Goal: Task Accomplishment & Management: Complete application form

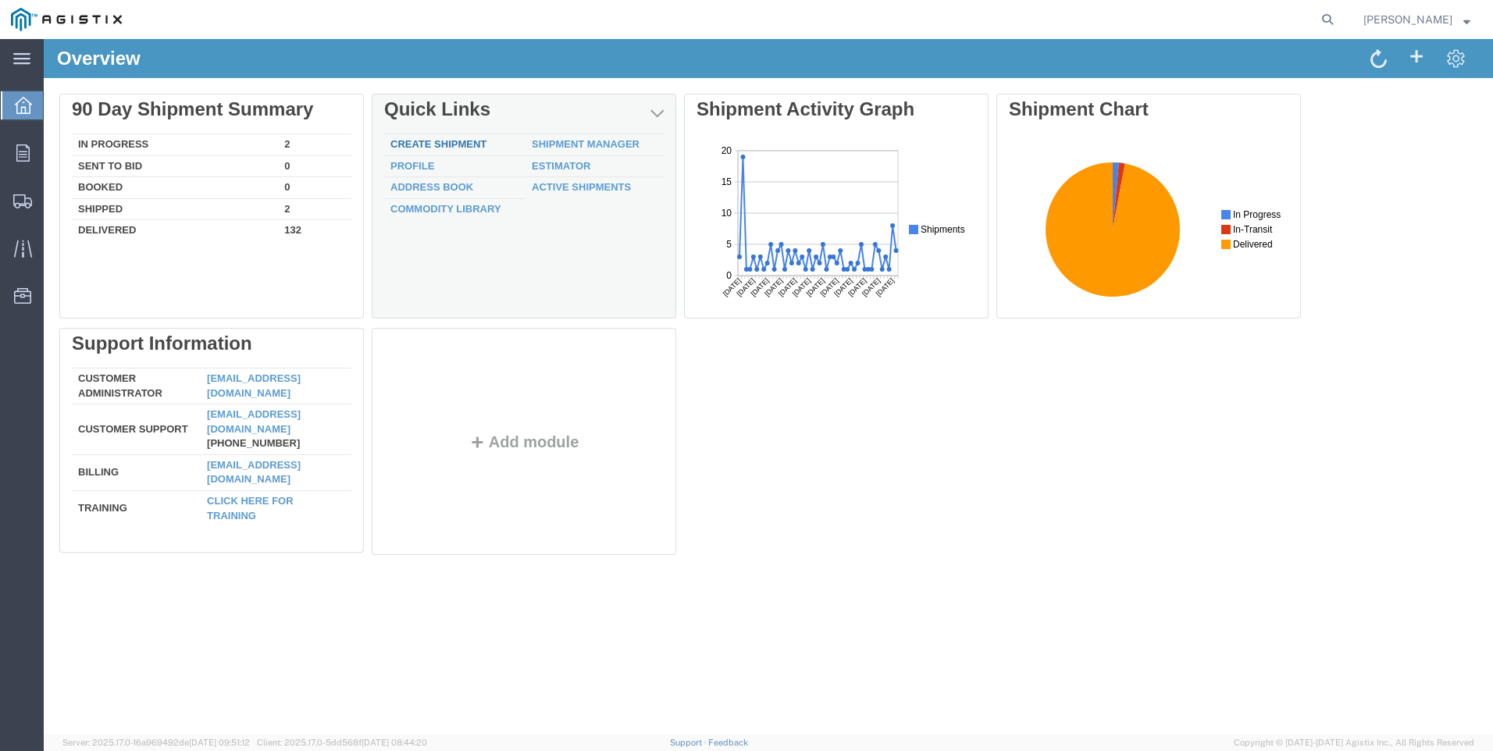
click at [454, 138] on link "Create Shipment" at bounding box center [438, 144] width 96 height 12
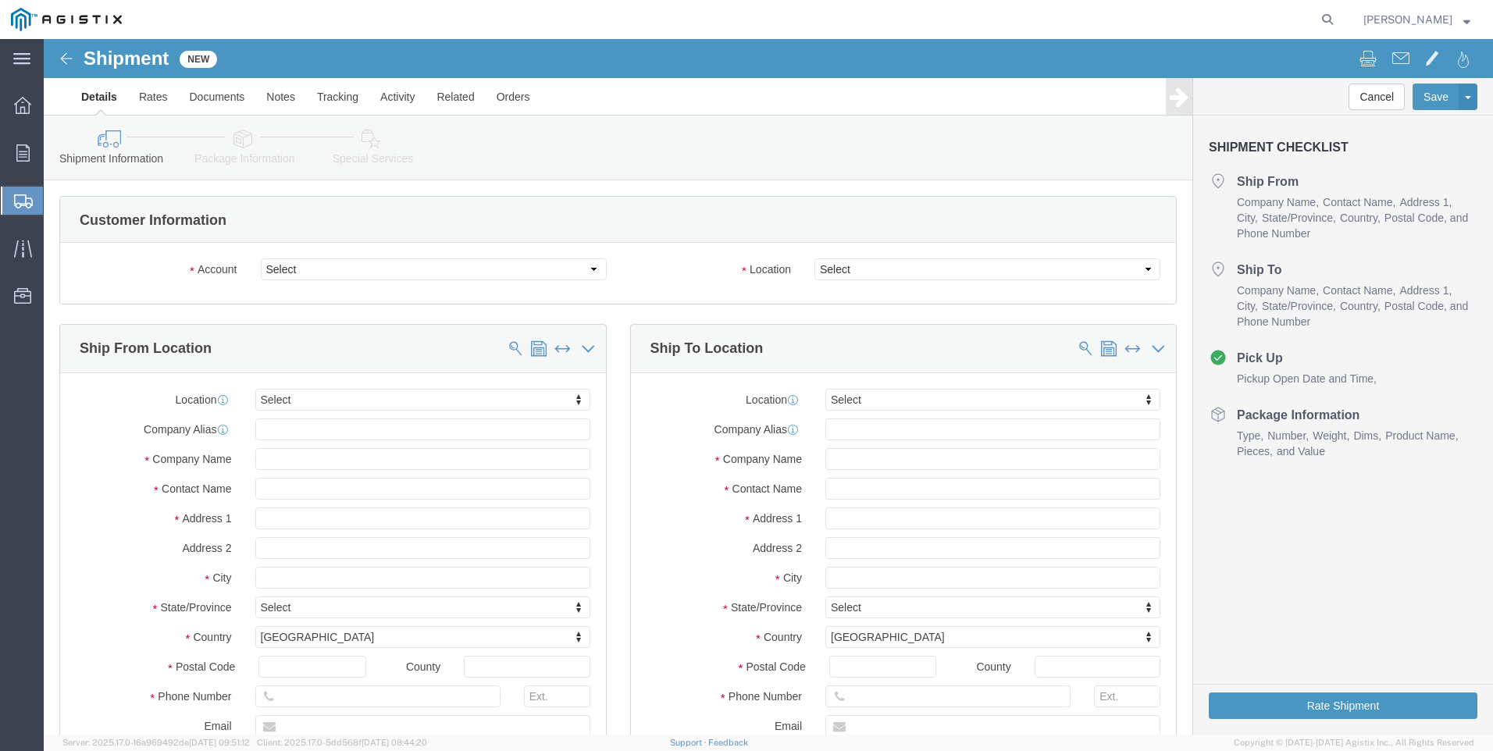
select select
click select "Select MRC Global ([PERSON_NAME] Corp) PG&E"
select select "9596"
click select "Select MRC Global ([PERSON_NAME] Corp) PG&E"
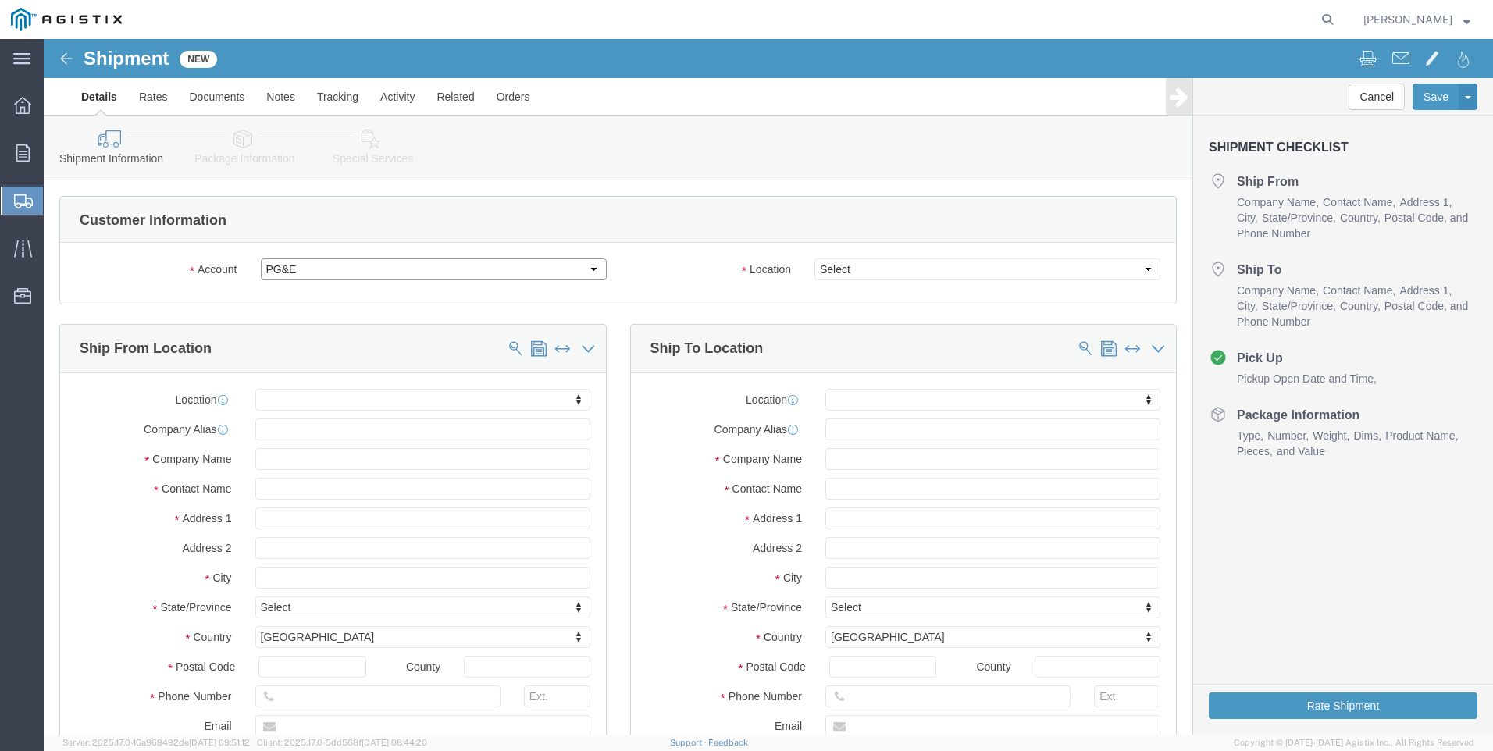
select select "PURCHORD"
select select
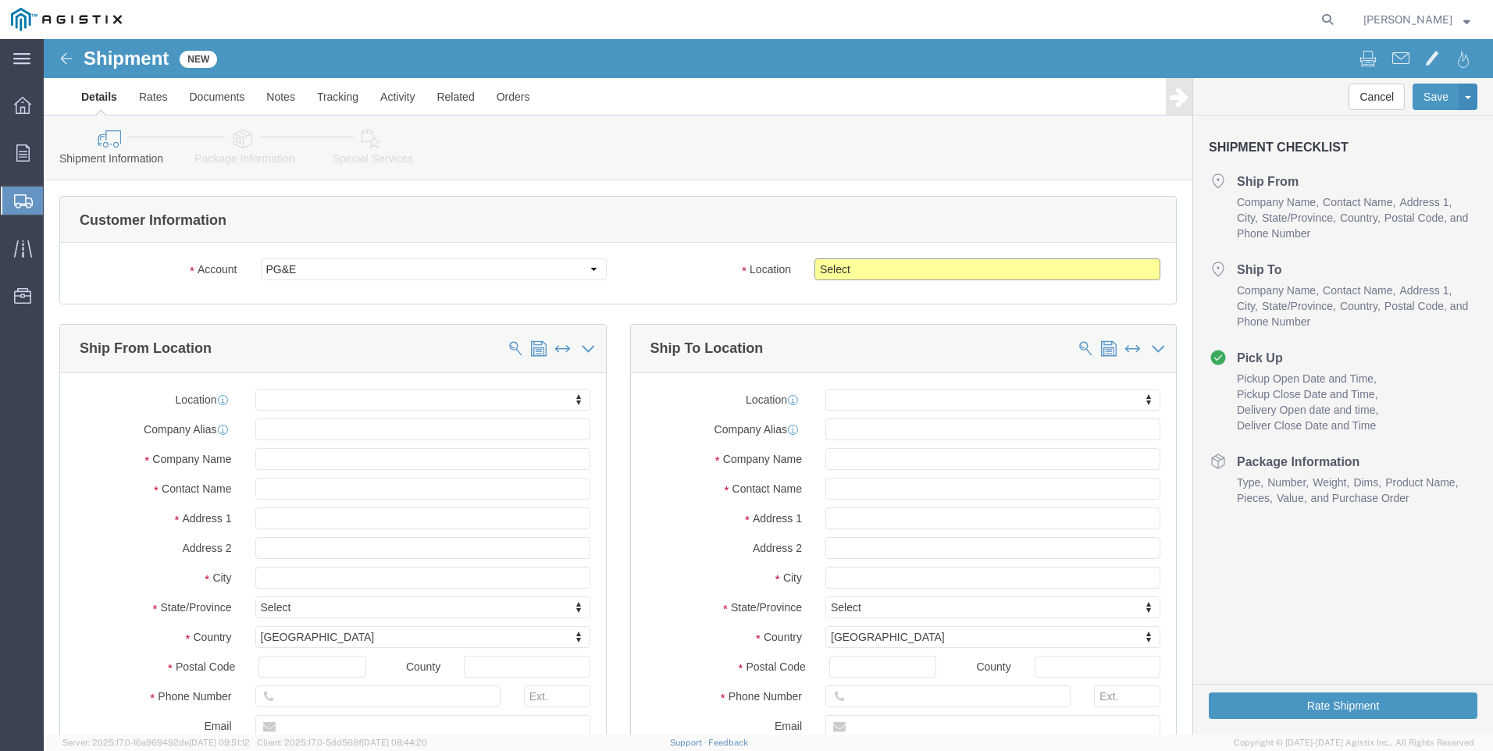
click select "Select All Others [GEOGRAPHIC_DATA] [GEOGRAPHIC_DATA] [GEOGRAPHIC_DATA] [GEOGRA…"
select select "23082"
click select "Select All Others [GEOGRAPHIC_DATA] [GEOGRAPHIC_DATA] [GEOGRAPHIC_DATA] [GEOGRA…"
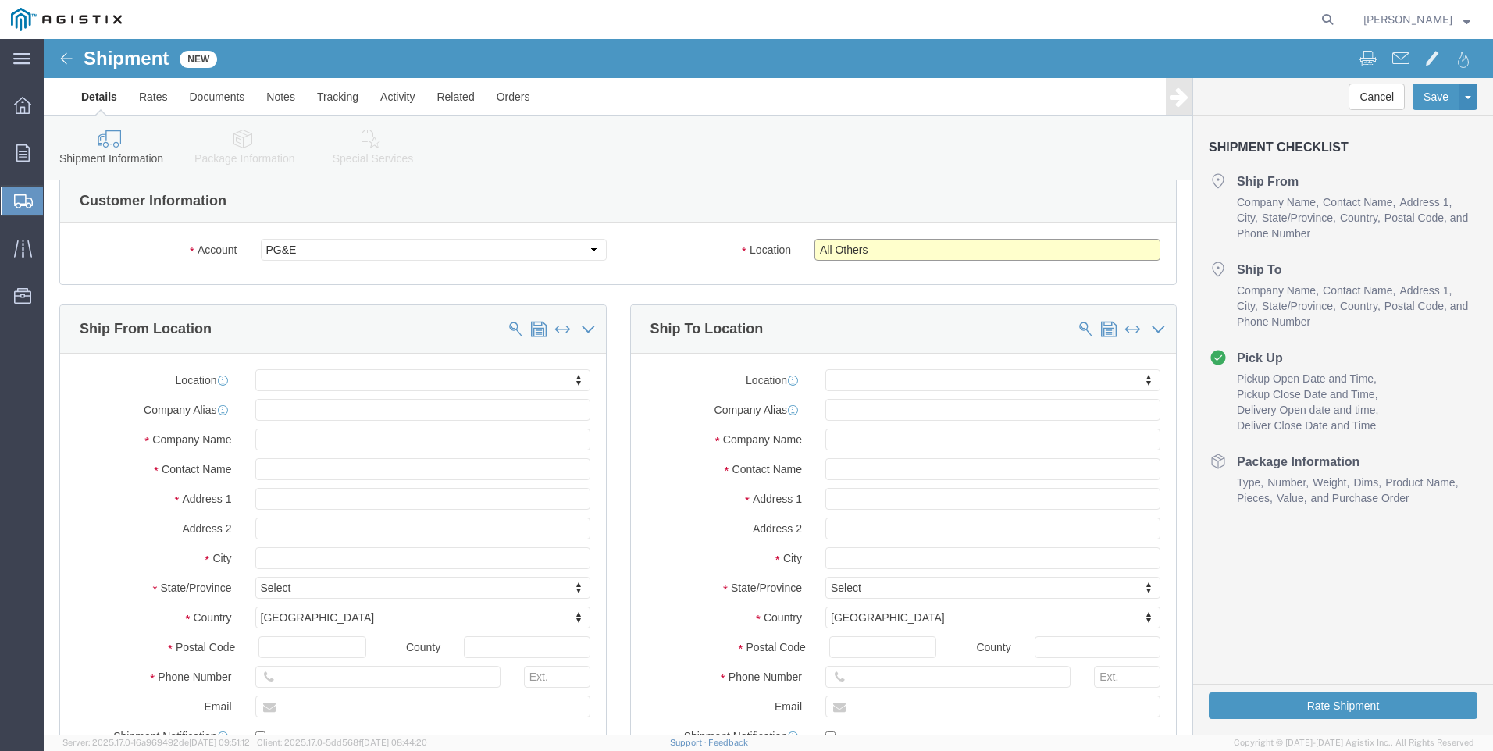
scroll to position [156, 0]
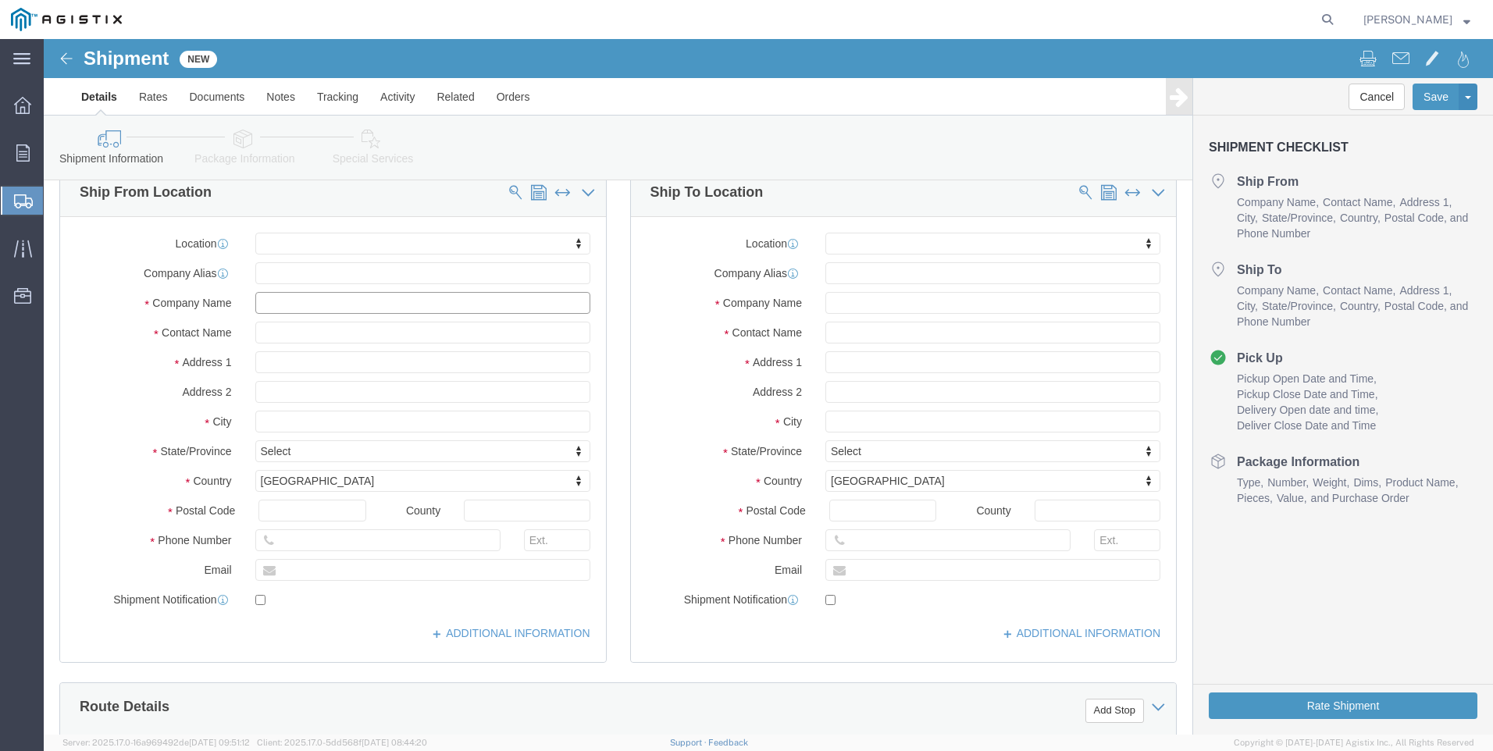
click input "text"
type input "[PERSON_NAME]"
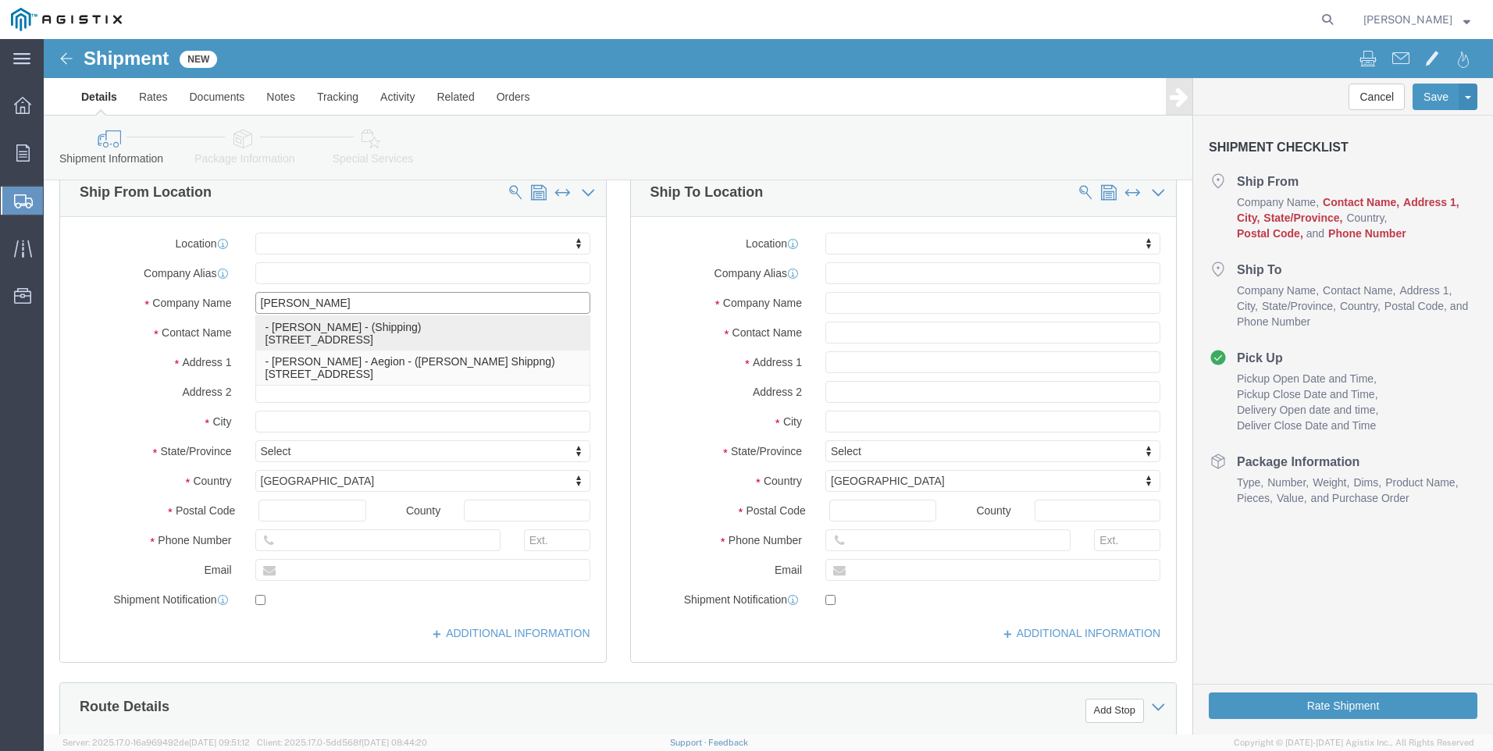
click p "- [PERSON_NAME] - (Shipping) [STREET_ADDRESS]"
select select
type input "[PERSON_NAME]"
type input "Shipping"
type input "[STREET_ADDRESS]"
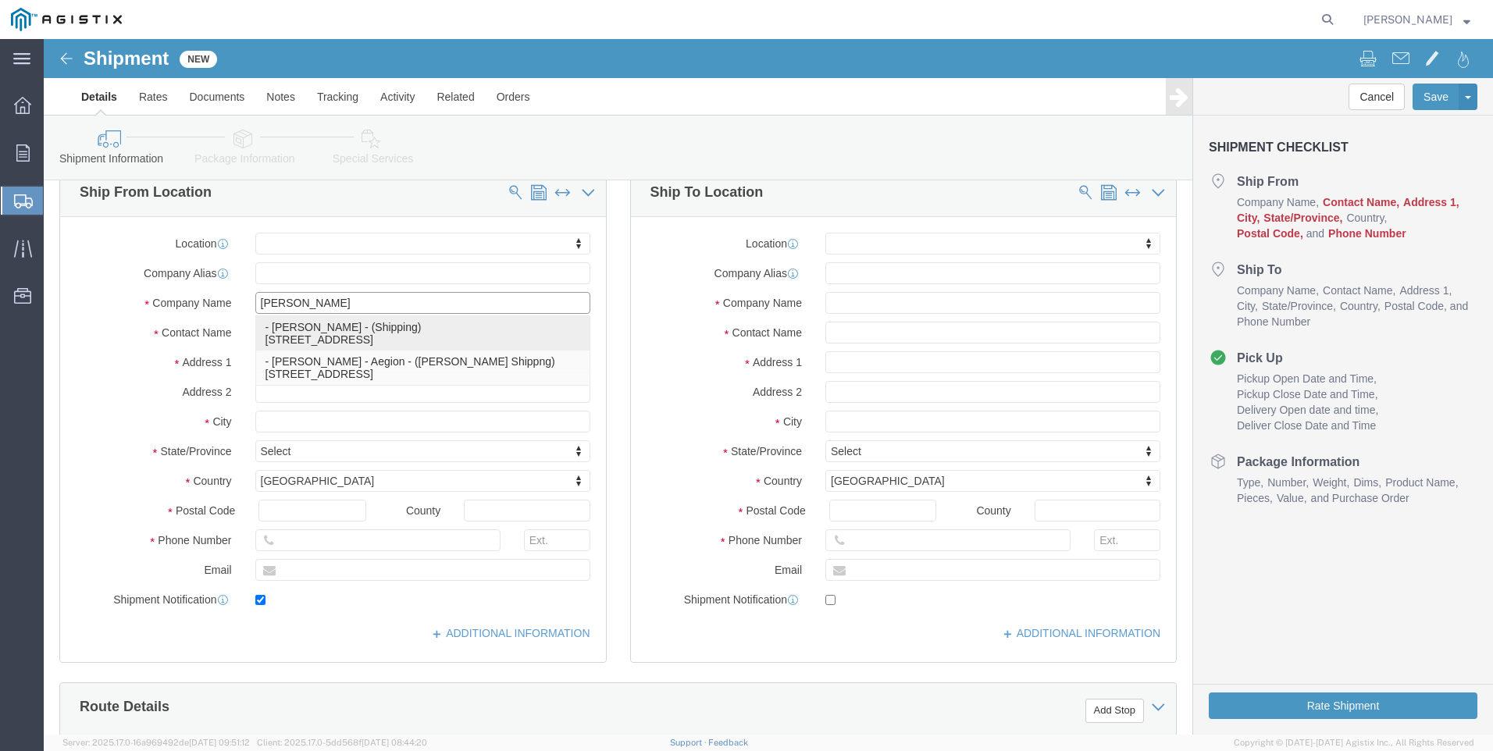
type input "[GEOGRAPHIC_DATA]"
type input "77013"
type input "[PERSON_NAME]"
type input "[PHONE_NUMBER]"
type input "[EMAIL_ADDRESS][DOMAIN_NAME]"
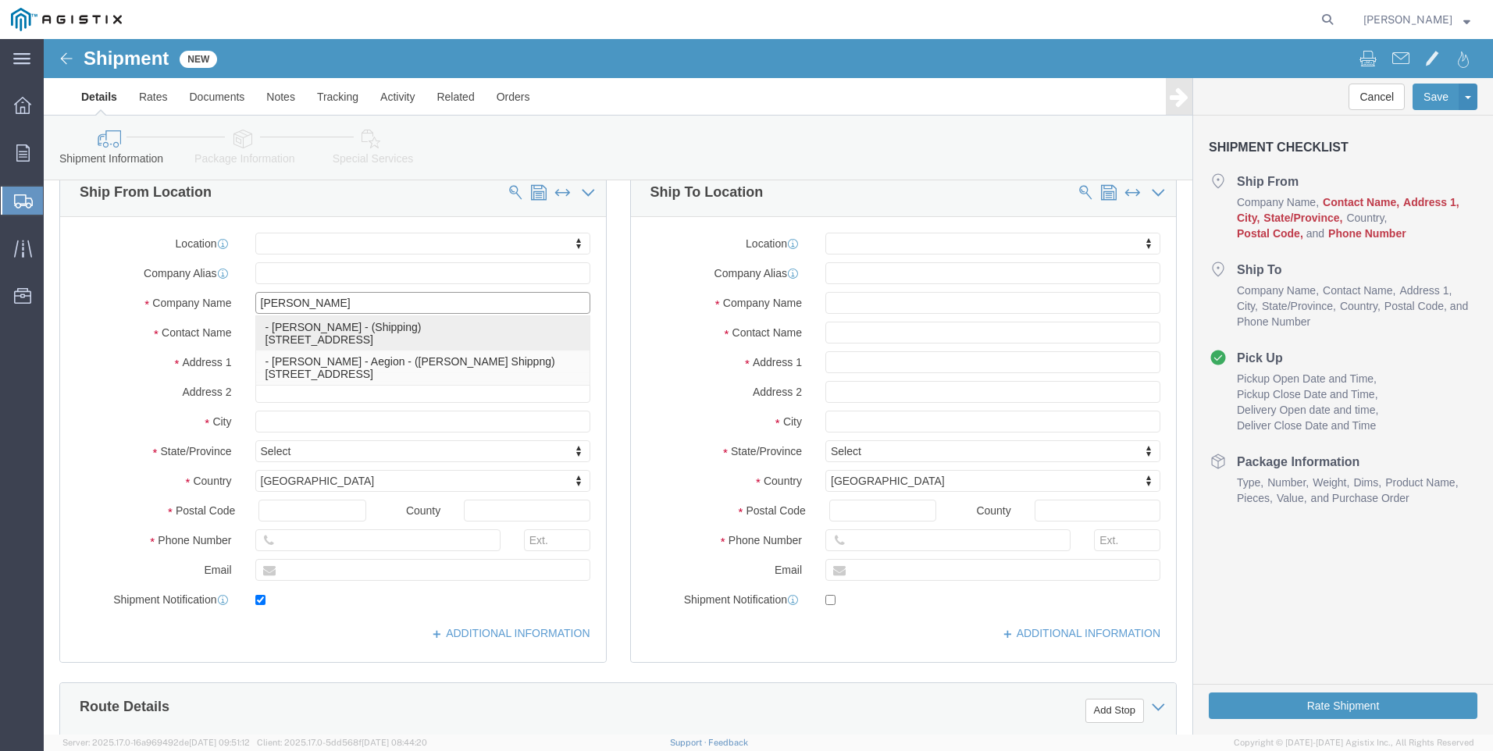
checkbox input "true"
select select "[GEOGRAPHIC_DATA]"
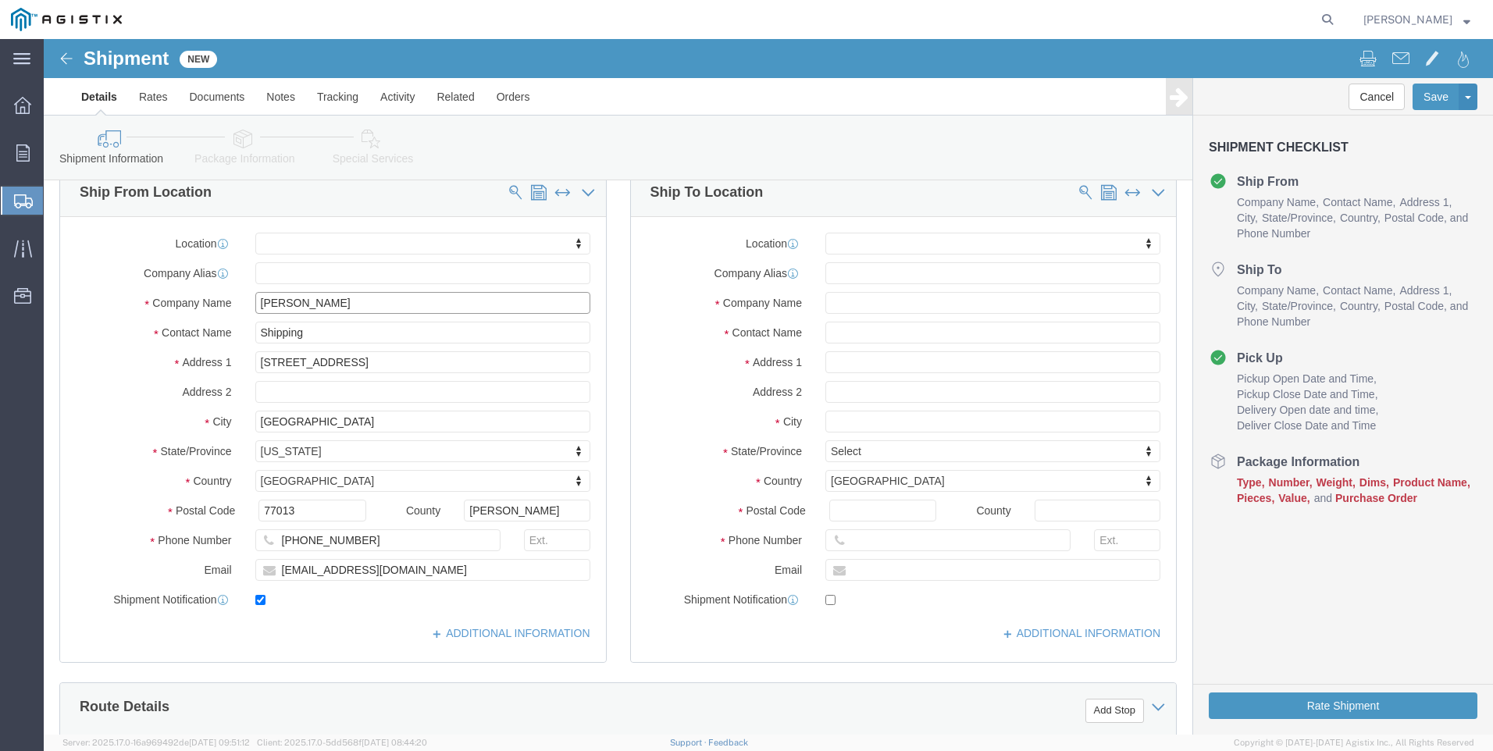
type input "[PERSON_NAME]"
click input "text"
type input "stockton"
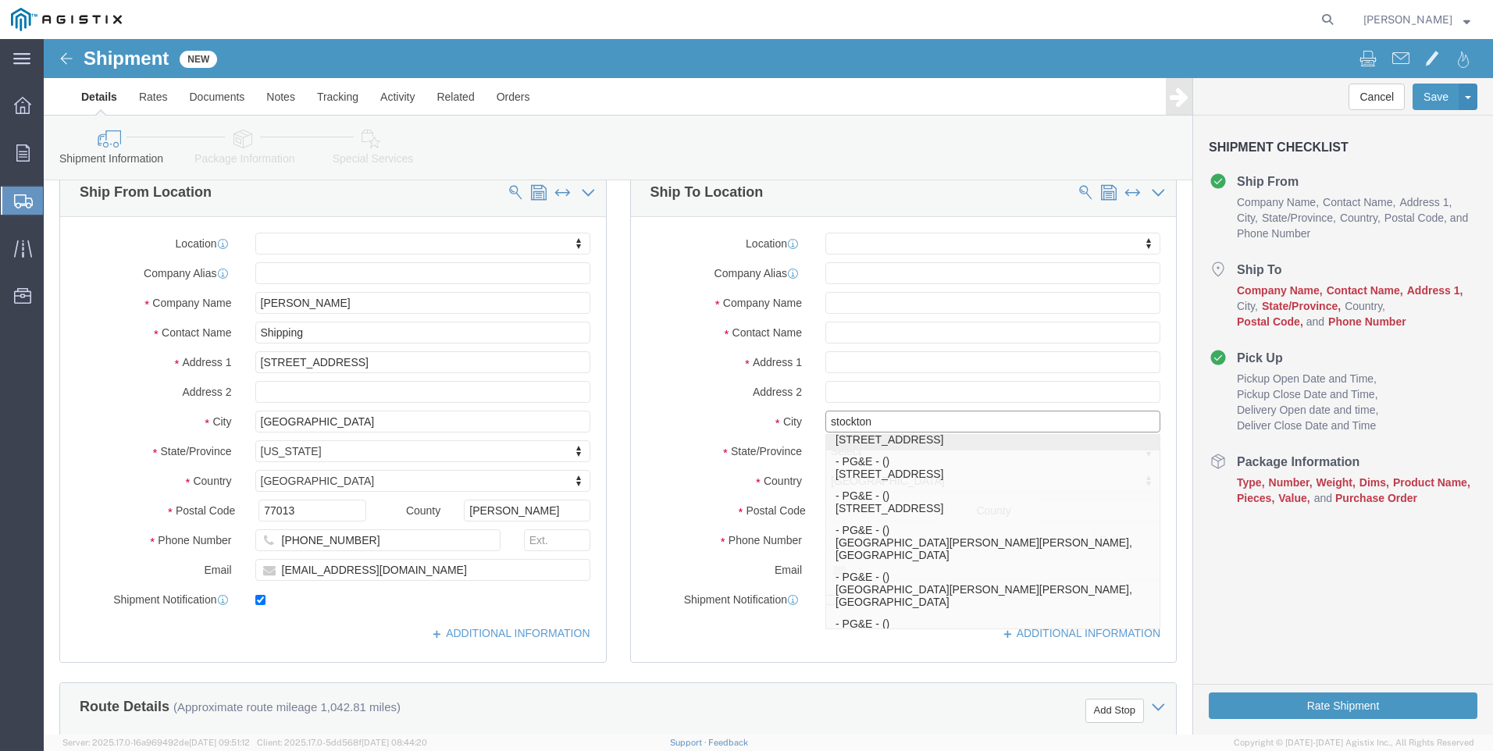
click p "- PG&E - ([GEOGRAPHIC_DATA]) [STREET_ADDRESS]"
select select
type input "PG&E"
type input "Stockton Pipe Yard"
type input "[STREET_ADDRESS]"
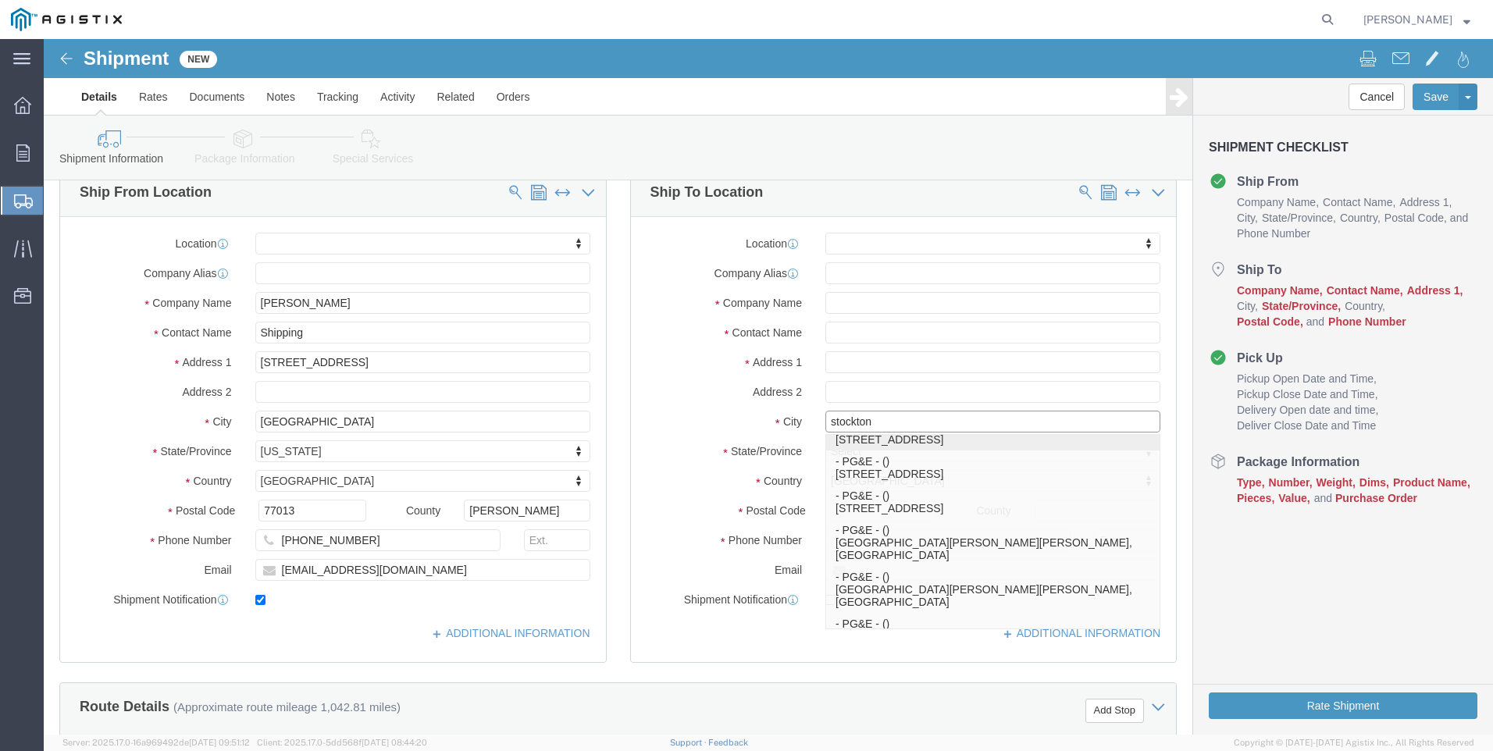
type input "Stockton"
type input "95206"
type input "[PHONE_NUMBER]"
select select "CA"
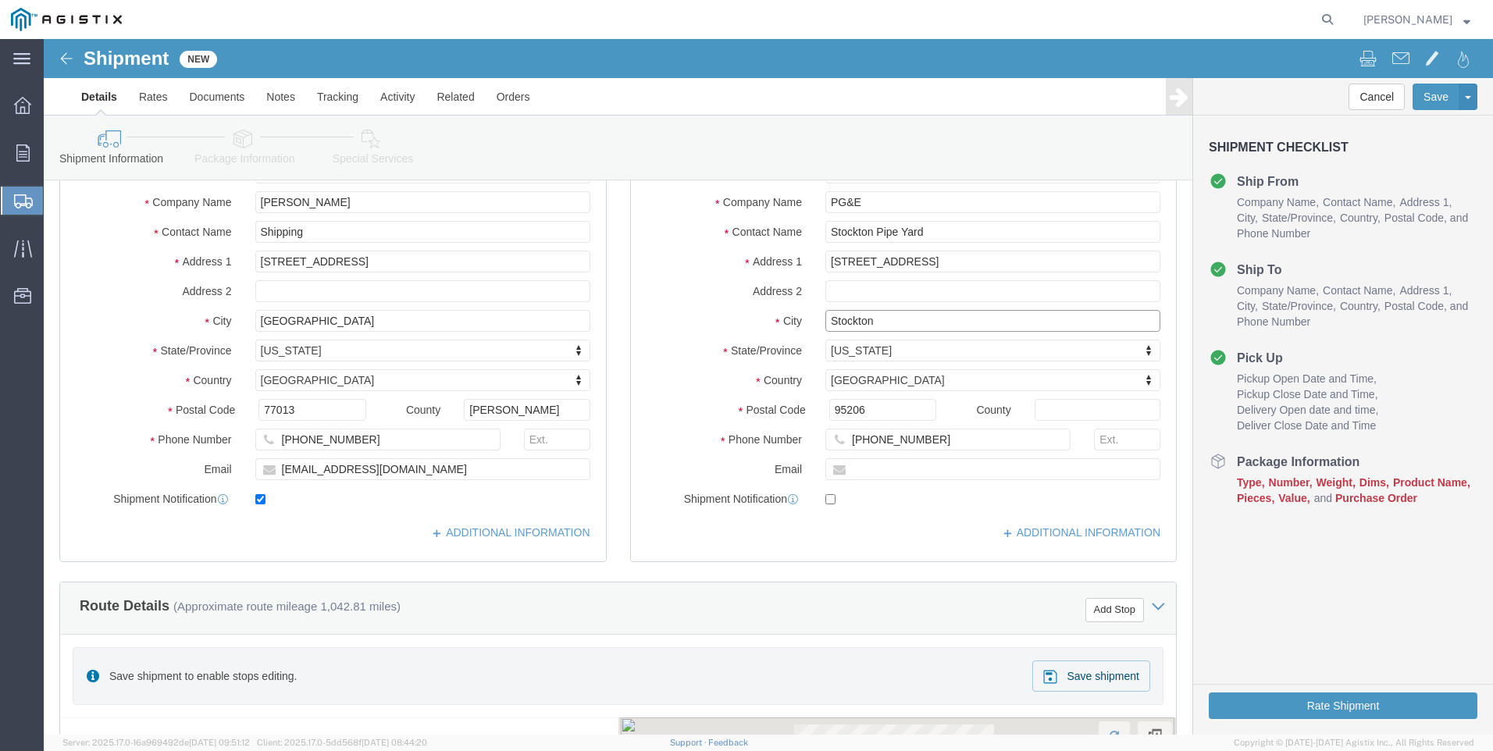
scroll to position [390, 0]
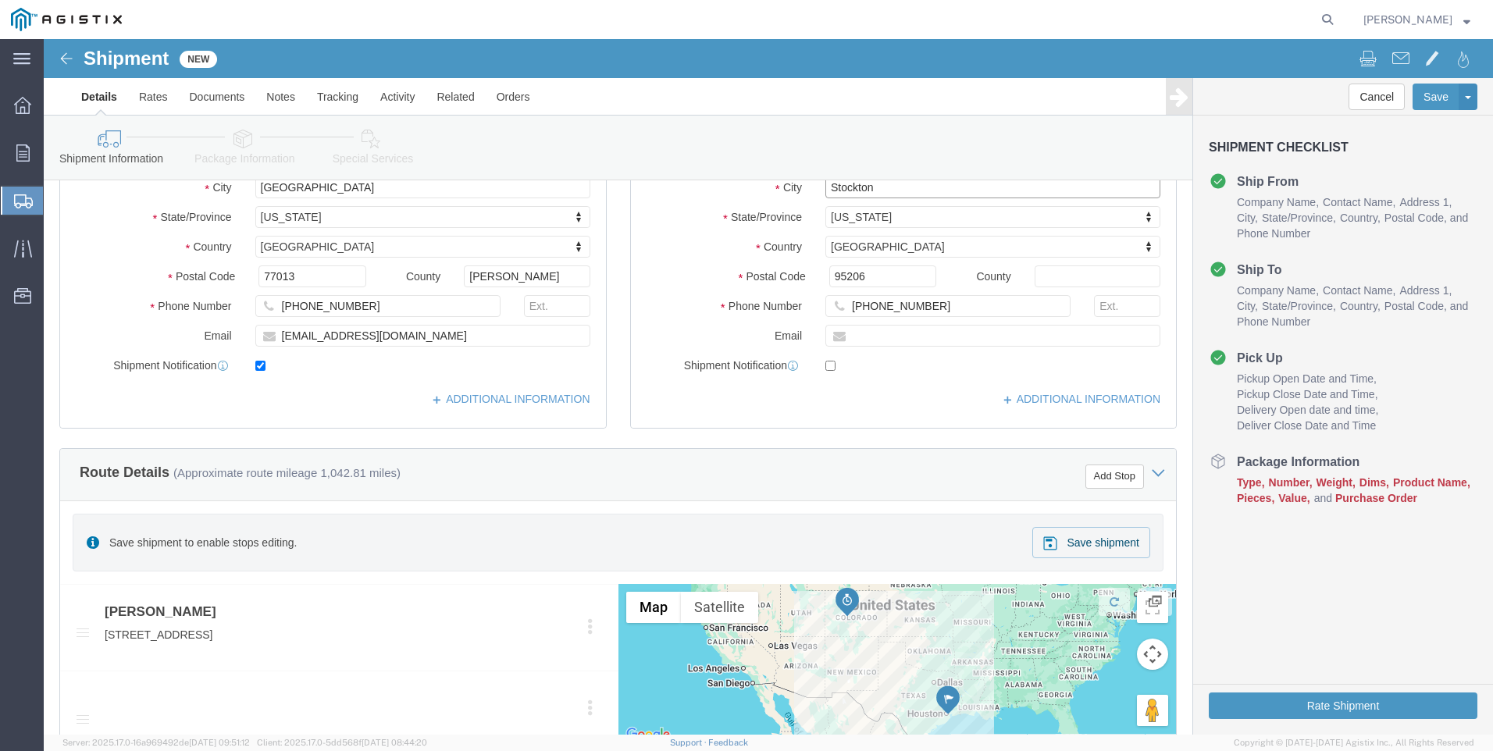
type input "Stockton"
select select
click div "Route Details (Approximate route mileage 1,042.81 miles) Add Stop"
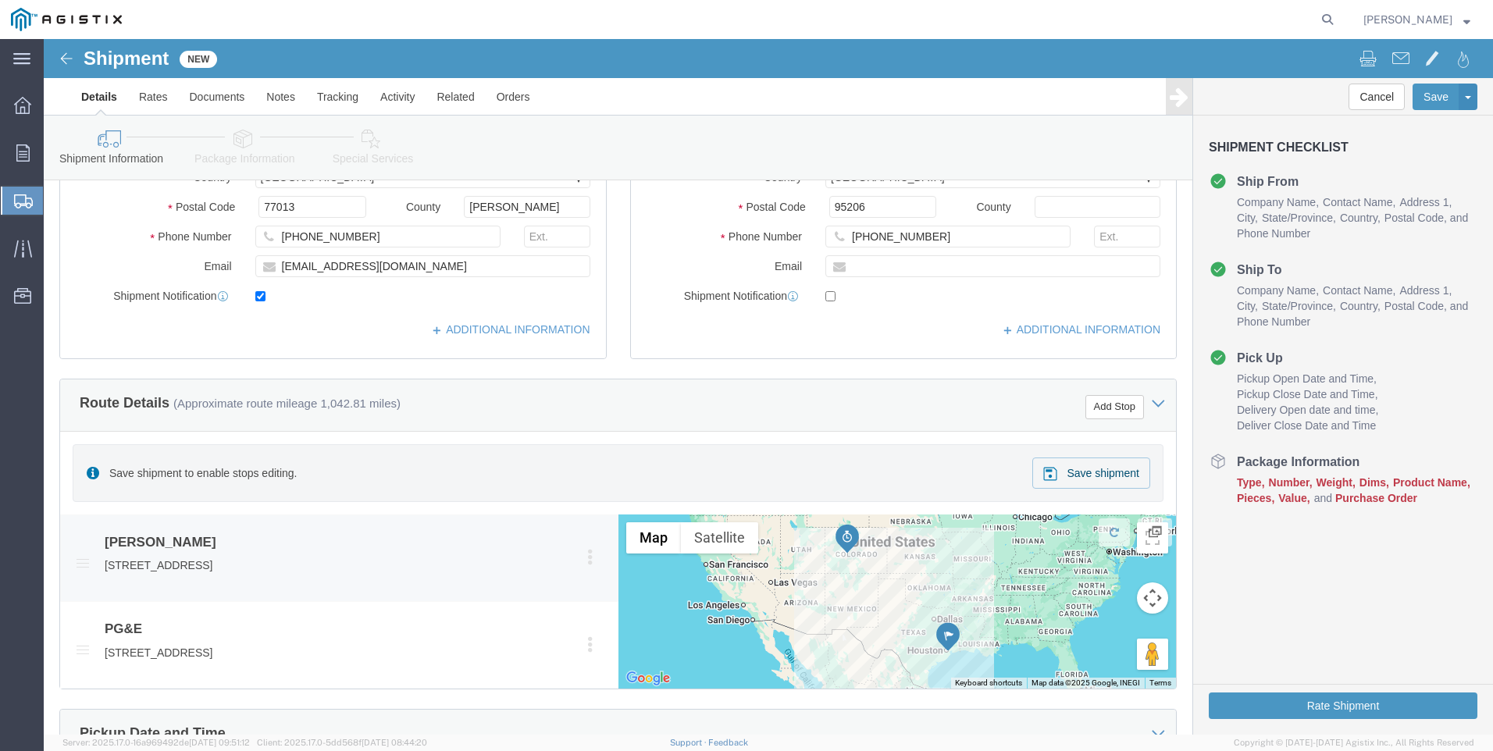
scroll to position [546, 0]
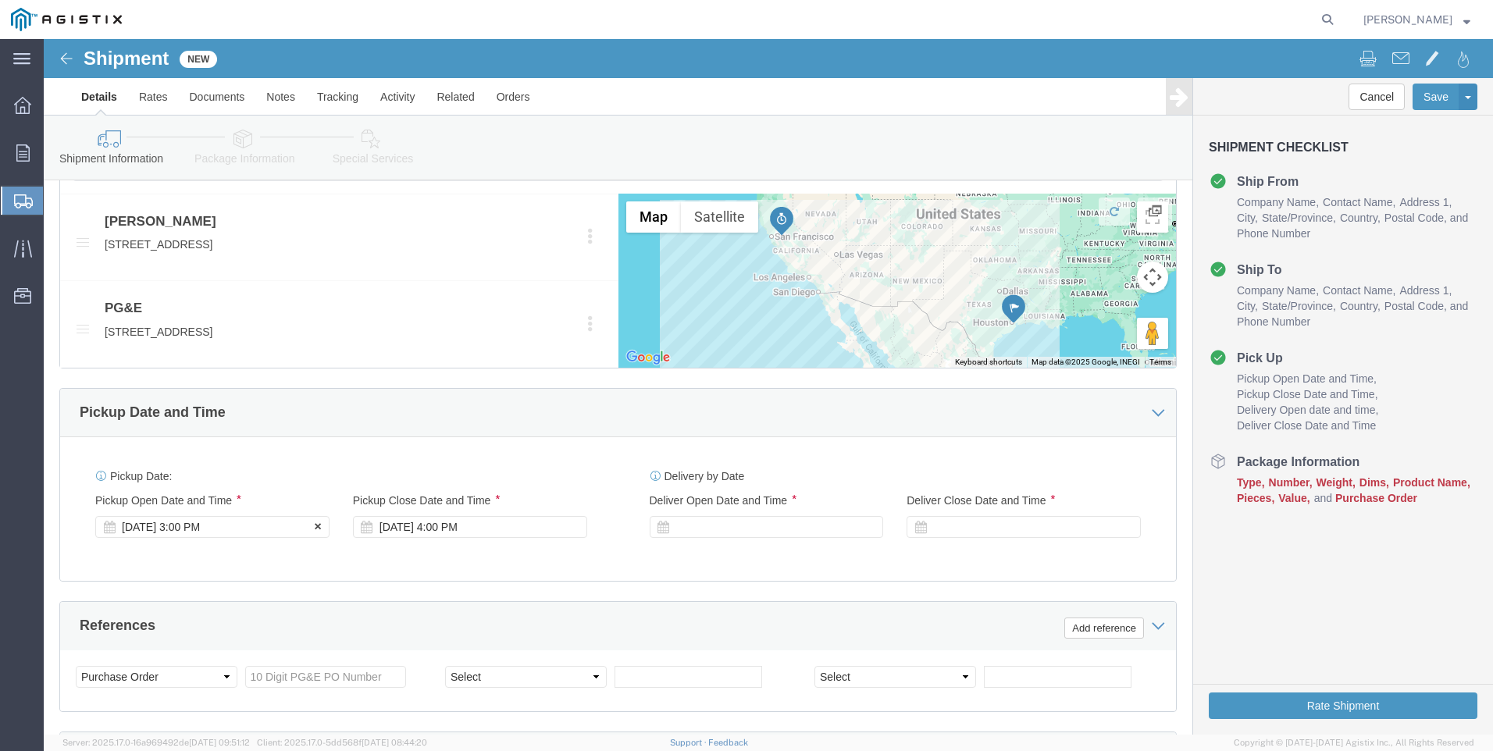
click div "[DATE] 3:00 PM"
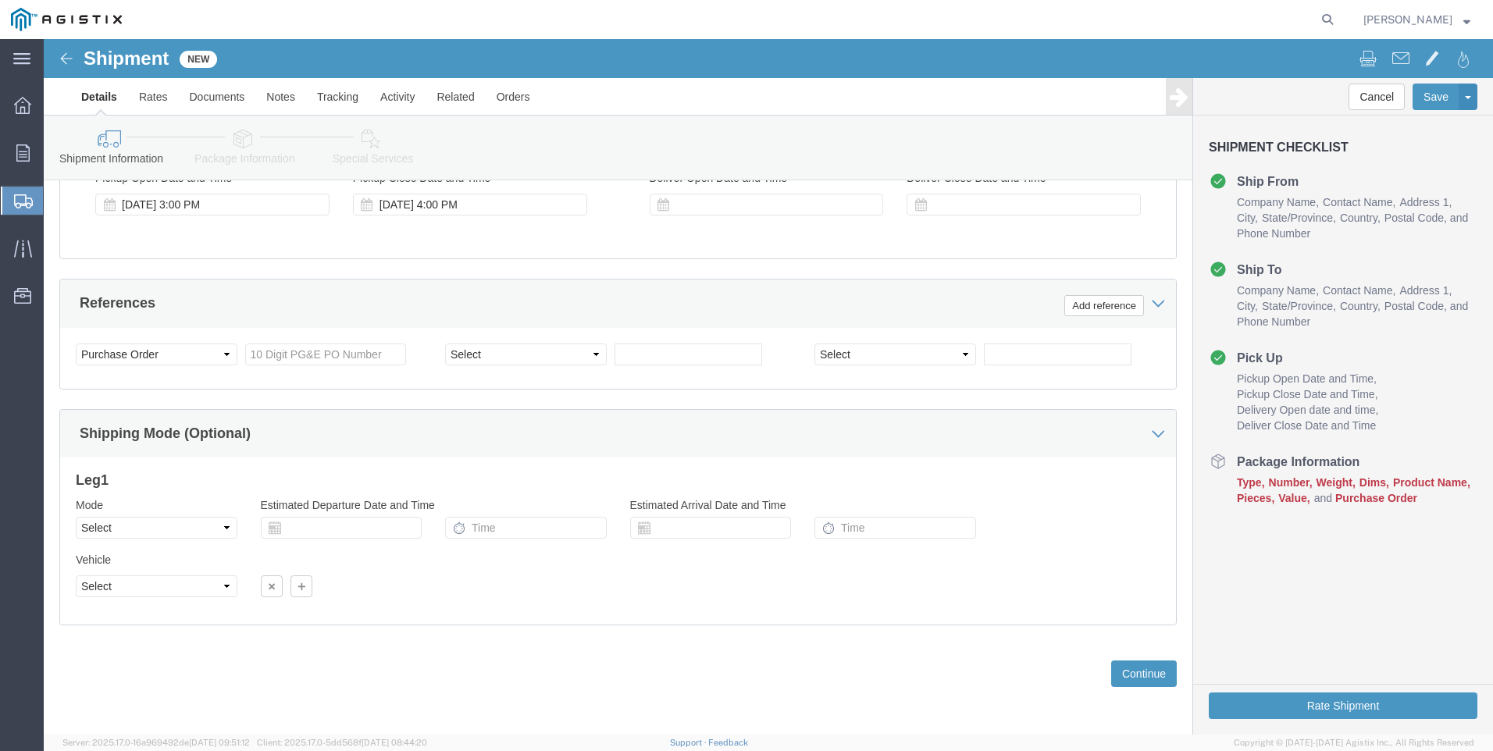
click div "Leg 1 Mode Select Air Less than Truckload Multi-Leg Ocean Freight Rail Small Pa…"
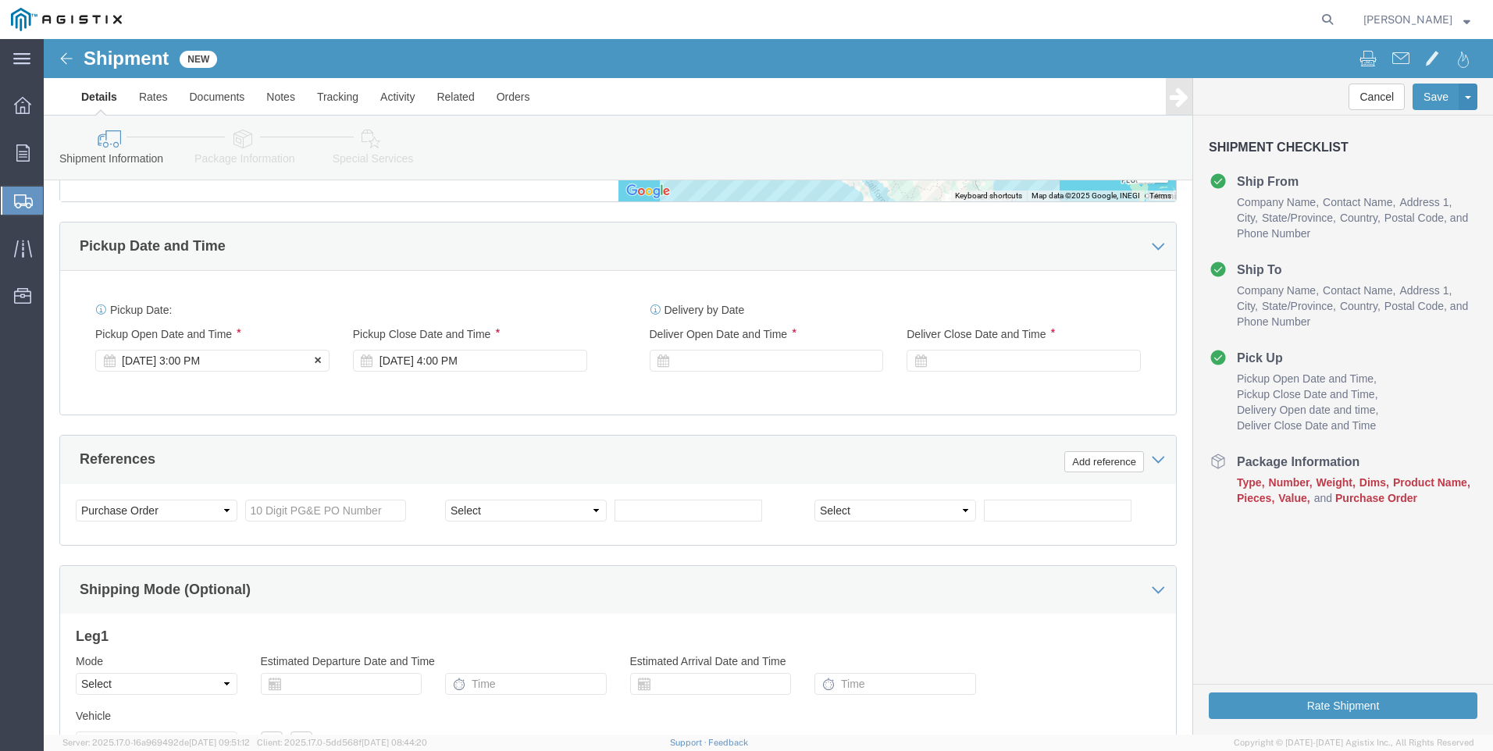
click div "[DATE] 3:00 PM"
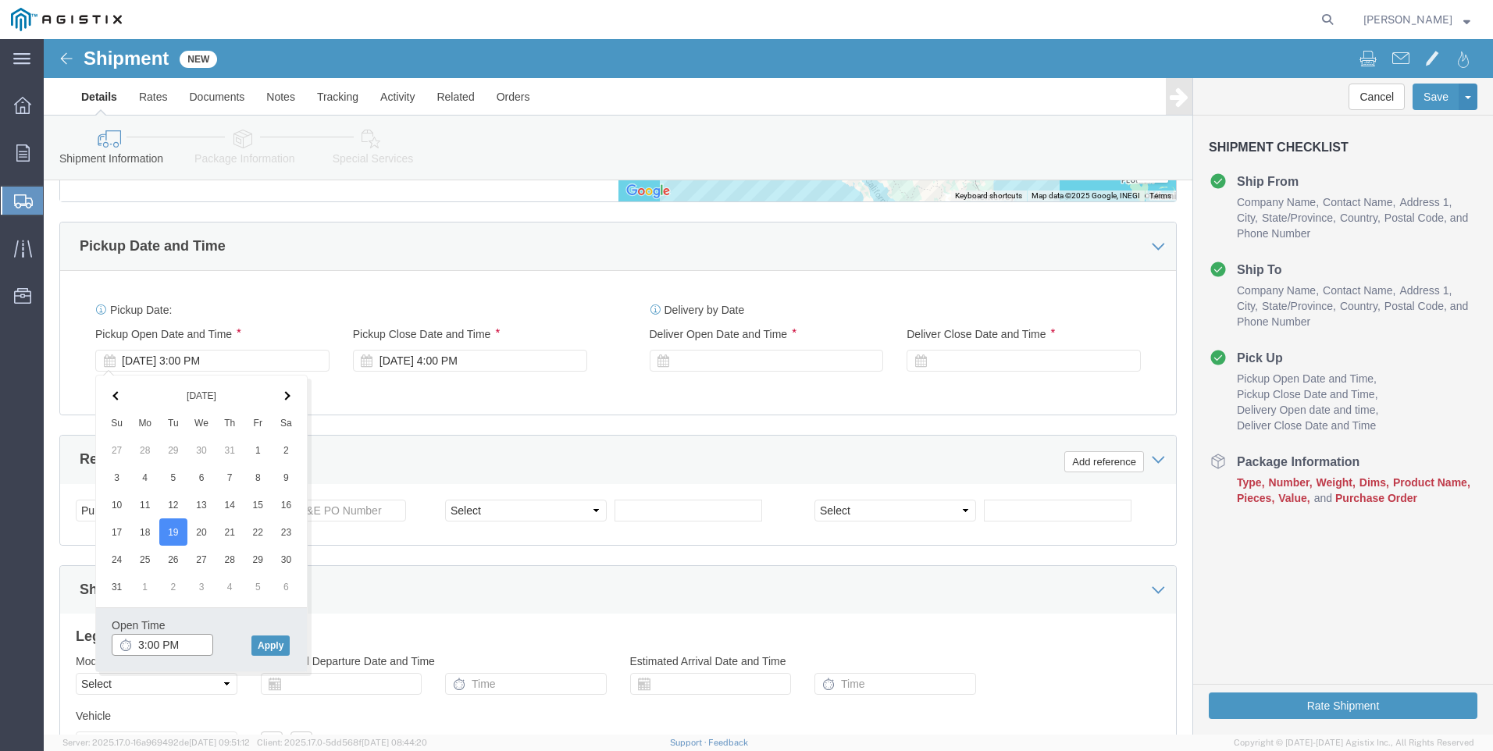
click input "3:00 PM"
click input "7:00 PM"
type input "7:00 AM"
click button "Apply"
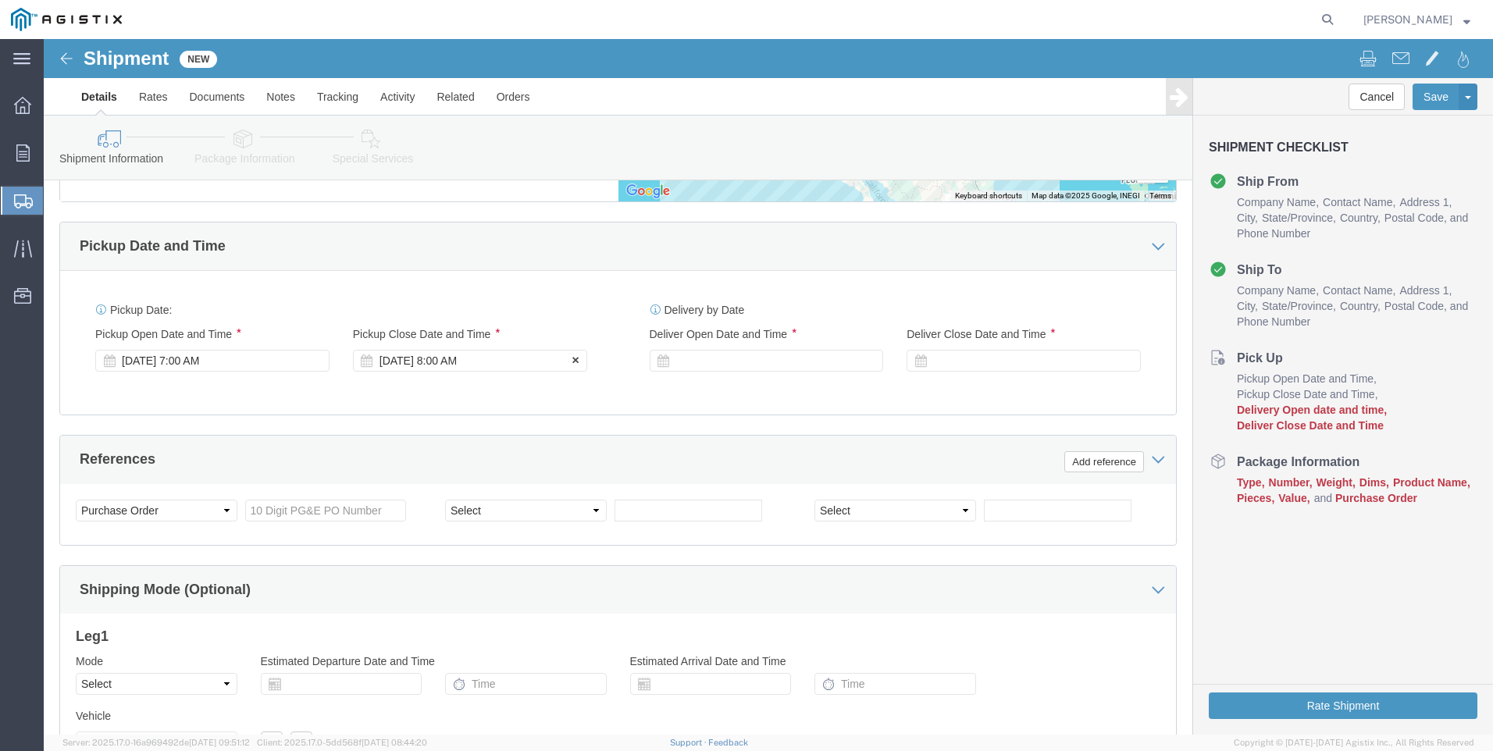
click div "[DATE] 8:00 AM"
click input "3:00 AM"
type input "3:00 PM"
click button "Apply"
click div
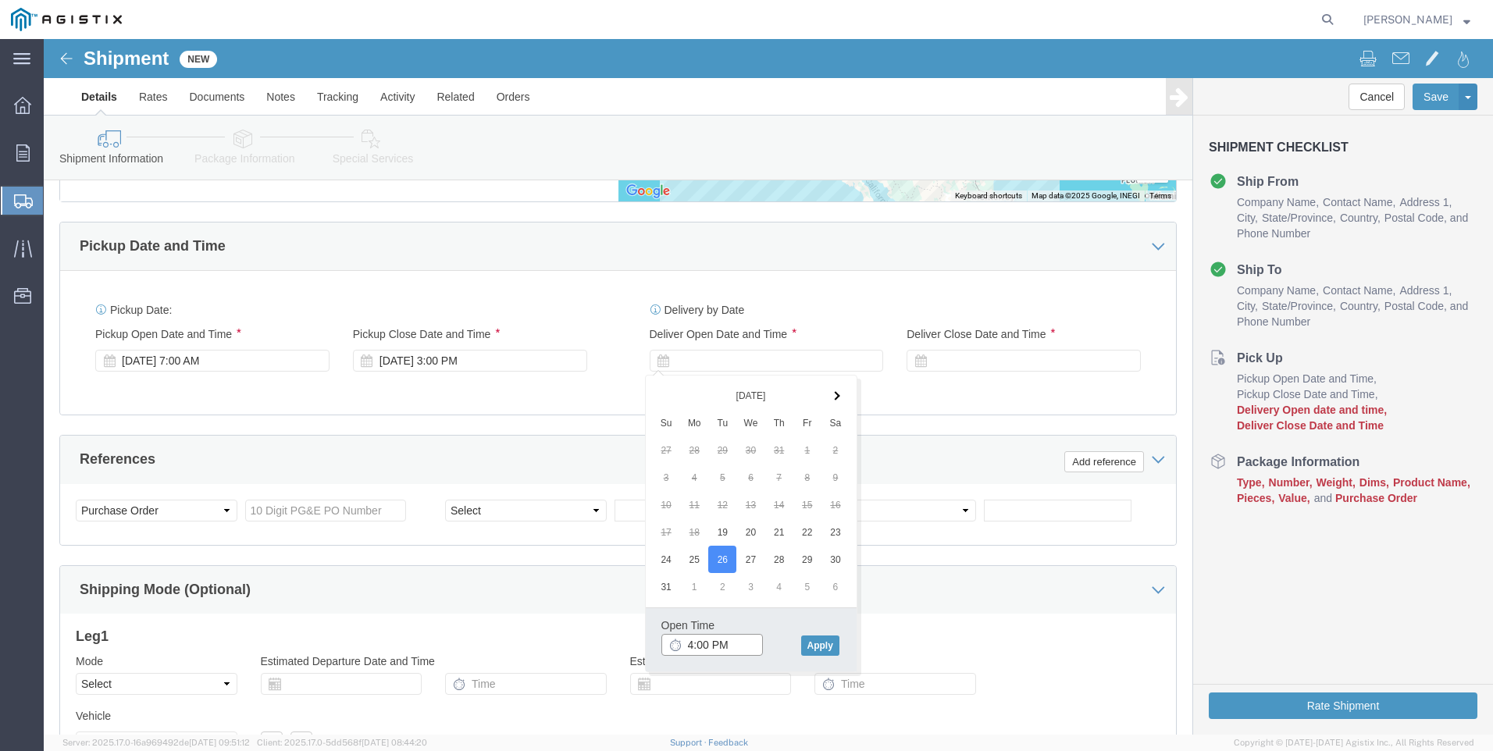
click input "4:00 PM"
click input "7:00 PM"
type input "7:00 AM"
click button "Apply"
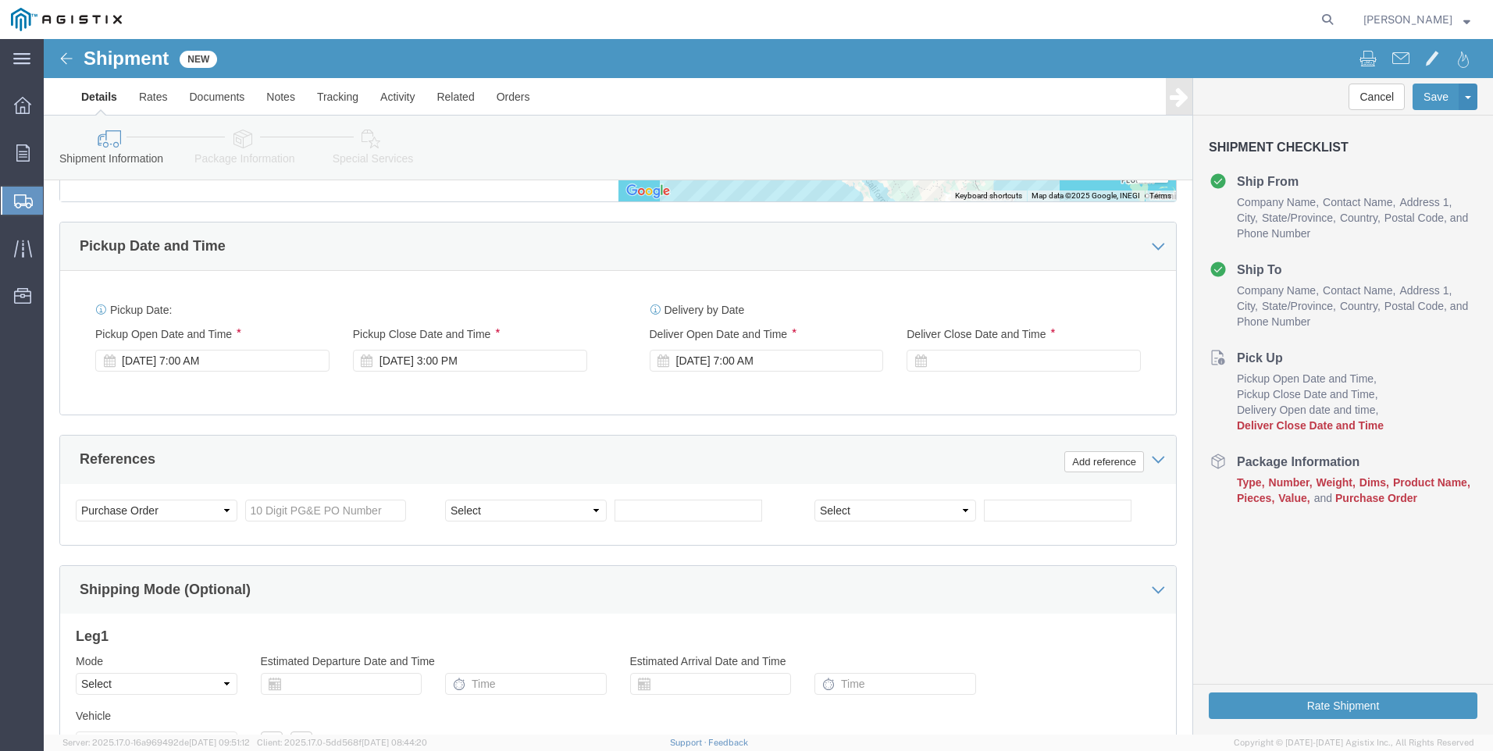
click div "Delivery Start Date Delivery Start Time Deliver Open Date and Time [DATE] 7:00 …"
click div
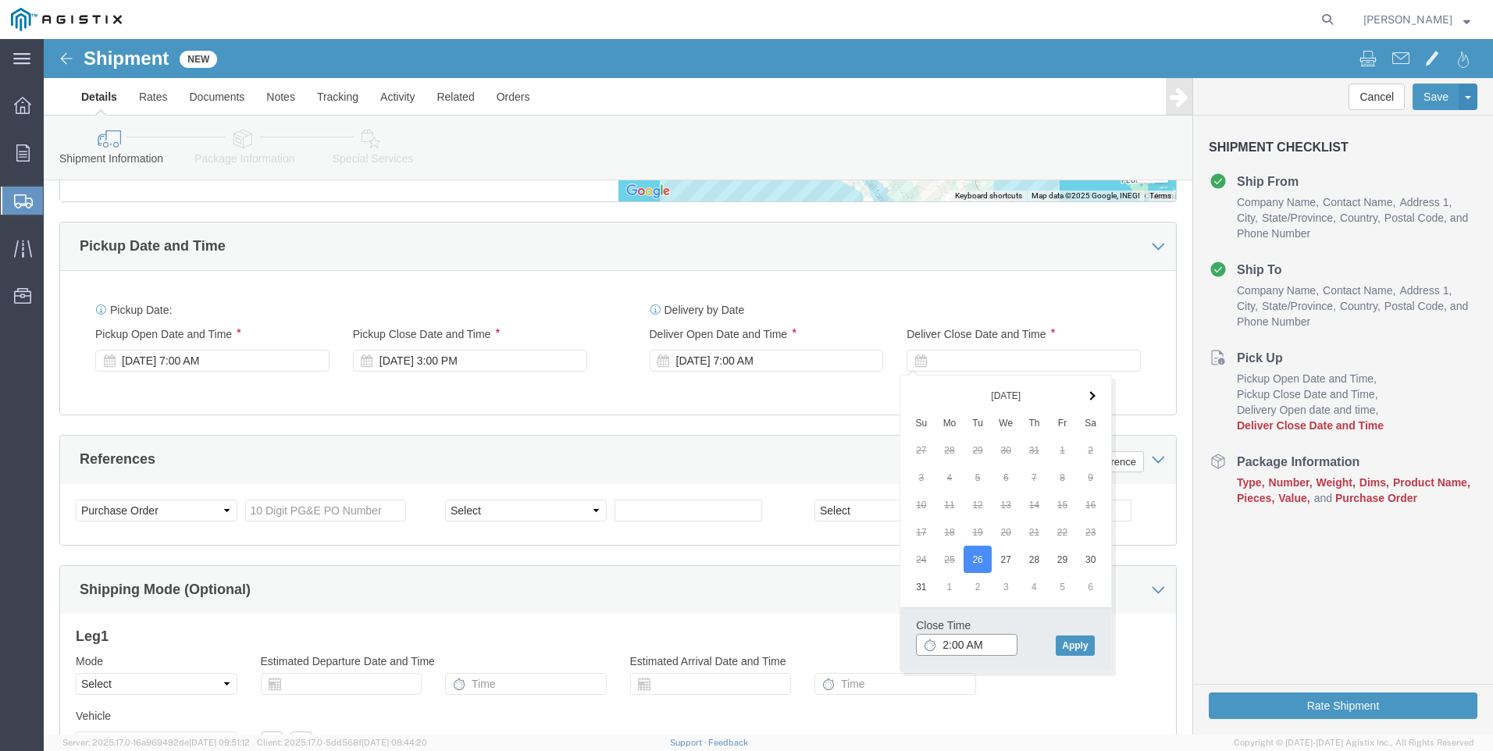
click input "2:00 AM"
click input "2:30 AM"
type input "2:30 PM"
click button "Apply"
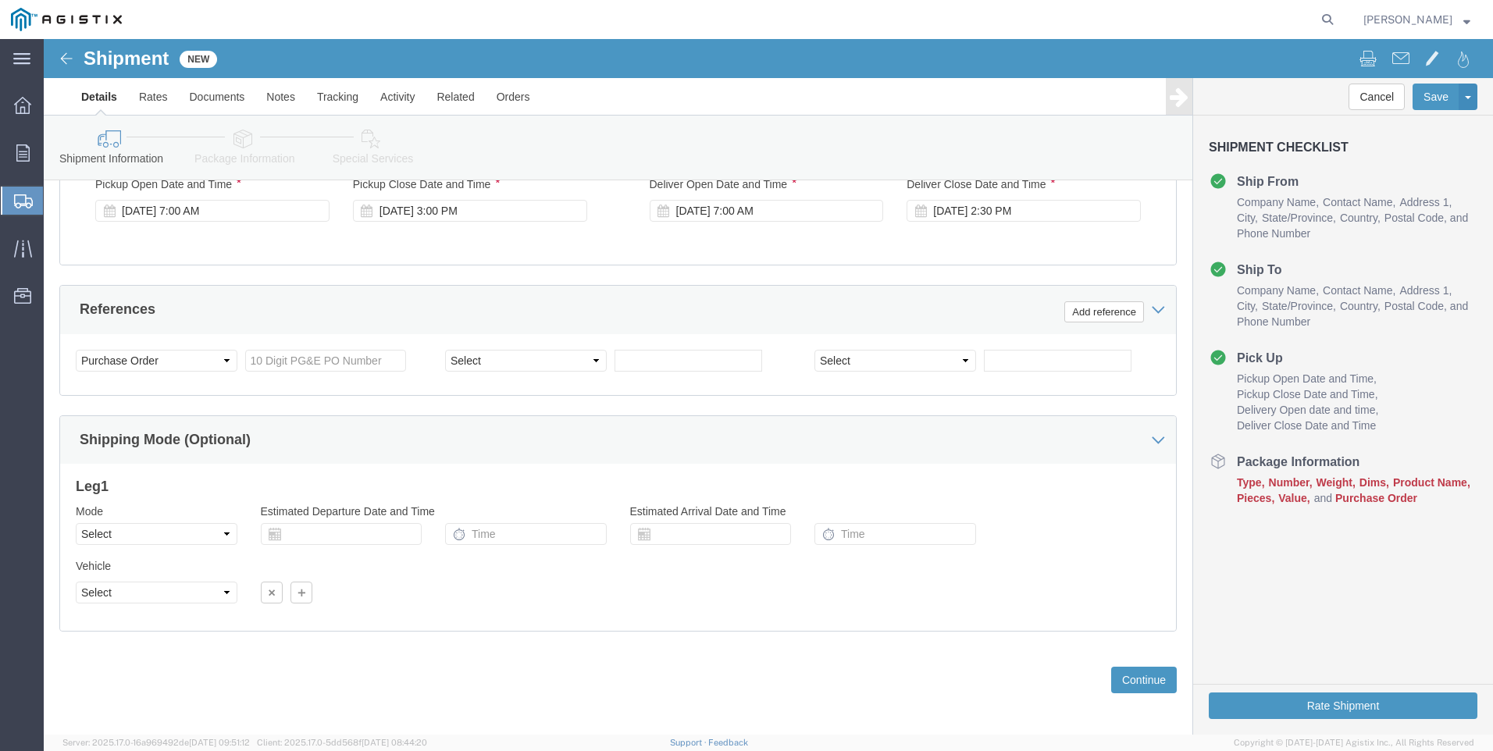
scroll to position [1103, 0]
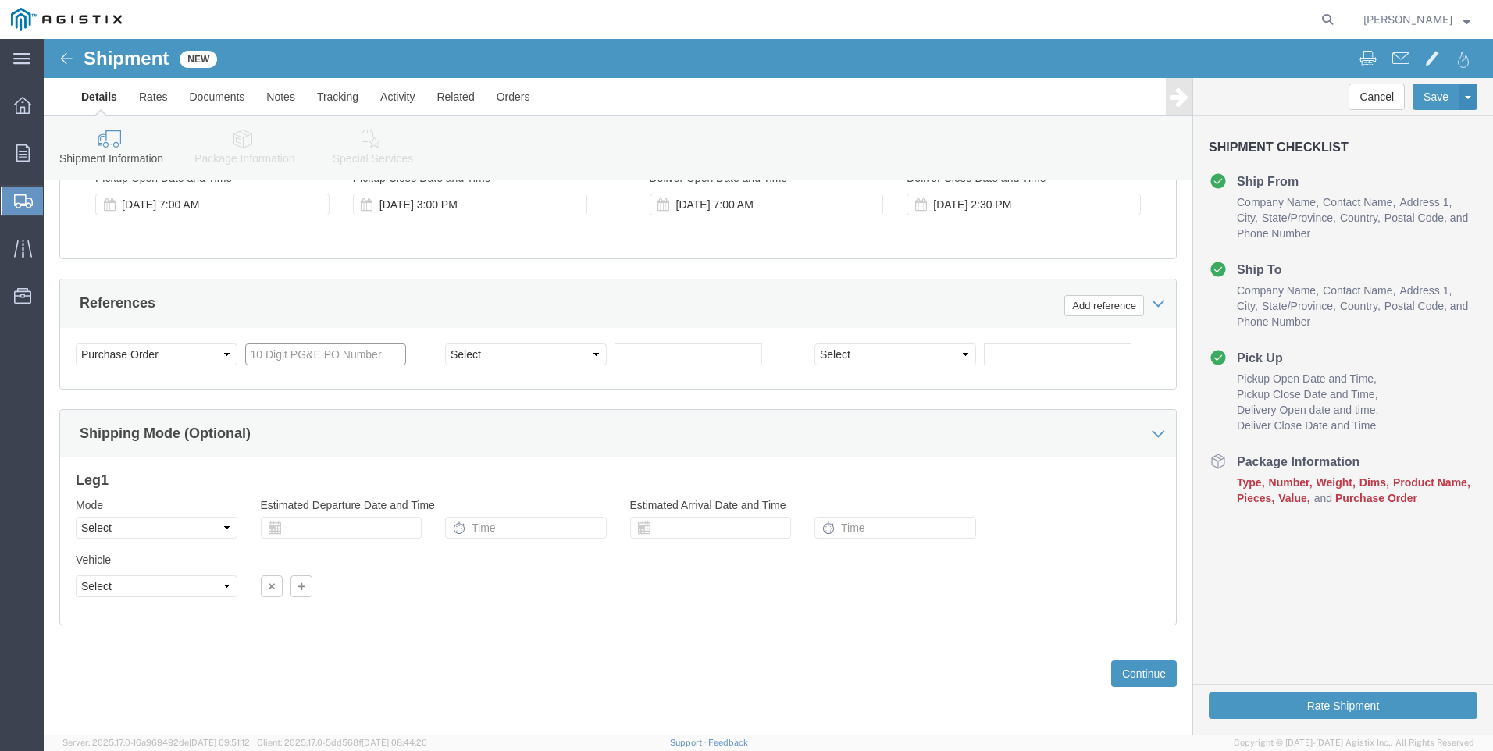
click input "text"
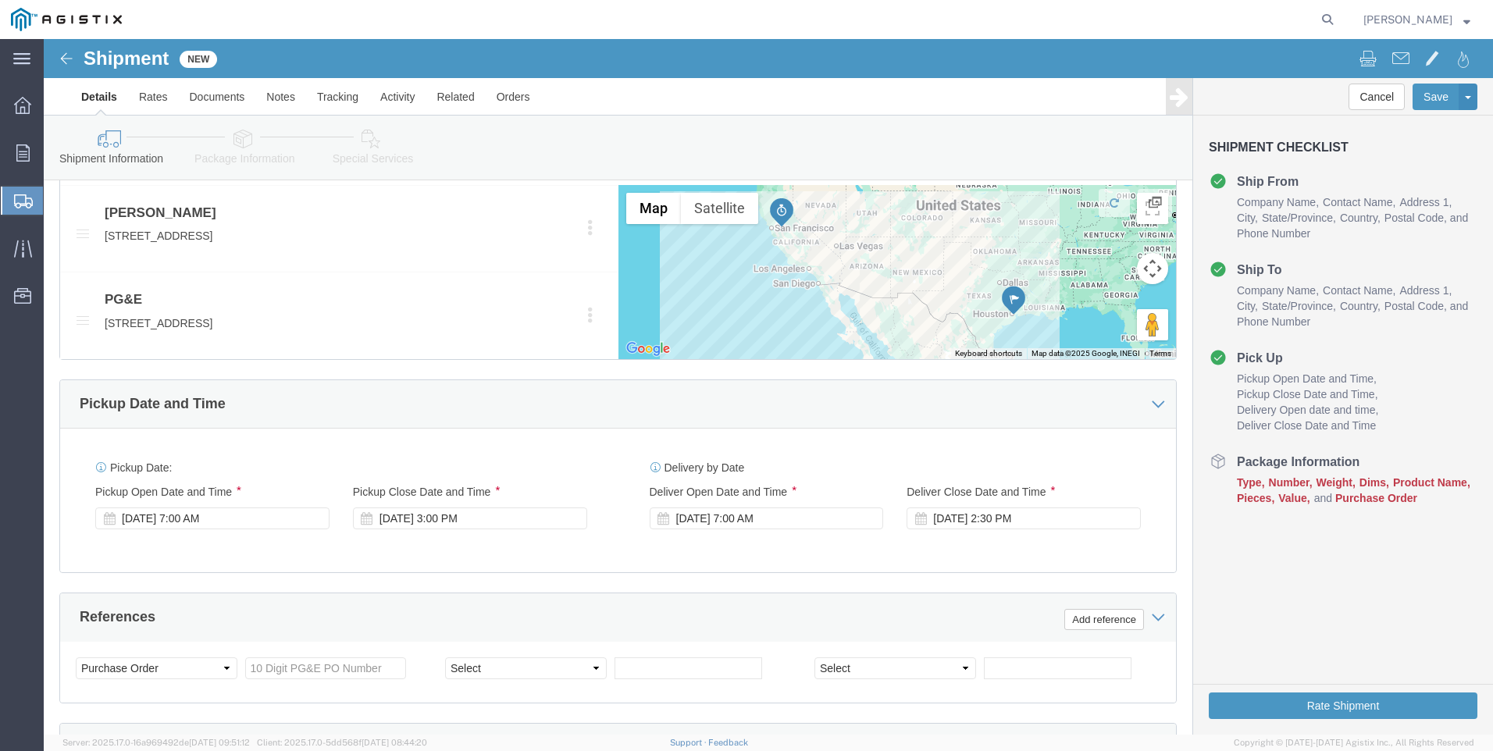
scroll to position [947, 0]
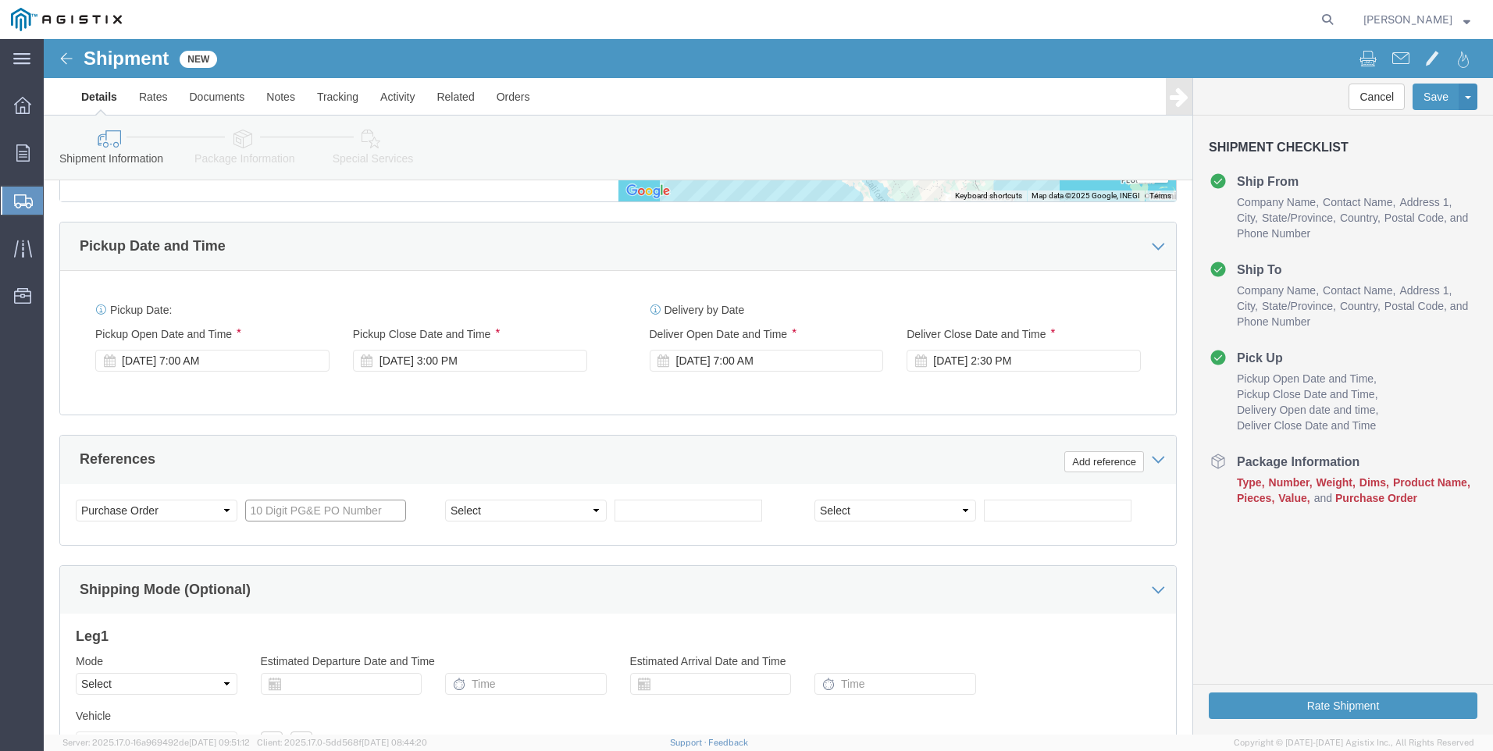
click input "text"
paste input "3501406468"
type input "3501406468"
click select "Select Account Type Activity ID Airline Appointment Number ASN Batch Request # …"
click div "Select Account Type Activity ID Airline Appointment Number ASN Batch Request # …"
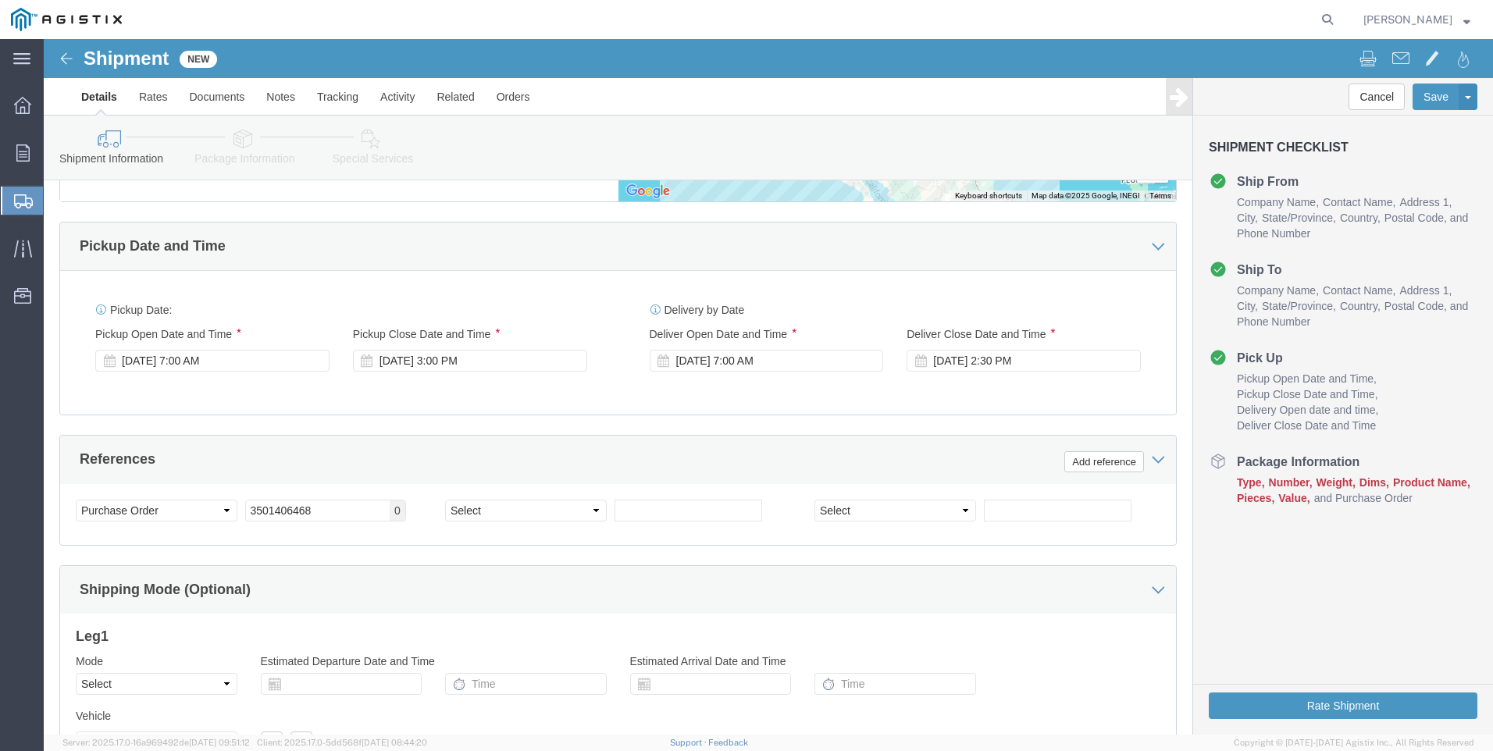
click div "3501406468 Purchase Order 0"
click select "Select Account Type Activity ID Airline Appointment Number ASN Batch Request # …"
select select "CUSTREF"
click select "Select Account Type Activity ID Airline Appointment Number ASN Batch Request # …"
click input "text"
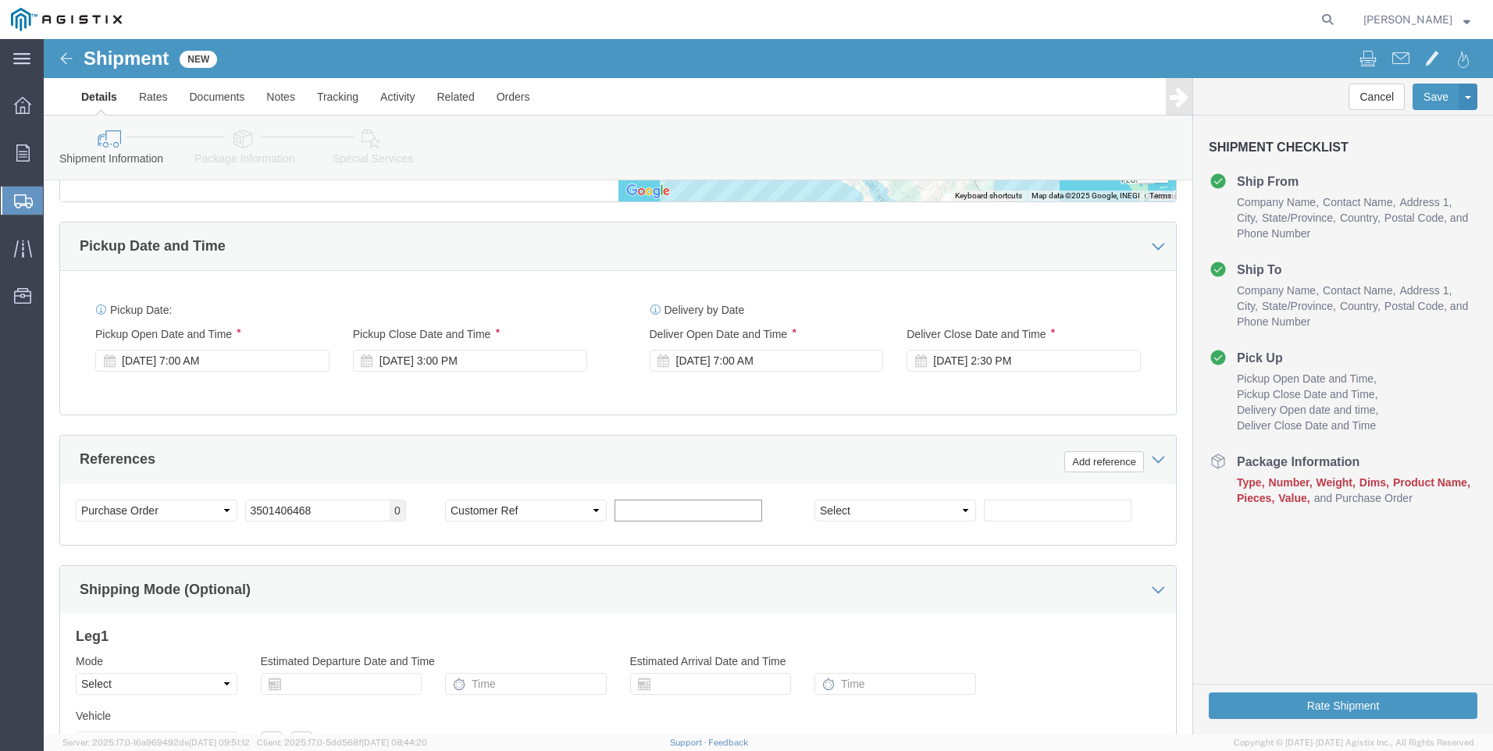
click input "text"
paste input "M010849"
type input "M010849"
click select "Select Account Type Activity ID Airline Appointment Number ASN Batch Request # …"
select select "RELNUM"
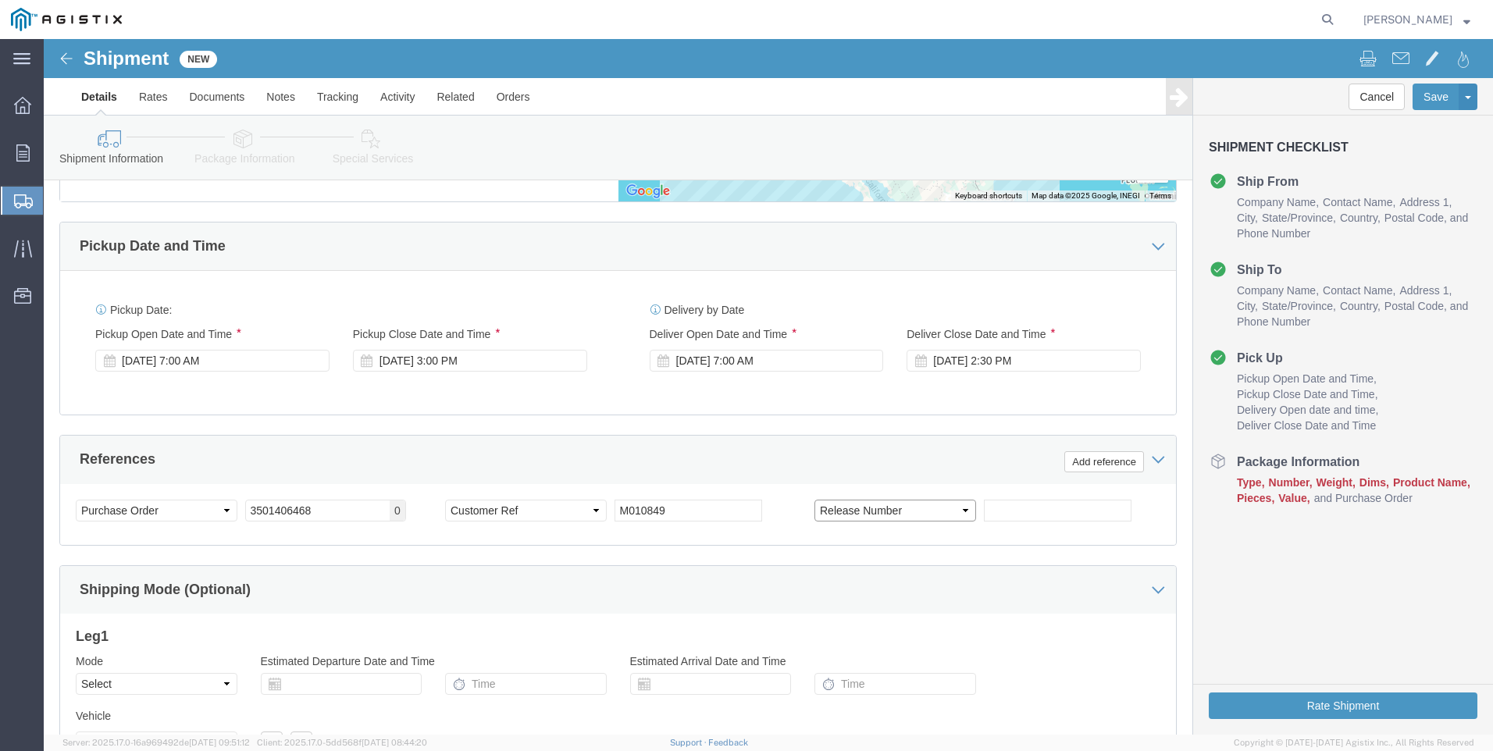
click select "Select Account Type Activity ID Airline Appointment Number ASN Batch Request # …"
click div "Select Account Type Activity ID Airline Appointment Number ASN Batch Request # …"
click span "0"
click input "3501406468"
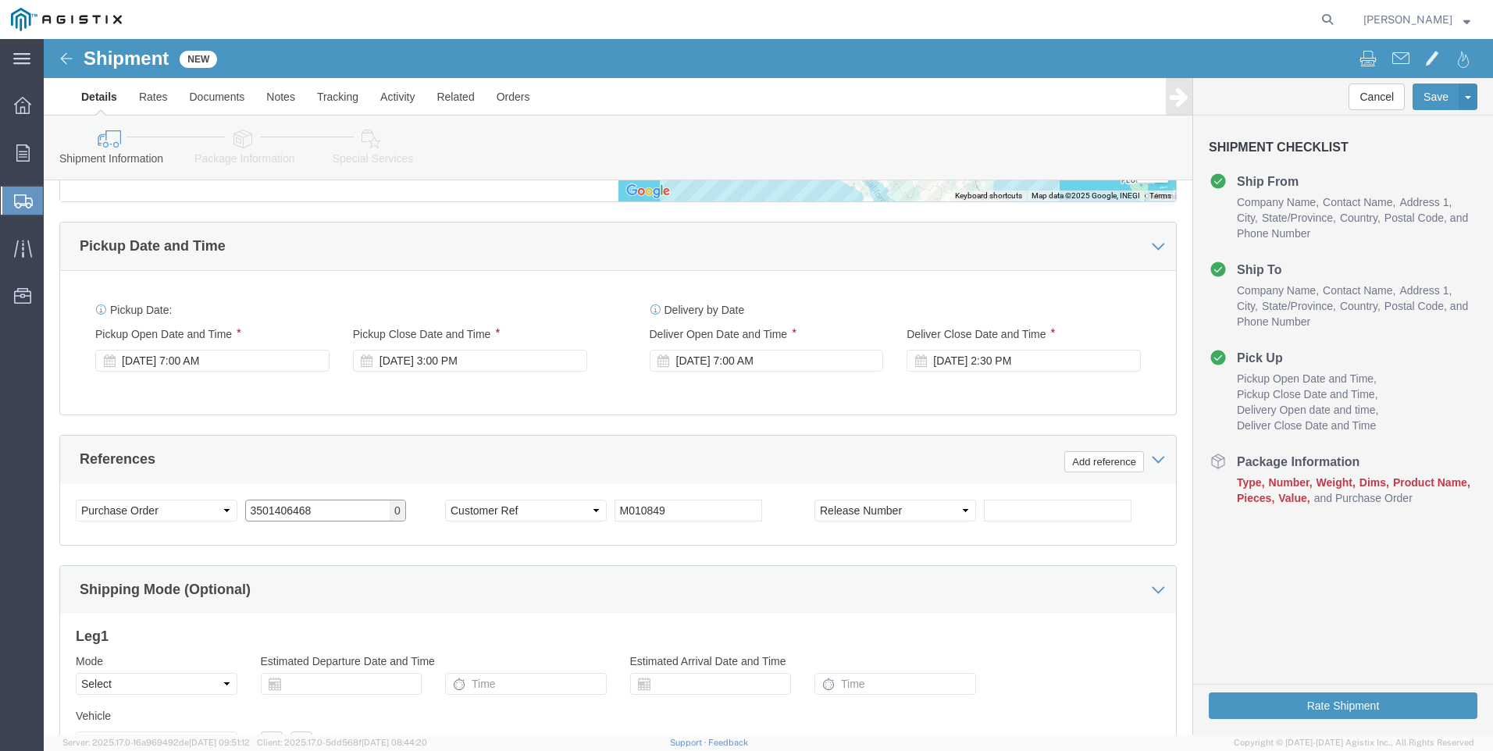
click input "3501406468"
click div "Customer Information Account Select MRC Global ([PERSON_NAME] Corp) PG&E Locati…"
click div "Select Account Type Activity ID Airline Appointment Number ASN Batch Request # …"
click span "0"
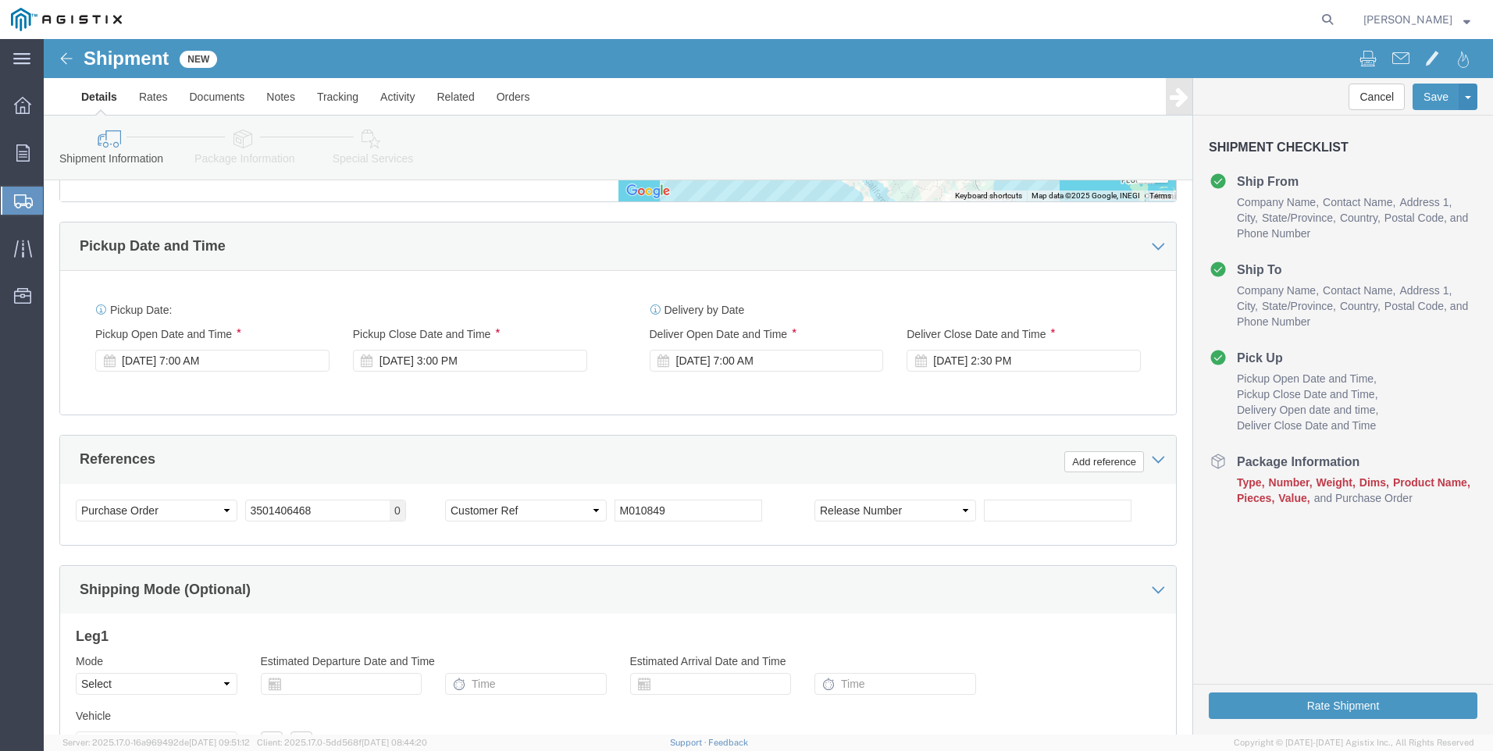
click div "Select Account Type Activity ID Airline Appointment Number ASN Batch Request # …"
click input "text"
paste input "125624S05"
type input "125624S05"
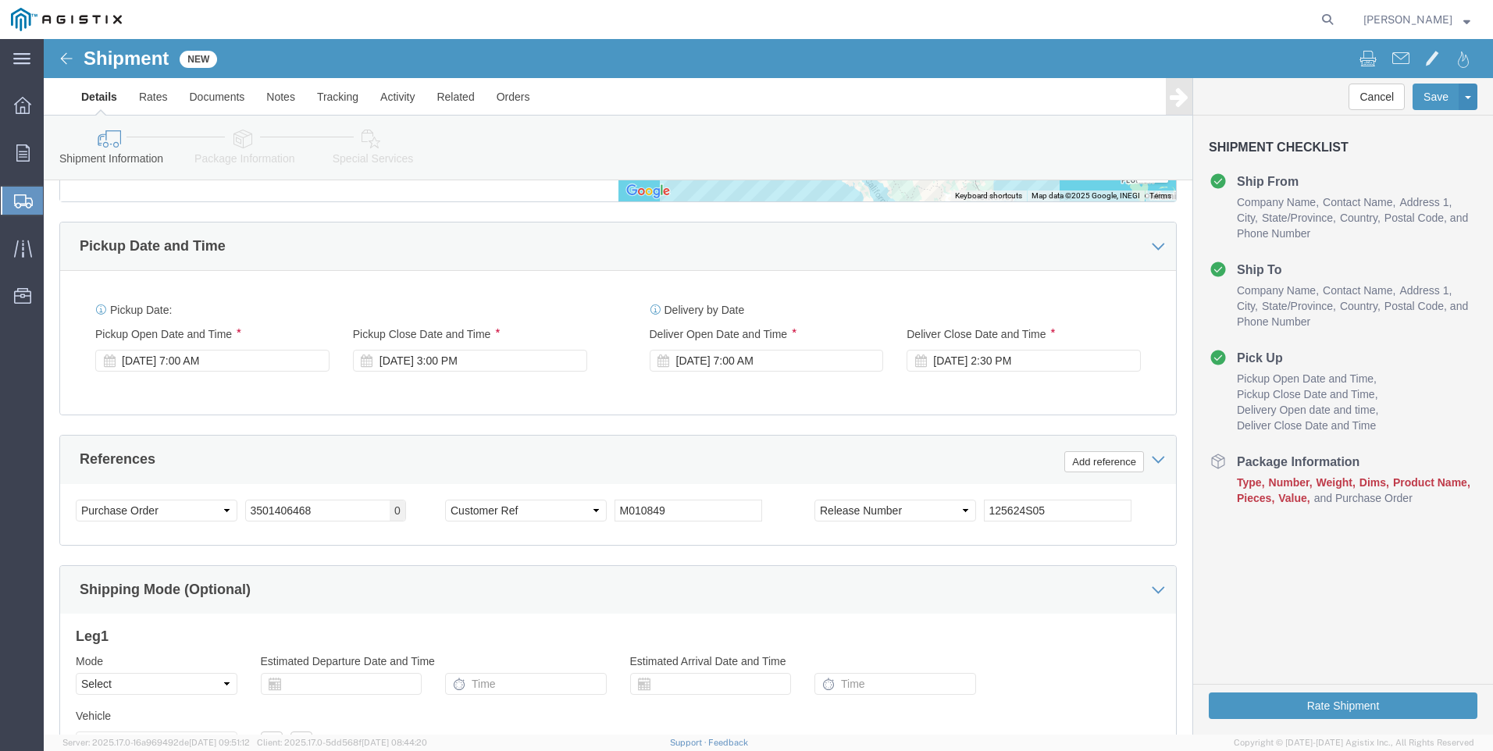
click div "References Add reference"
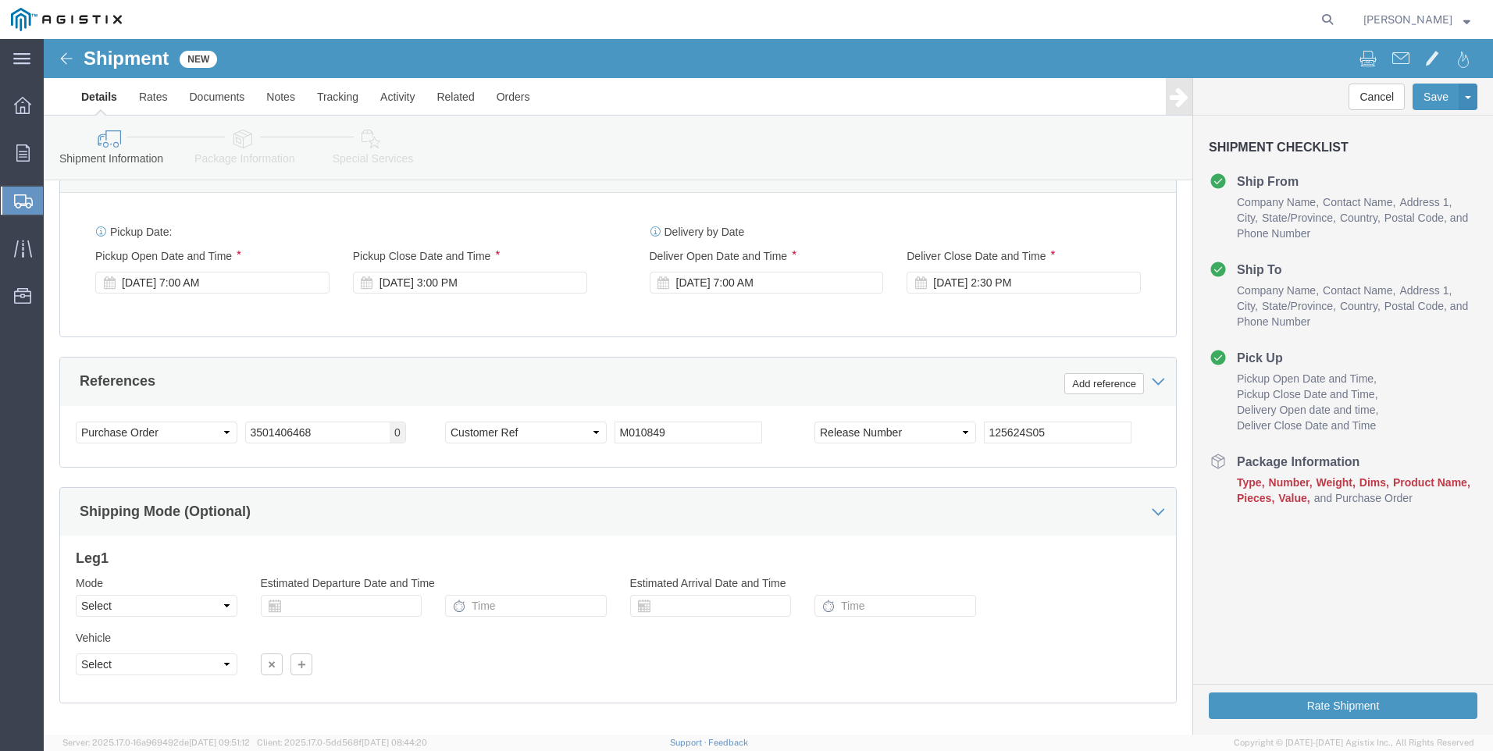
click div "Shipping Mode (Optional)"
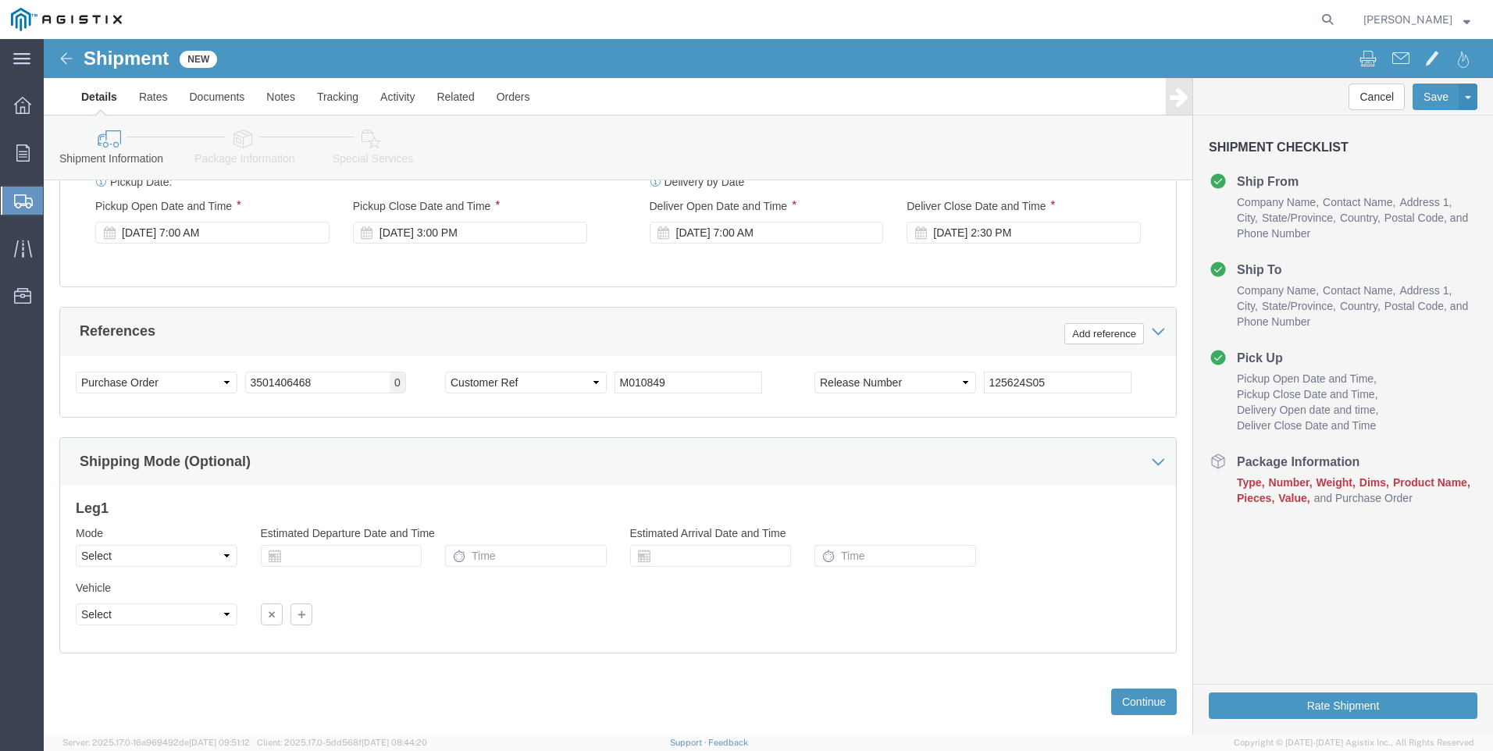
scroll to position [1103, 0]
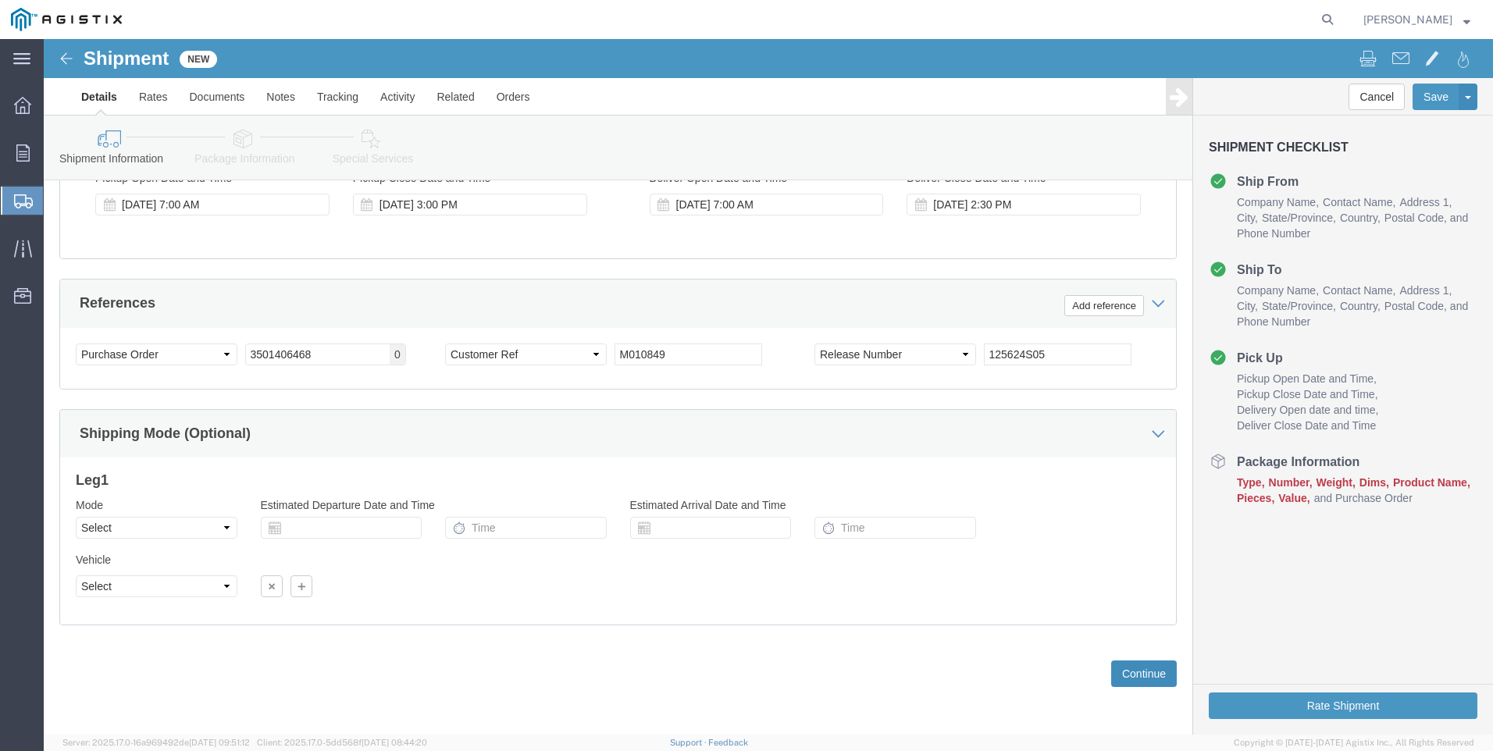
click button "Continue"
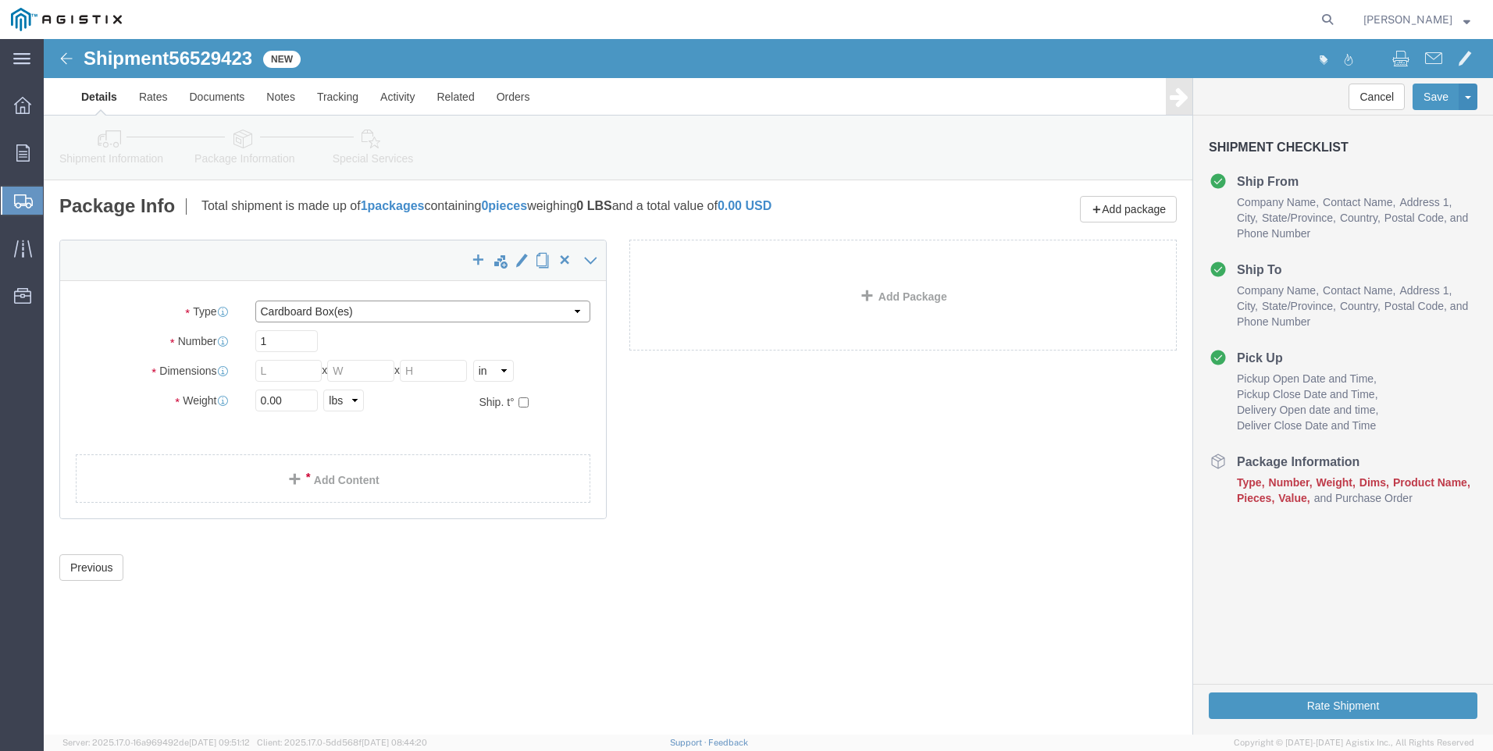
click select "Select Bulk Bundle(s) Cardboard Box(es) Carton(s) Crate(s) Drum(s) (Fiberboard)…"
select select "NKCR"
click select "Select Bulk Bundle(s) Cardboard Box(es) Carton(s) Crate(s) Drum(s) (Fiberboard)…"
click input "1"
type input "34"
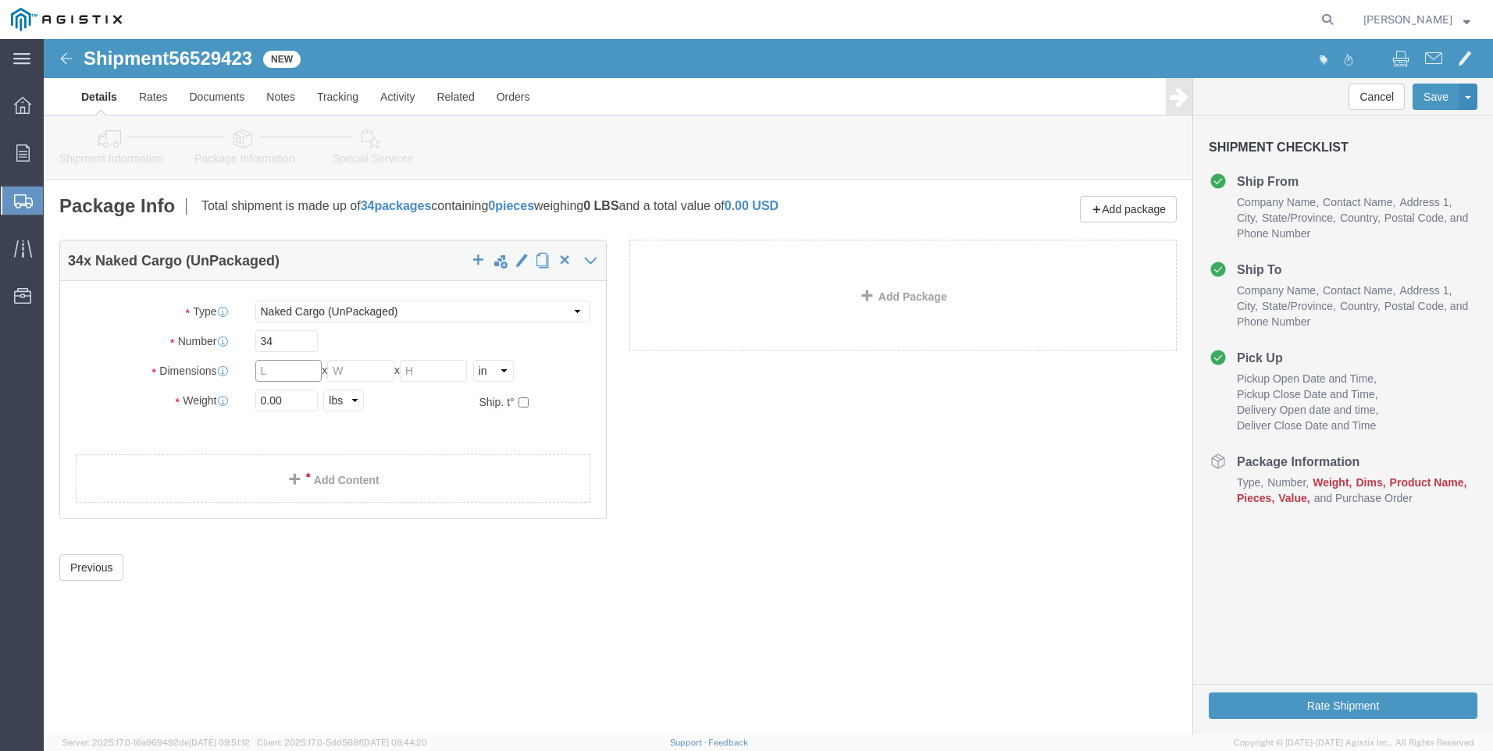
click input "text"
type input "480"
click input "text"
type input "8"
click input "text"
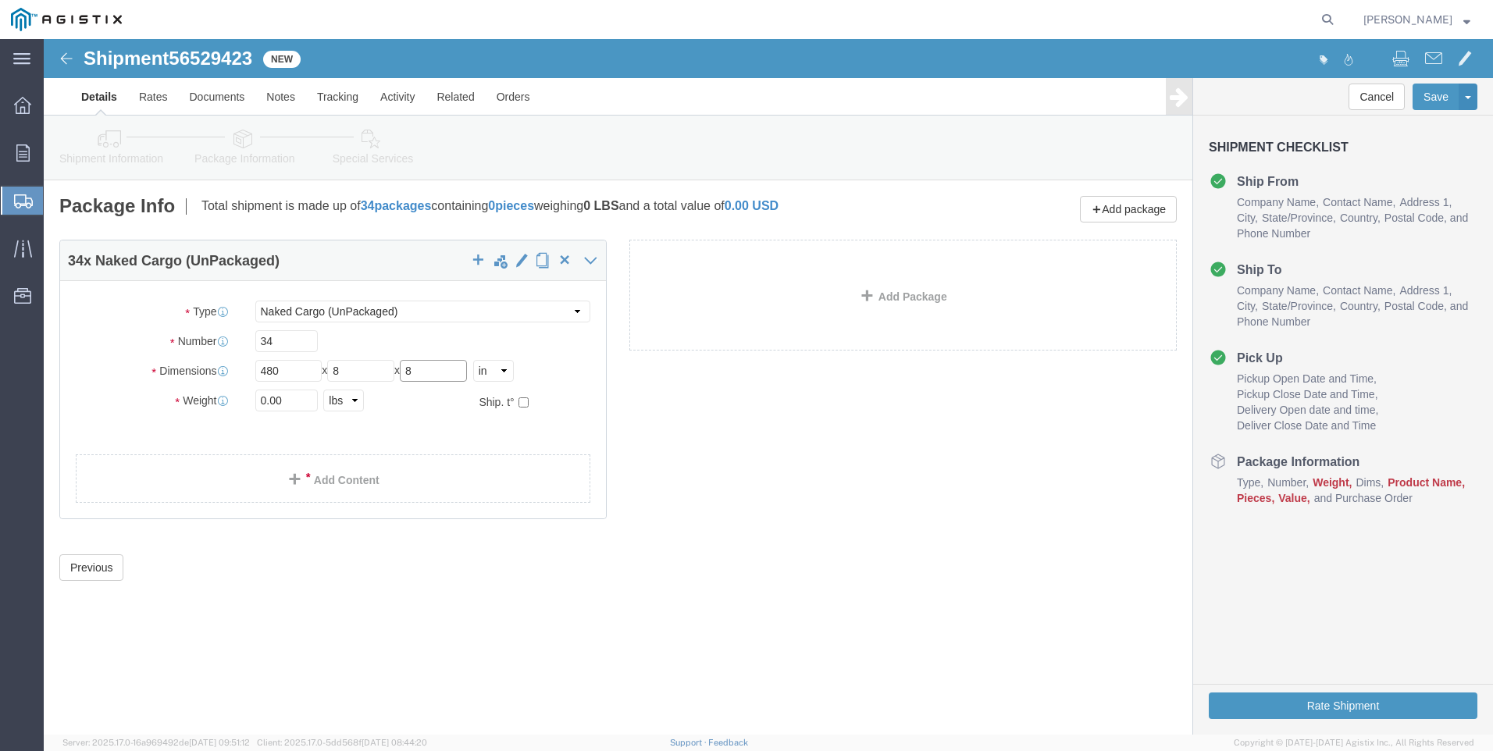
type input "8"
click input "0.00"
type input "0"
type input "41350"
click link "Add Content"
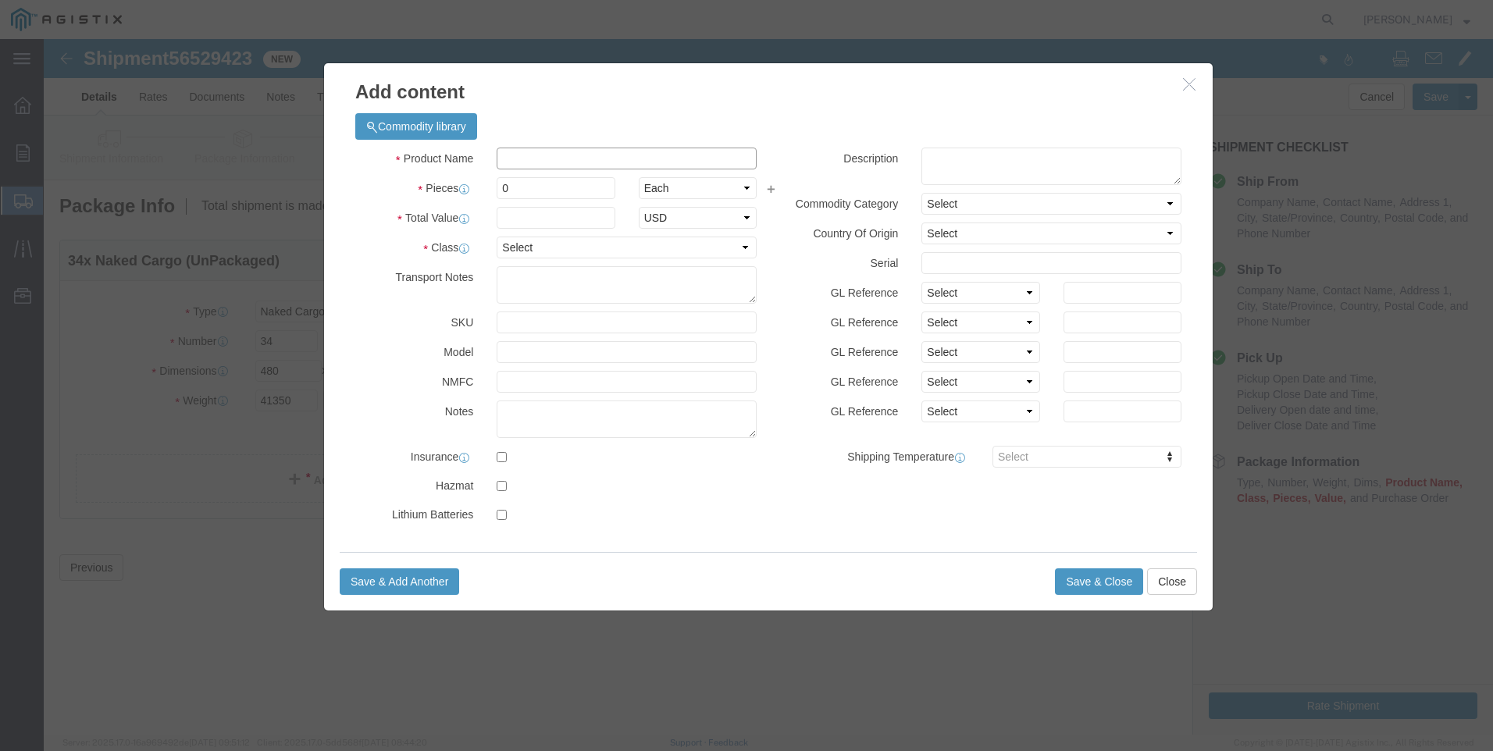
click input "text"
type input "CS PIPE"
click textarea
paste textarea "PIPE STEEL 8" FBE + ARC 0.322" WALL THICKNESS API 5L/ISO 3183, DUAL GRADE B/X42…"
type textarea "PIPE STEEL 8" FBE + ARC 0.322" WALL THICKNESS API 5L/ISO 3183, DUAL GRADE B/X42…"
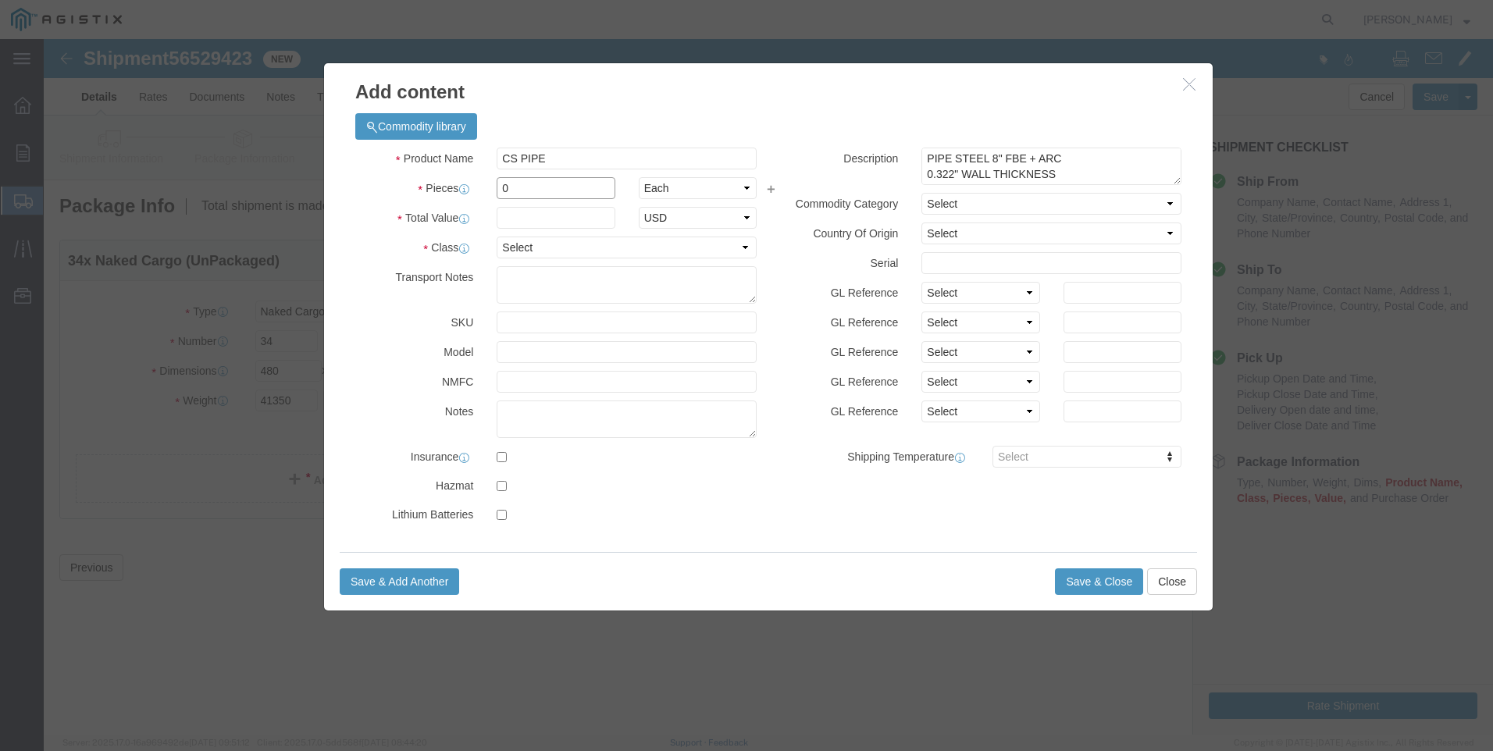
click input "0"
type input "34"
click input "text"
type input "81600"
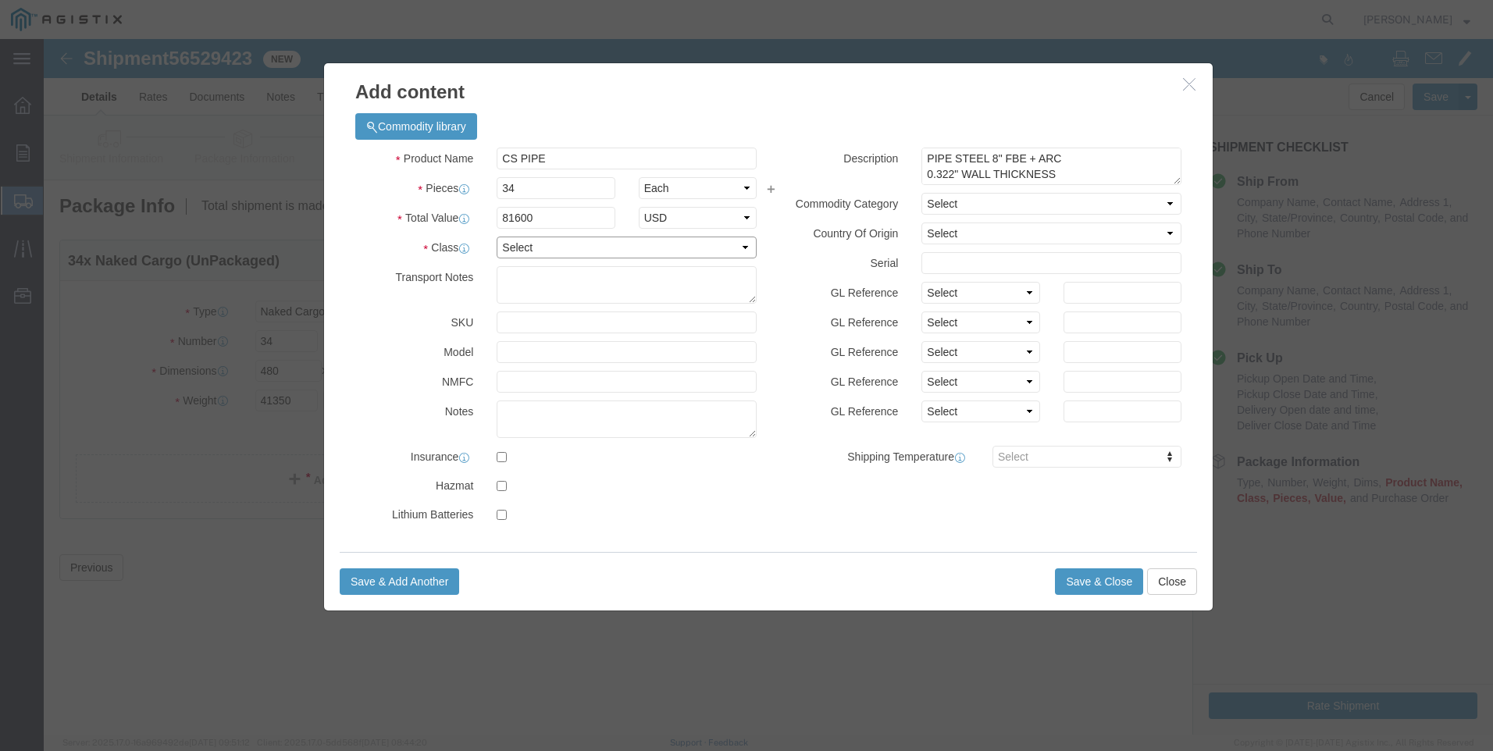
click select "Select 50 55 60 65 70 85 92.5 100 125 175 250 300 400"
select select "50"
click select "Select 50 55 60 65 70 85 92.5 100 125 175 250 300 400"
click div "Class Select 50 55 60 65 70 85 92.5 100 125 175 250 300 400"
click button "Save & Close"
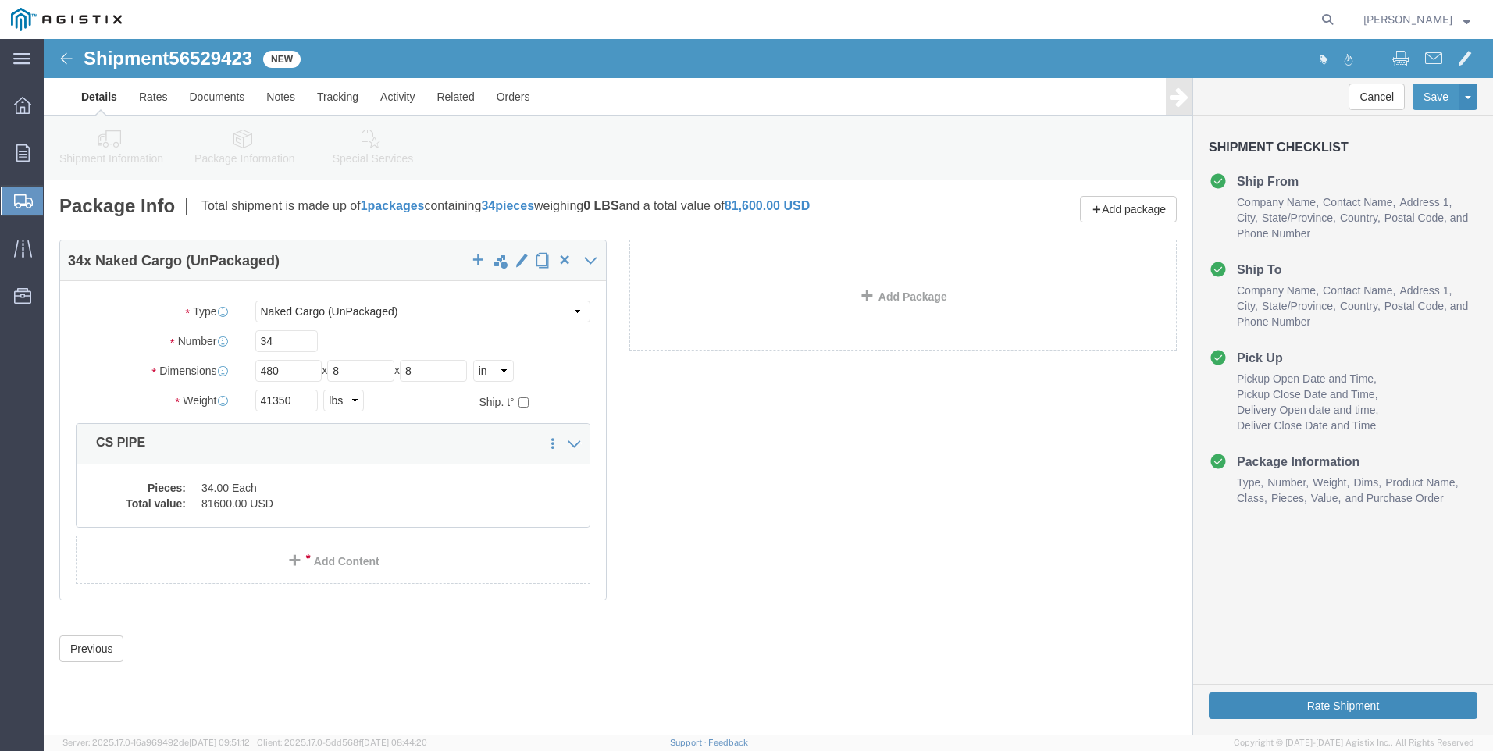
click button "Rate Shipment"
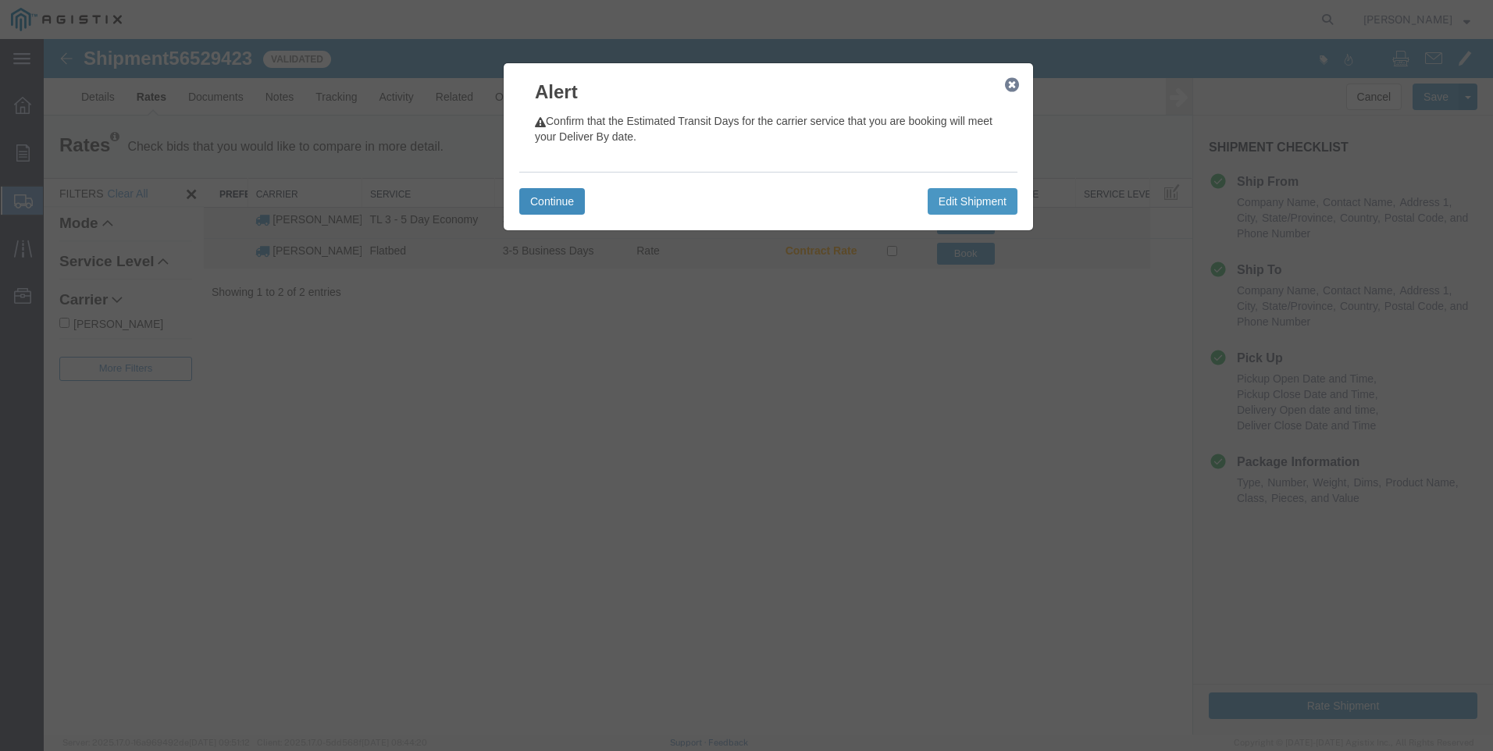
click at [538, 200] on button "Continue" at bounding box center [552, 201] width 66 height 27
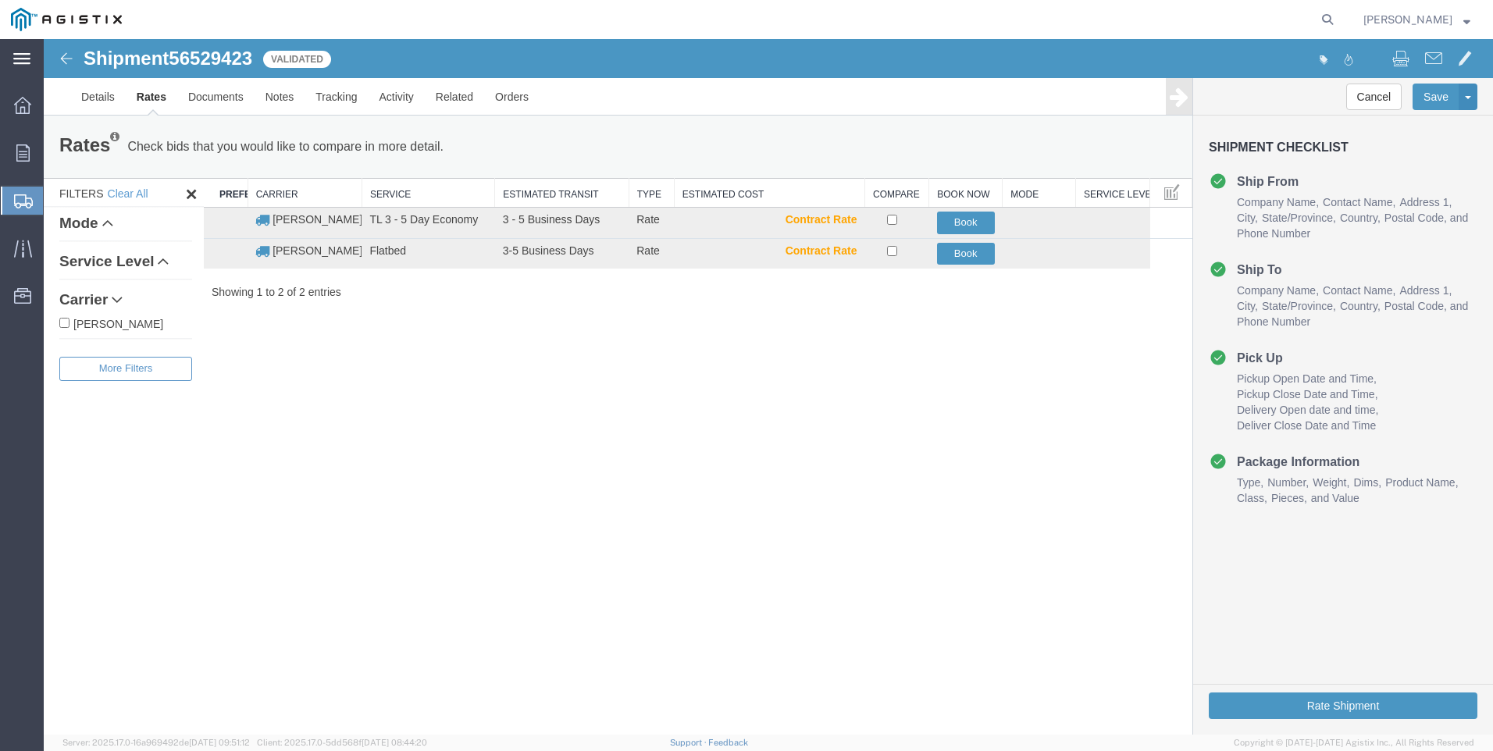
click at [30, 63] on icon at bounding box center [21, 58] width 17 height 11
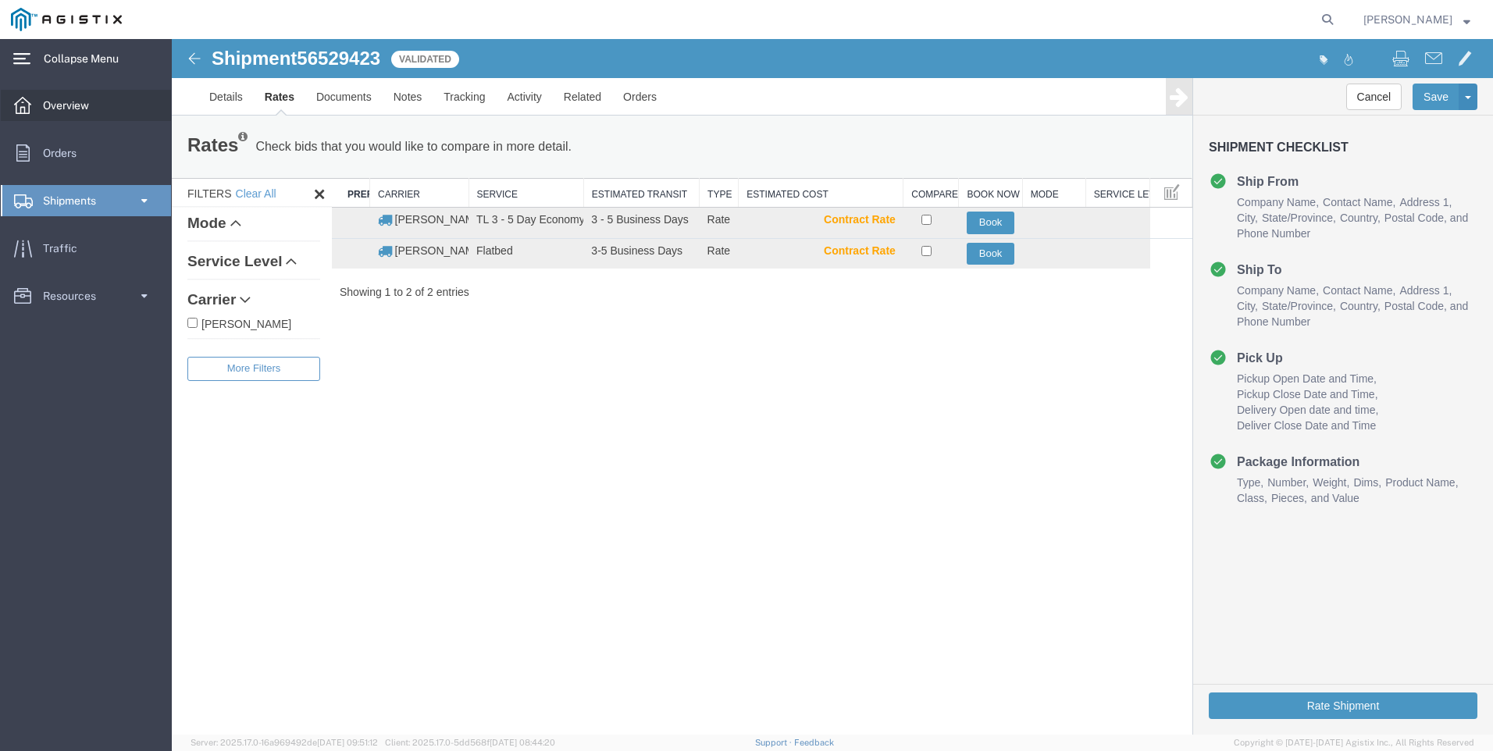
click at [71, 98] on span "Overview" at bounding box center [71, 105] width 57 height 31
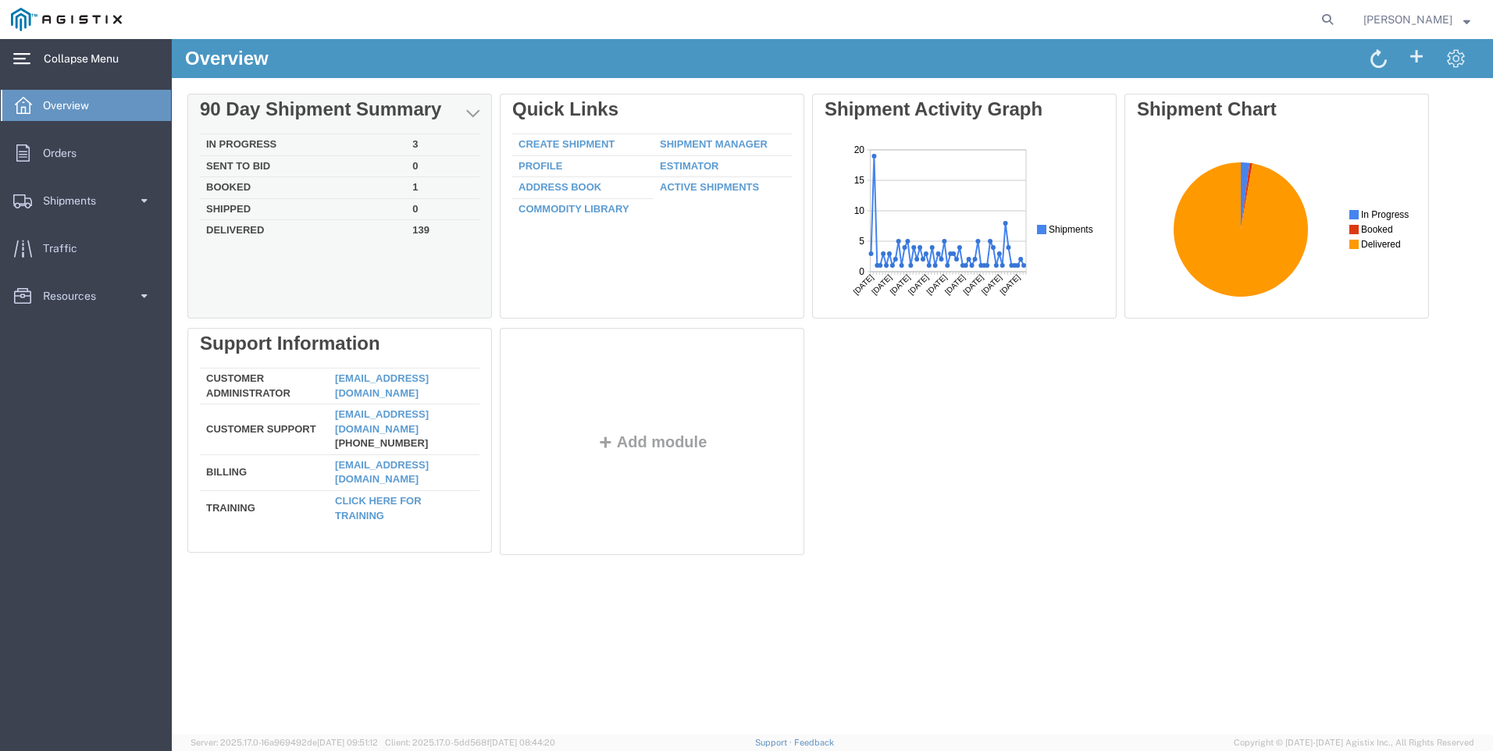
click at [251, 141] on td "In Progress" at bounding box center [303, 145] width 206 height 22
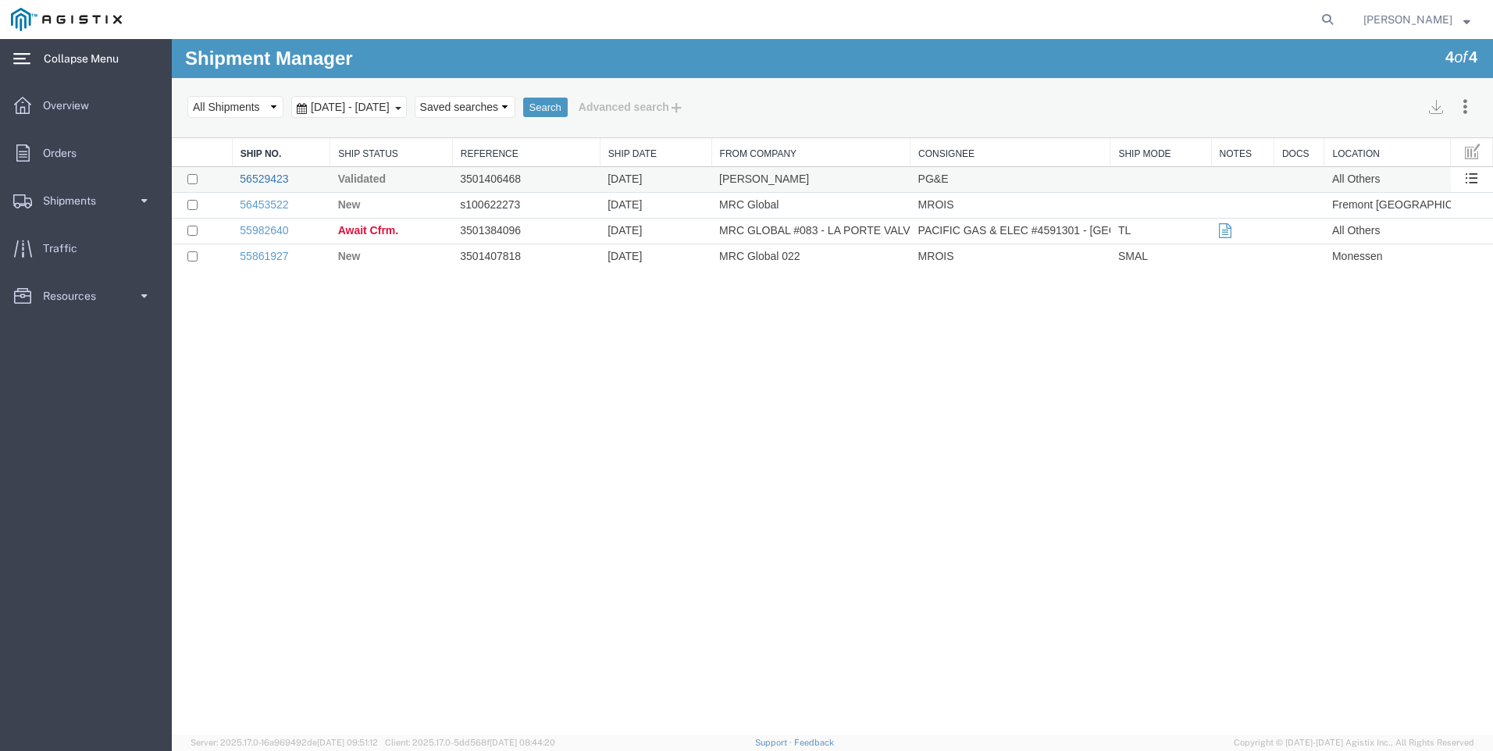
click at [265, 181] on link "56529423" at bounding box center [264, 179] width 48 height 12
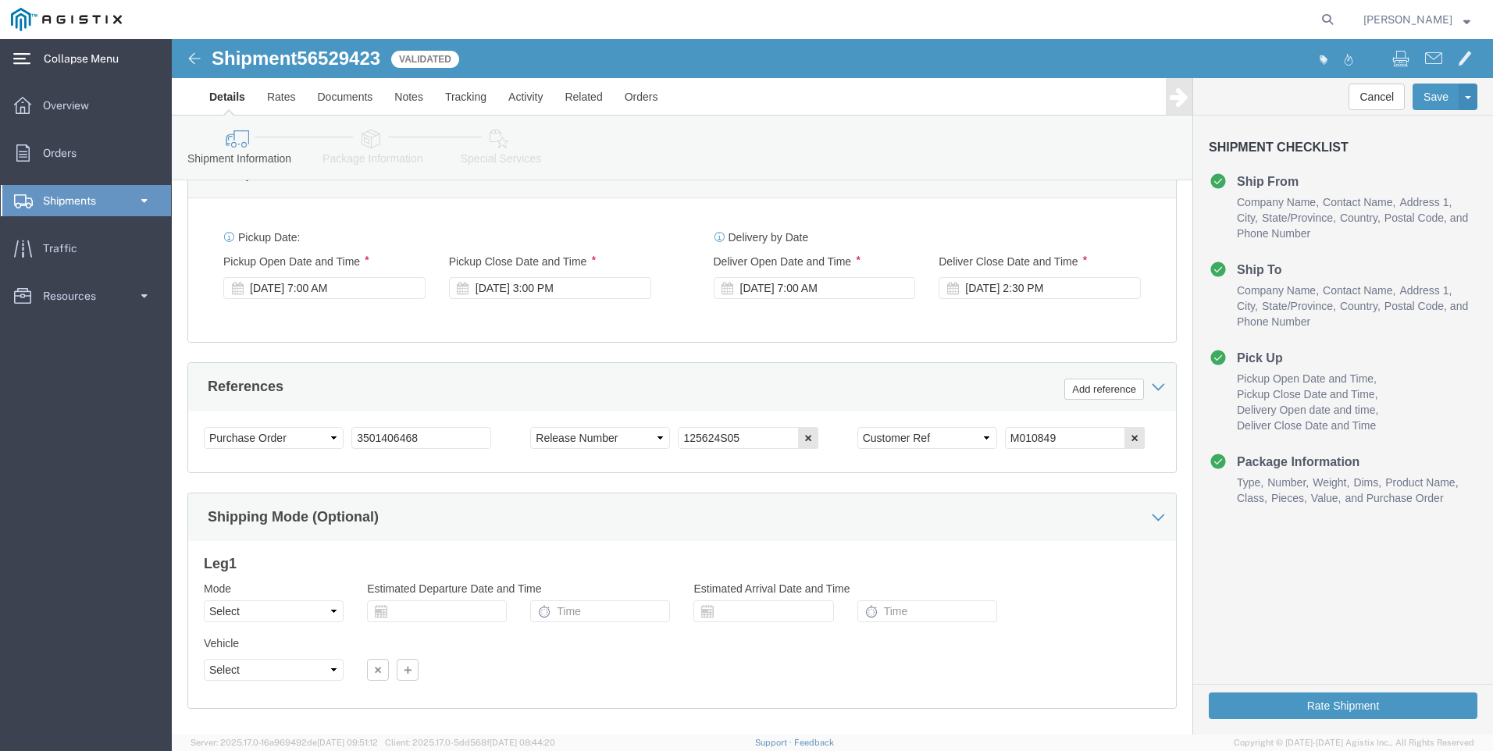
scroll to position [1015, 0]
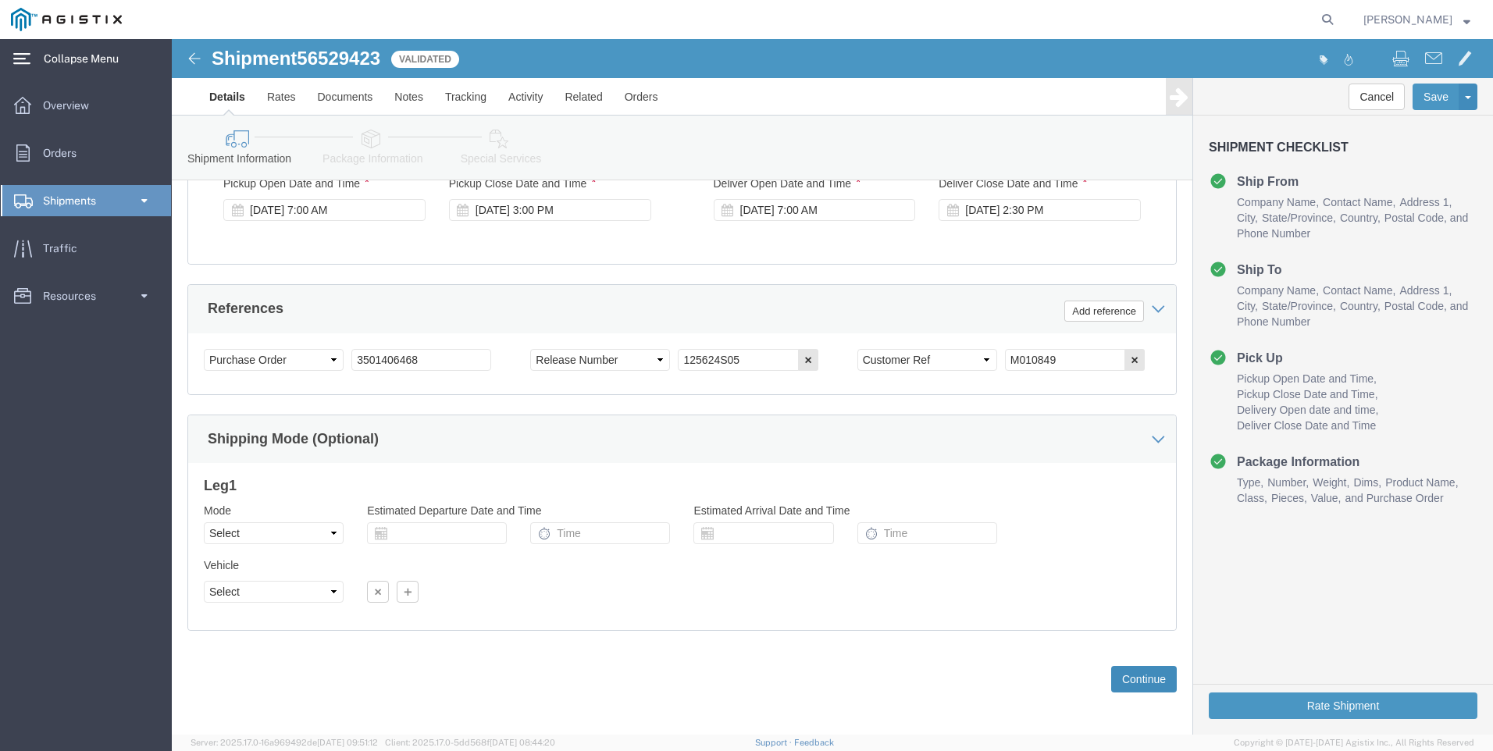
click button "Continue"
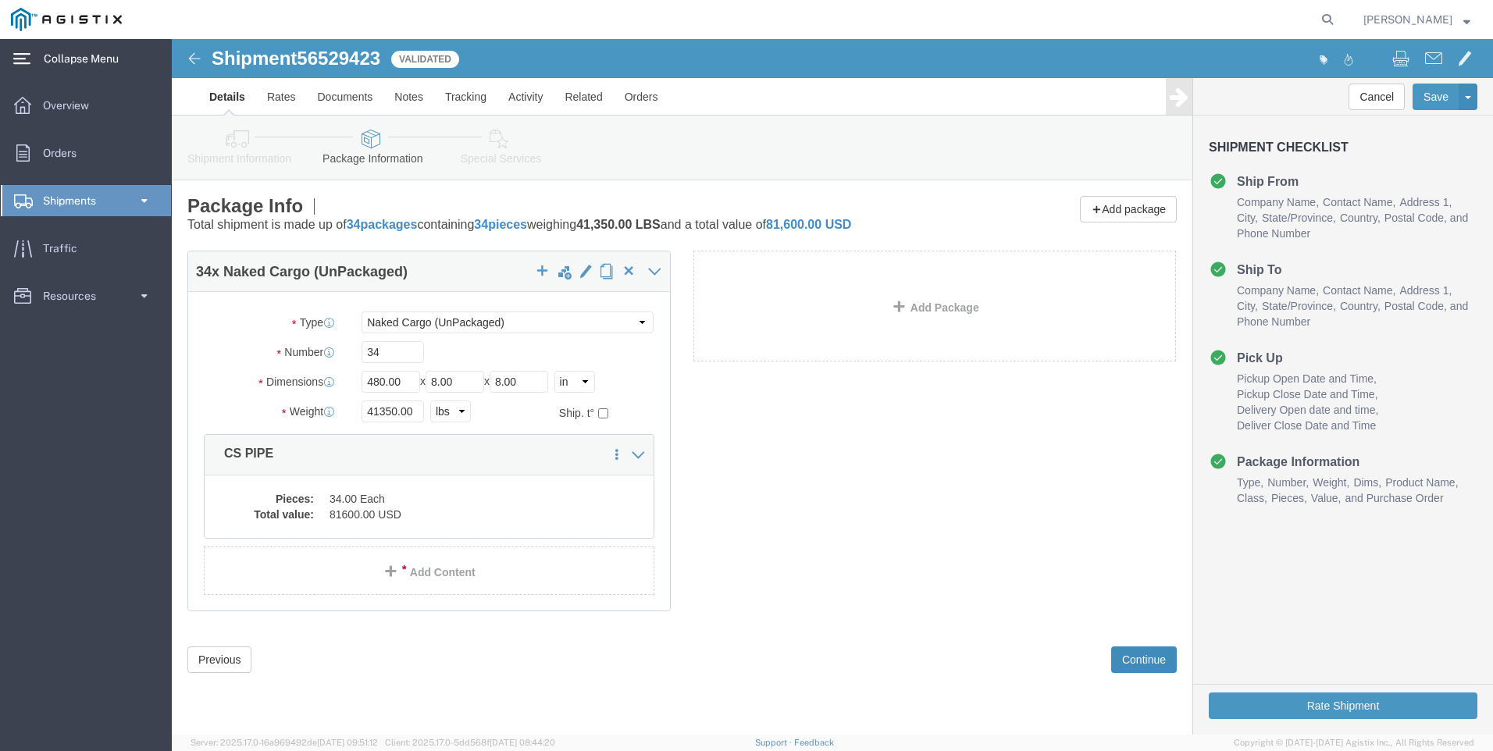
scroll to position [0, 0]
click button "Continue"
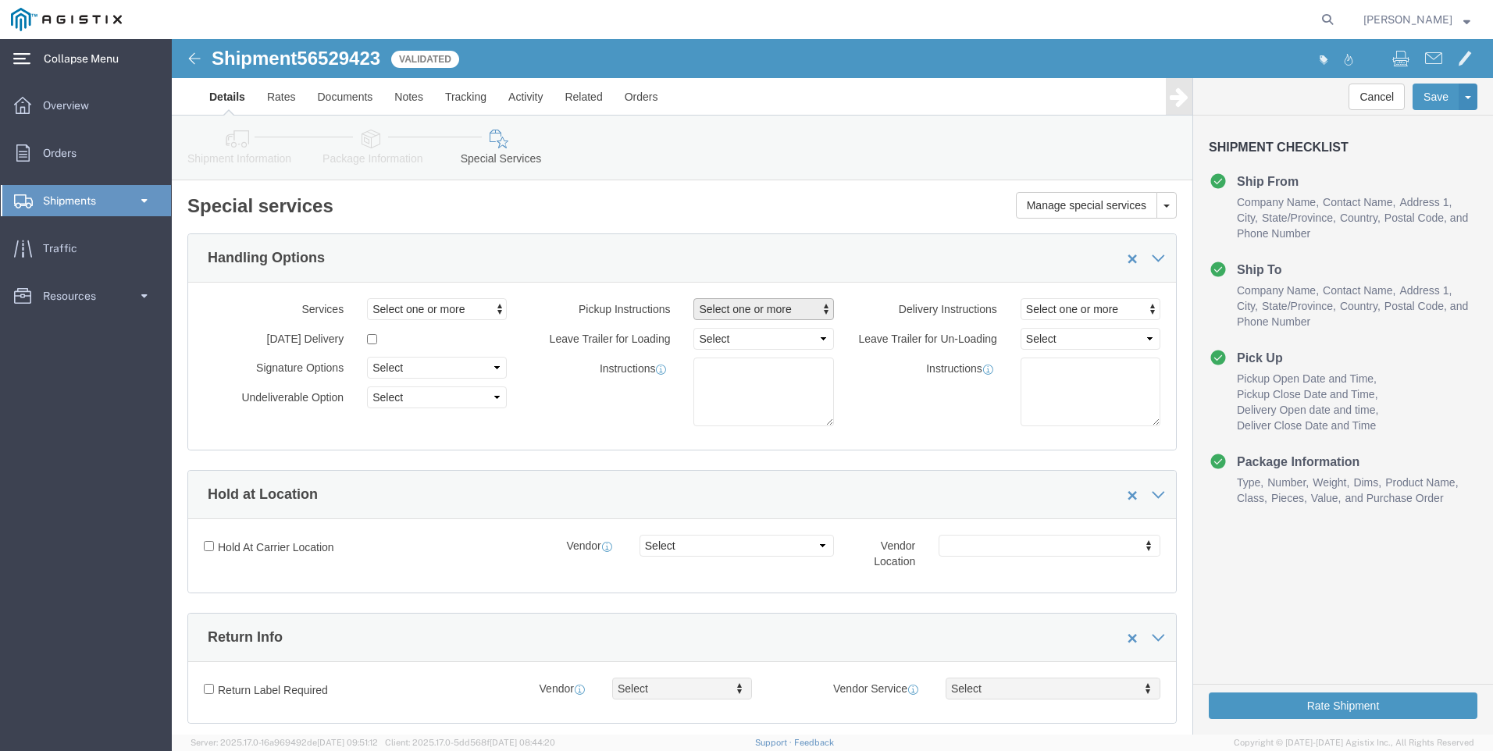
click span "Select one or more"
click span "Site Support"
select select "PICKUP_SITE_SUPPORT"
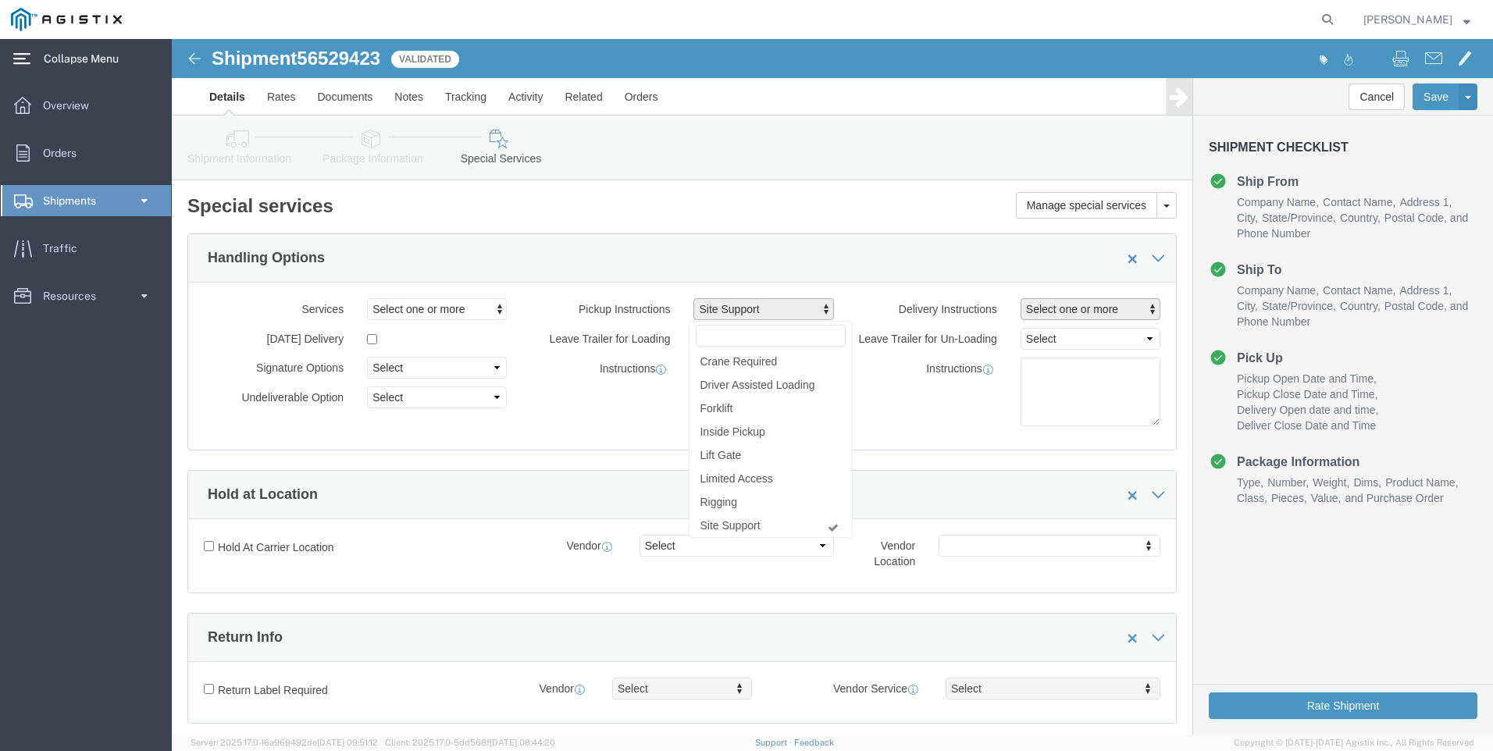
click span "Select one or more"
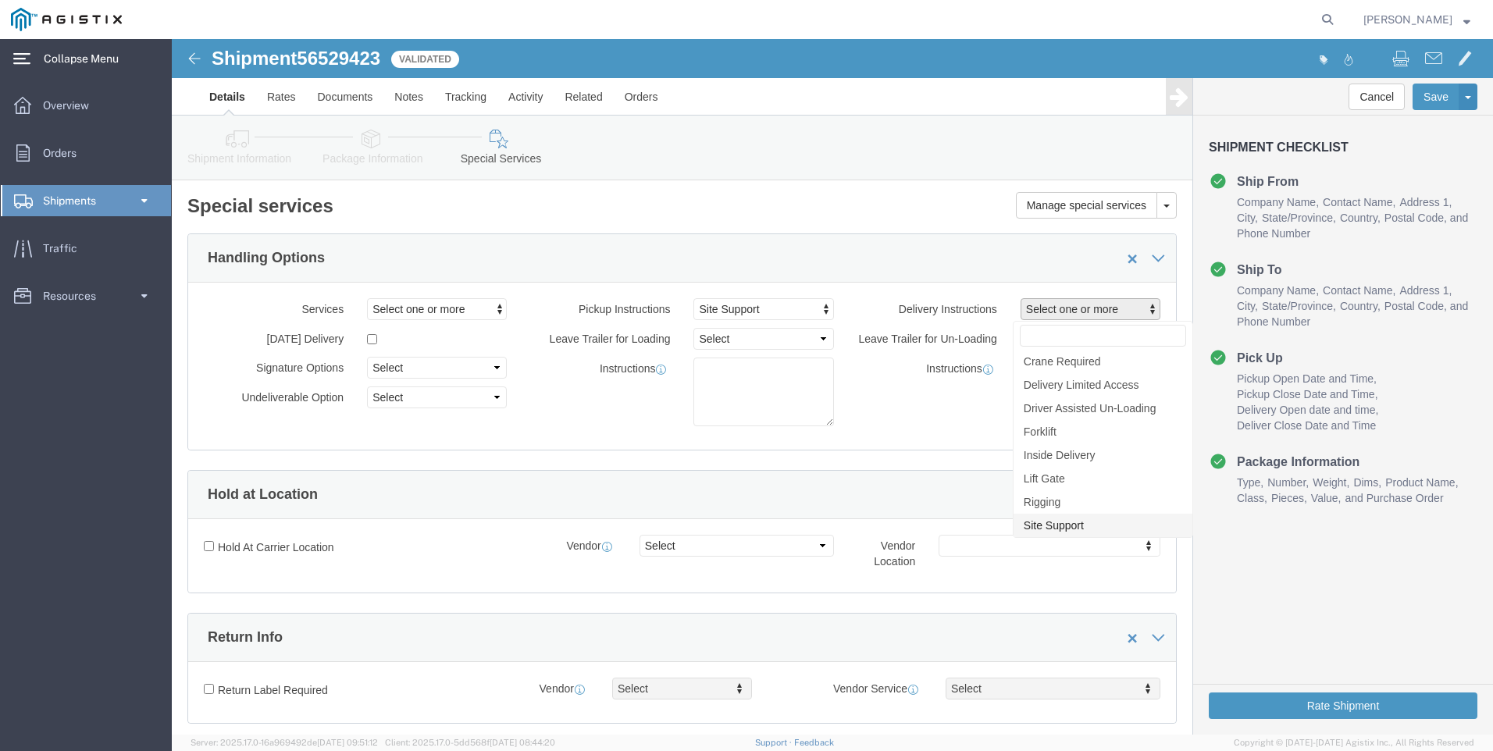
drag, startPoint x: 883, startPoint y: 482, endPoint x: 696, endPoint y: 394, distance: 206.8
click span "Site Support"
select select "DELIVERY_SITE_SUPPORT"
click textarea
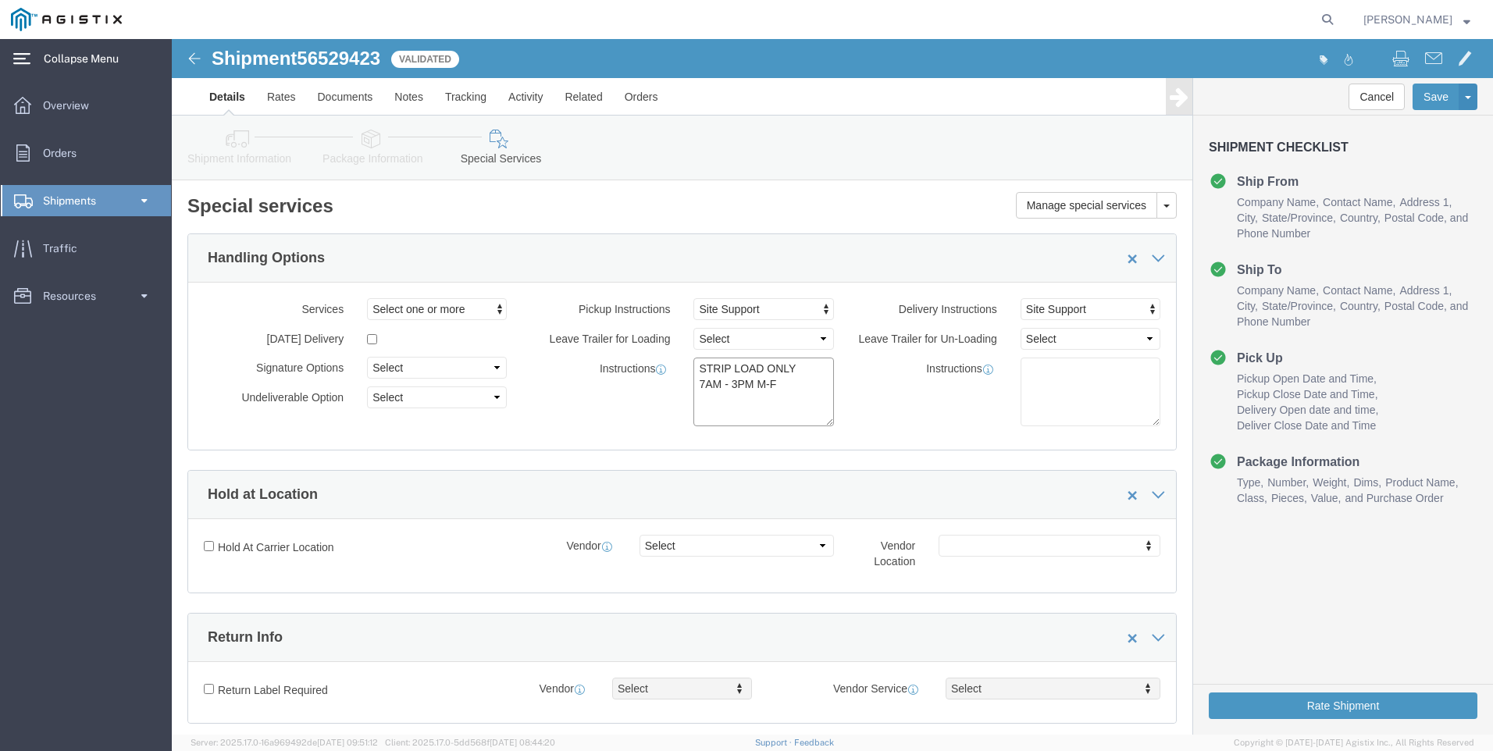
type textarea "STRIP LOAD ONLY 7AM - 3PM M-F"
click div "Instructions"
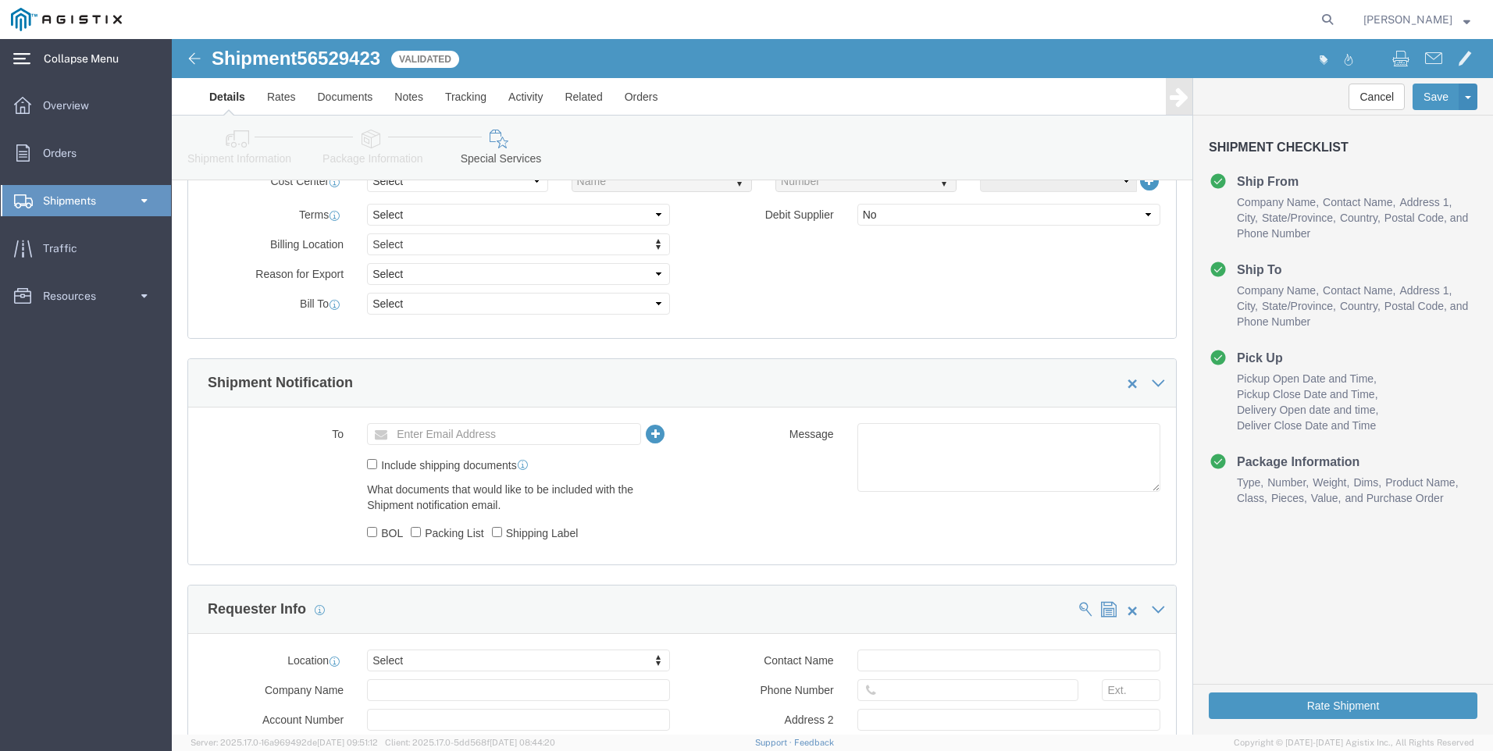
scroll to position [781, 0]
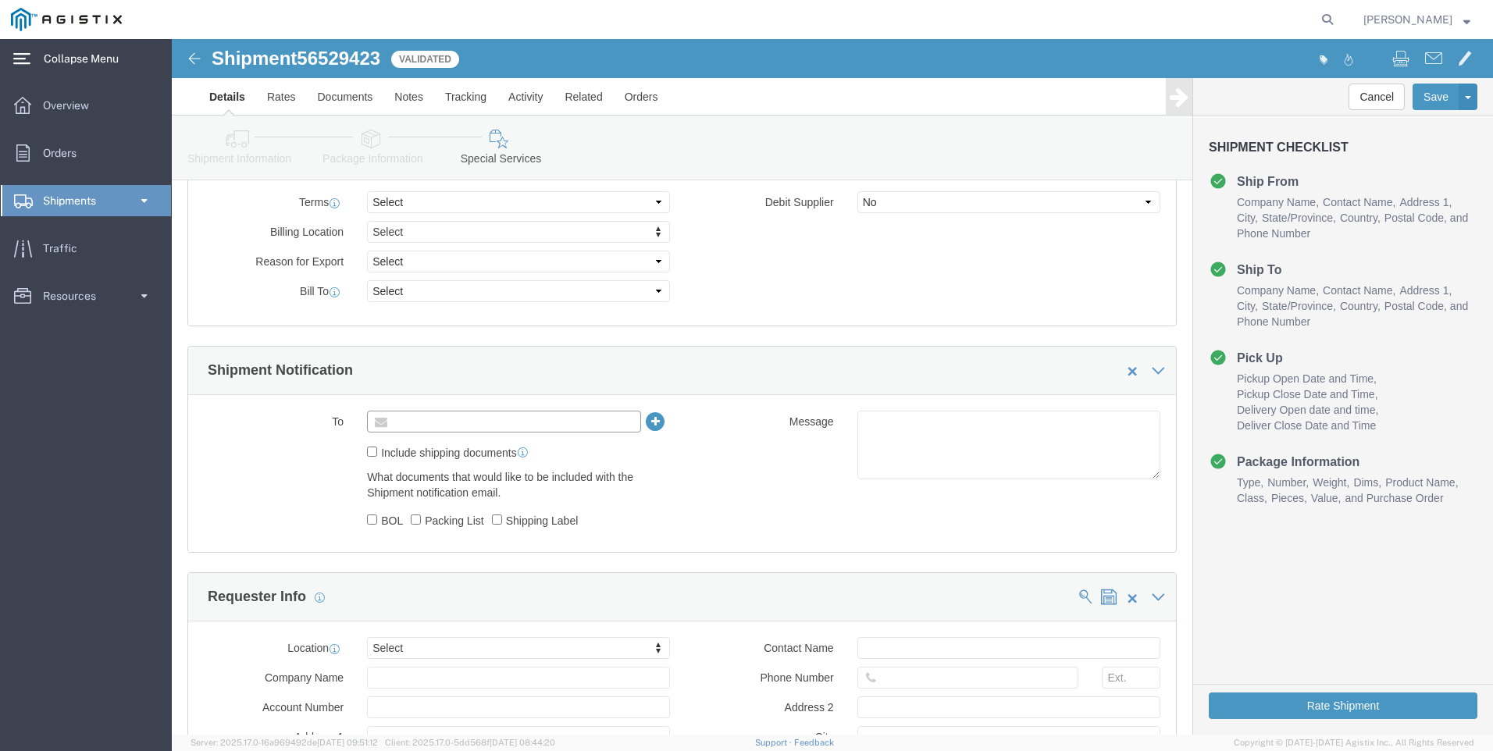
click input "text"
type input "[PERSON_NAME][EMAIL_ADDRESS][PERSON_NAME][DOMAIN_NAME]"
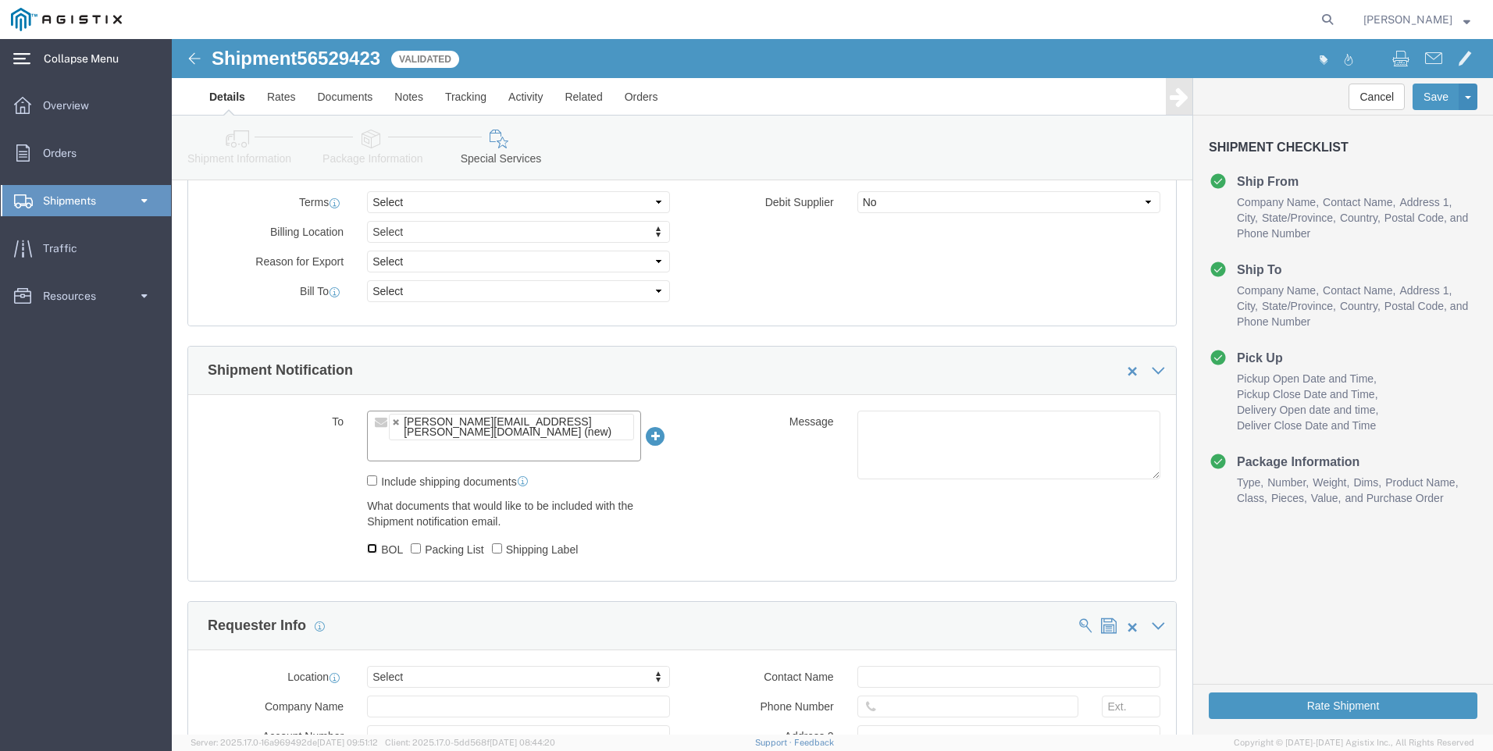
click input "BOL"
checkbox input "true"
click input "Packing List"
checkbox input "true"
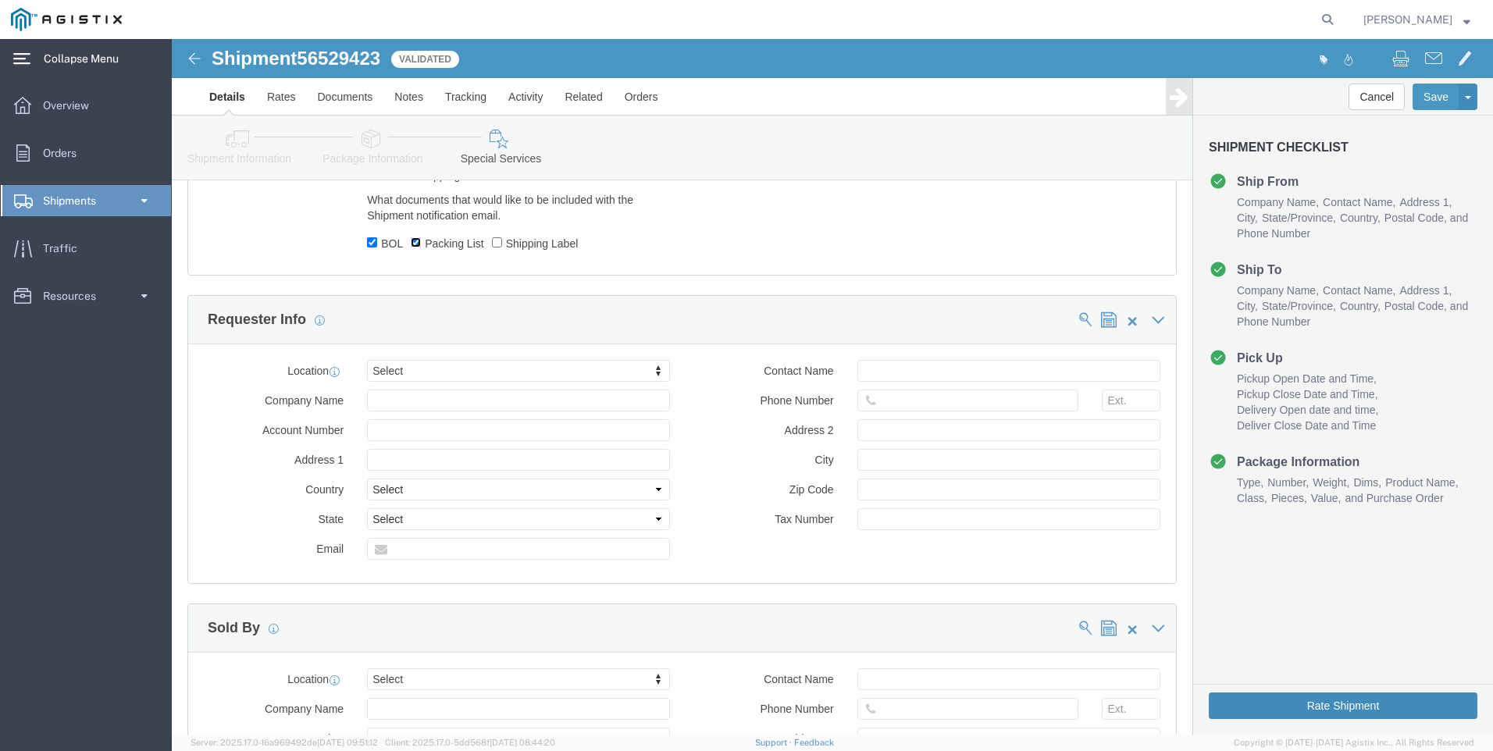
scroll to position [1093, 0]
click button "Rate Shipment"
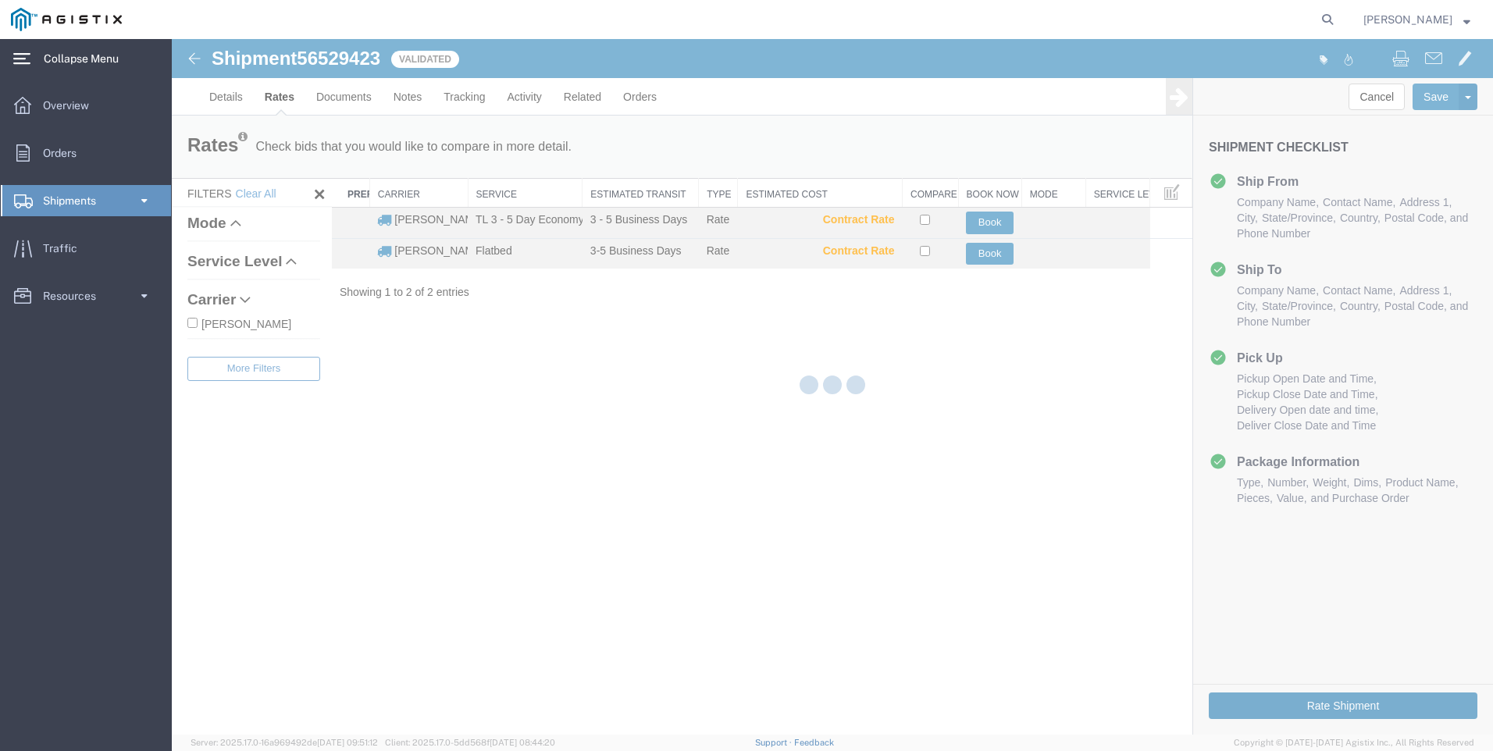
scroll to position [0, 0]
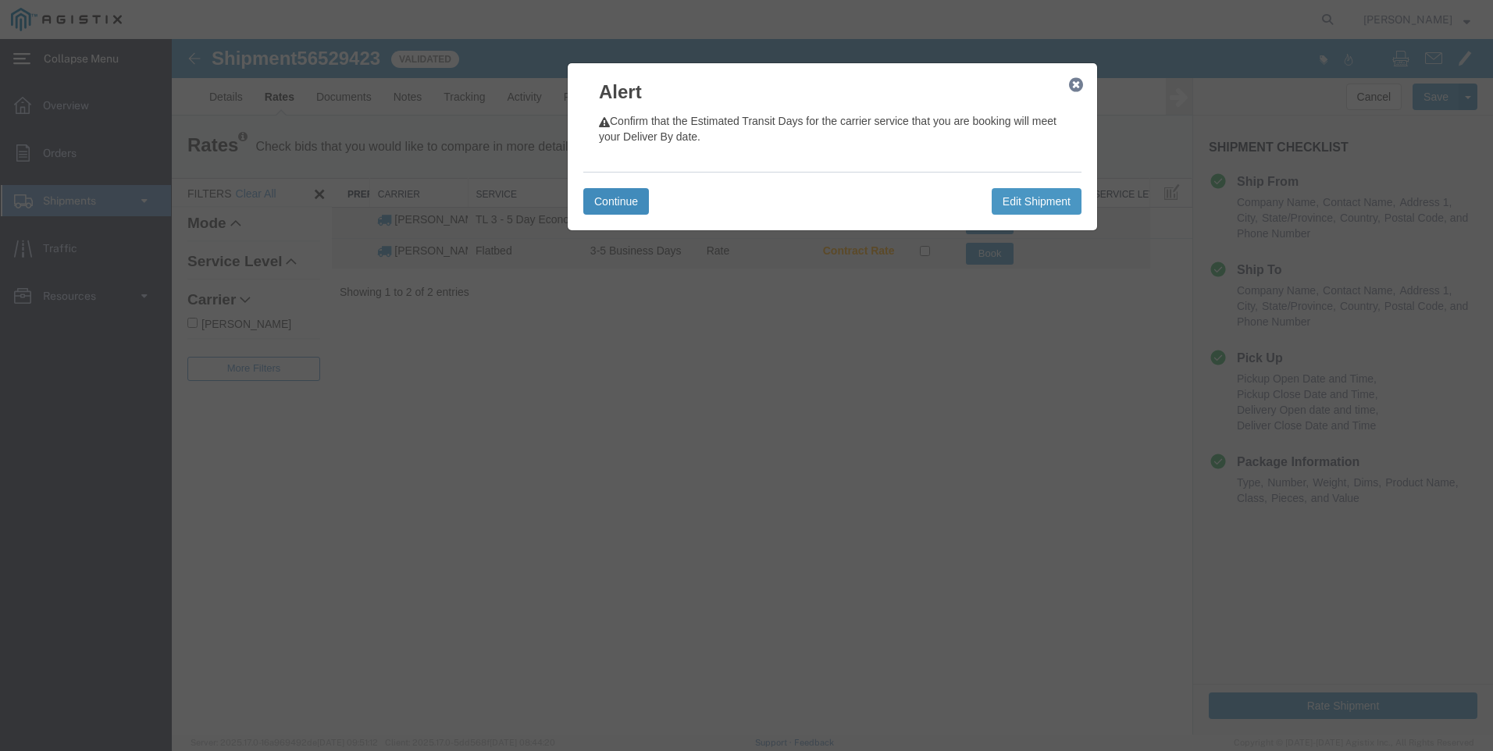
click at [616, 201] on button "Continue" at bounding box center [616, 201] width 66 height 27
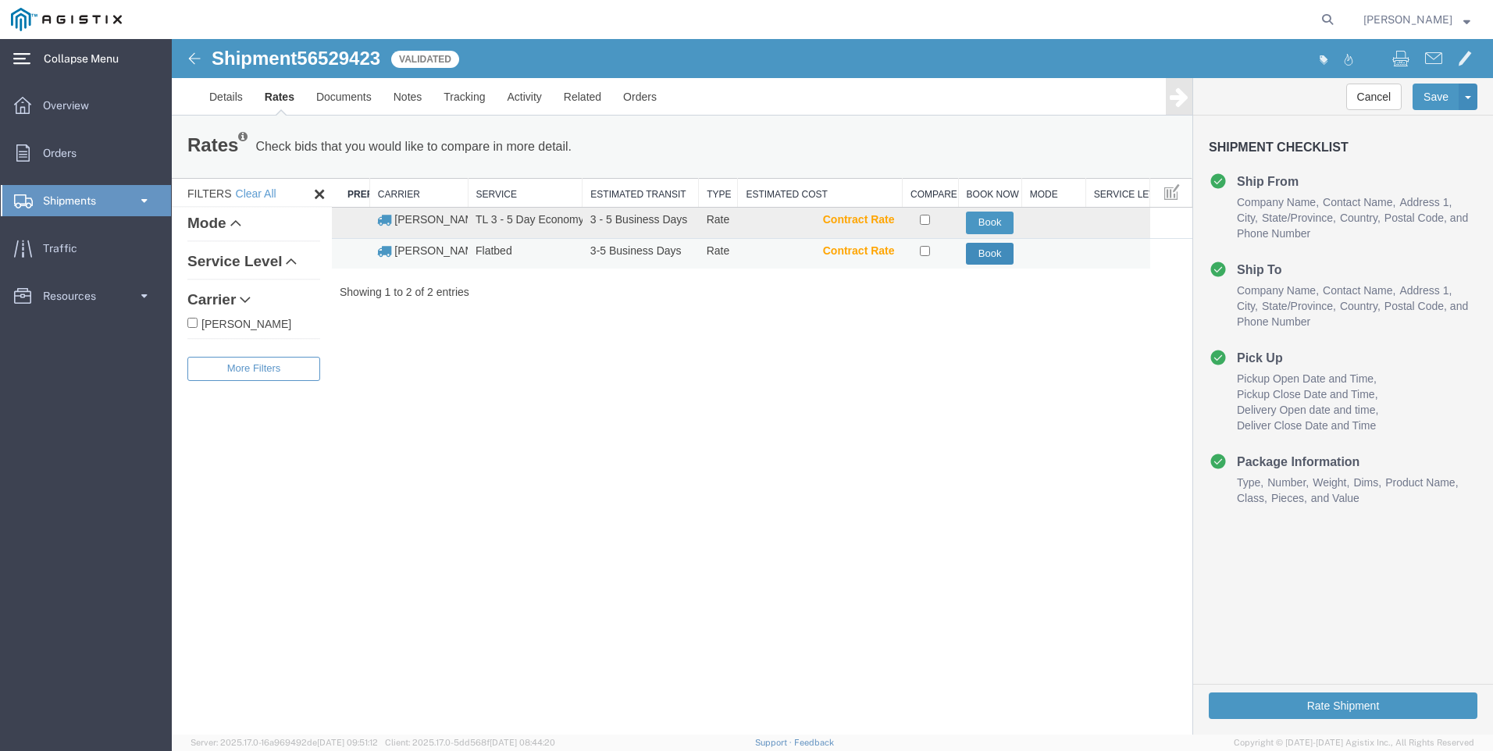
click at [992, 256] on button "Book" at bounding box center [990, 254] width 48 height 23
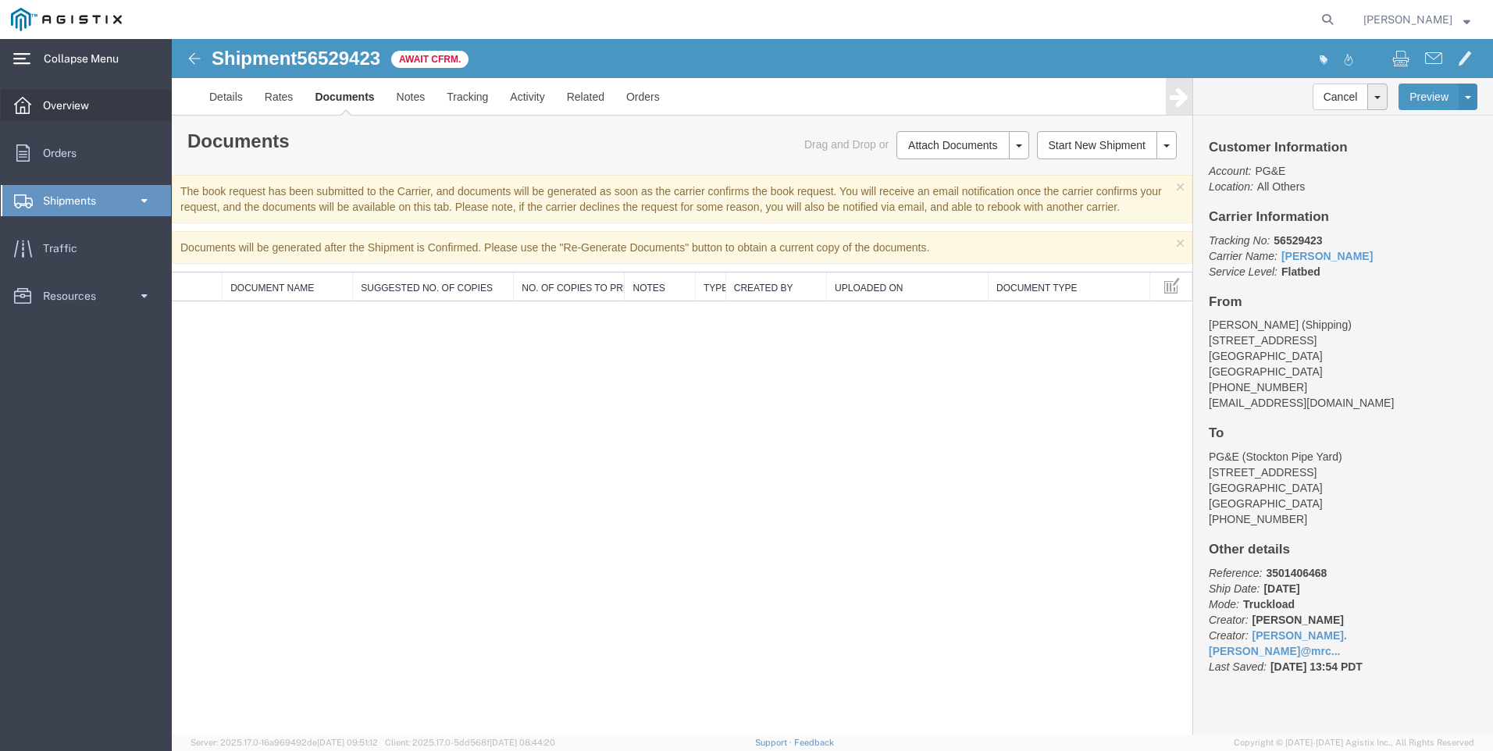
click at [82, 102] on span "Overview" at bounding box center [71, 105] width 57 height 31
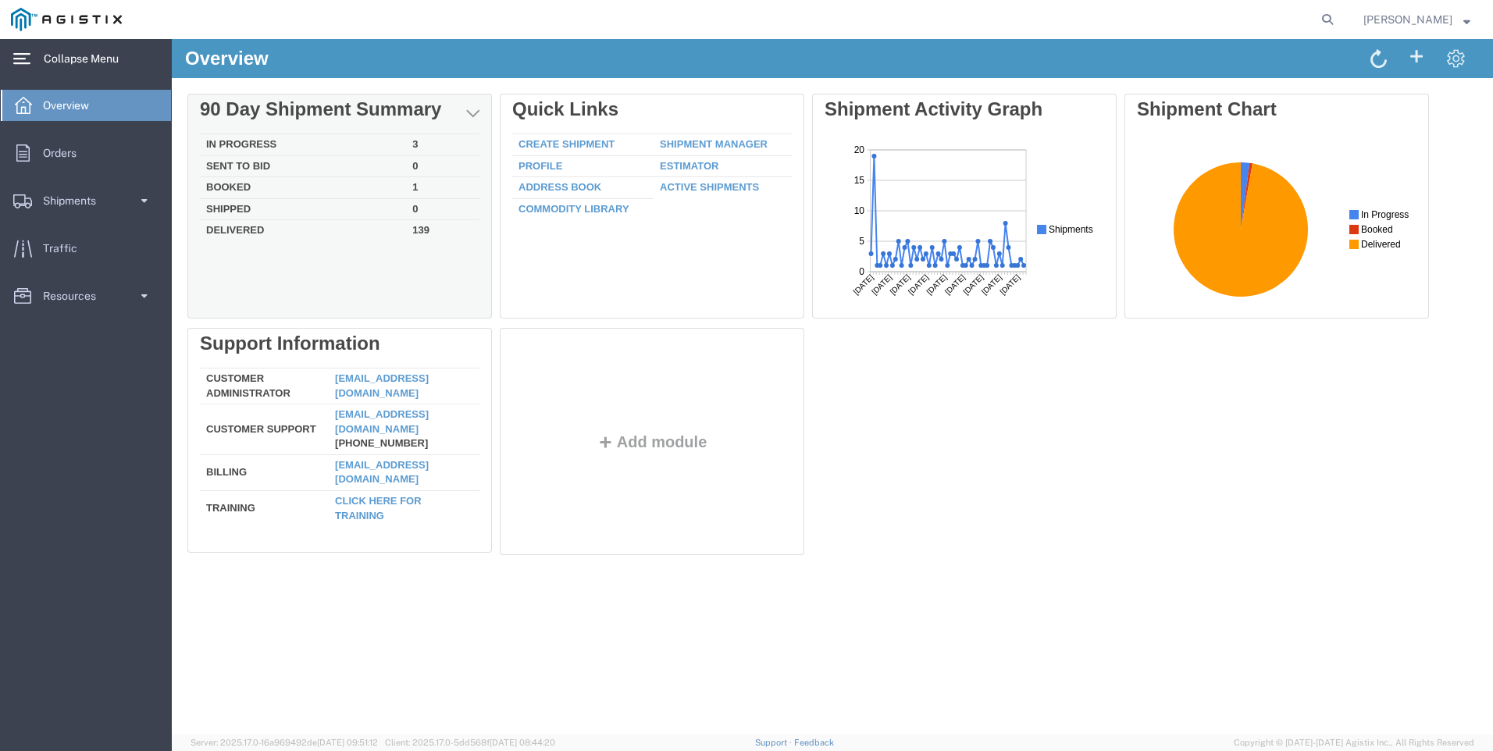
click at [254, 144] on td "In Progress" at bounding box center [303, 145] width 206 height 22
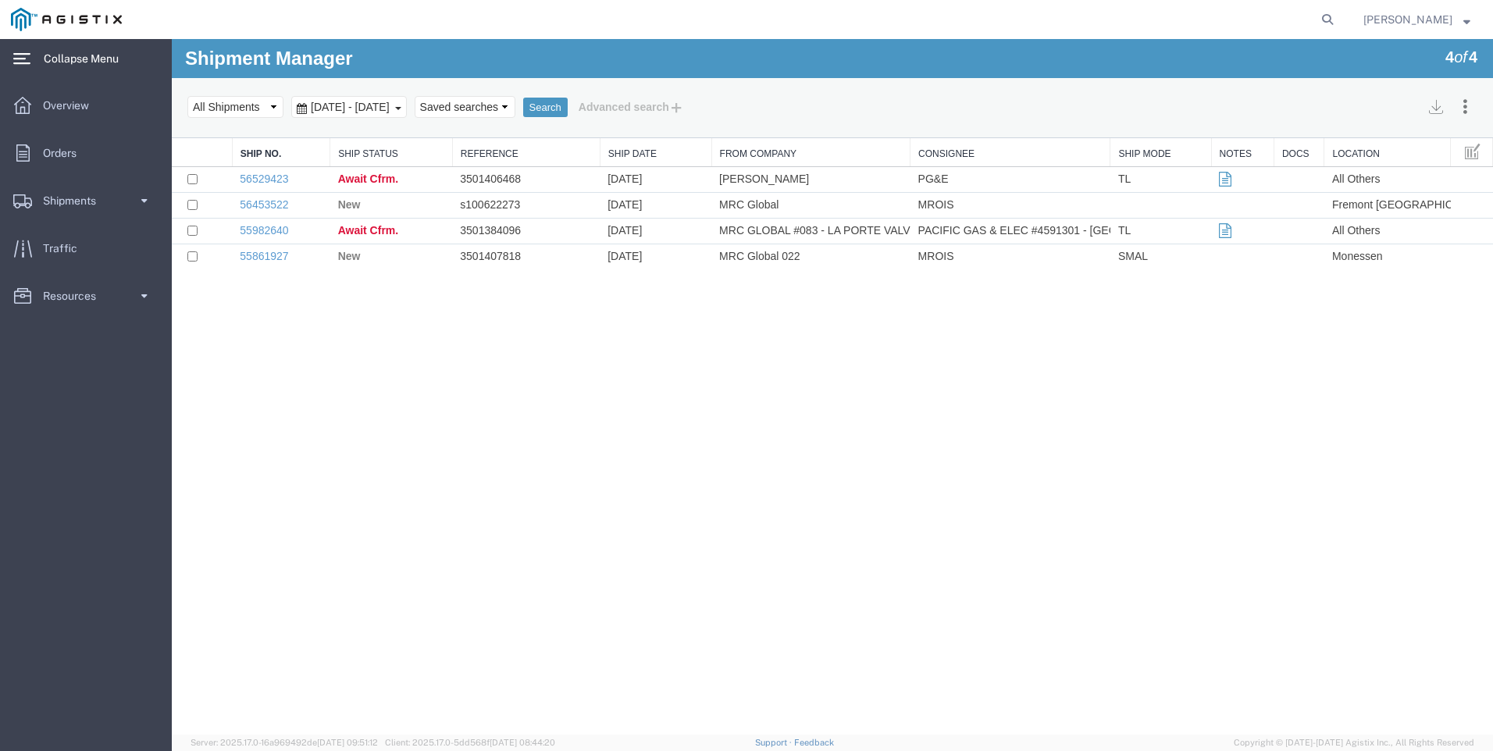
click at [454, 367] on div "Shipment Manager 4 of 4 Search Assign To Batch Processing Cancel Shipments Cons…" at bounding box center [832, 387] width 1321 height 696
click at [1477, 177] on span at bounding box center [1471, 177] width 13 height 13
click at [1393, 297] on link "Clone Shipment" at bounding box center [1419, 297] width 135 height 23
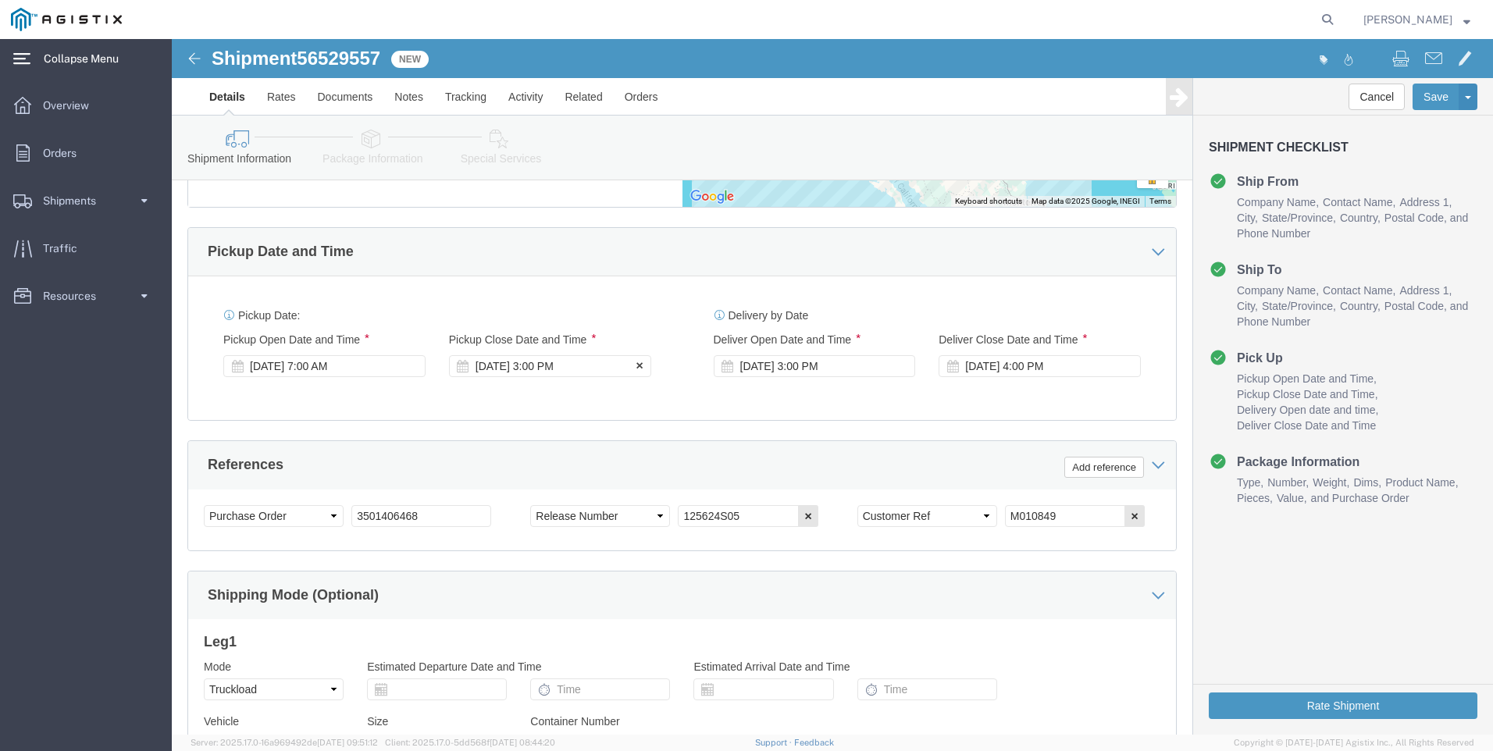
scroll to position [1015, 0]
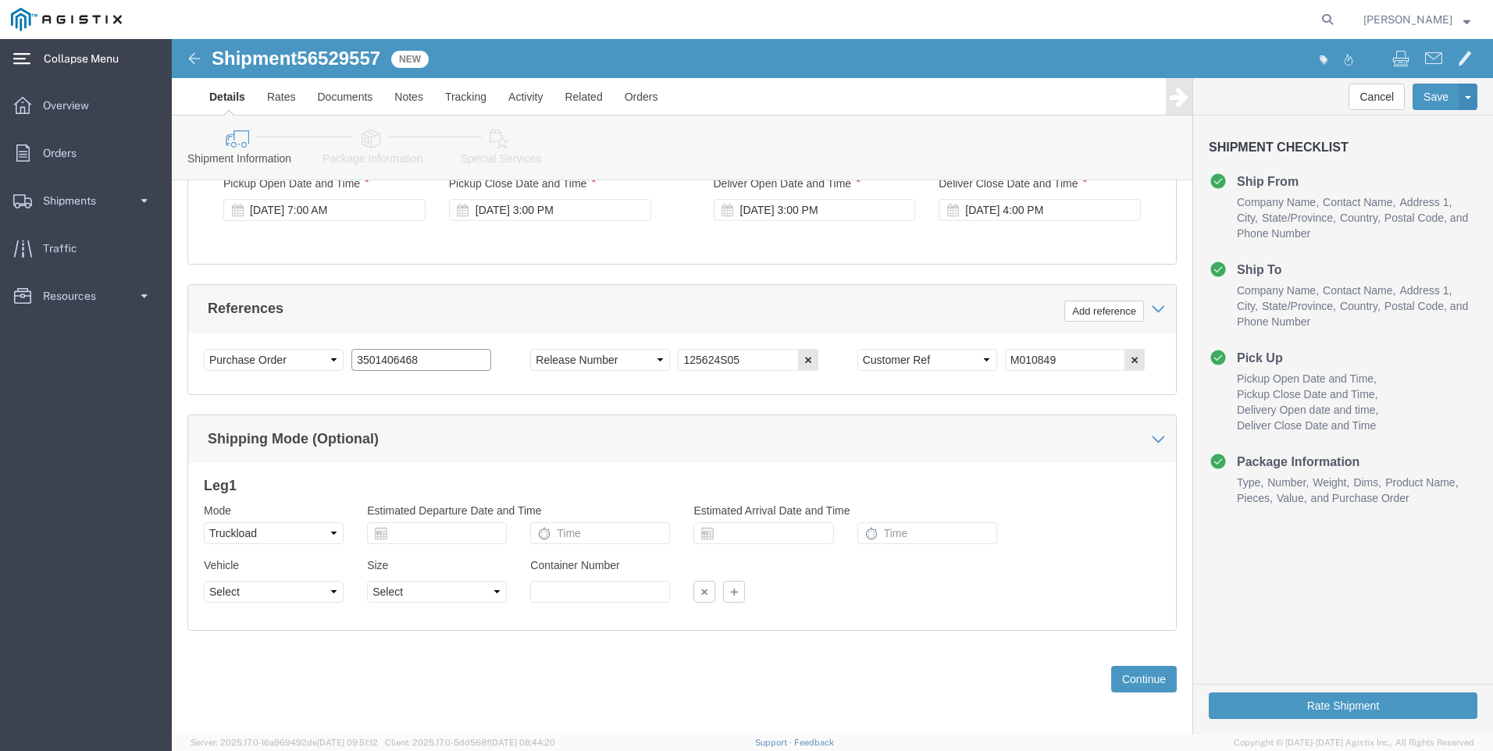
click input "3501406468"
click icon
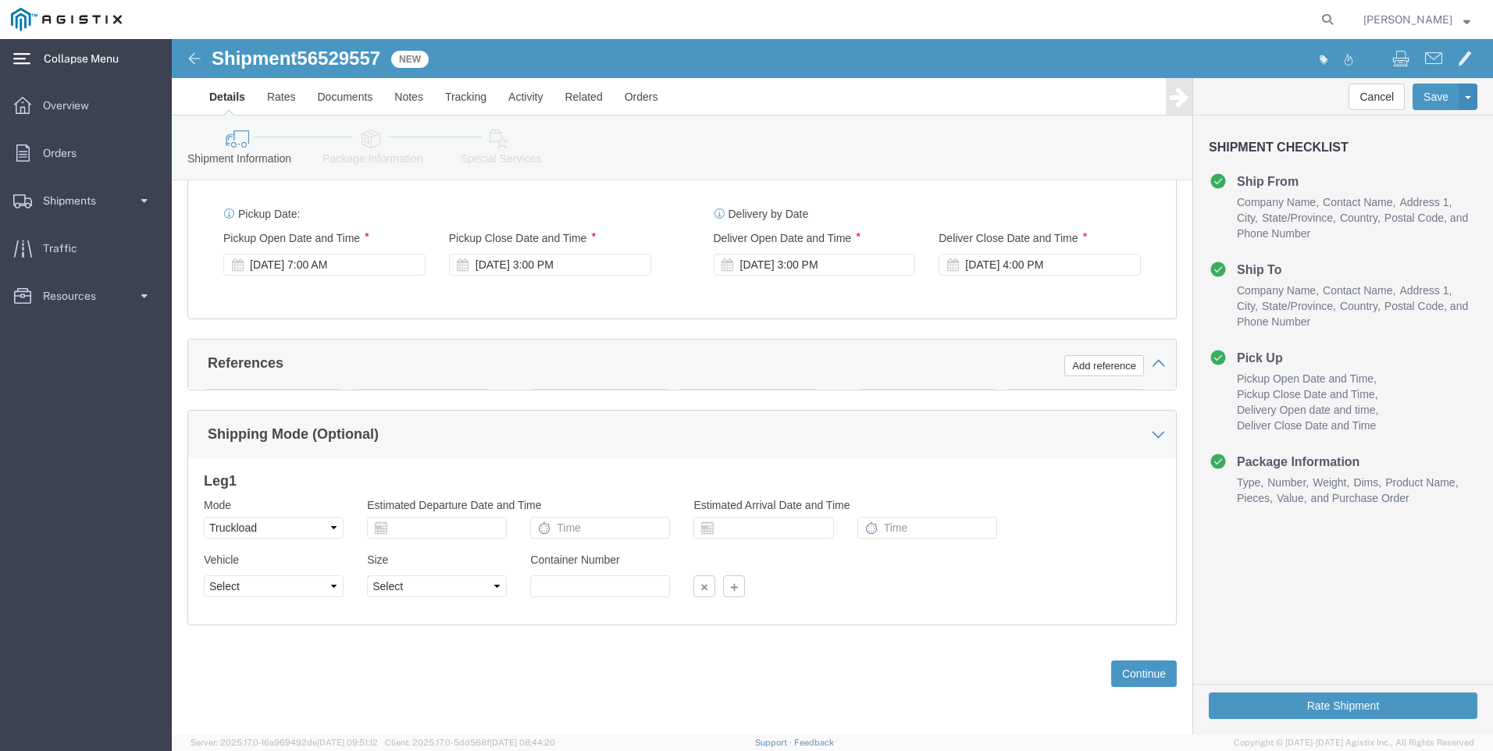
scroll to position [959, 0]
click icon
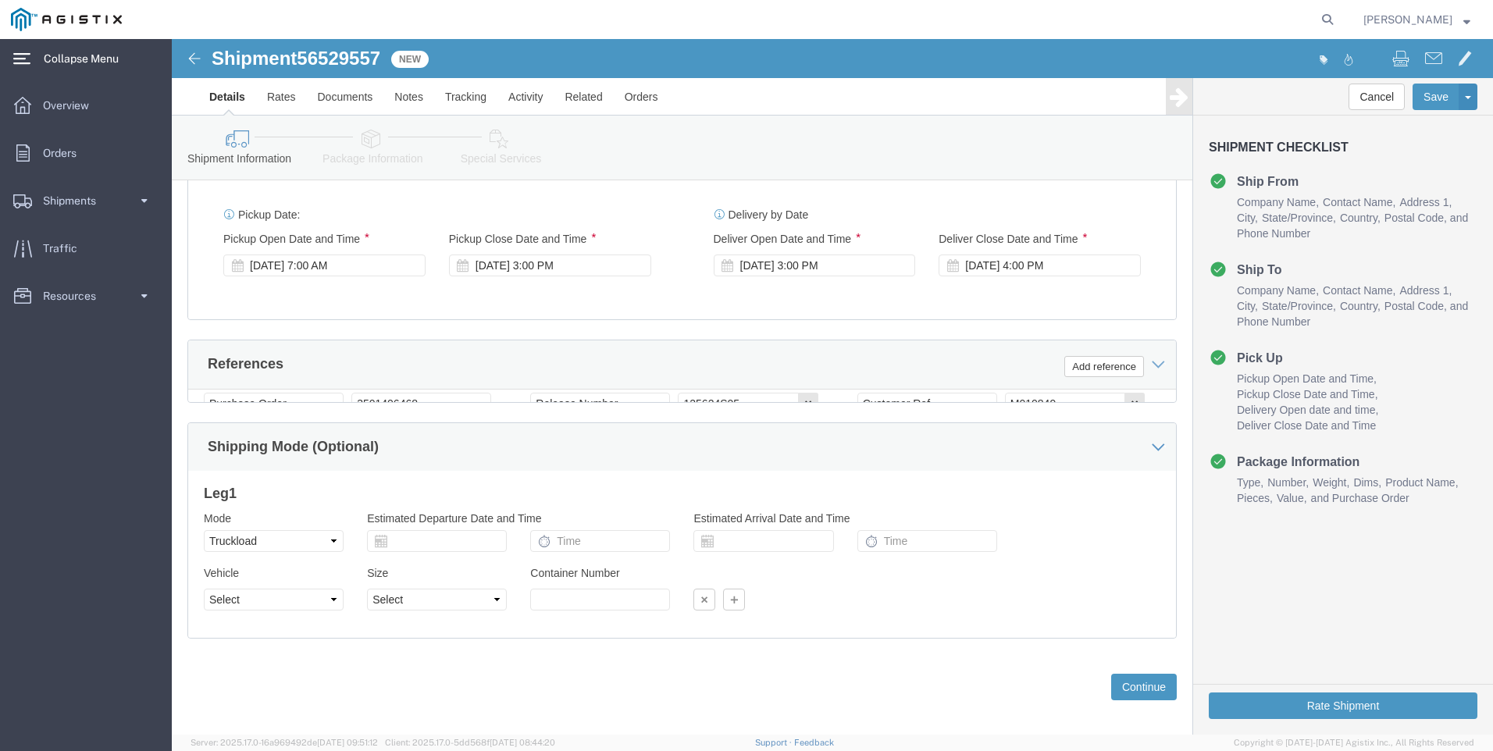
scroll to position [1015, 0]
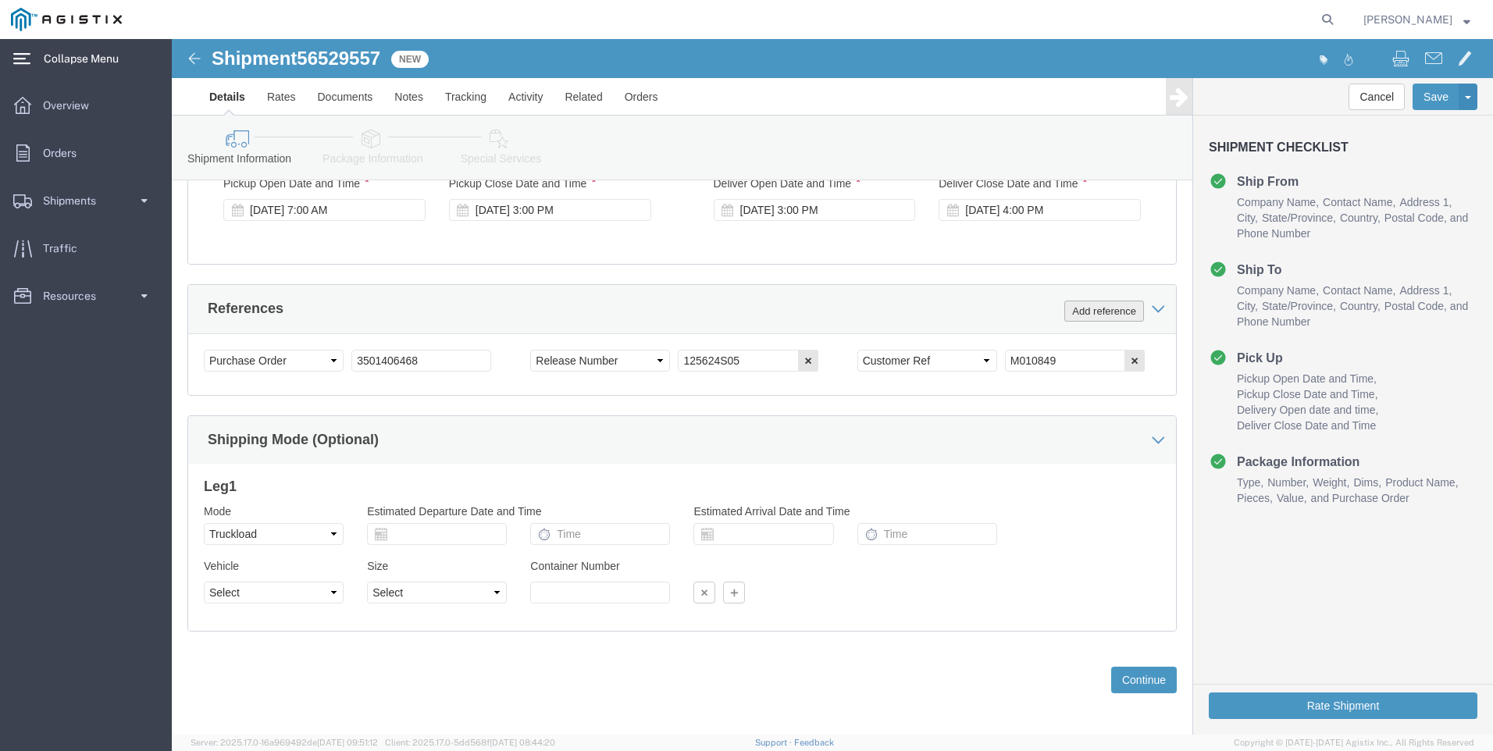
click button "Add reference"
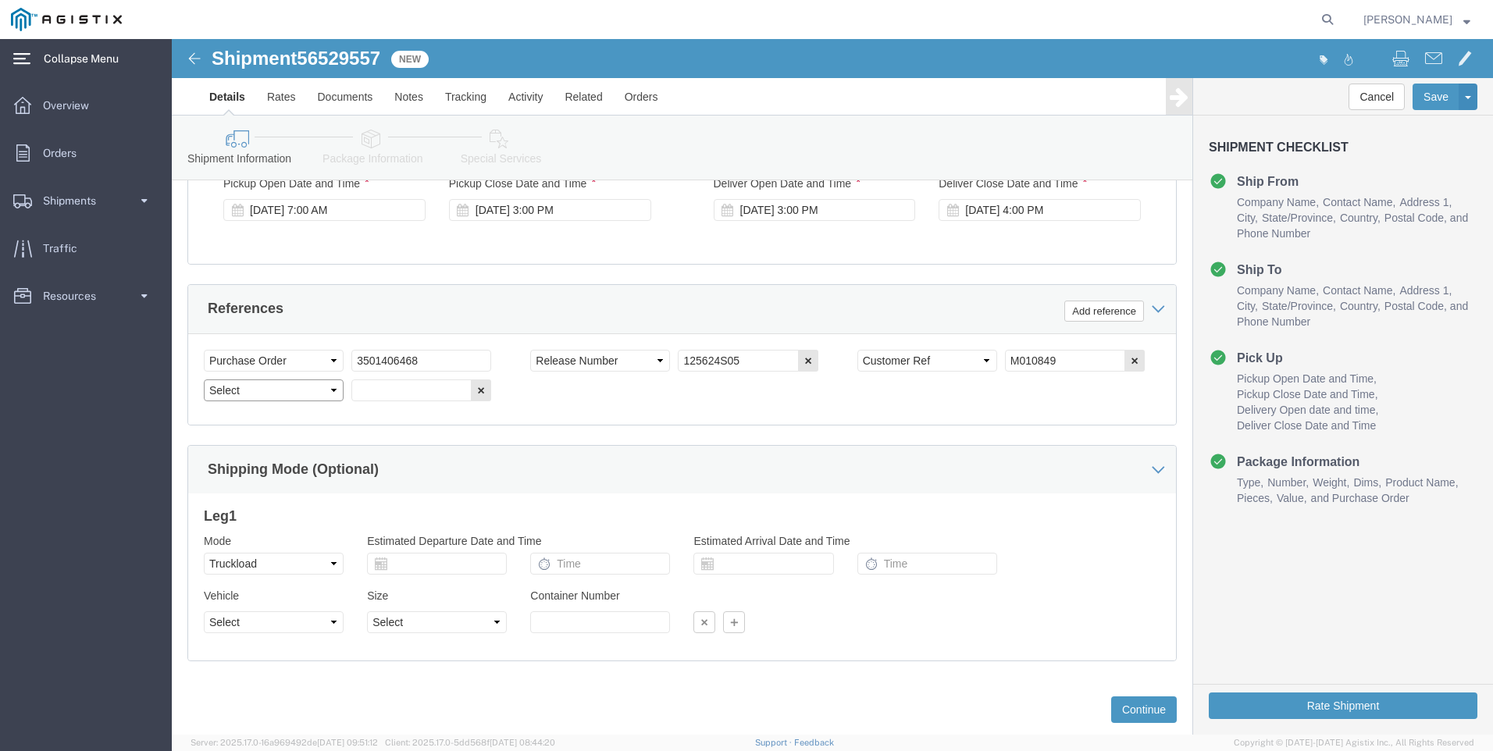
click select "Select Account Type Activity ID Airline Appointment Number ASN Batch Request # …"
select select "PURCHORD"
click select "Select Account Type Activity ID Airline Appointment Number ASN Batch Request # …"
click input "text"
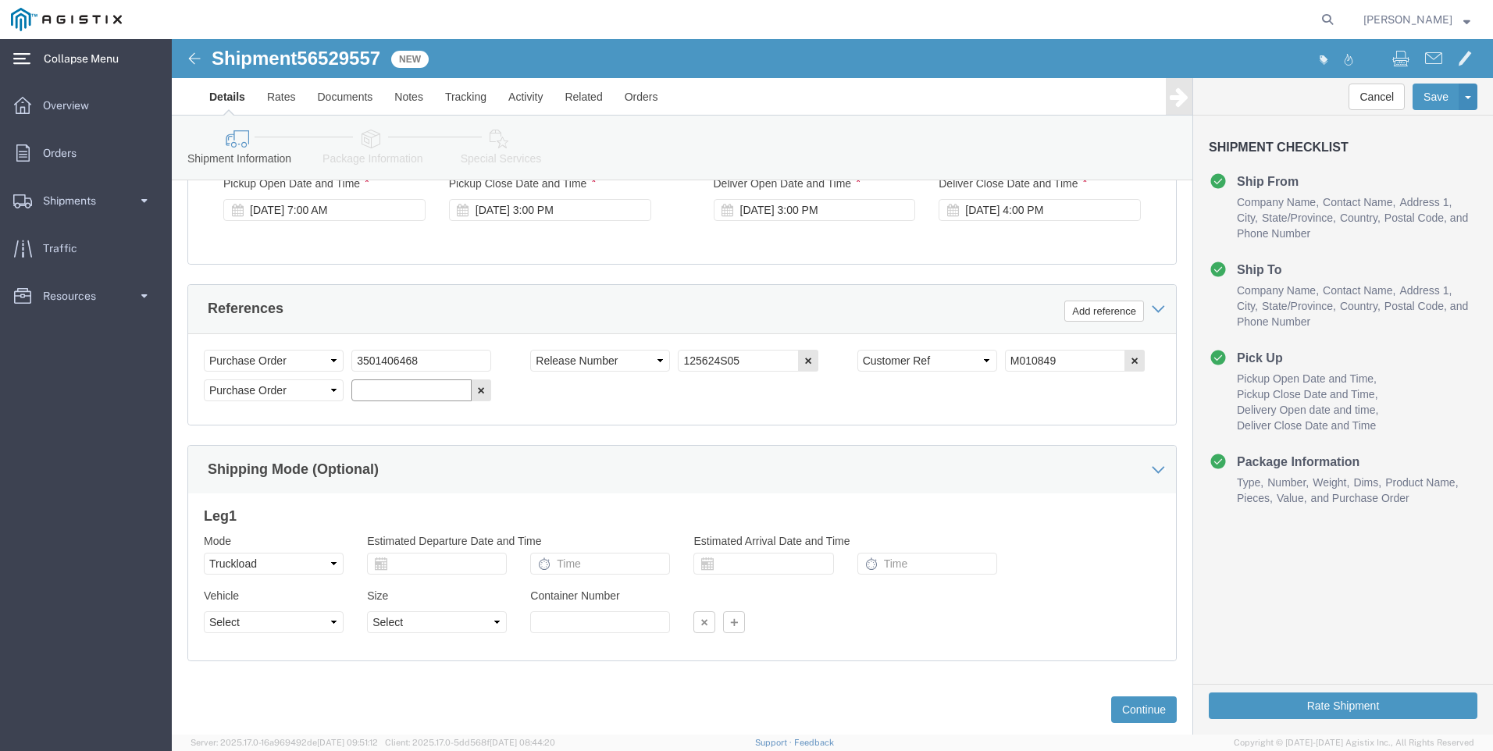
paste input "3501412589"
type input "3501412589"
click div "Select Account Type Activity ID Airline Appointment Number ASN Batch Request # …"
click button "Add reference"
click select "Select Account Type Activity ID Airline Appointment Number ASN Batch Request # …"
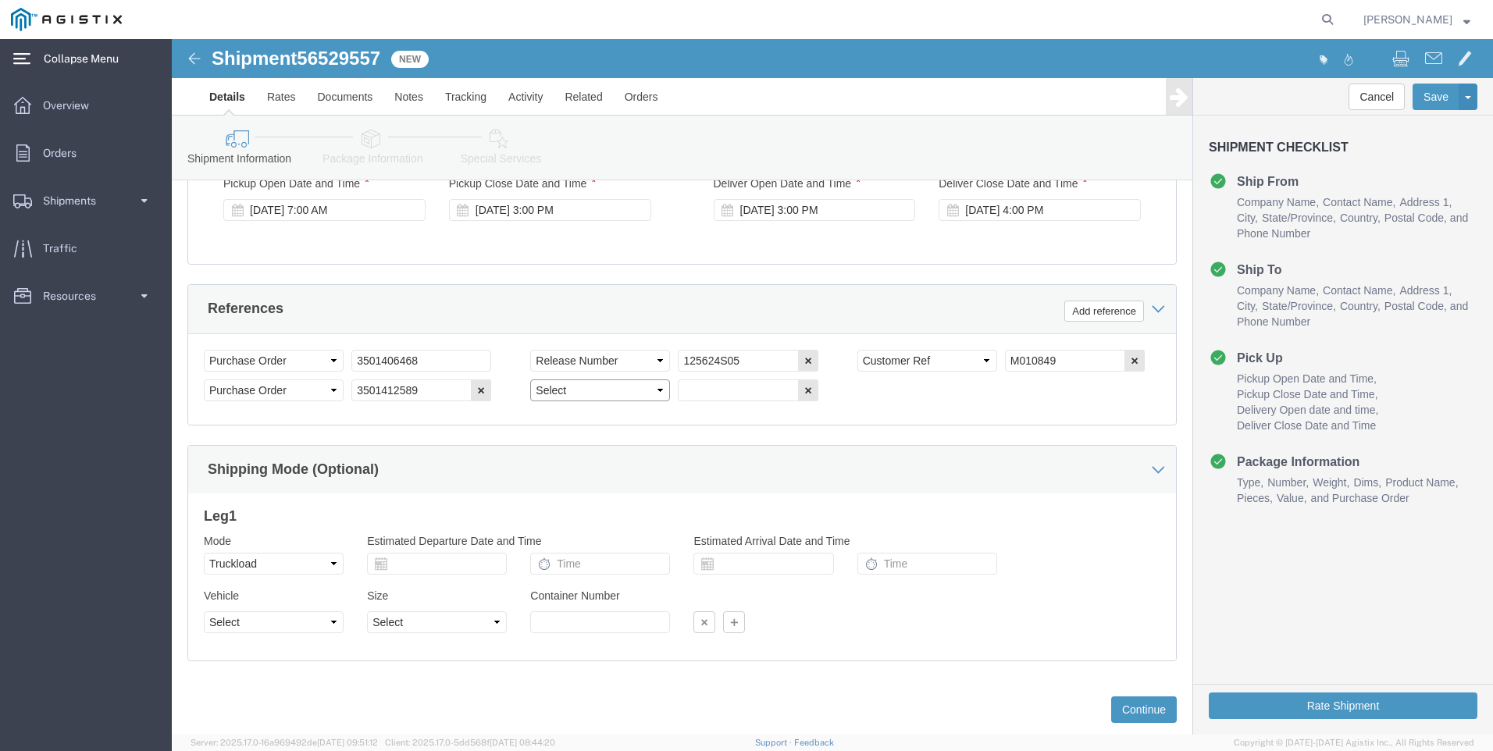
select select "RELNUM"
click select "Select Account Type Activity ID Airline Appointment Number ASN Batch Request # …"
click input "text"
paste input "126112SO2"
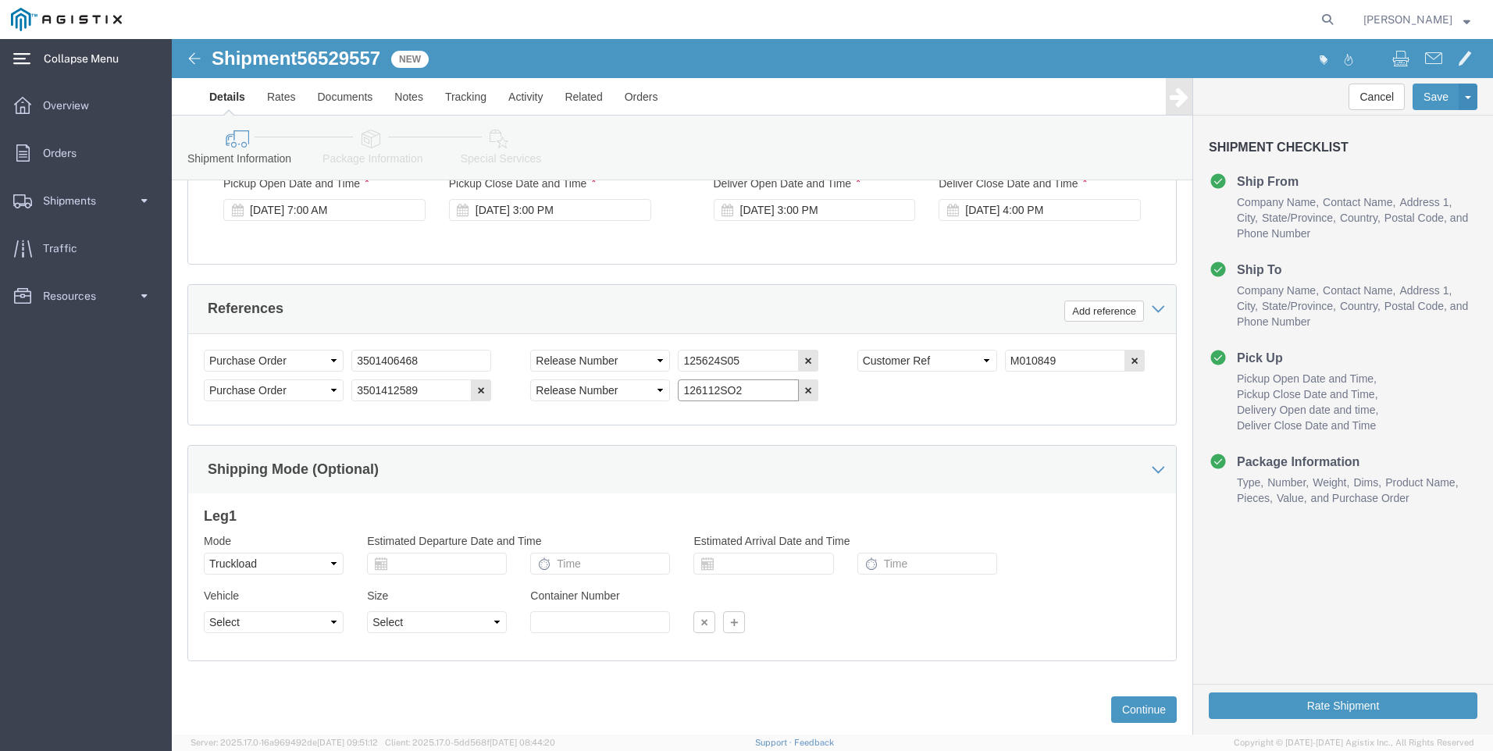
type input "126112SO2"
click div "Select Account Type Activity ID Airline Appointment Number ASN Batch Request # …"
click select "Select Account Type Activity ID Airline Appointment Number ASN Batch Request # …"
click button "Add reference"
click select "Select Account Type Activity ID Airline Appointment Number ASN Batch Request # …"
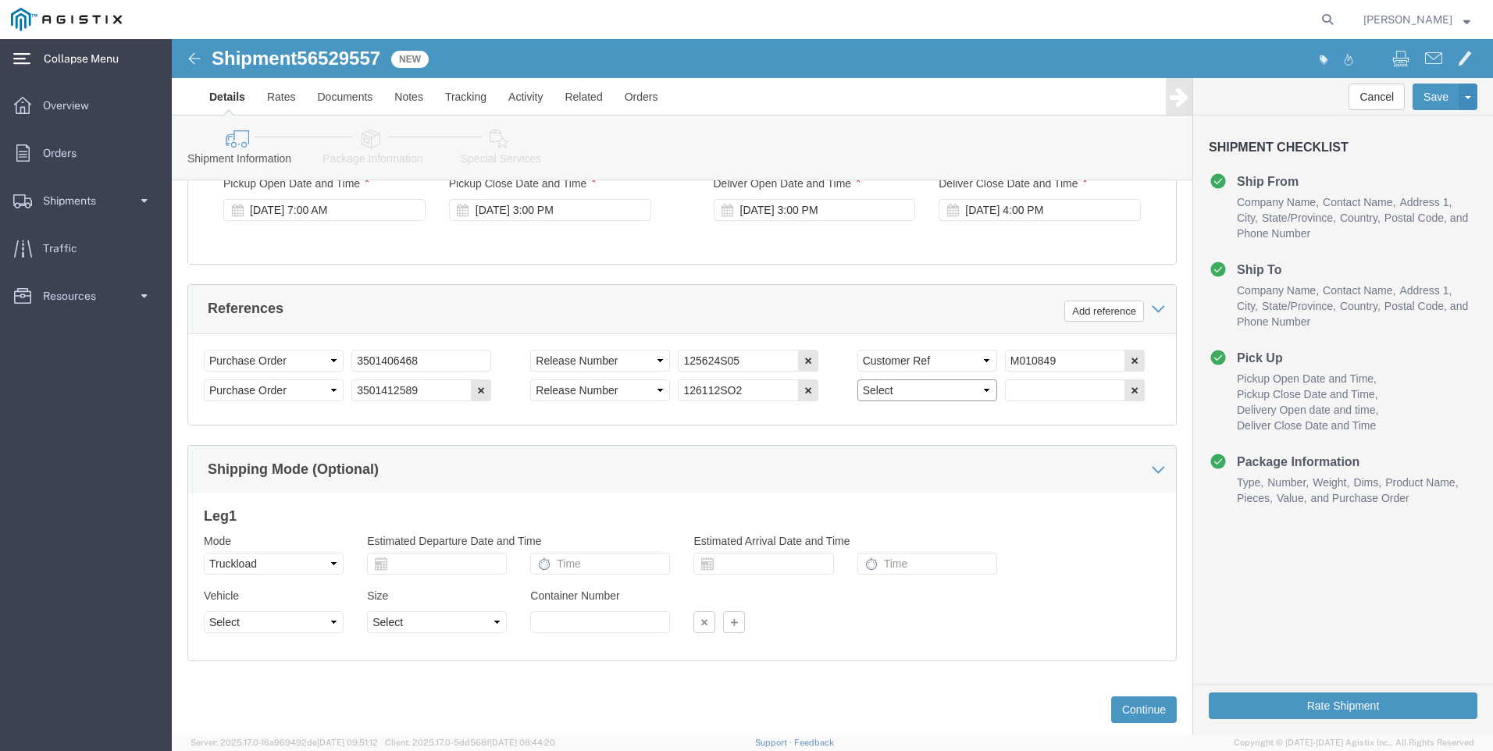
select select "CUSTREF"
click select "Select Account Type Activity ID Airline Appointment Number ASN Batch Request # …"
click input "text"
paste input "M010029"
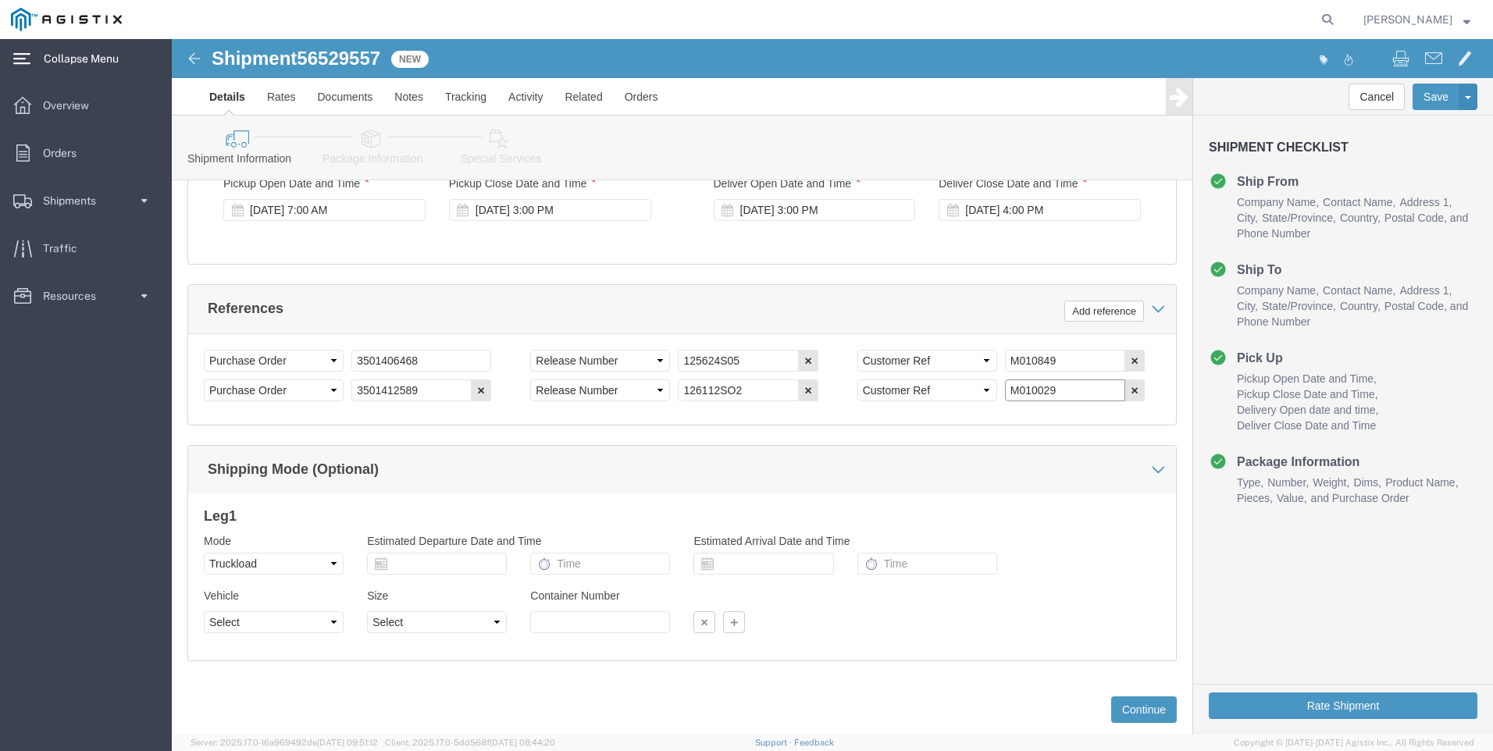
type input "M010029"
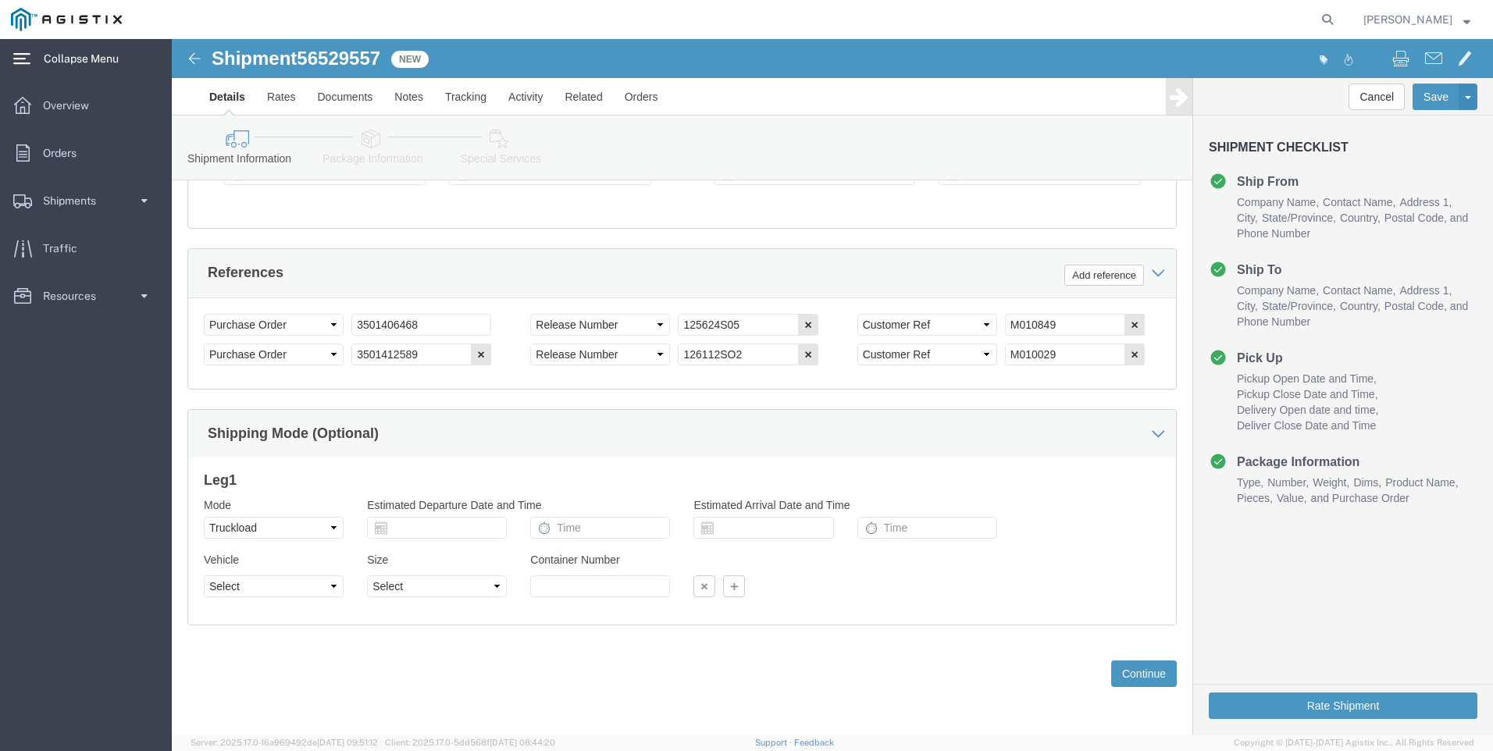
scroll to position [973, 0]
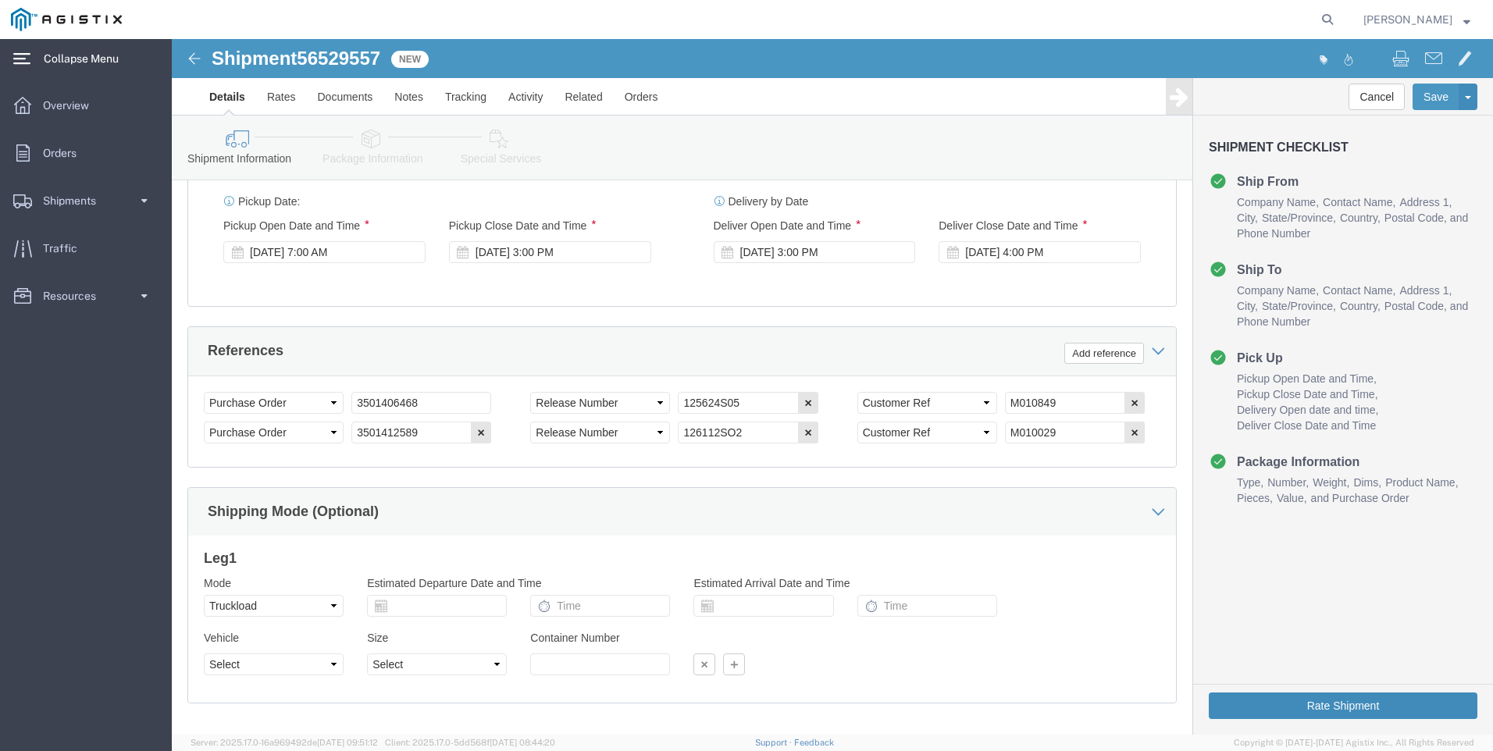
click button "Rate Shipment"
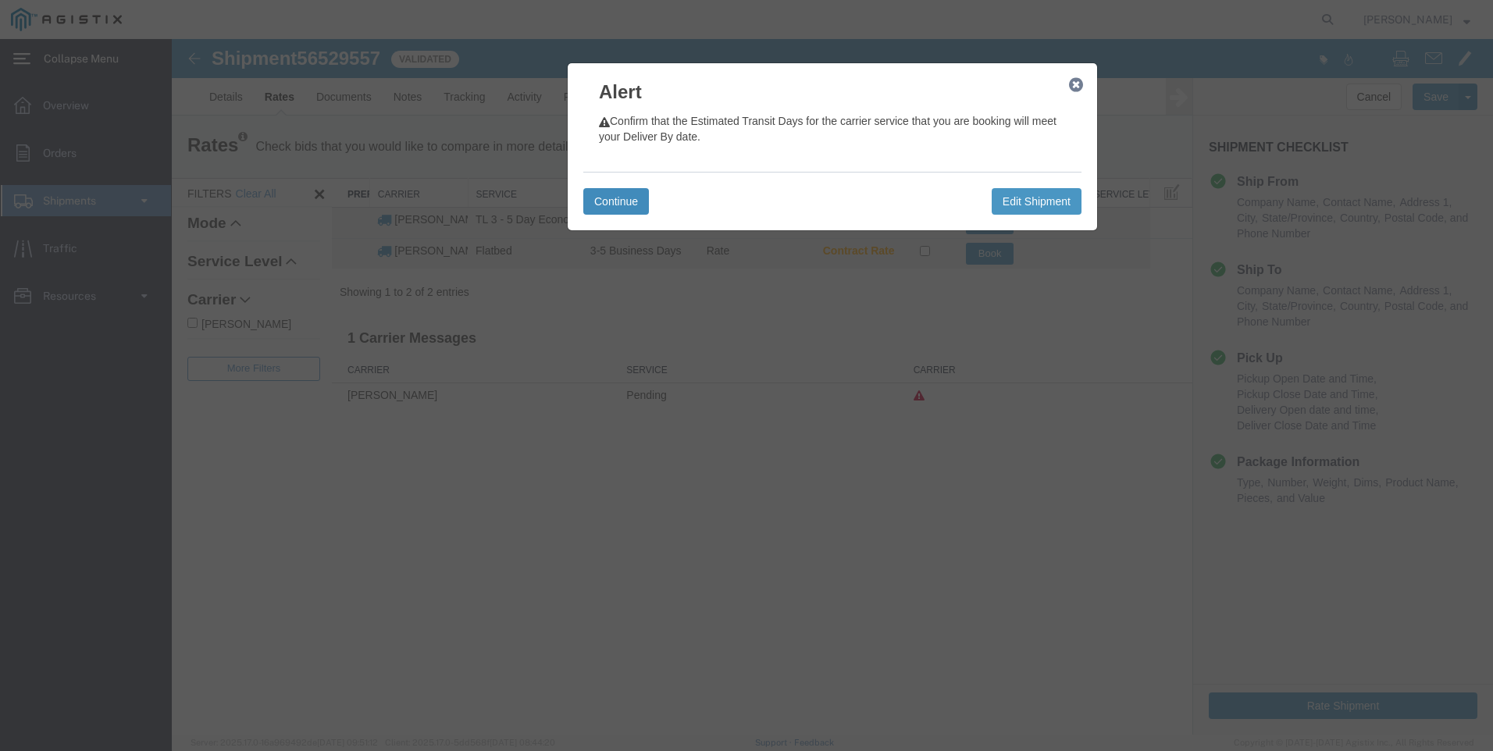
click at [617, 200] on button "Continue" at bounding box center [616, 201] width 66 height 27
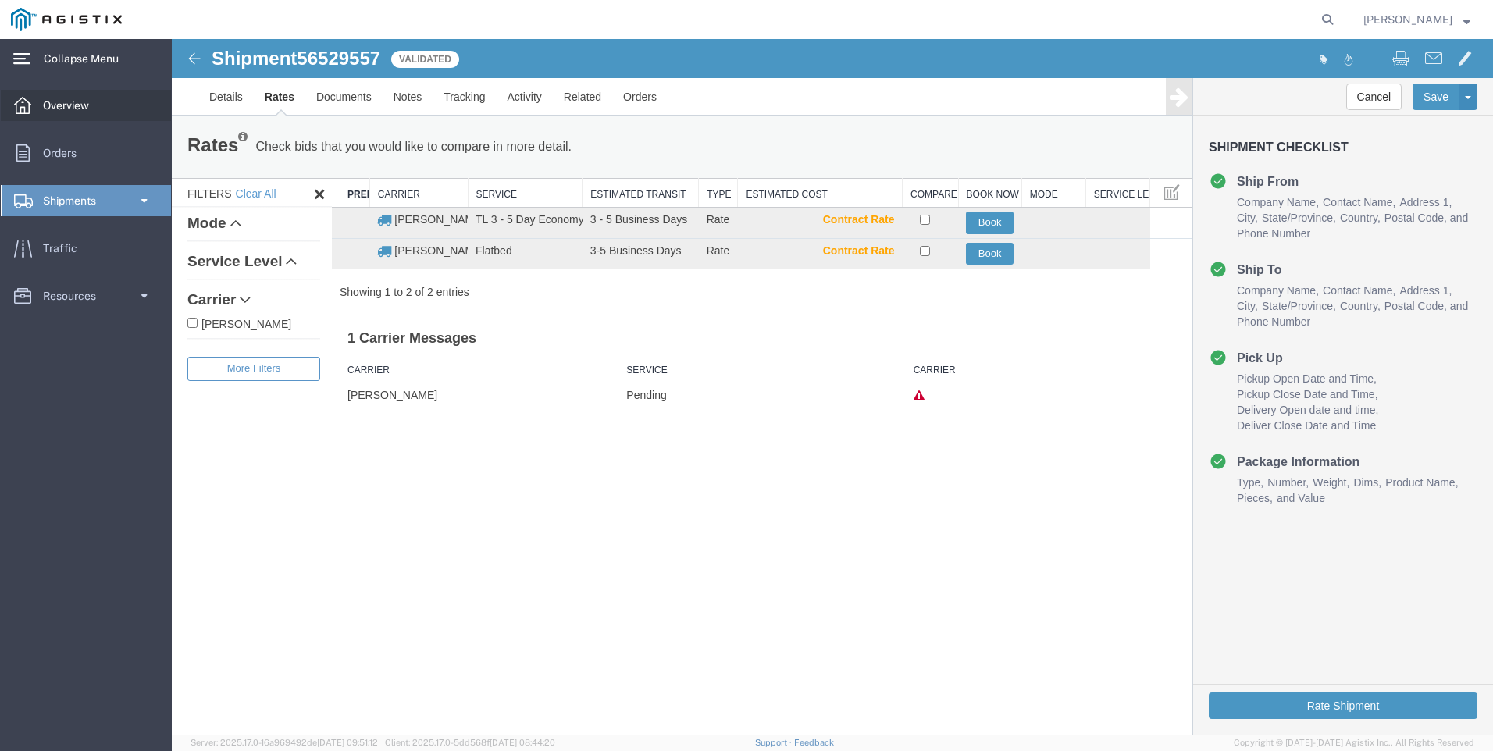
click at [66, 100] on span "Overview" at bounding box center [71, 105] width 57 height 31
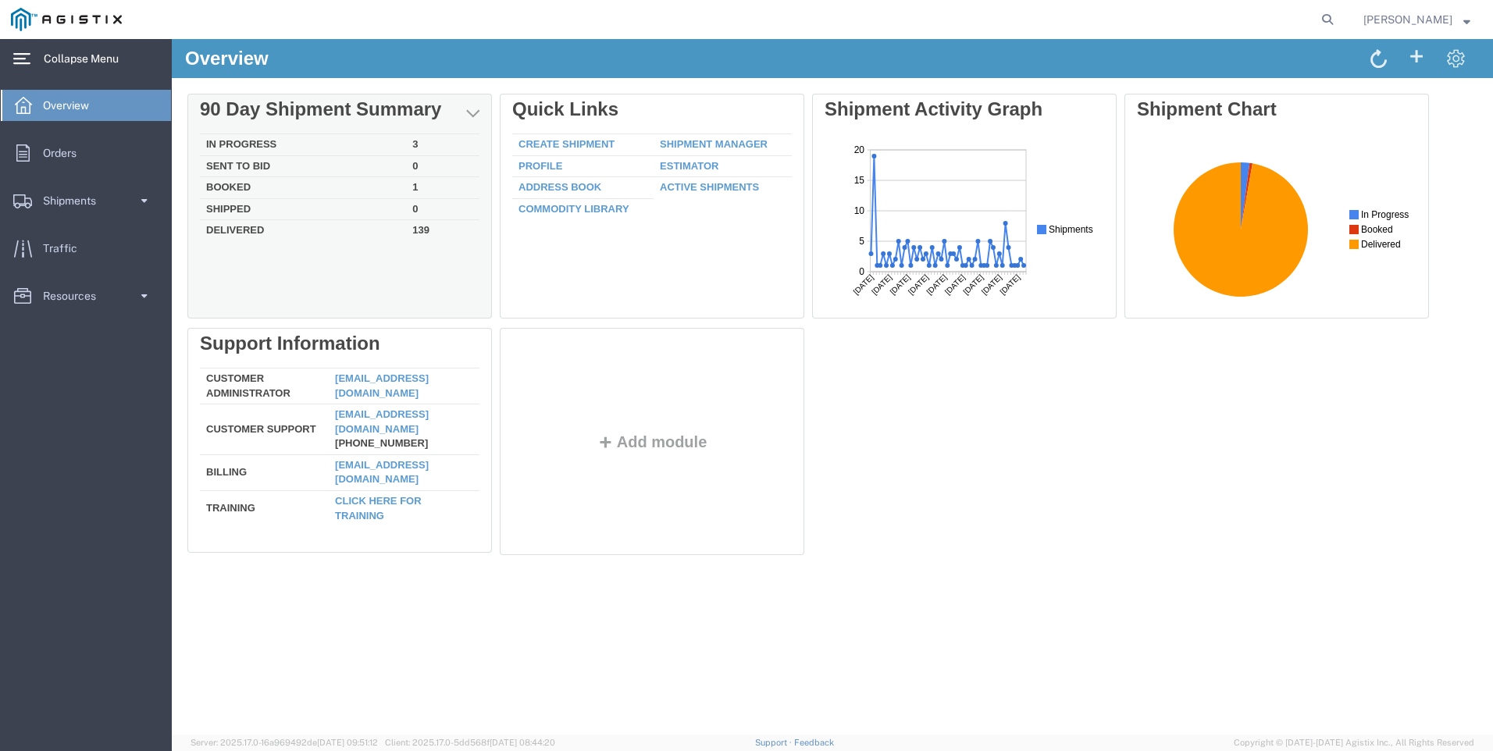
click at [248, 145] on td "In Progress" at bounding box center [303, 145] width 206 height 22
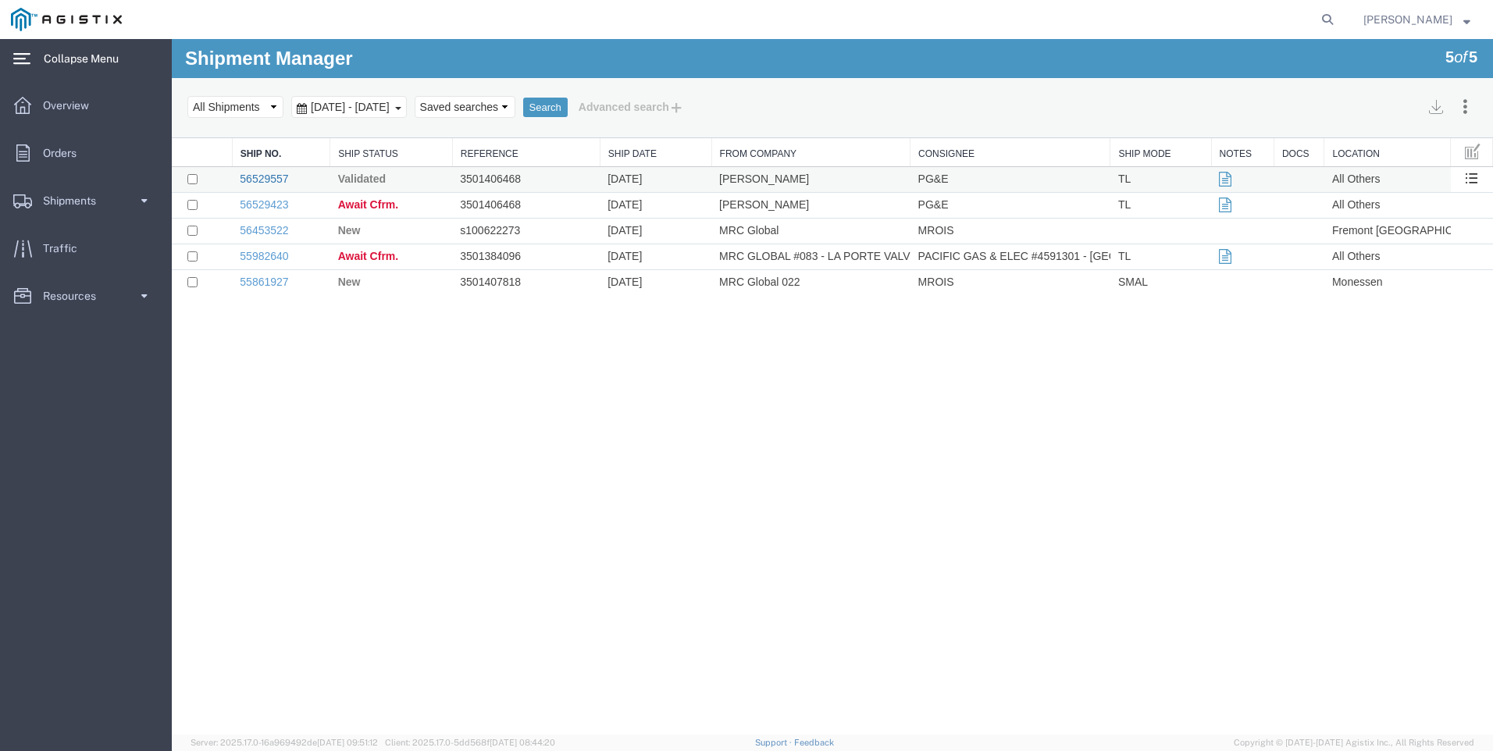
click at [268, 178] on link "56529557" at bounding box center [264, 179] width 48 height 12
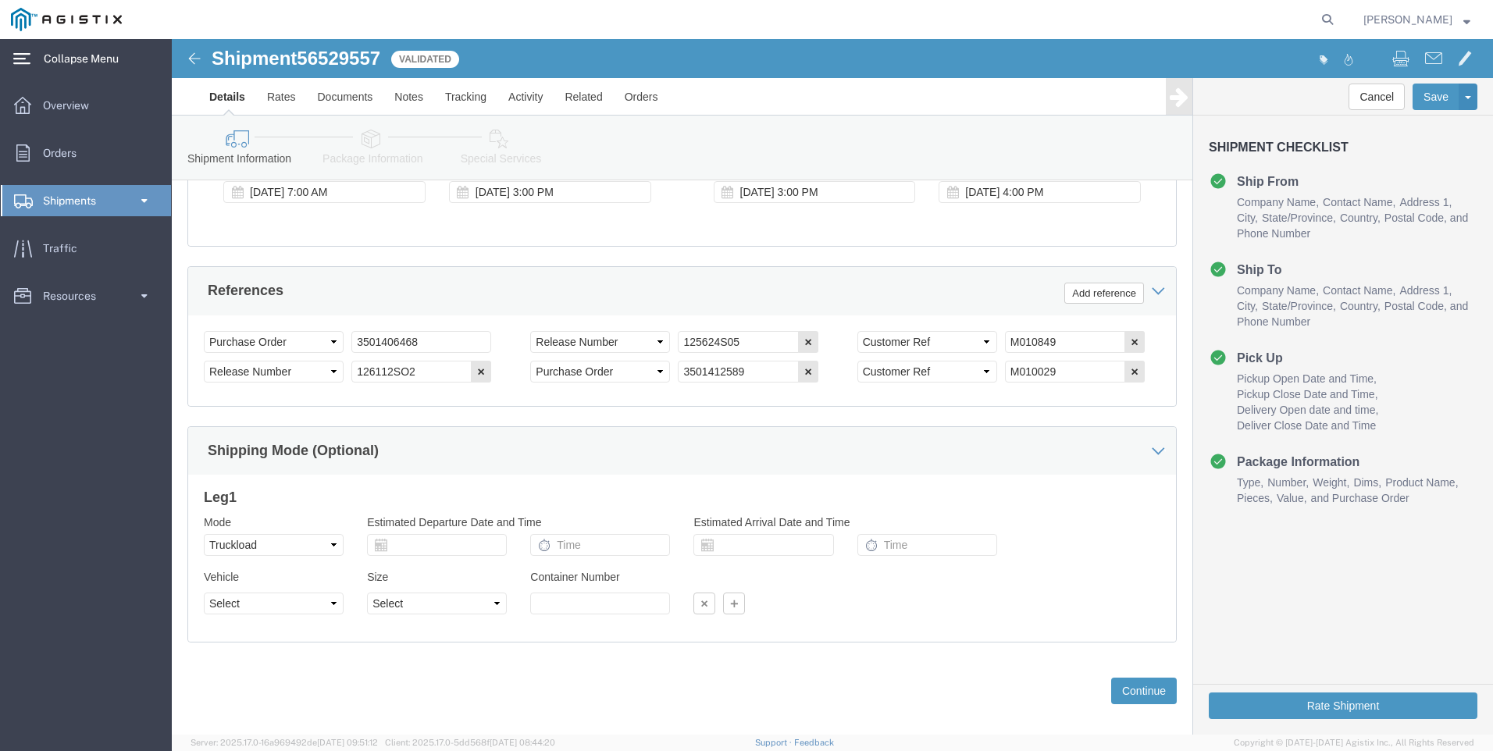
scroll to position [1050, 0]
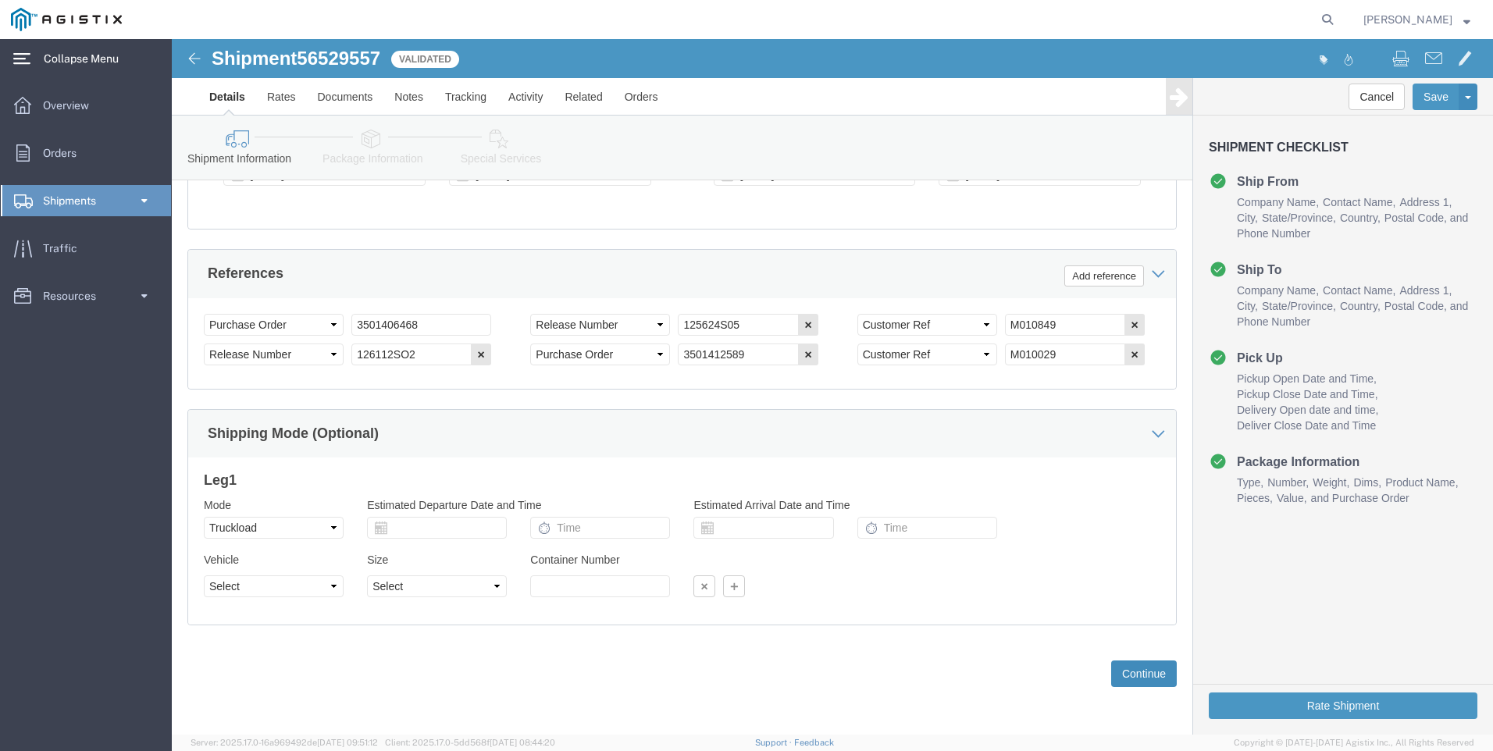
click button "Continue"
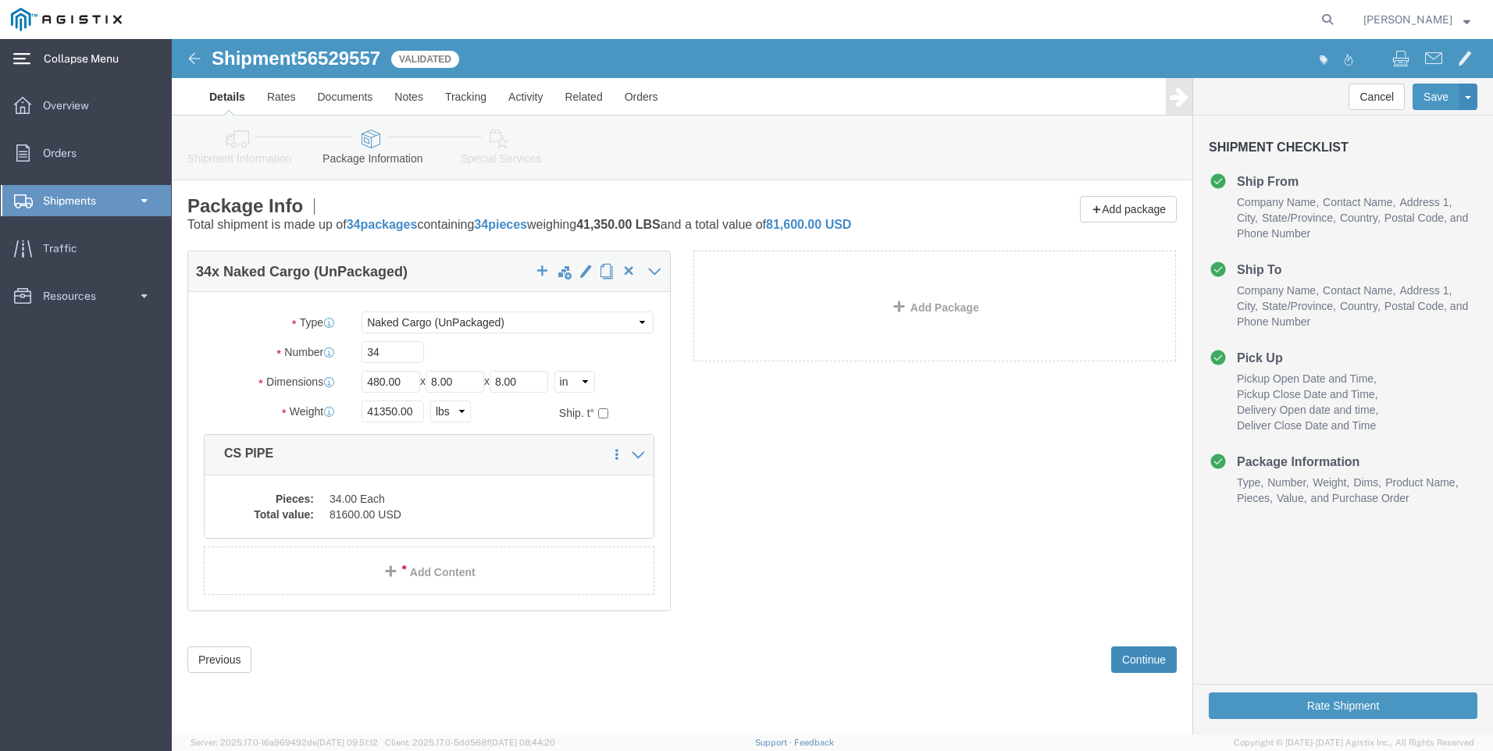
scroll to position [0, 0]
click select "Select Bulk Bundle(s) Cardboard Box(es) Carton(s) Crate(s) Drum(s) (Fiberboard)…"
click div "34 x Naked Cargo (UnPackaged) Package Type Select Bulk Bundle(s) Cardboard Box(…"
click input "34"
type input "32"
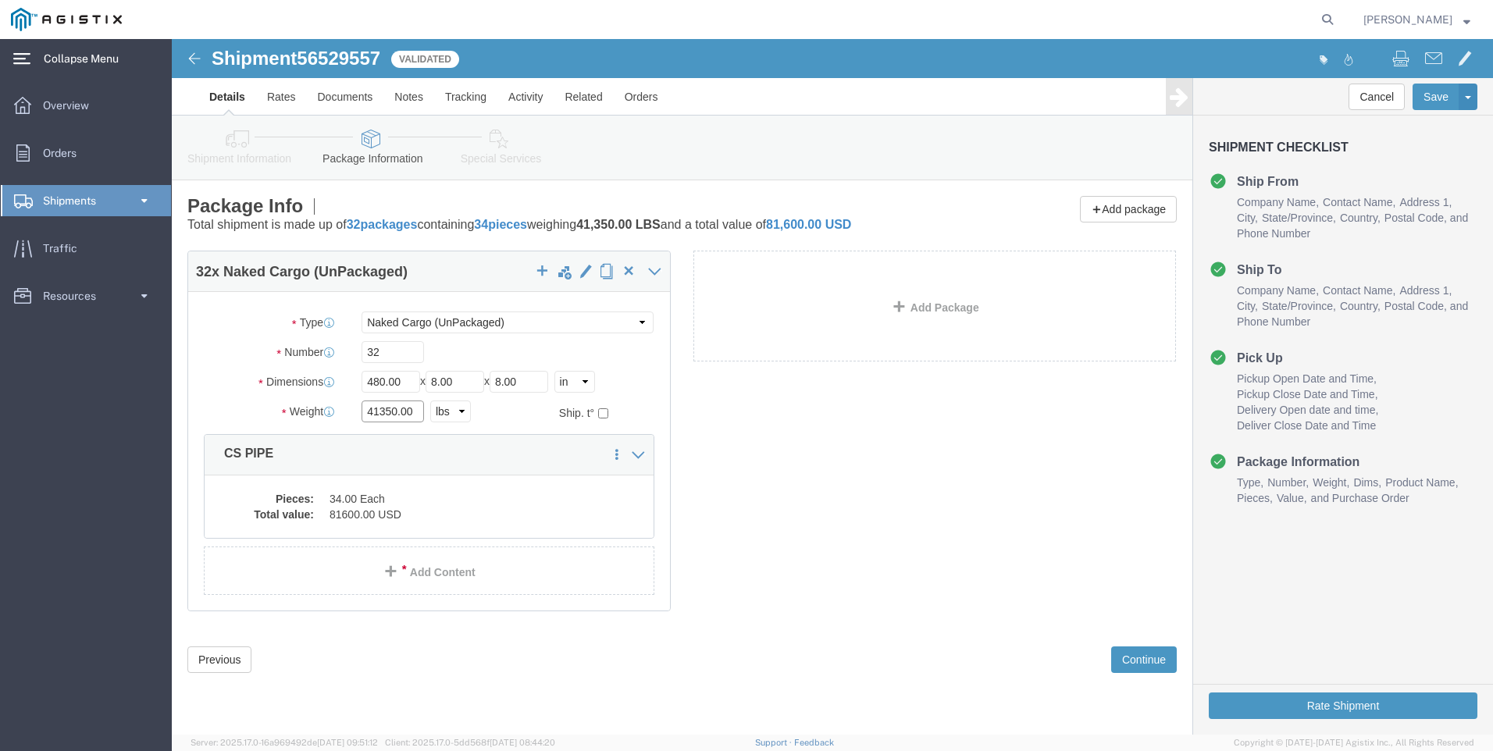
click input "41350.00"
type input "4"
type input "38930"
click div "32 x Naked Cargo (UnPackaged) Package Type Select Bulk Bundle(s) Cardboard Box(…"
click dd "81600.00 USD"
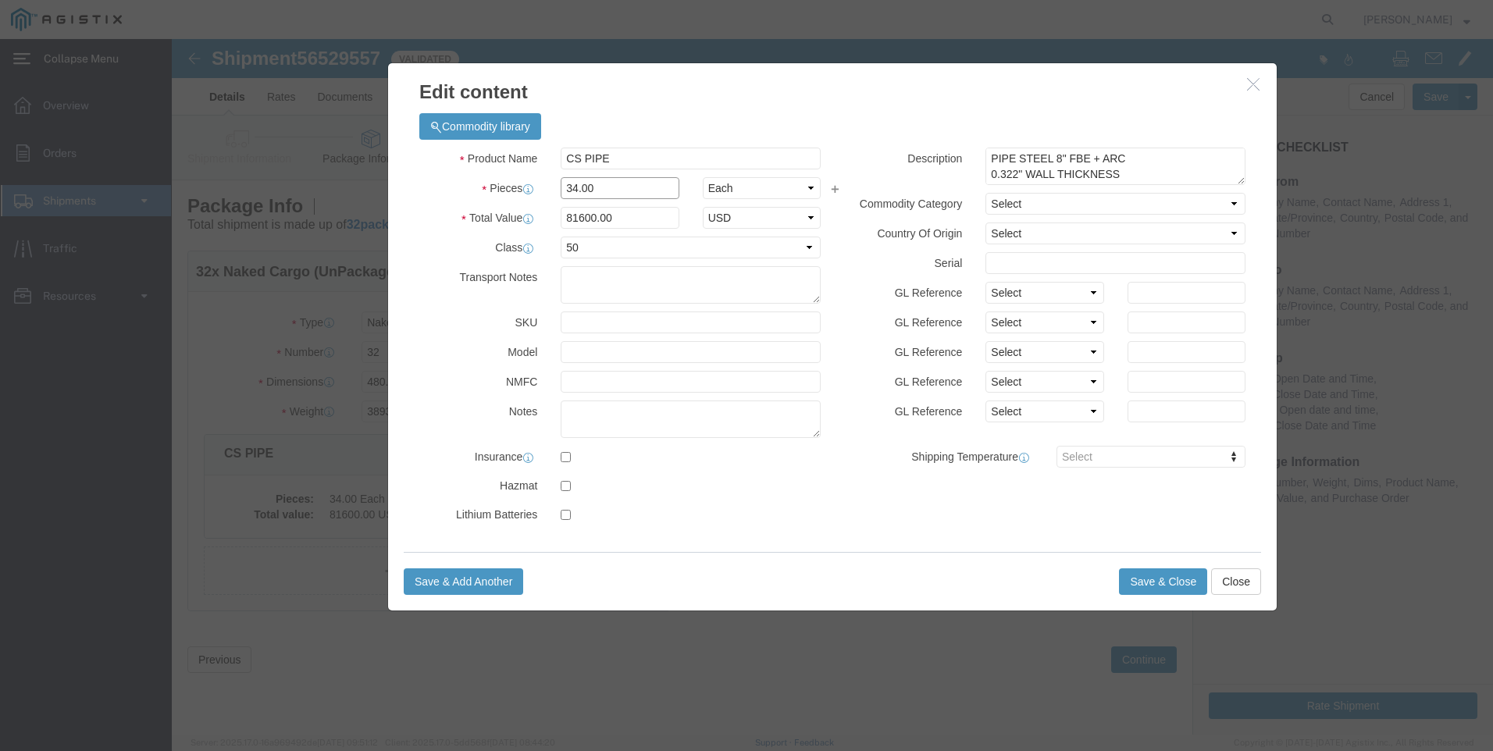
click input "34.00"
type input "3"
type input "32"
type input "76800"
click label "Total Value"
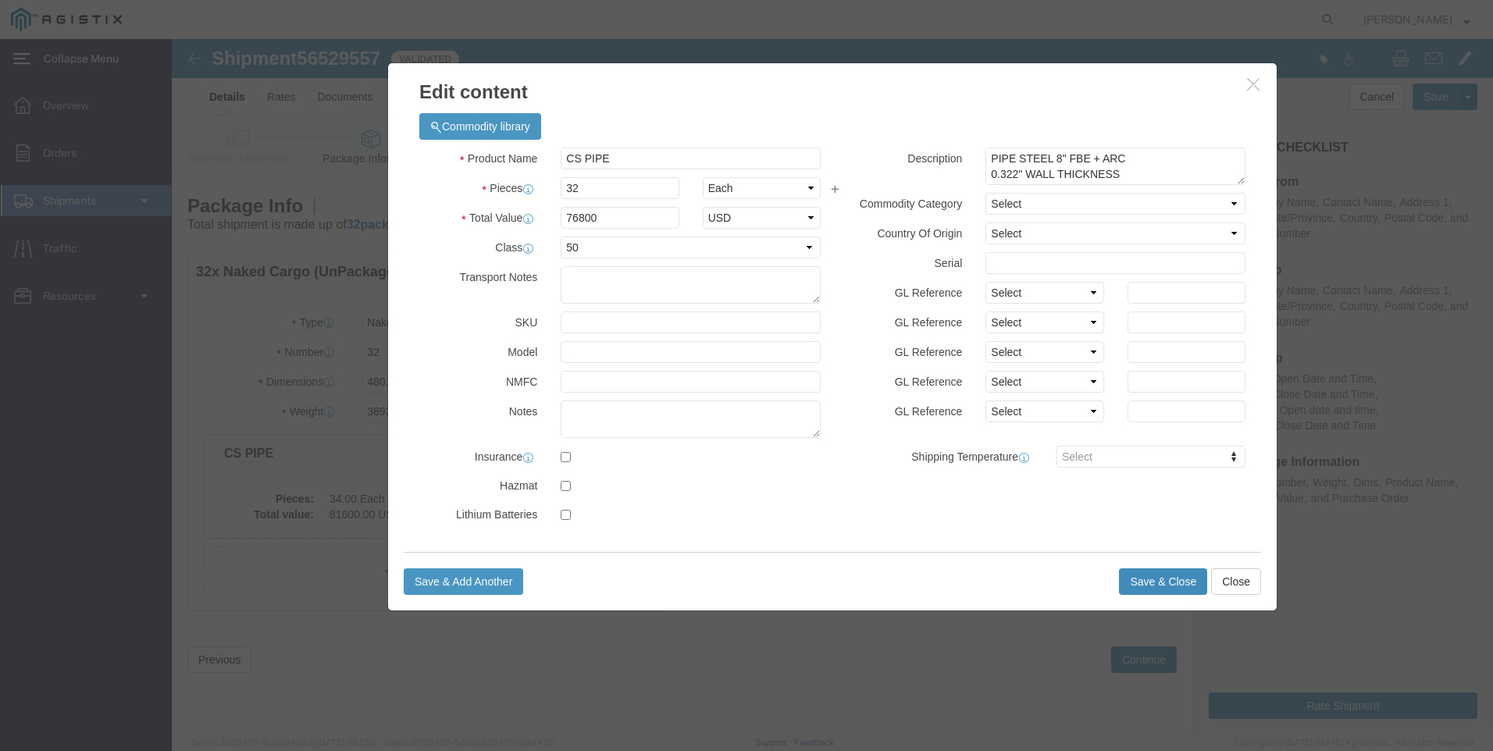
click button "Save & Close"
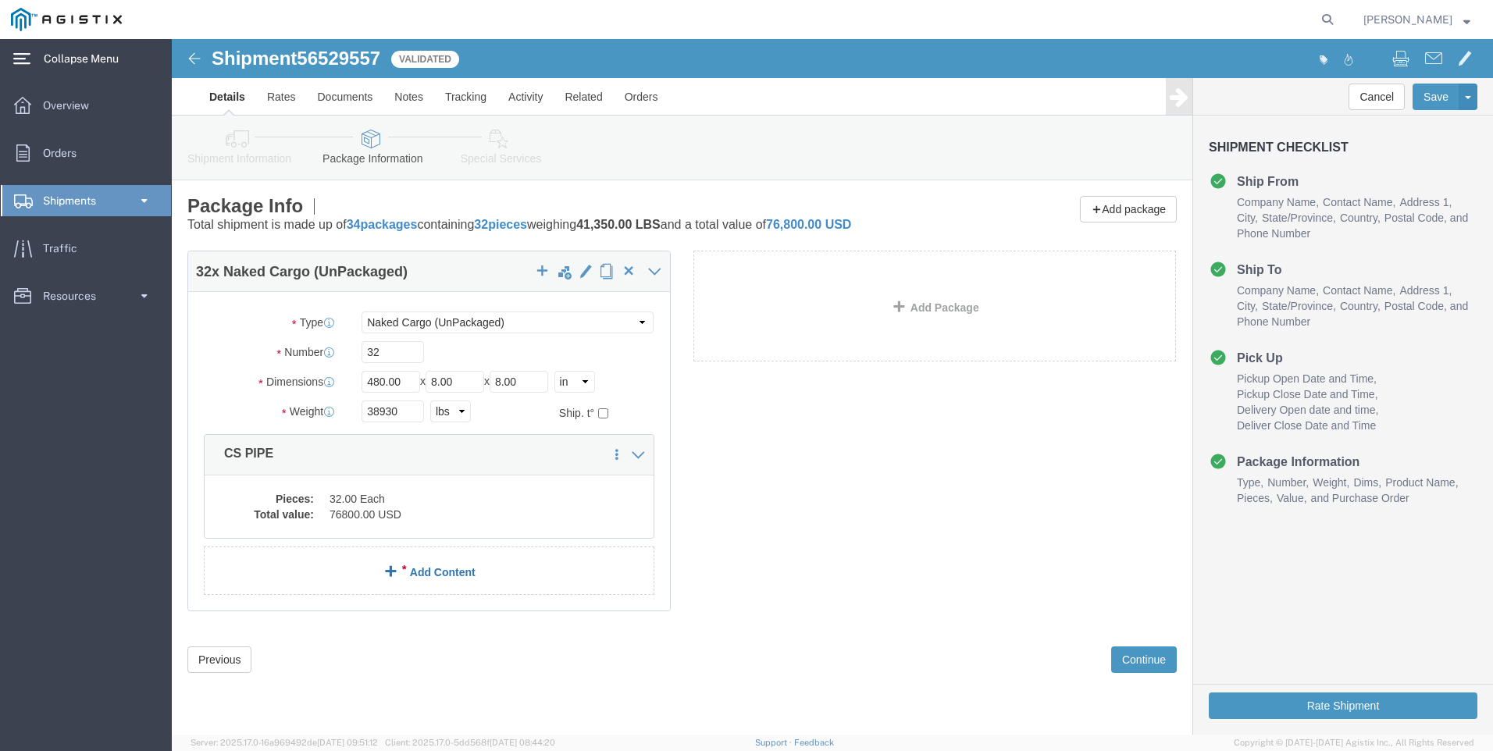
click link "Add Content"
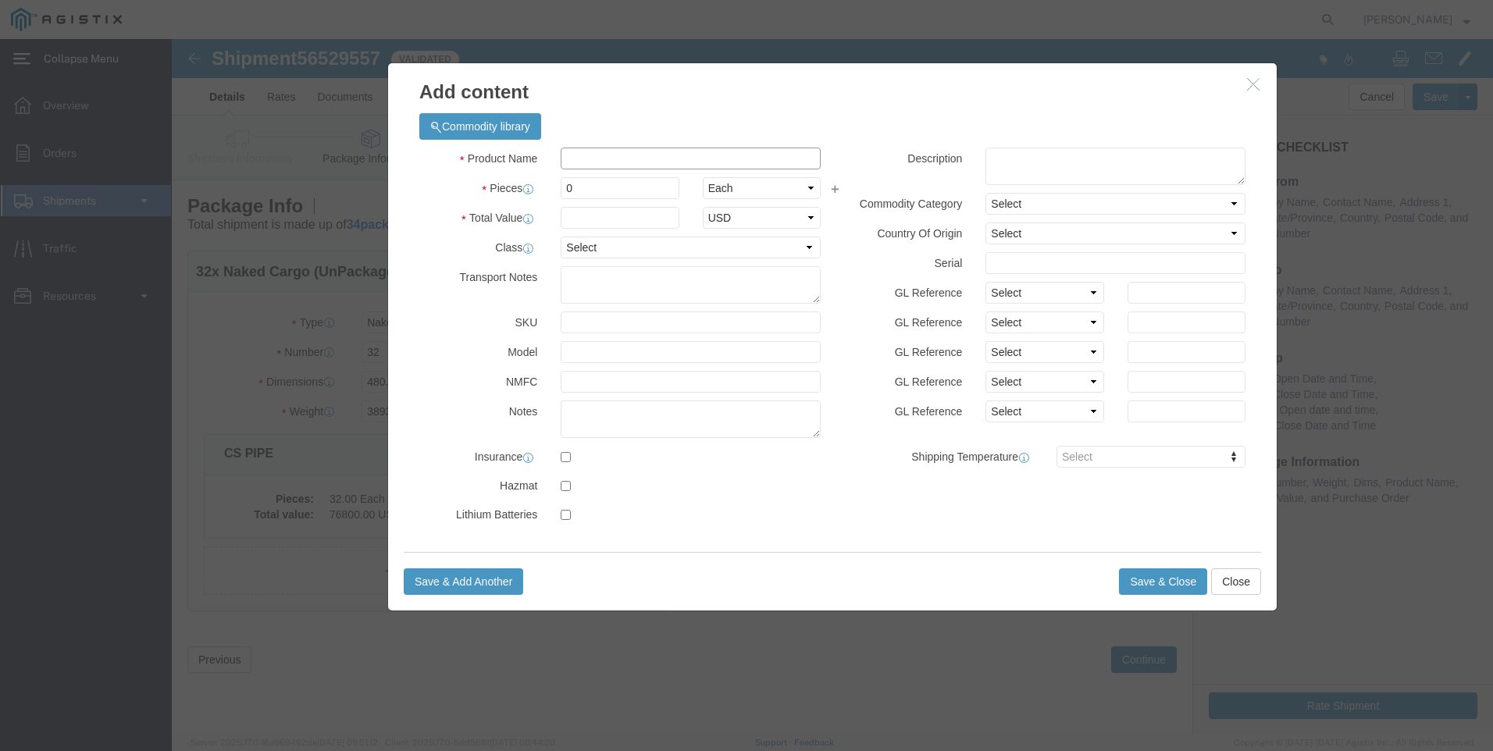
click input "text"
click icon "button"
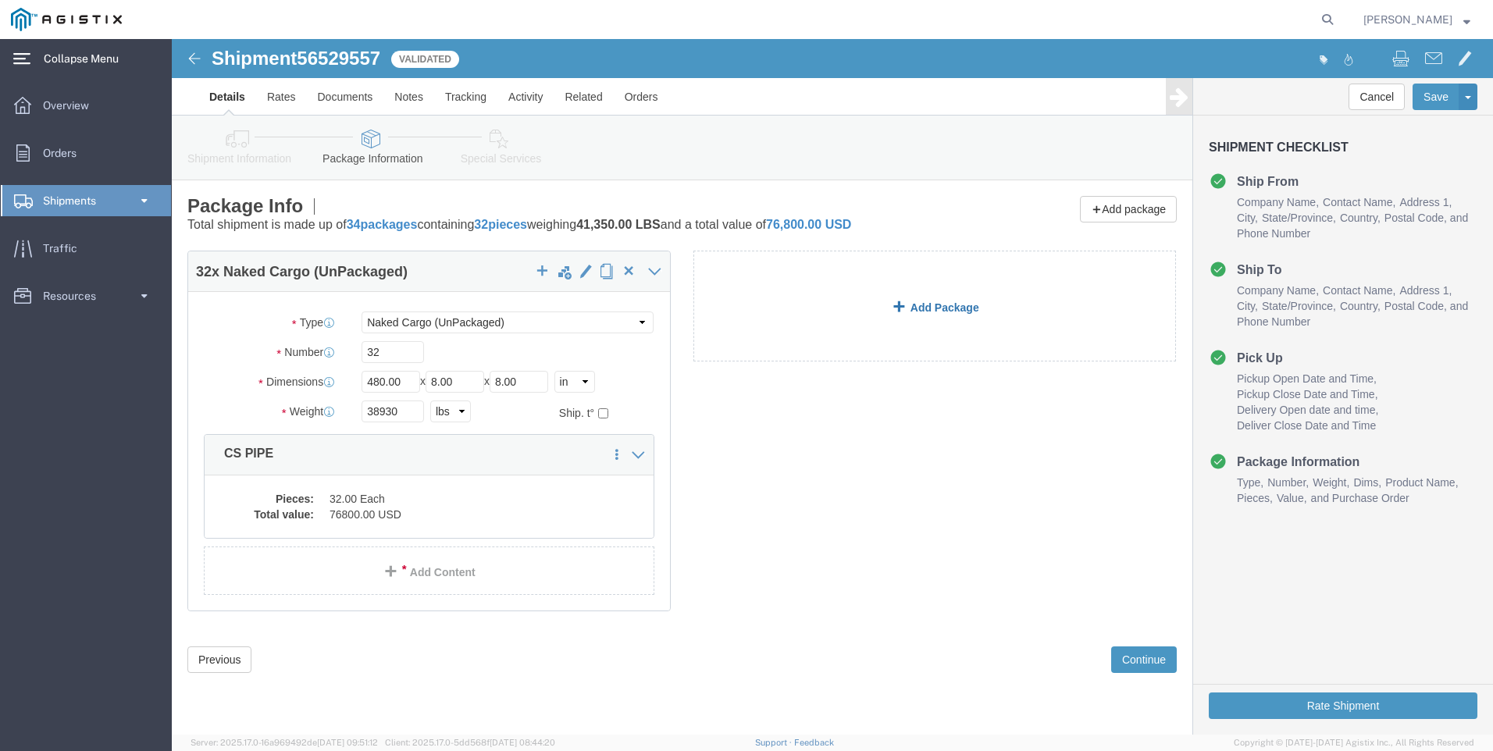
click link "Add Package"
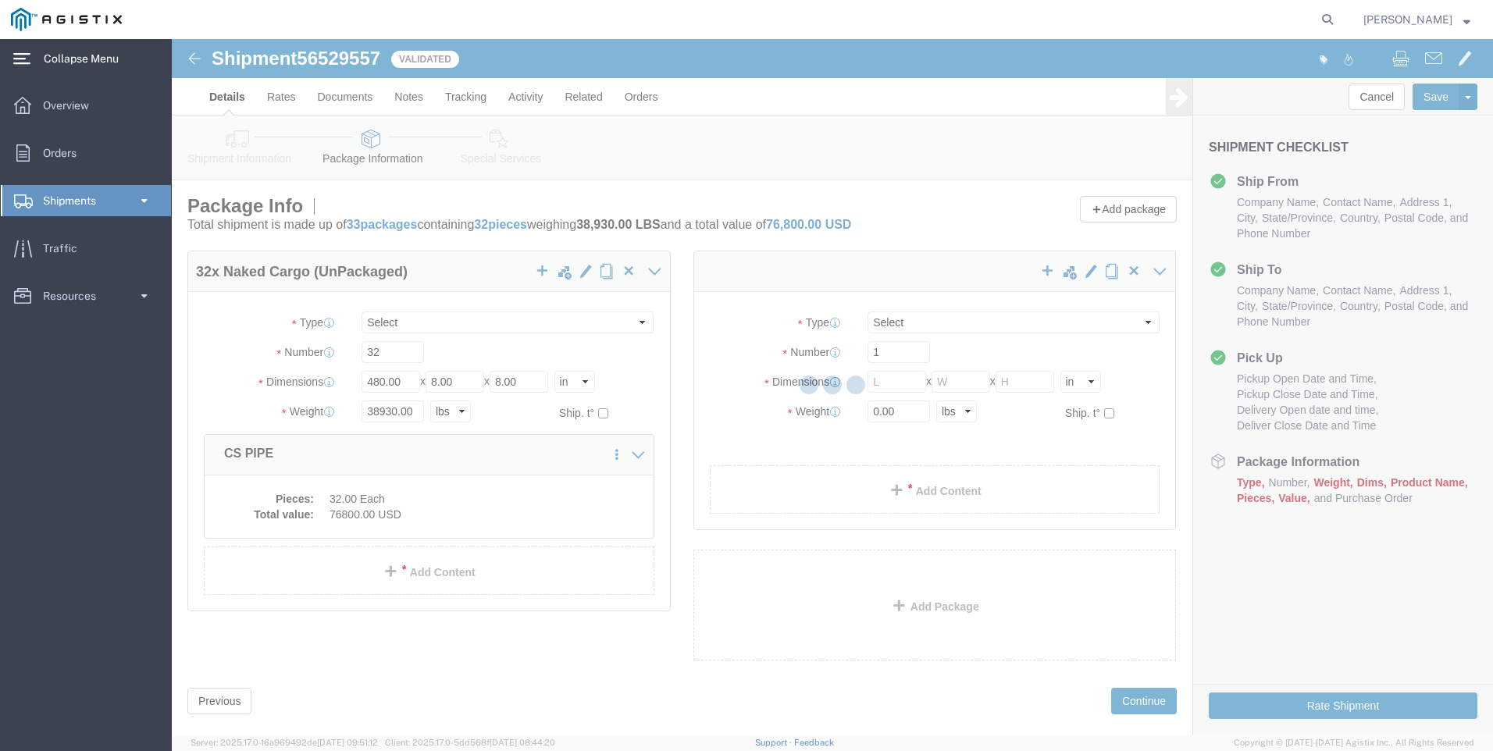
select select "NKCR"
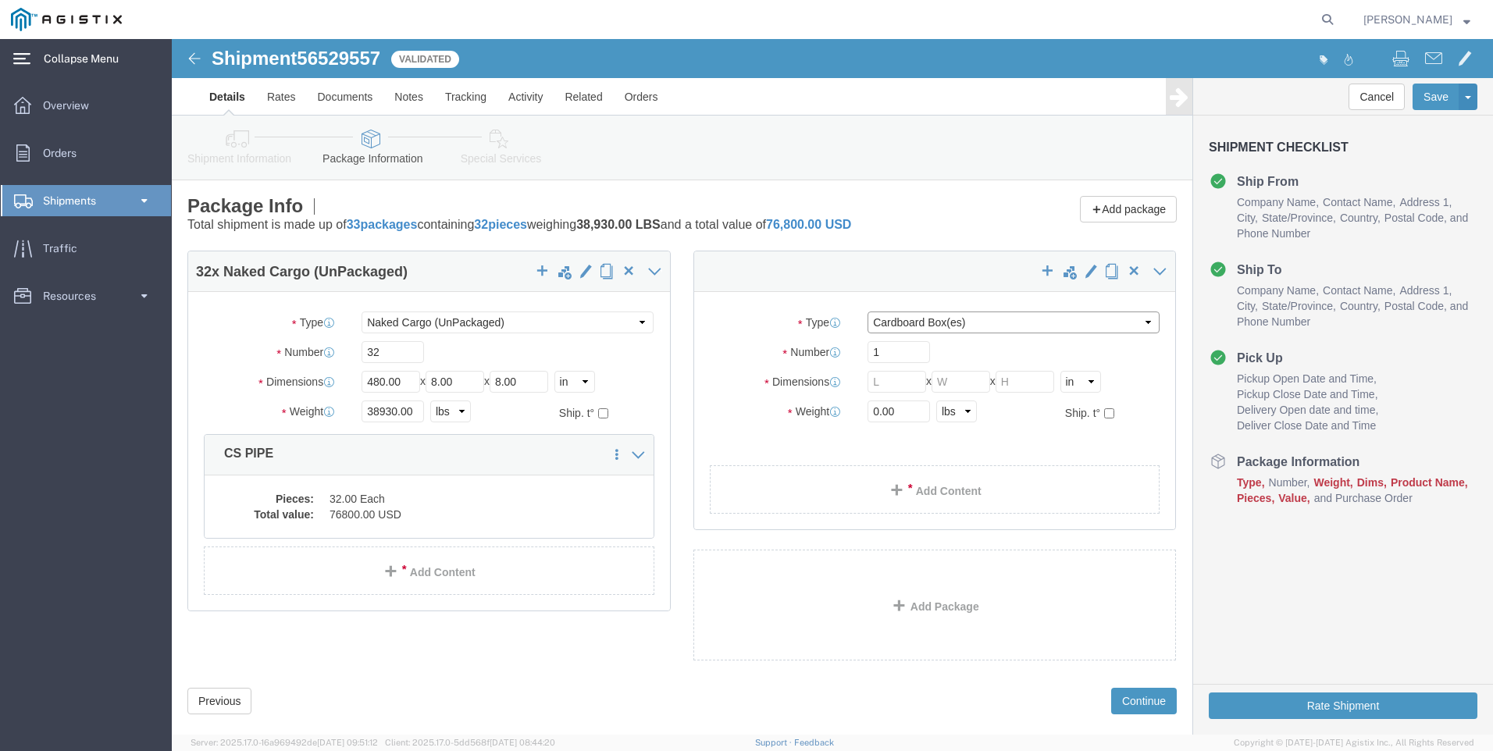
click select "Select Bulk Bundle(s) Cardboard Box(es) Carton(s) Crate(s) Drum(s) (Fiberboard)…"
select select "NKCR"
click select "Select Bulk Bundle(s) Cardboard Box(es) Carton(s) Crate(s) Drum(s) (Fiberboard)…"
click input "1"
type input "5"
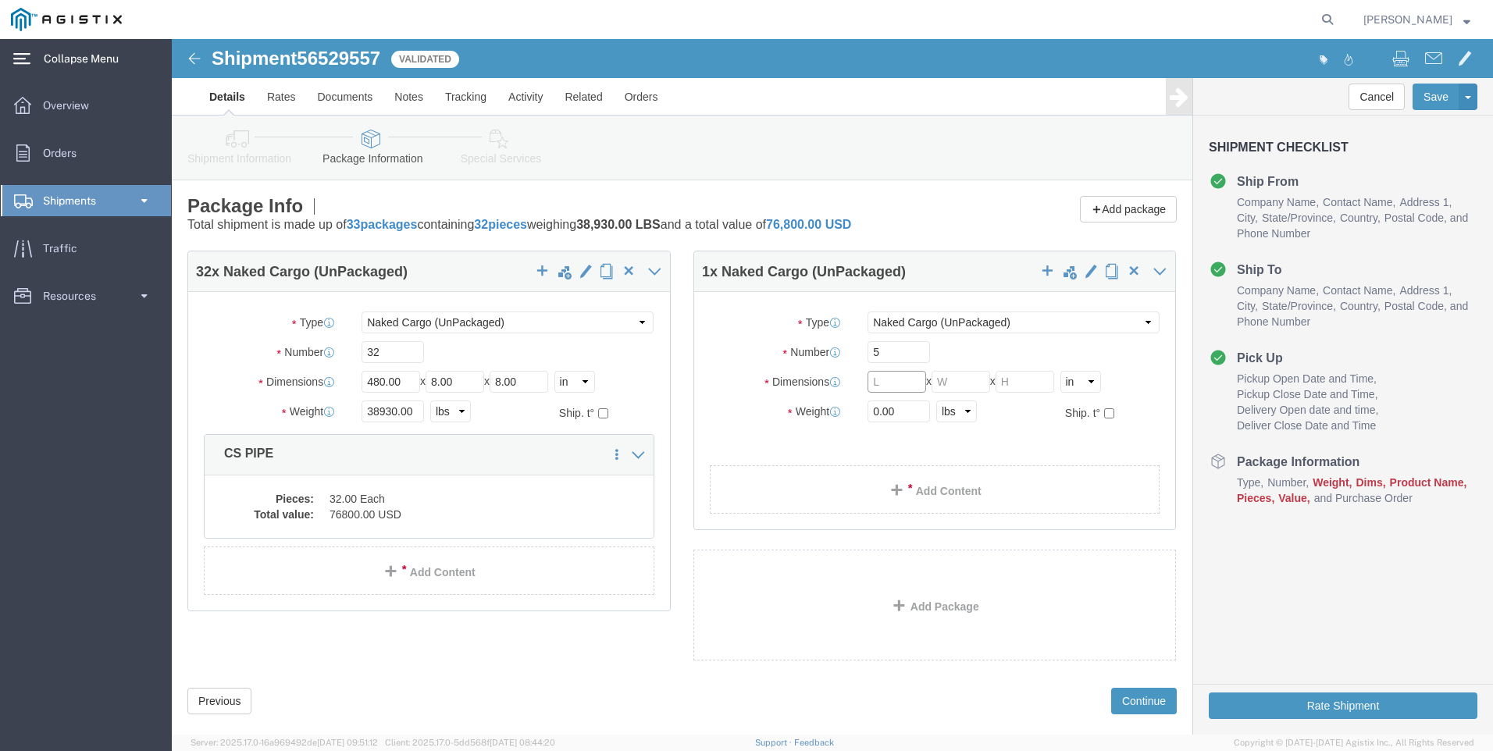
click input "text"
type input "480"
click input "text"
type input "8"
click input "text"
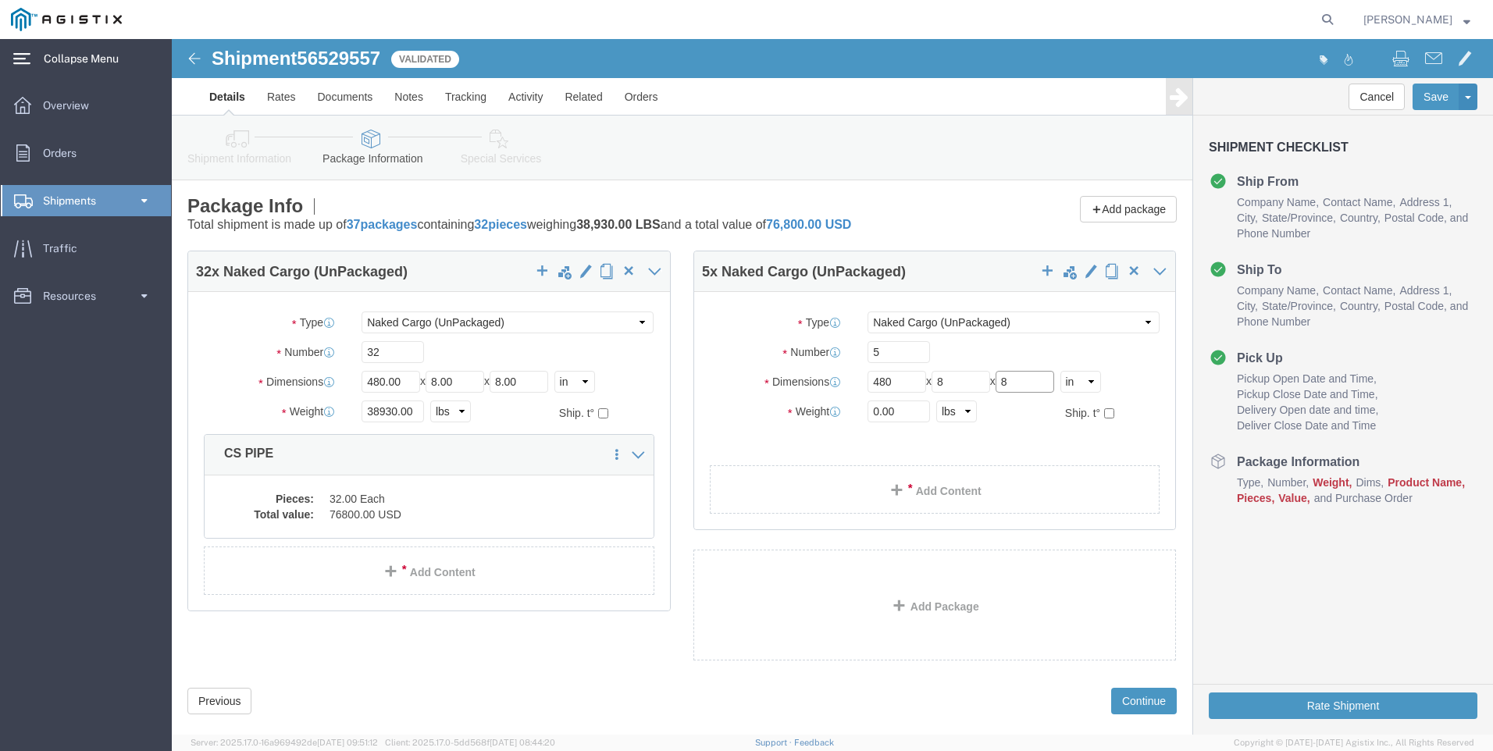
type input "8"
click input "0.00"
type input "0"
type input "6160"
click link "Add Content"
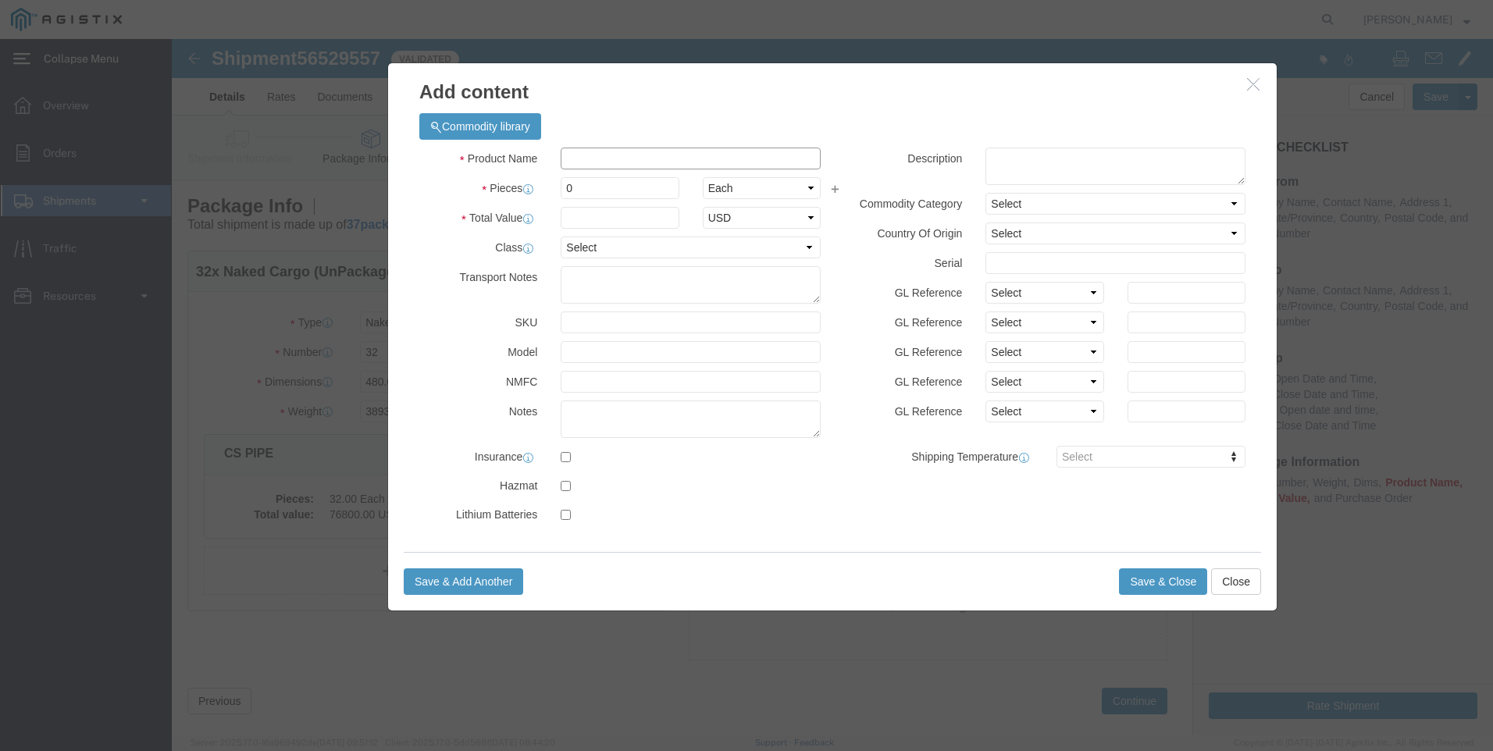
click input "text"
type input "CS PIPE"
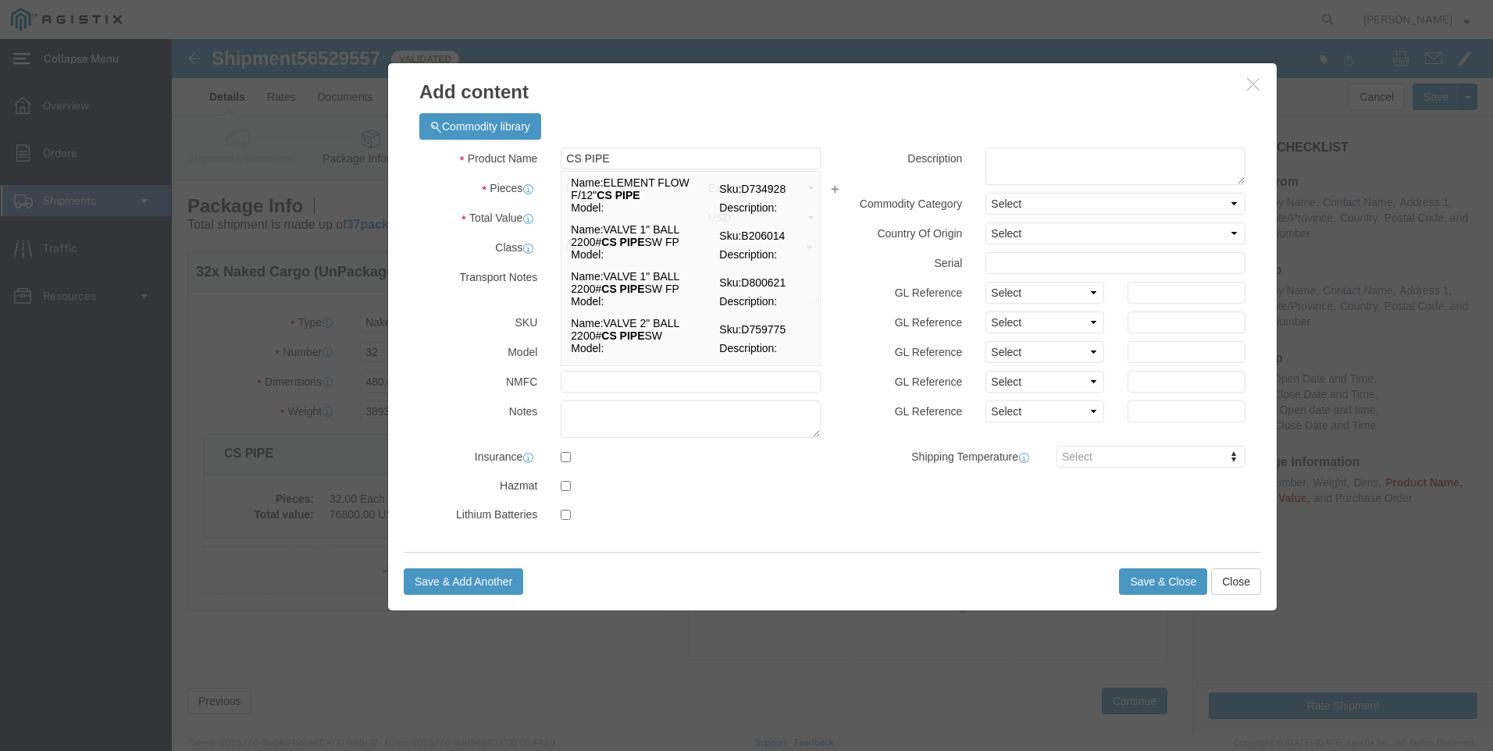
click div "Commodity library Product Name CS PIPE CS PIPE Name: ELEMENT FLOW F/12" CS PIPE…"
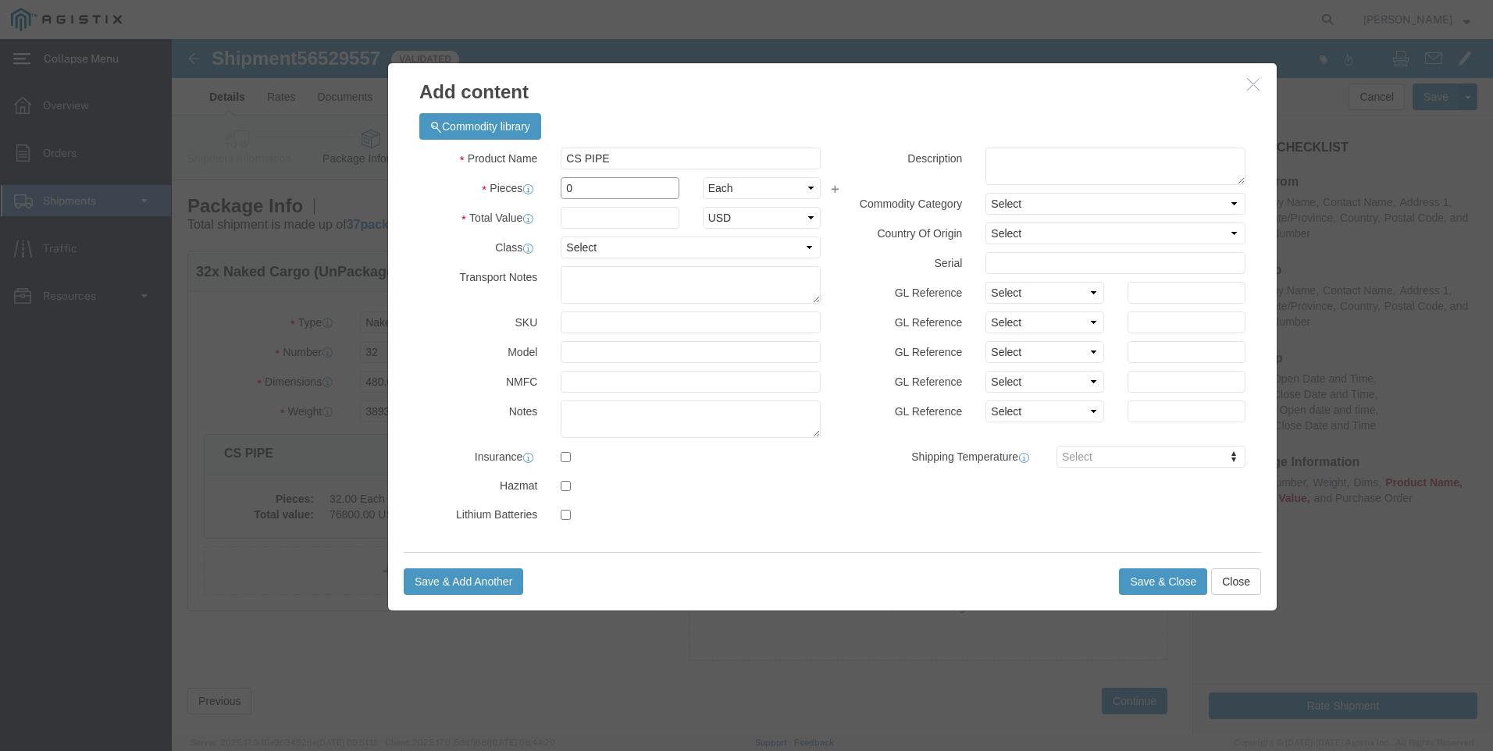
click input "0"
type input "5"
click input "text"
type input "13128"
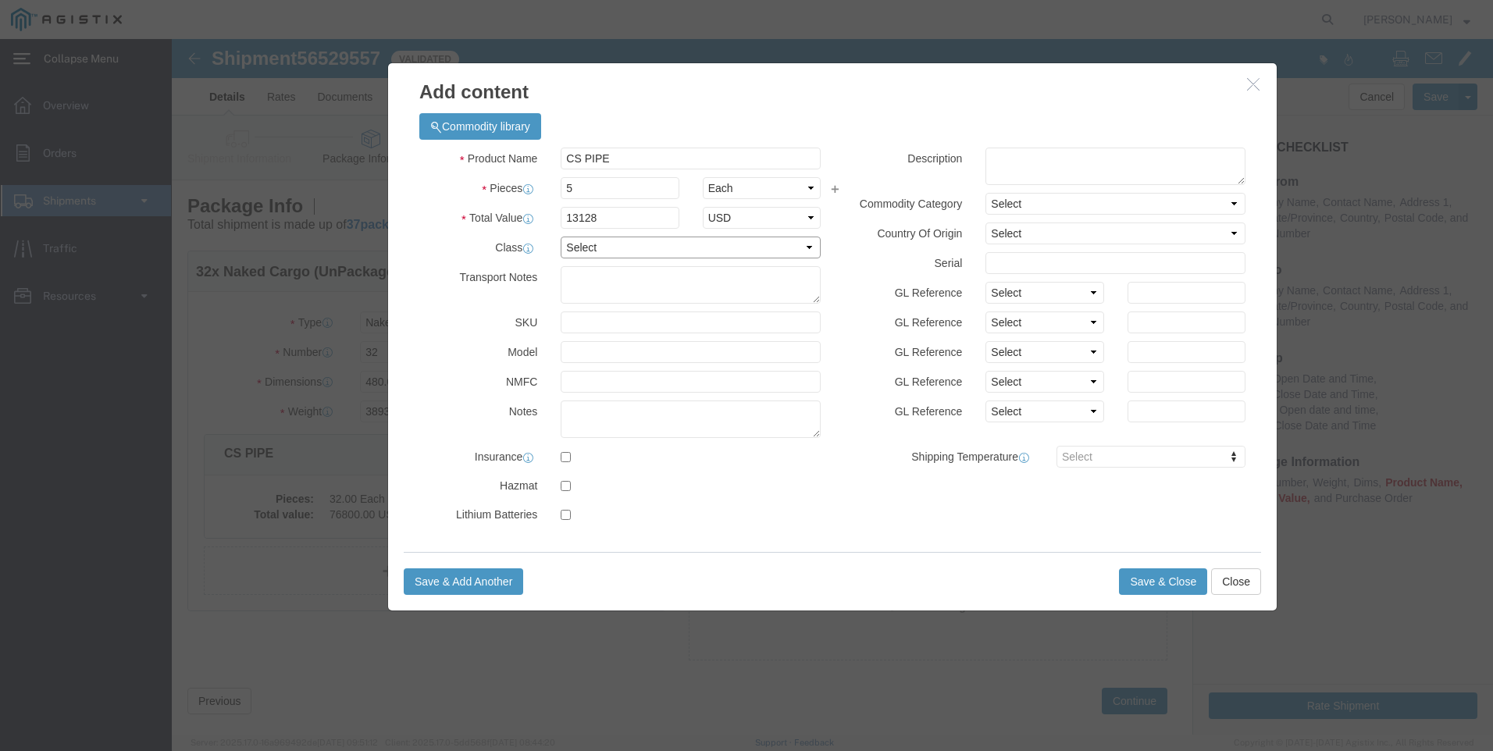
click select "Select 50 55 60 65 70 85 92.5 100 125 175 250 300 400"
select select "50"
click select "Select 50 55 60 65 70 85 92.5 100 125 175 250 300 400"
click label "Transport Notes"
click textarea
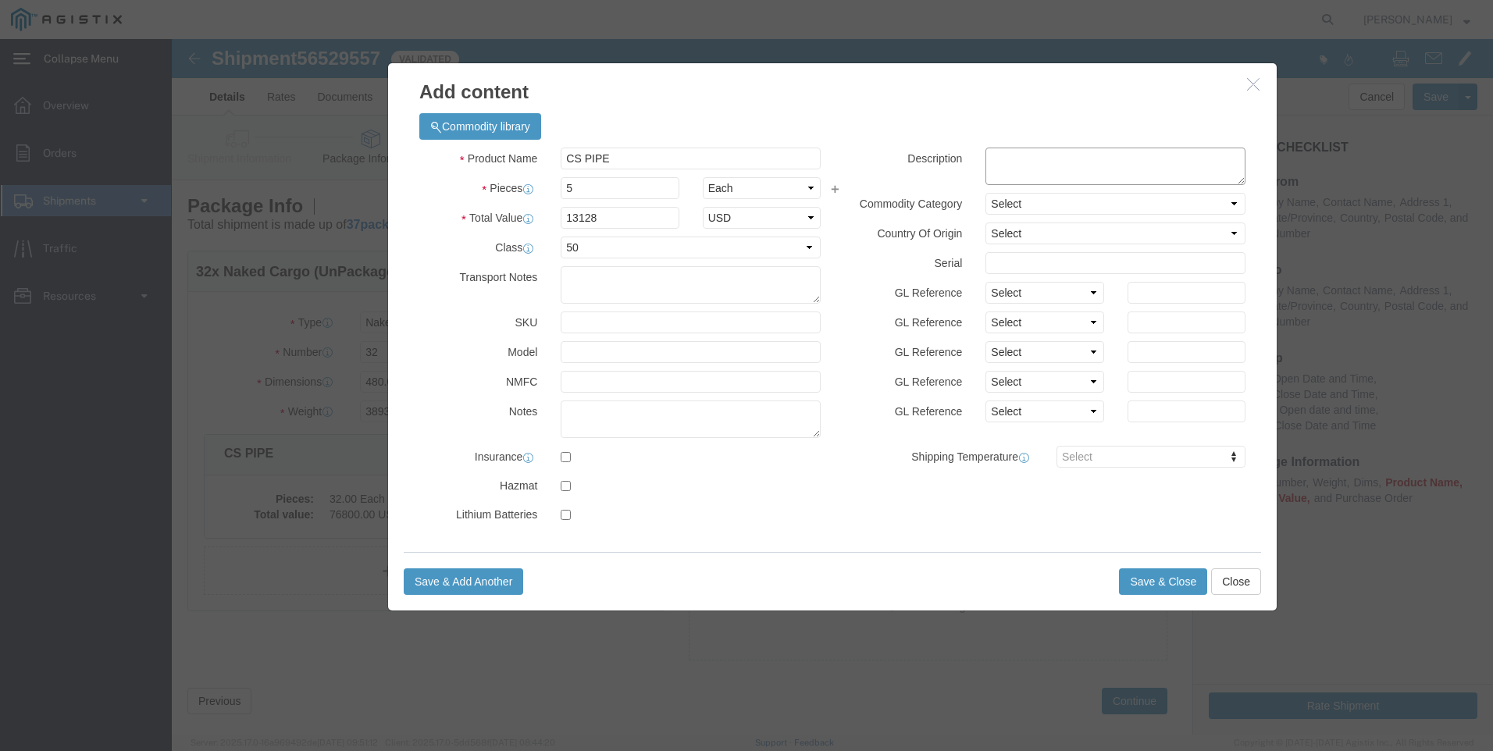
click textarea
paste textarea "PIPE STEEL 8" FBE 0.322" WALL THICKNESS API 5L/ISO 3183, DUAL GRADE B/X42 SEAML…"
type textarea "PIPE STEEL 8" FBE 0.322" WALL THICKNESS API 5L/ISO 3183, DUAL GRADE B/X42 SEAML…"
click button "Save & Close"
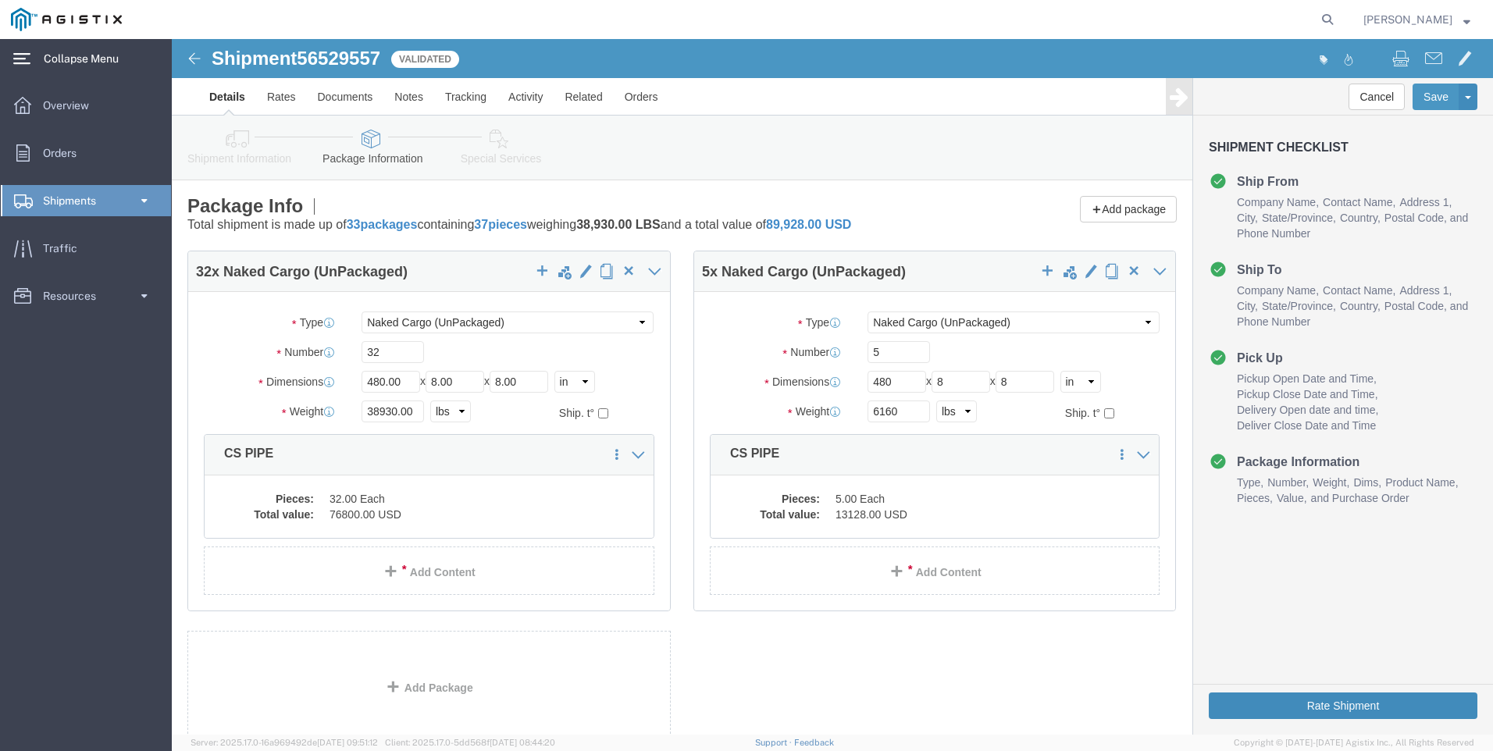
click button "Rate Shipment"
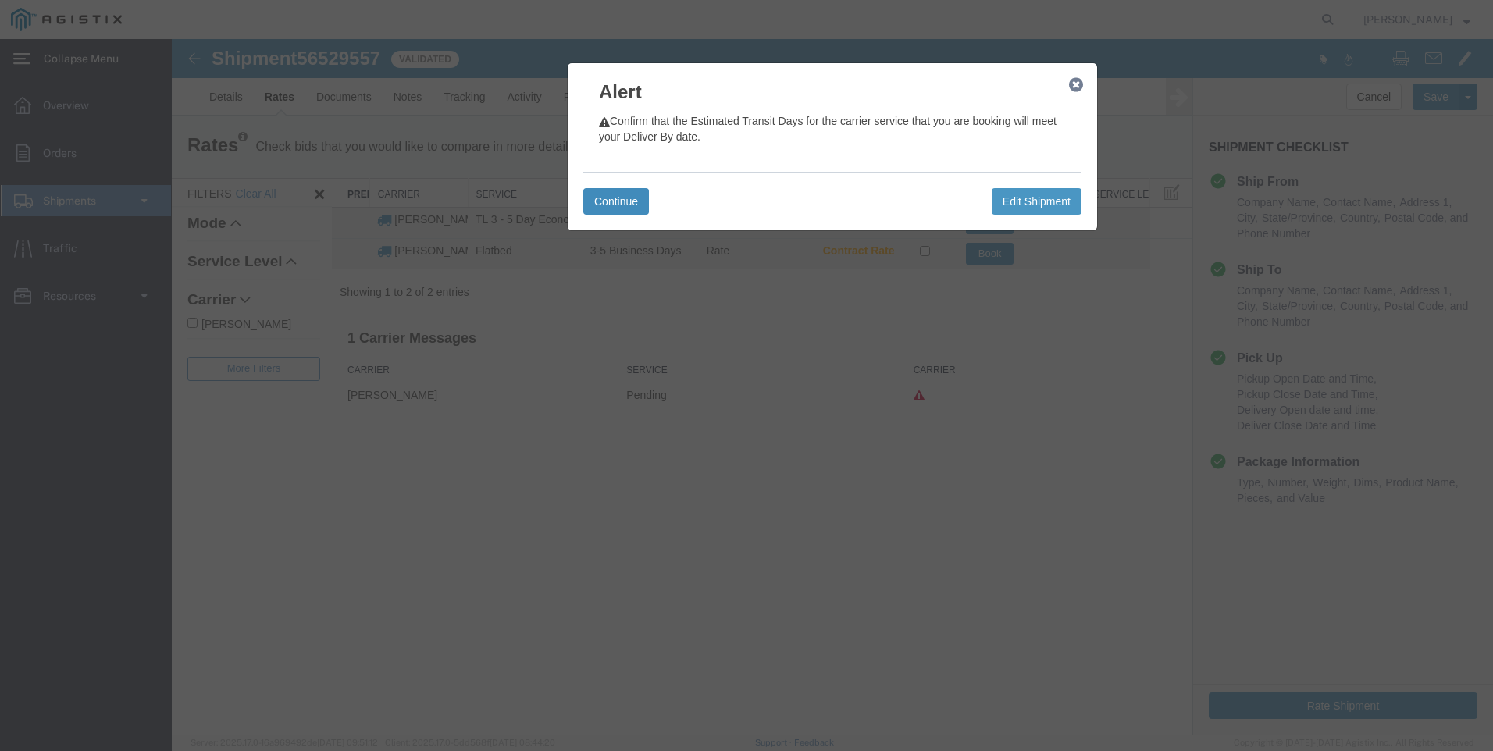
click at [616, 205] on button "Continue" at bounding box center [616, 201] width 66 height 27
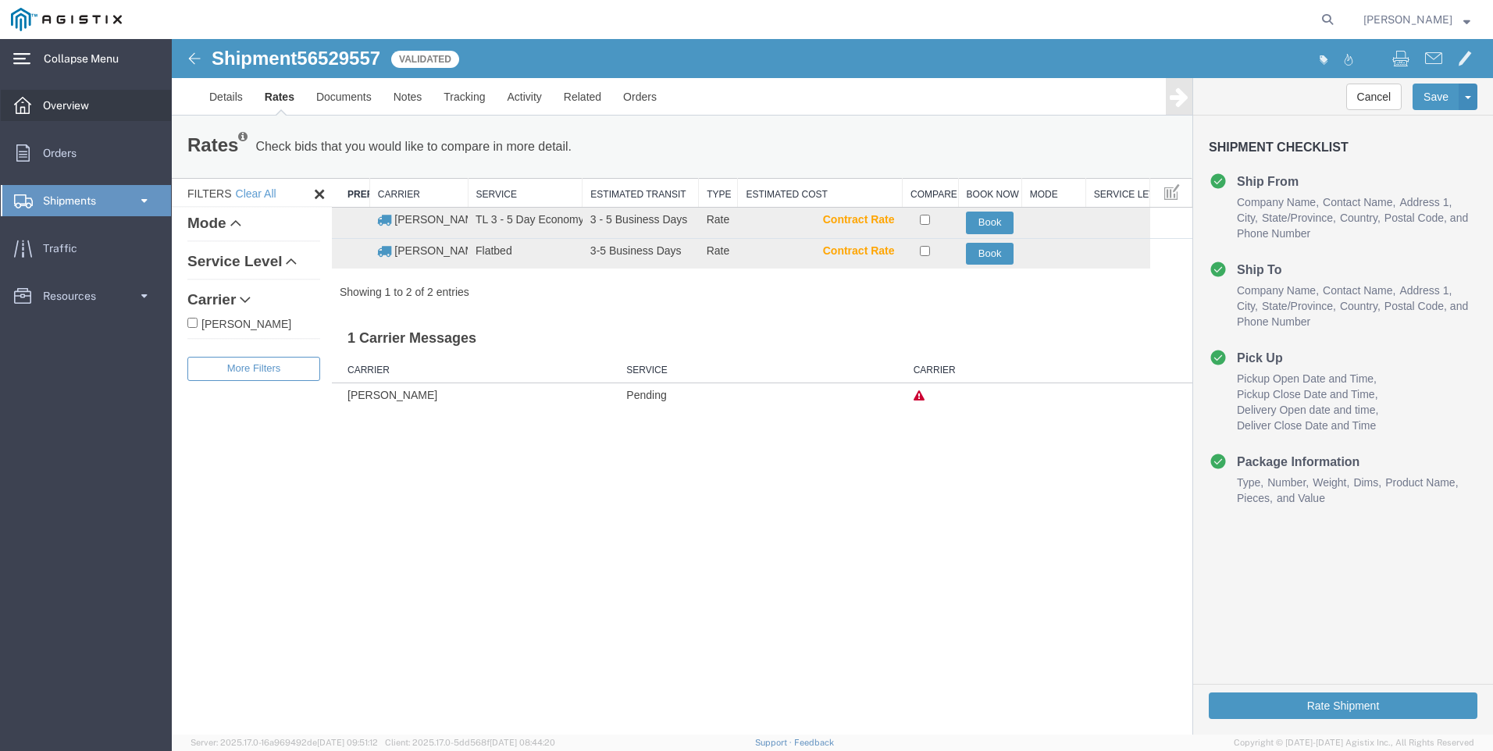
click at [80, 103] on span "Overview" at bounding box center [71, 105] width 57 height 31
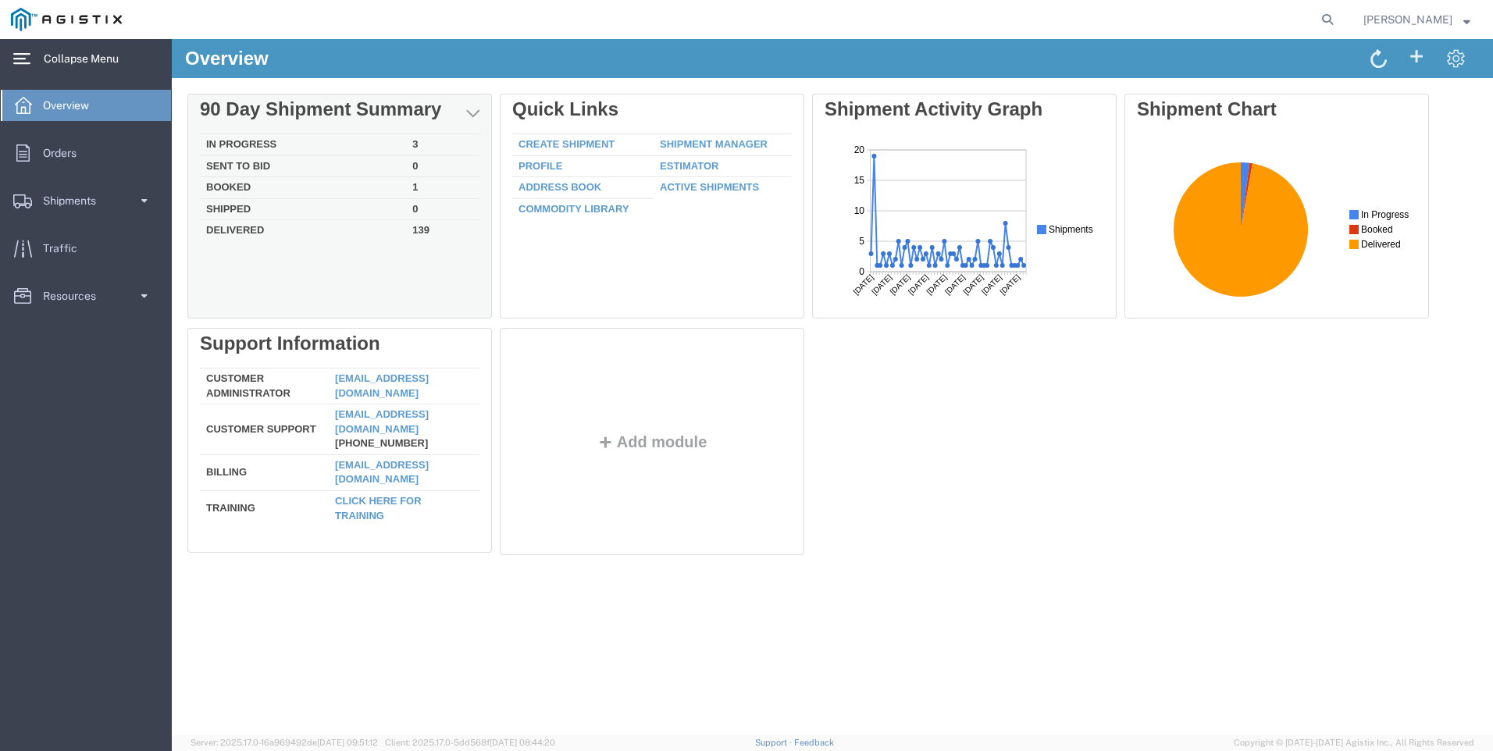
click at [240, 142] on td "In Progress" at bounding box center [303, 145] width 206 height 22
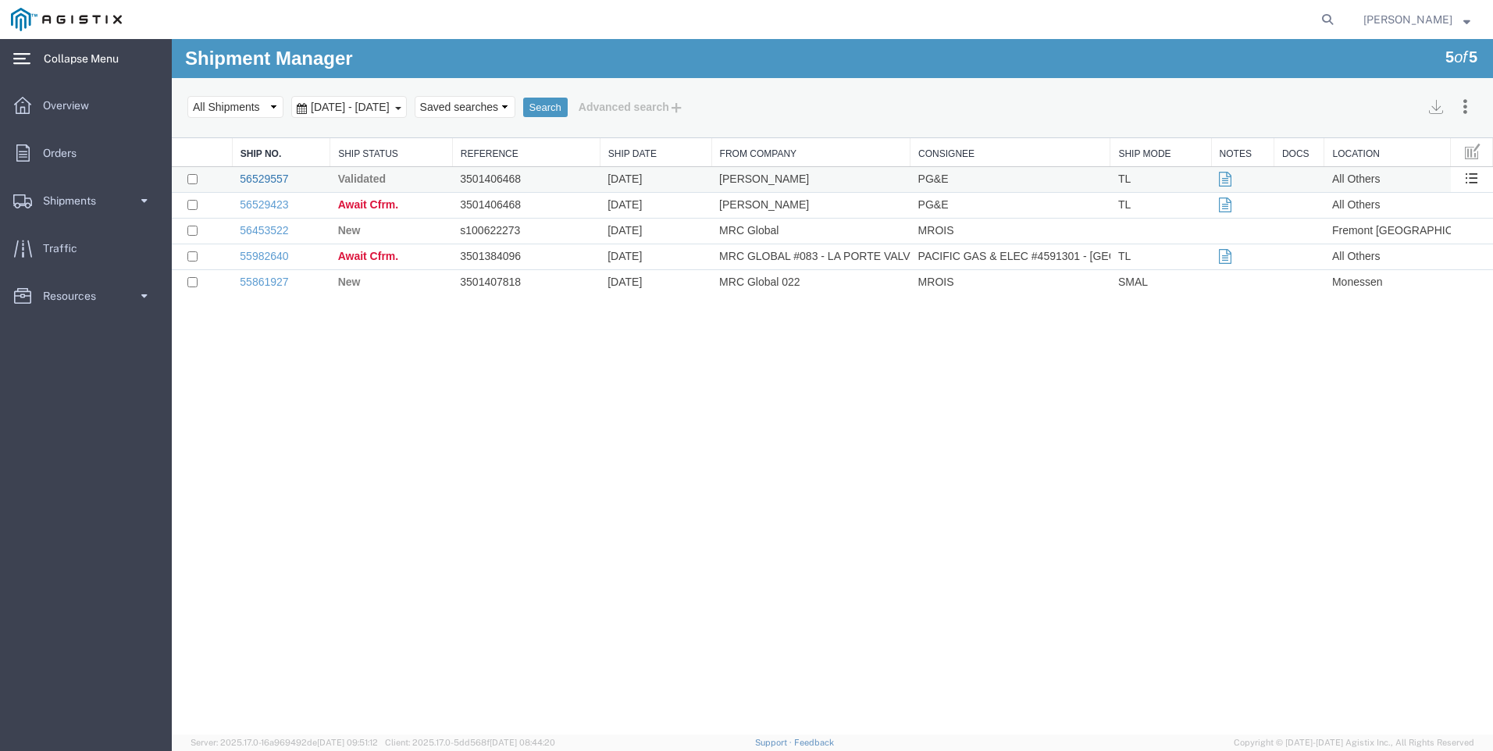
click at [251, 176] on link "56529557" at bounding box center [264, 179] width 48 height 12
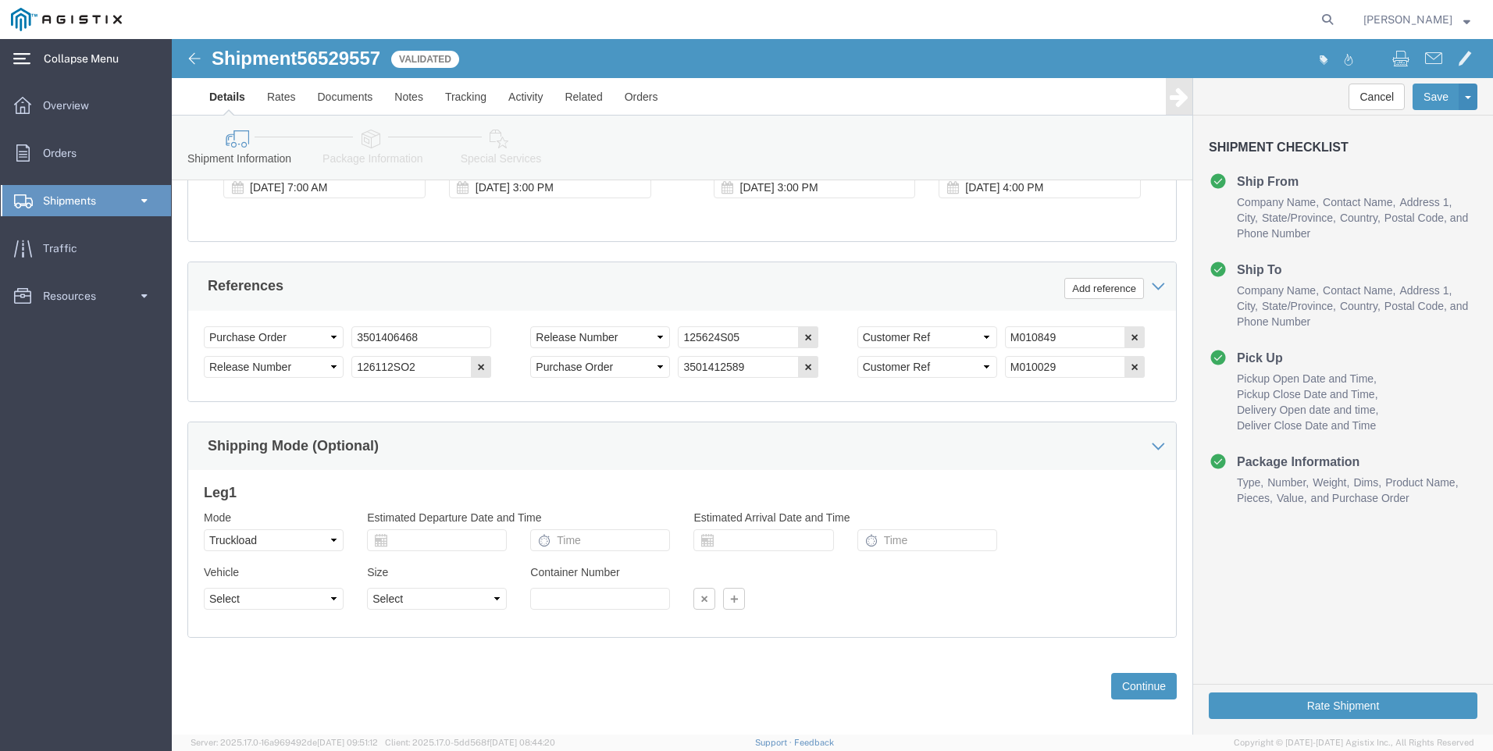
scroll to position [1050, 0]
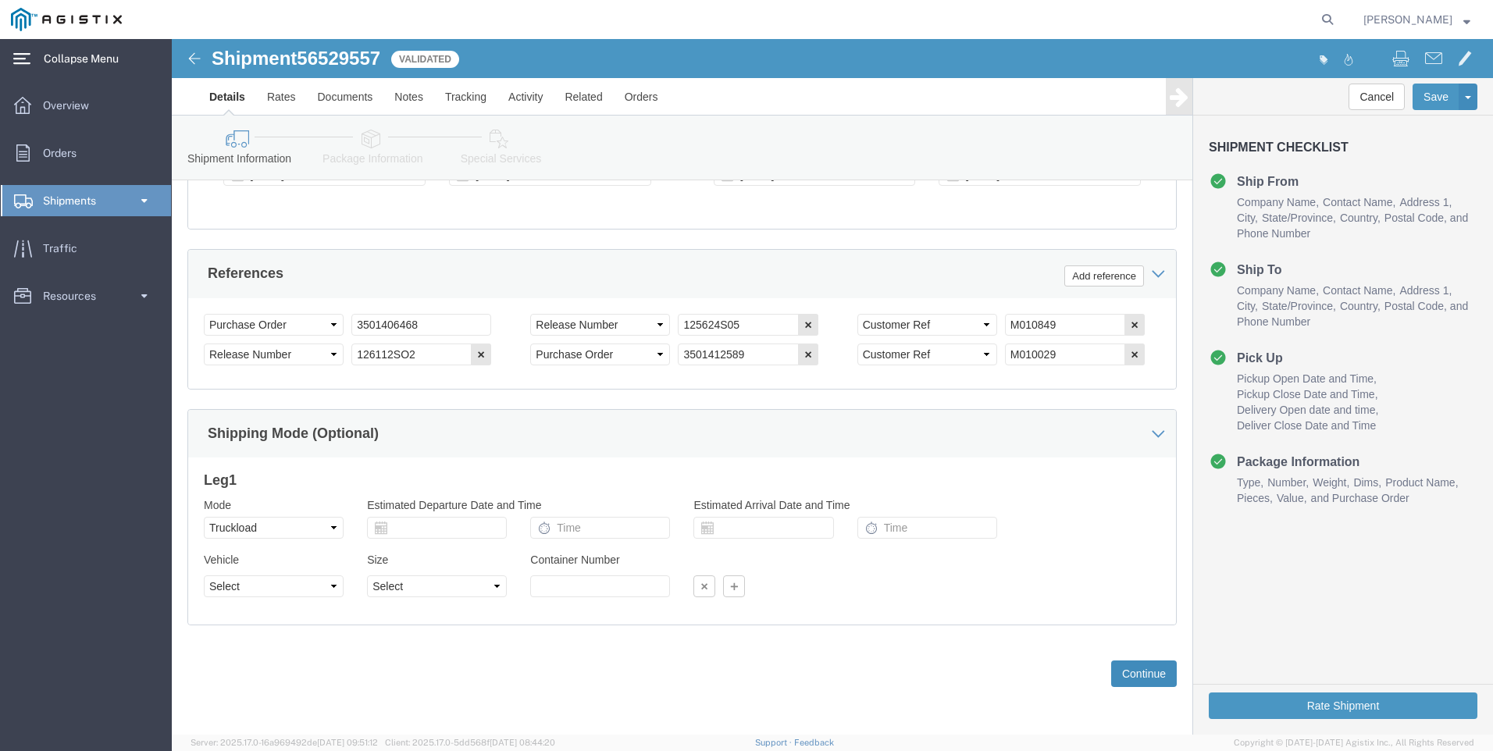
click button "Continue"
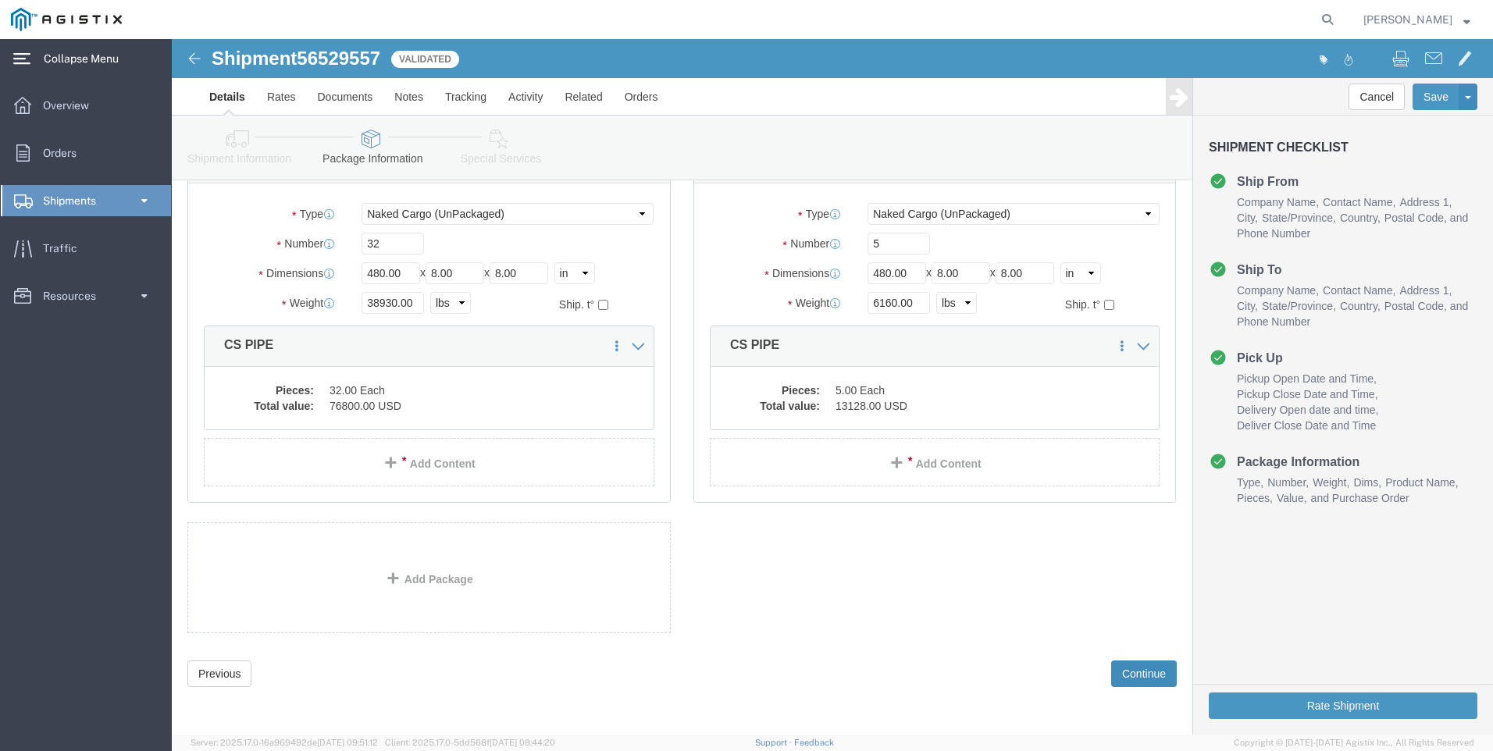
scroll to position [0, 0]
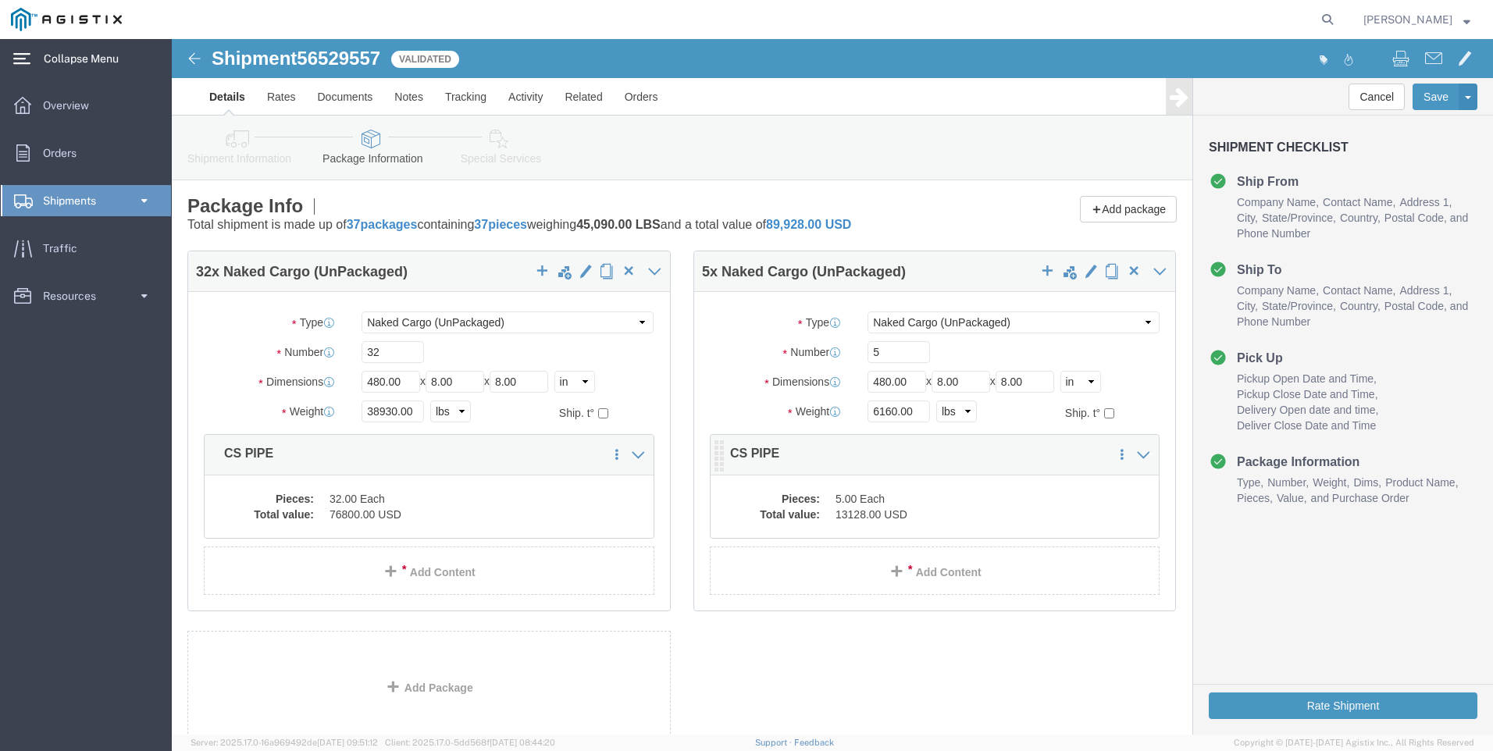
click dd "5.00 Each"
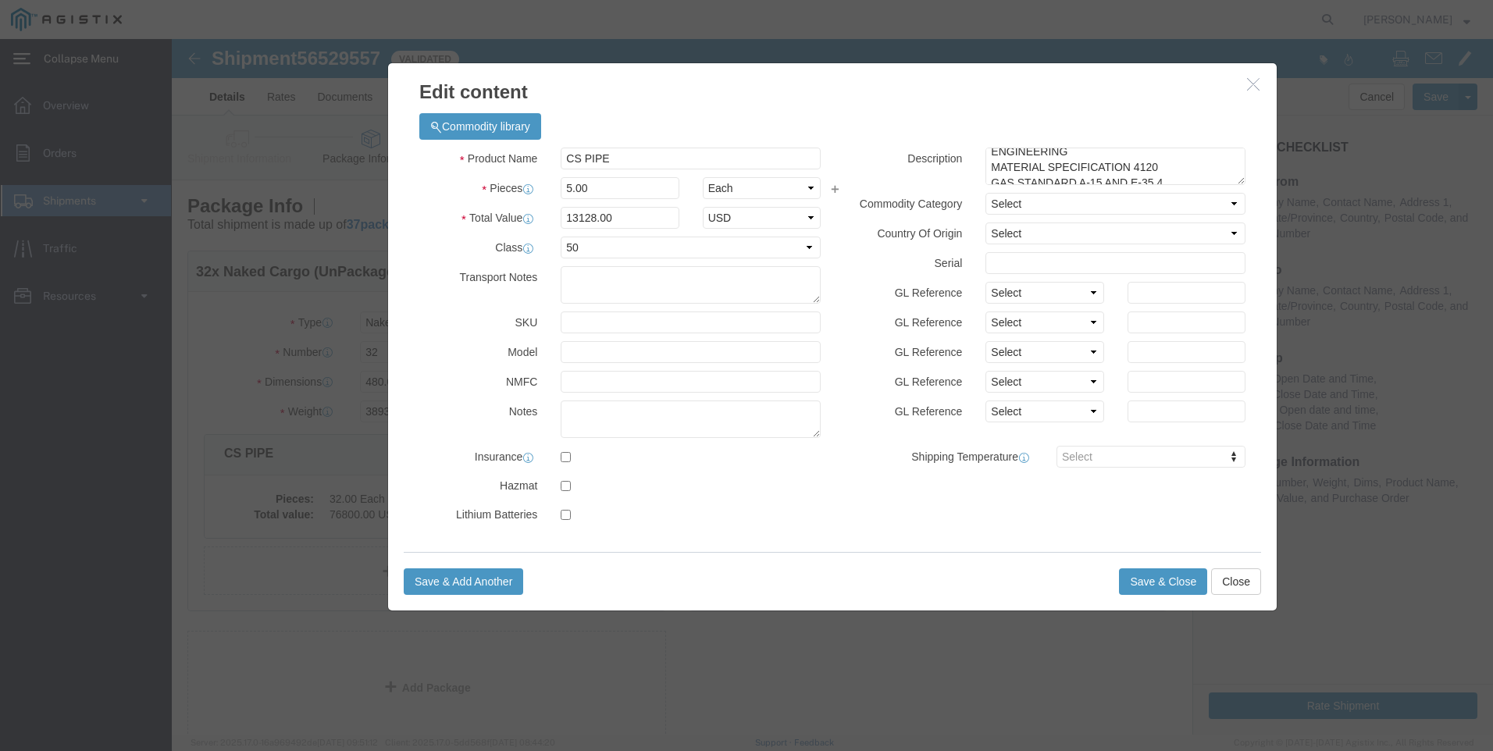
scroll to position [141, 0]
click button "Close"
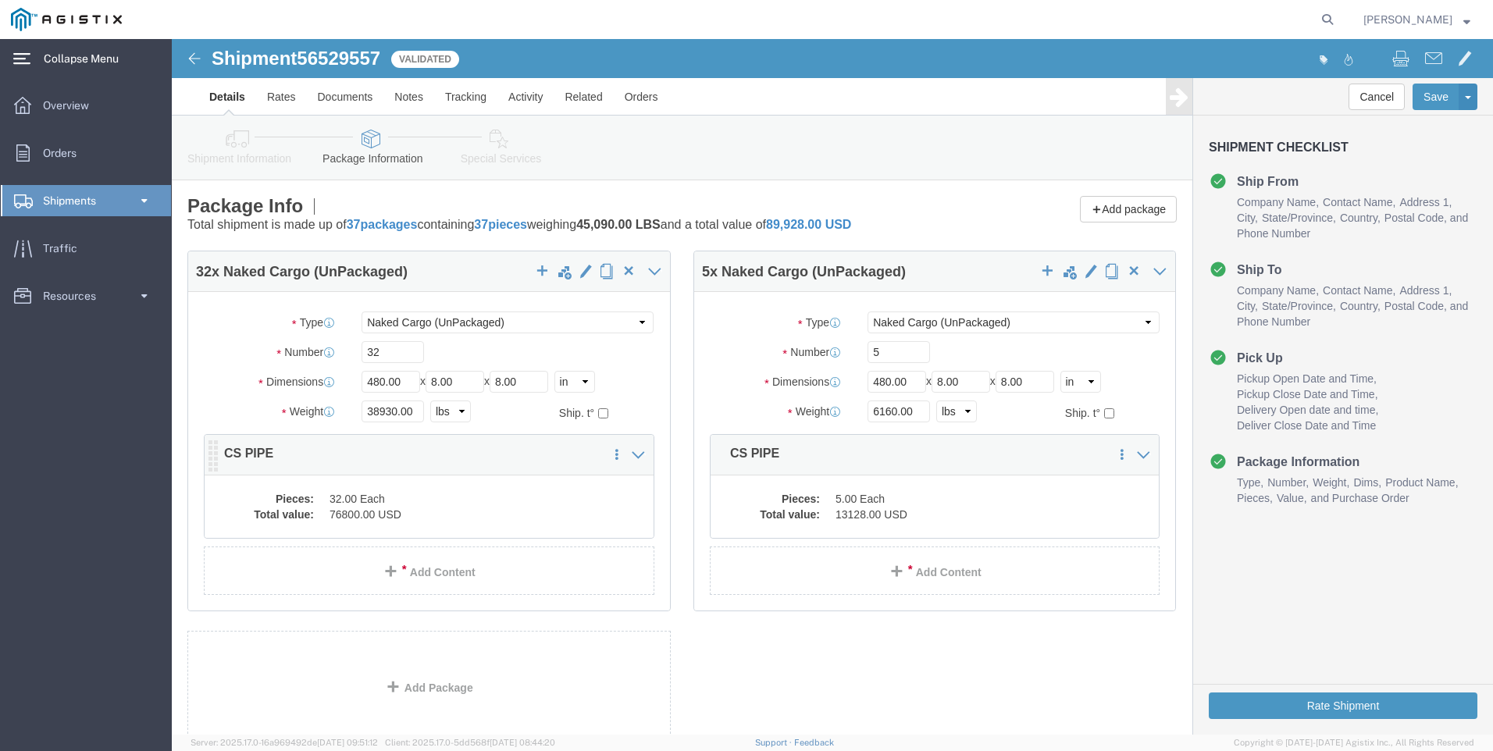
click dd "76800.00 USD"
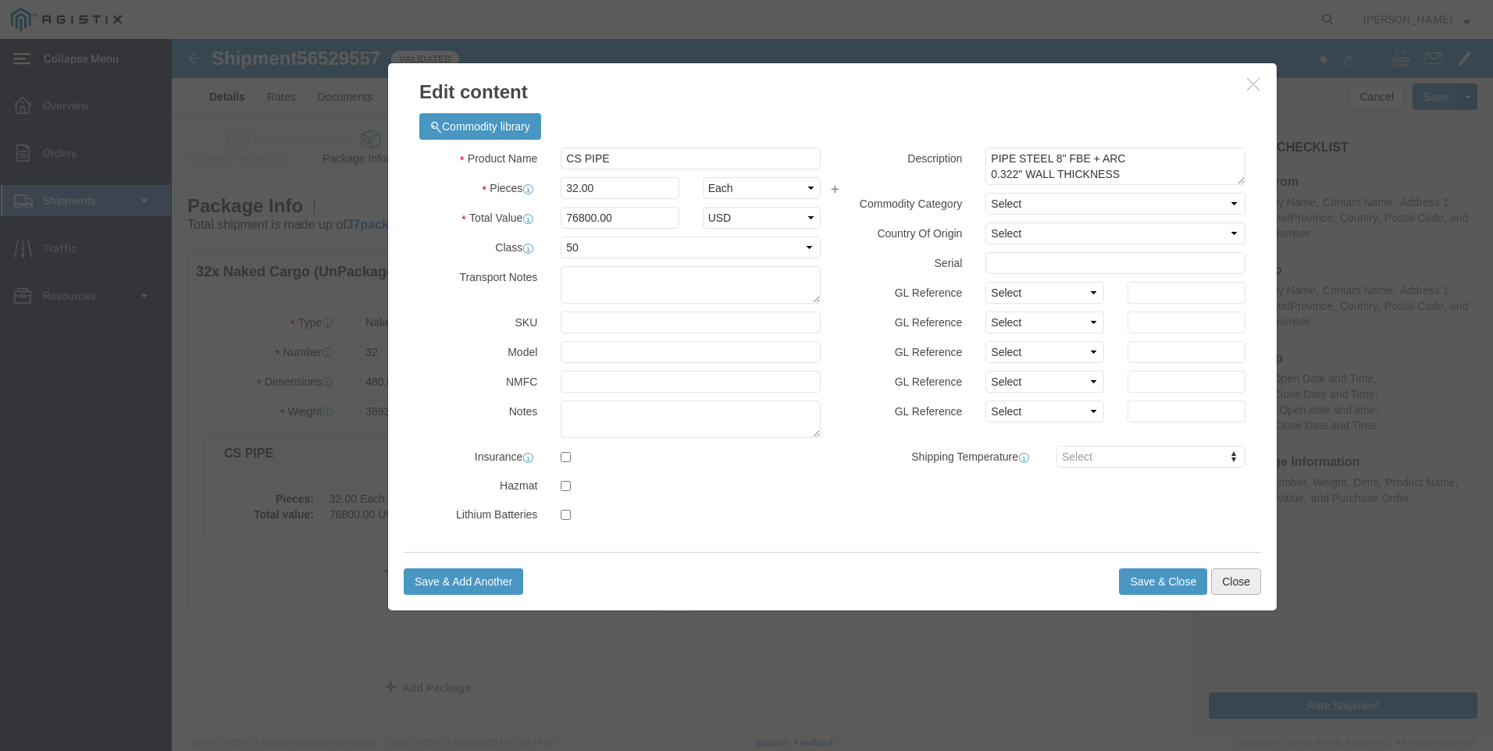
click button "Close"
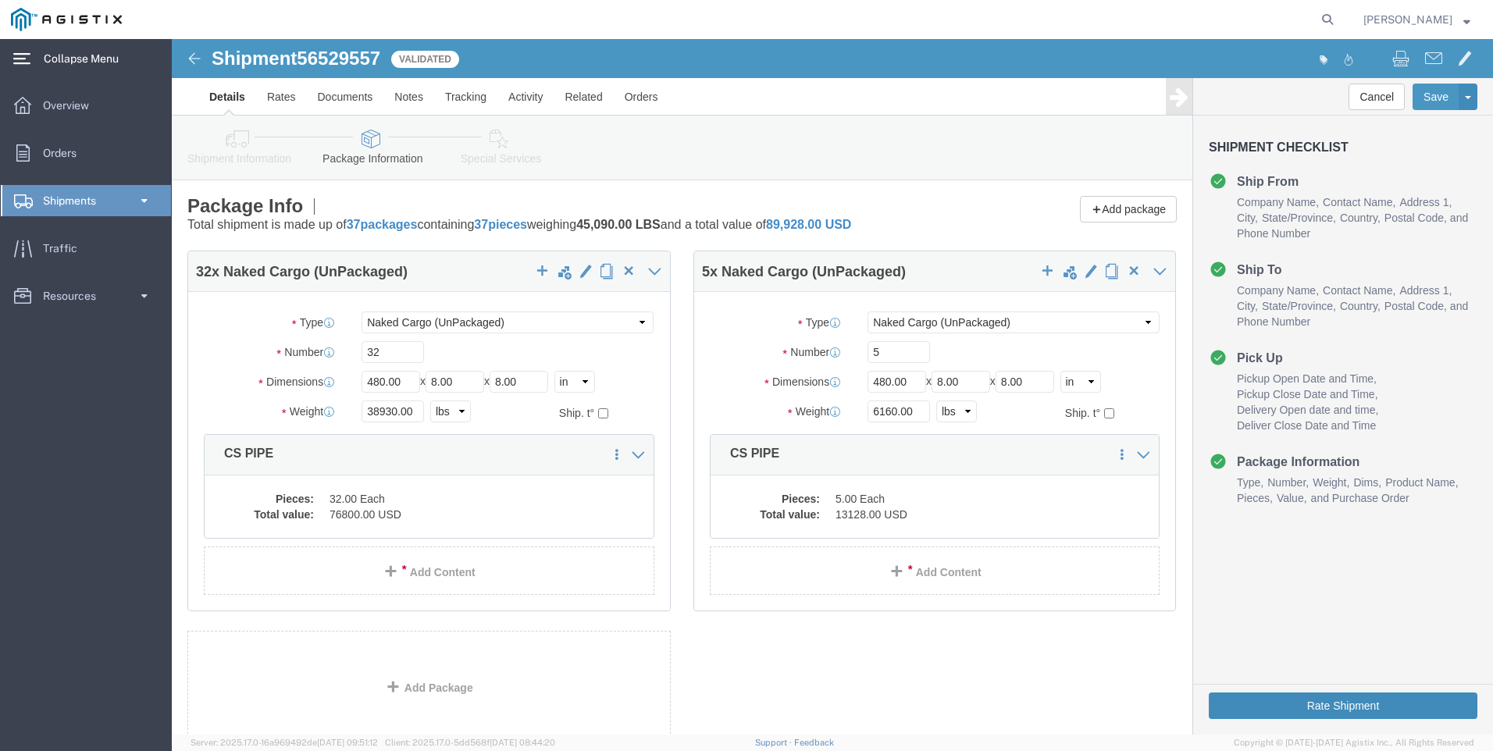
click button "Rate Shipment"
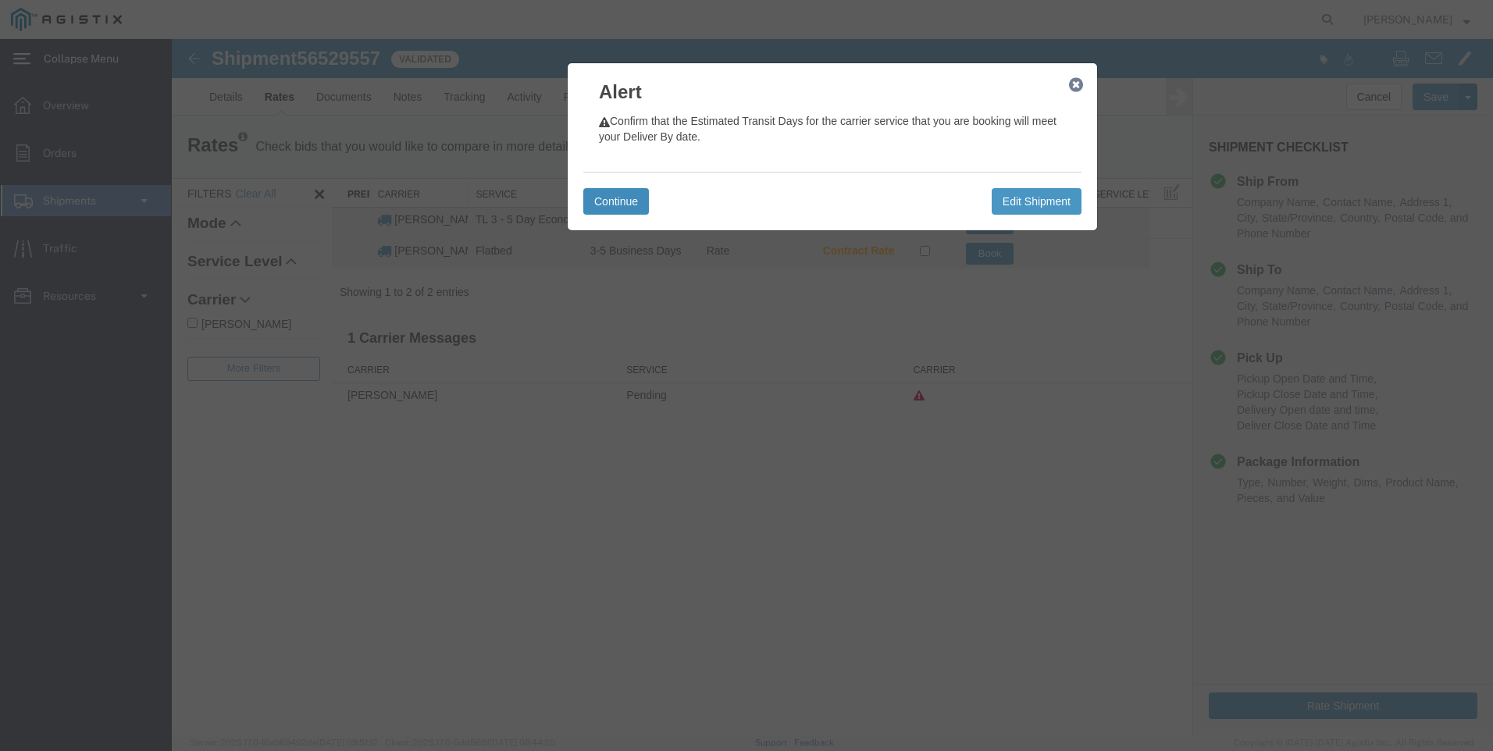
click at [621, 198] on button "Continue" at bounding box center [616, 201] width 66 height 27
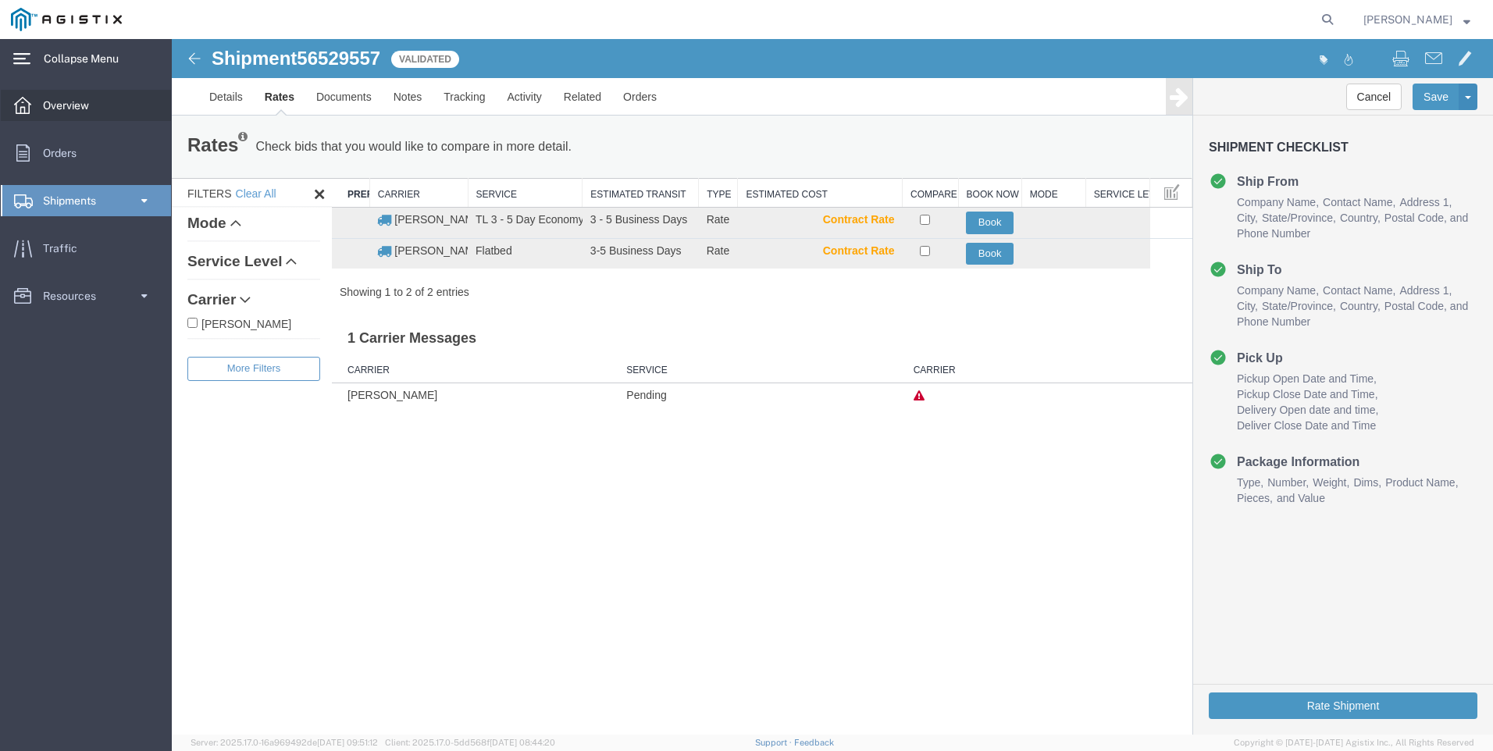
click at [69, 107] on span "Overview" at bounding box center [71, 105] width 57 height 31
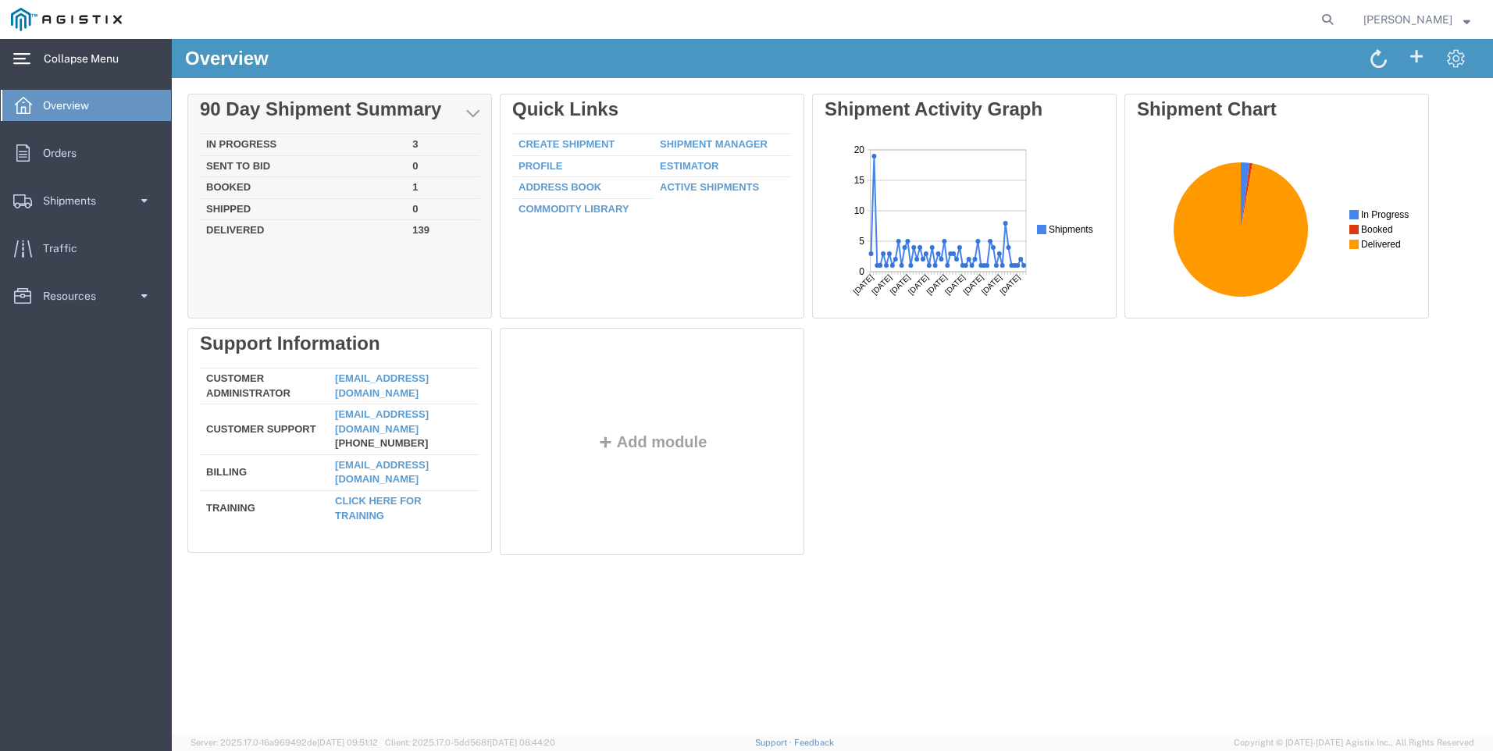
click at [244, 148] on td "In Progress" at bounding box center [303, 145] width 206 height 22
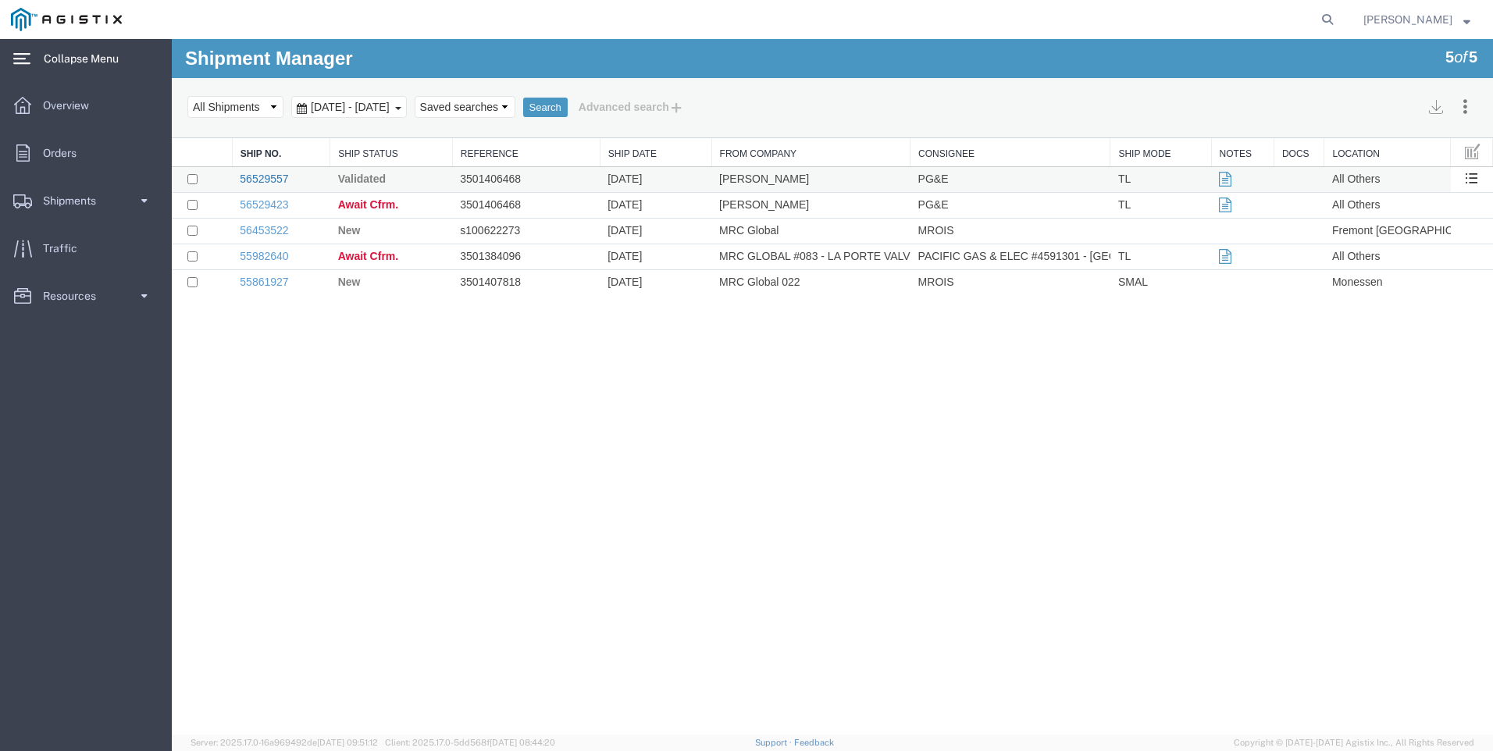
click at [265, 178] on link "56529557" at bounding box center [264, 179] width 48 height 12
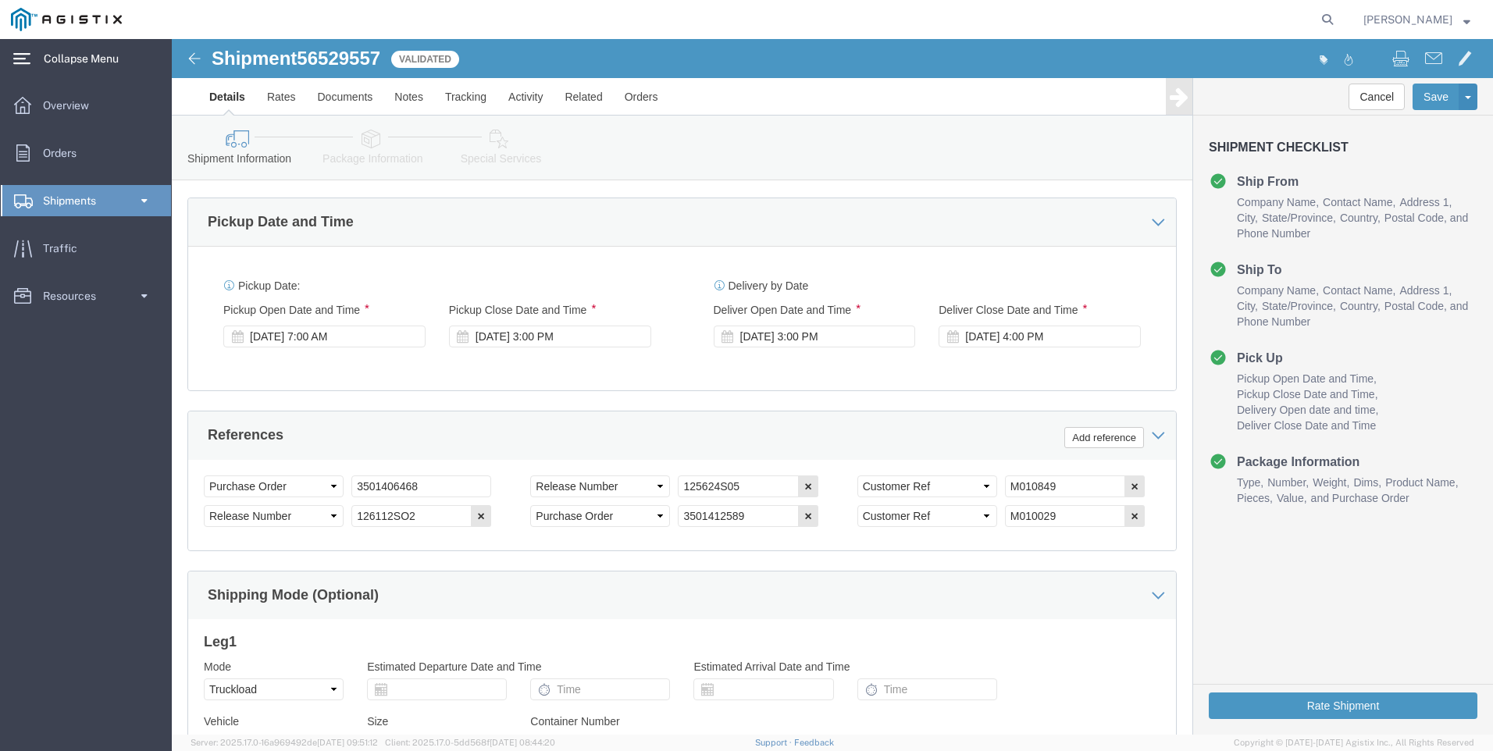
scroll to position [1050, 0]
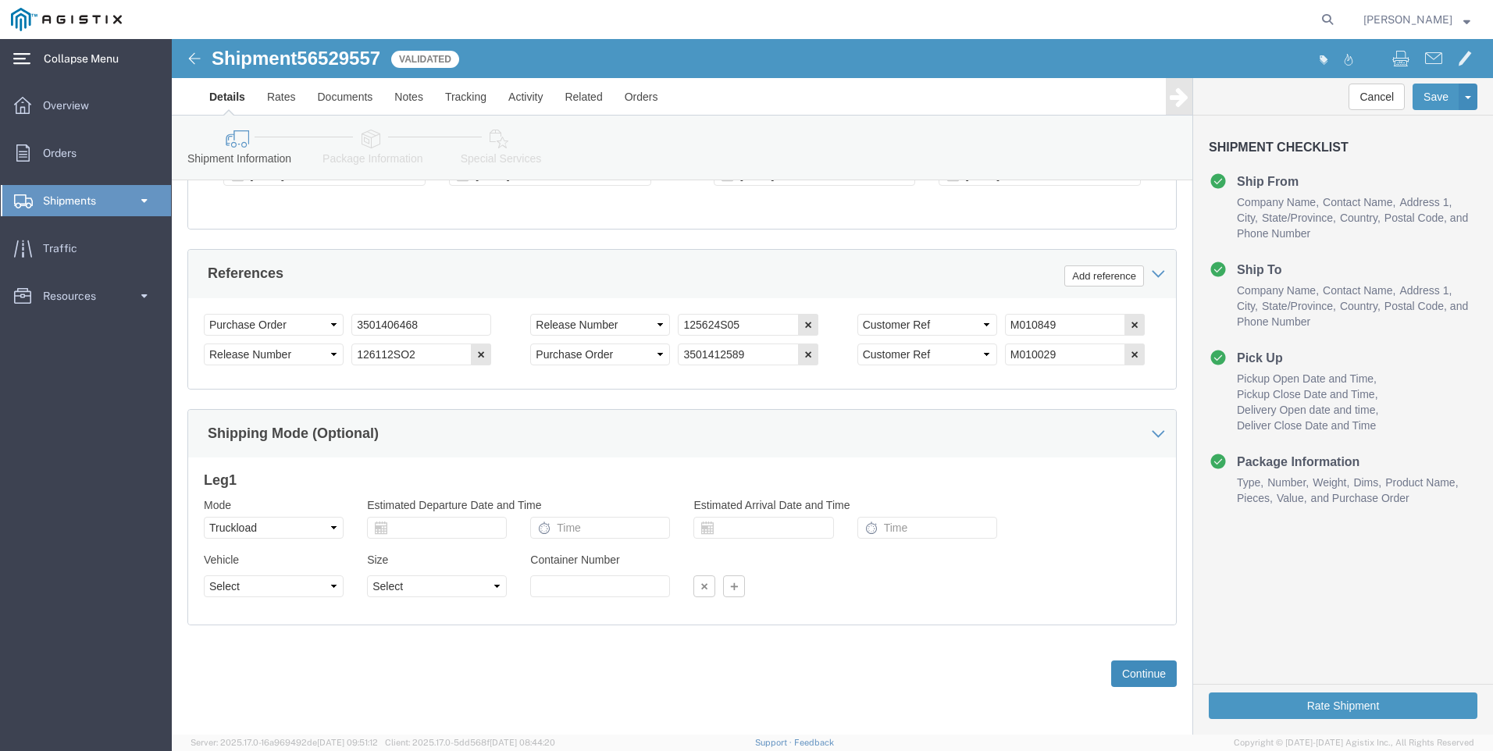
click button "Continue"
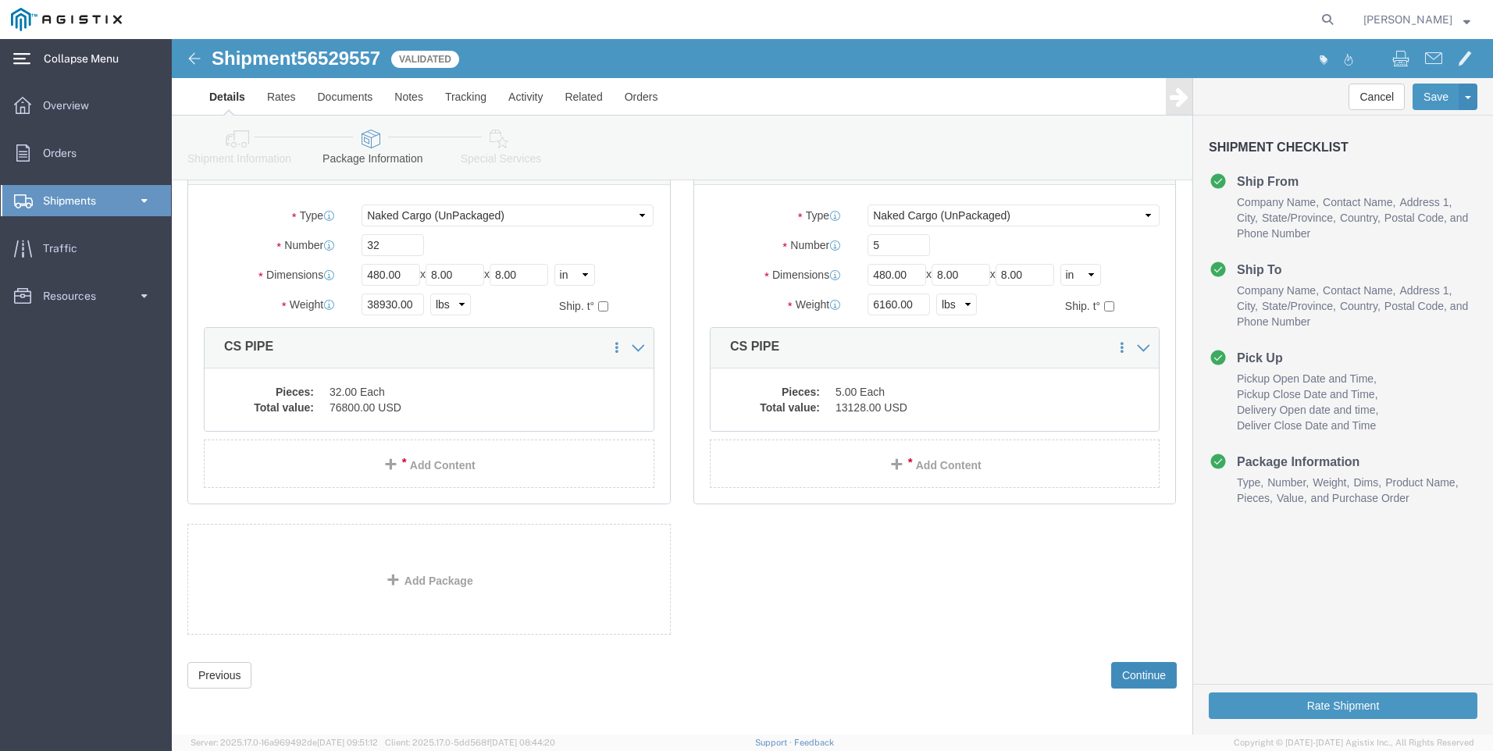
scroll to position [109, 0]
click button "Continue"
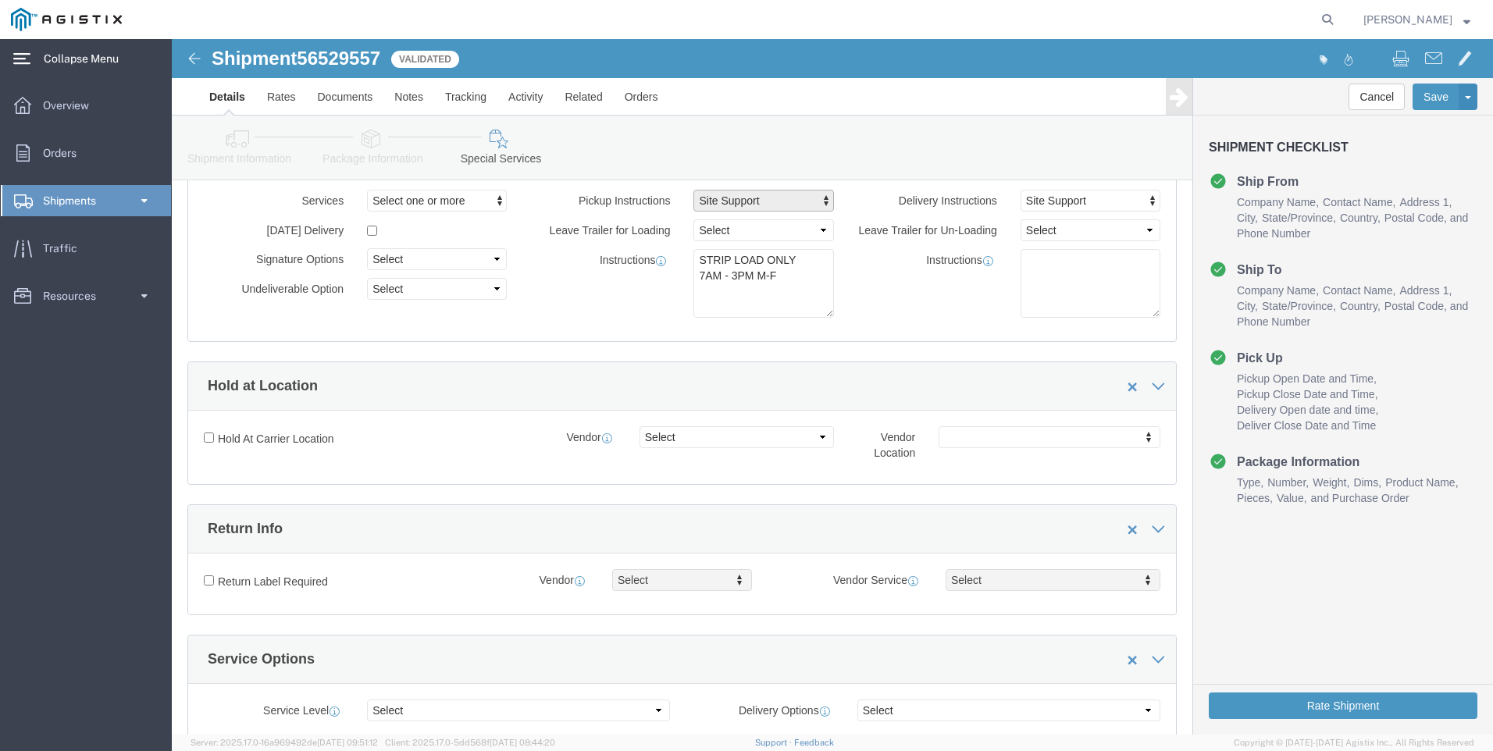
click span "Site Support"
click div "Instructions"
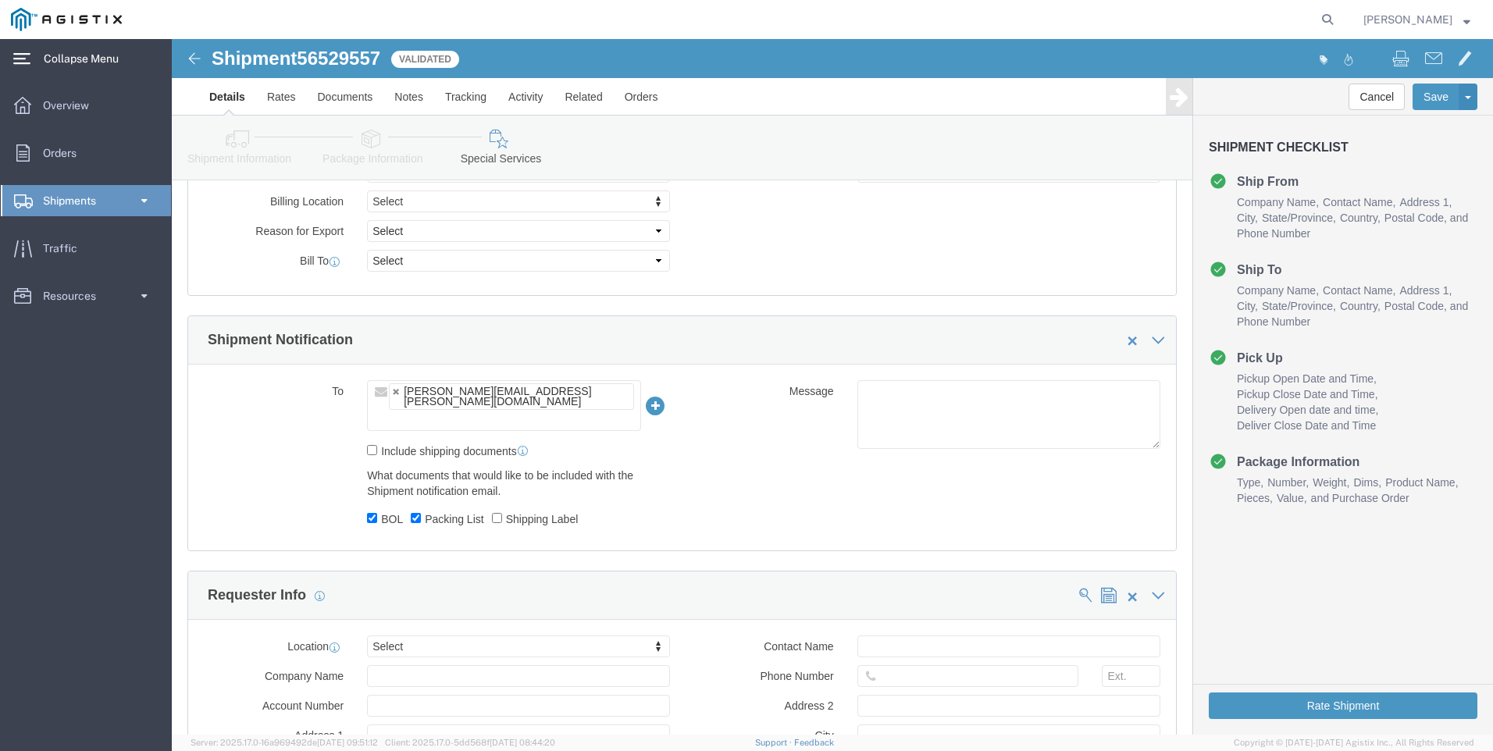
scroll to position [889, 0]
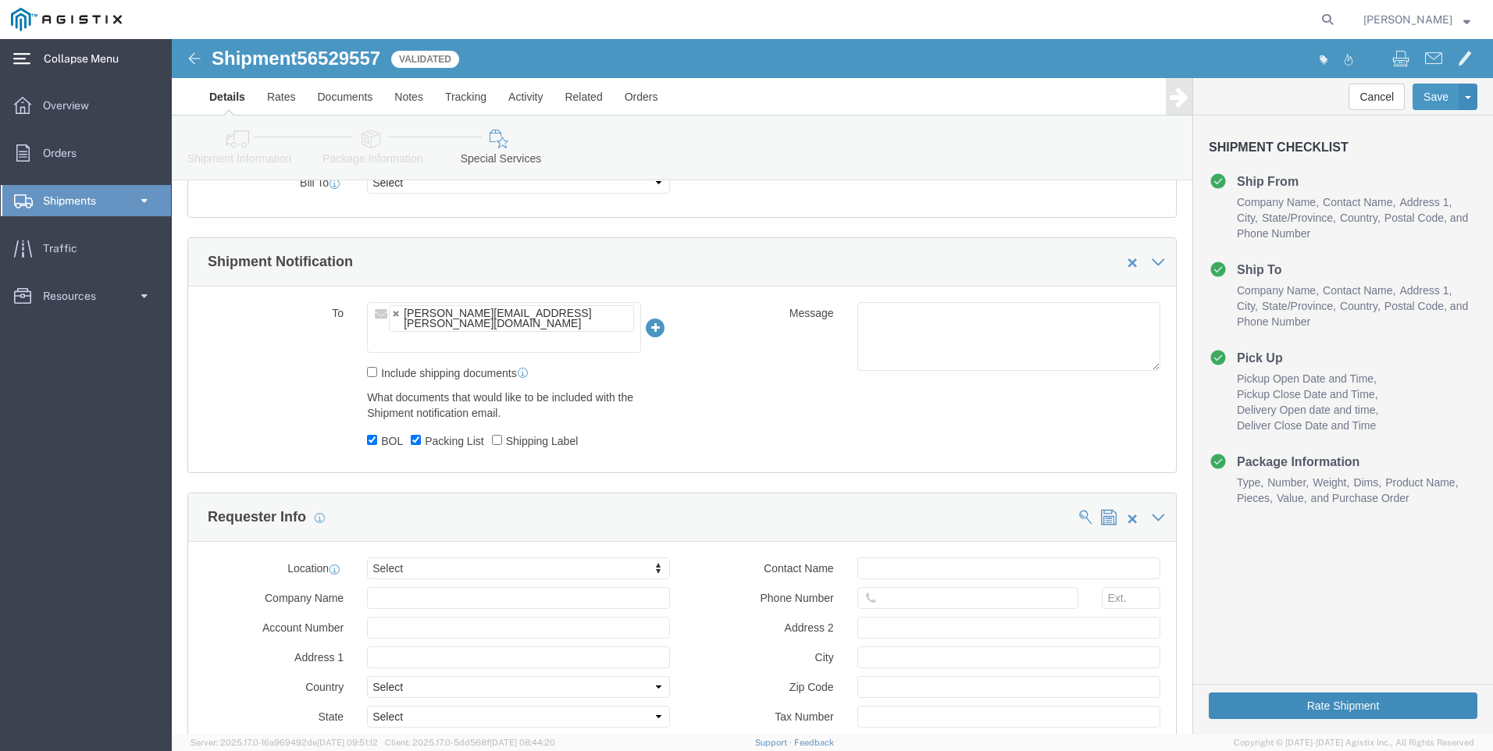
click button "Rate Shipment"
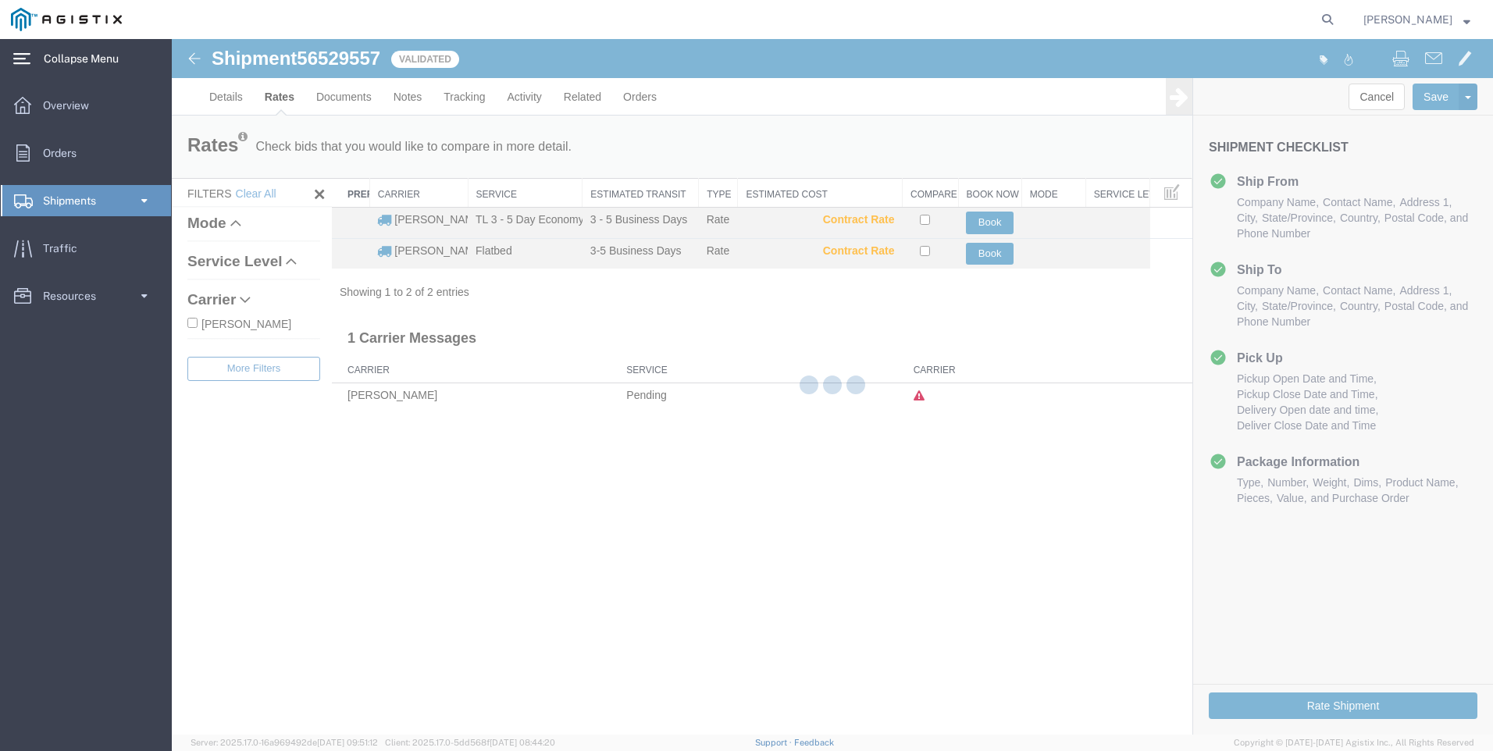
scroll to position [0, 0]
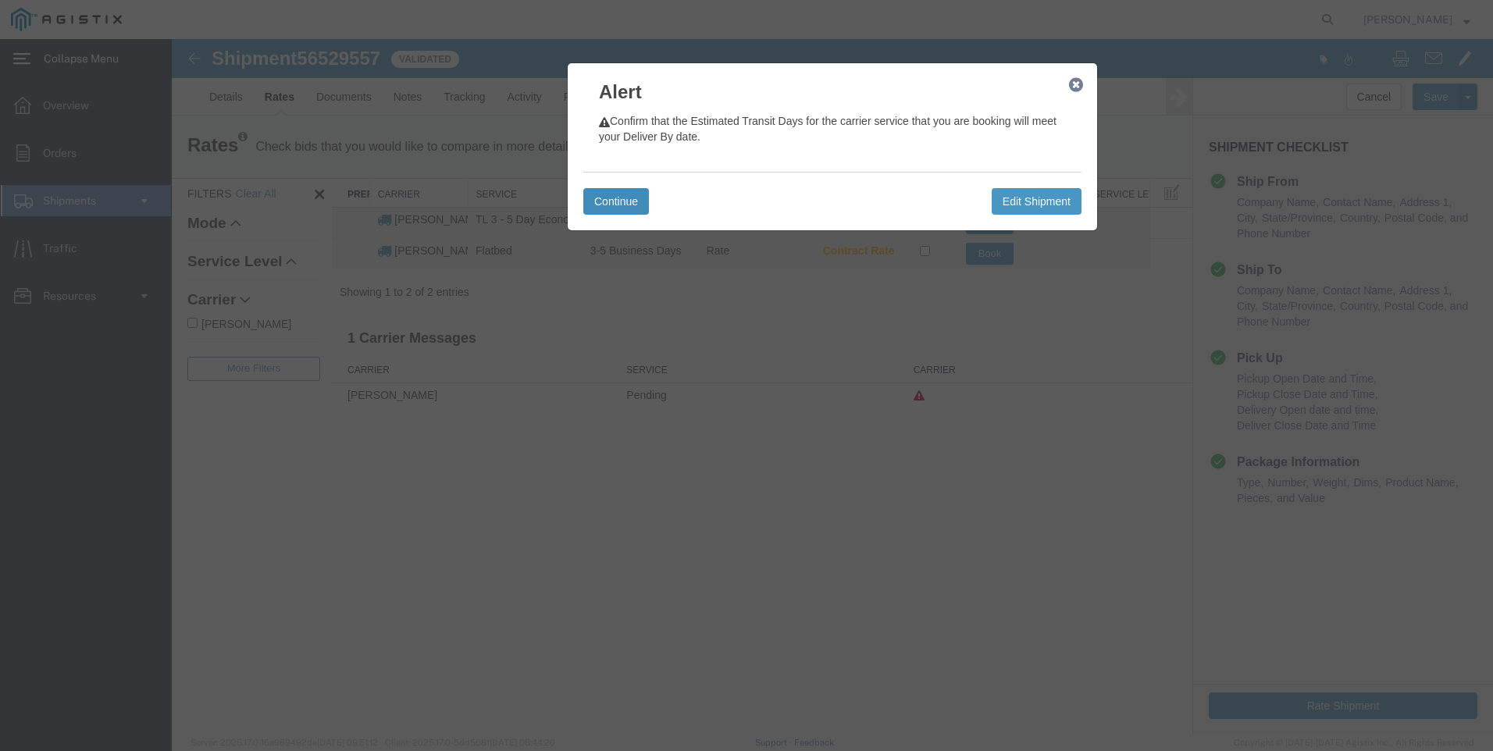
click at [618, 203] on button "Continue" at bounding box center [616, 201] width 66 height 27
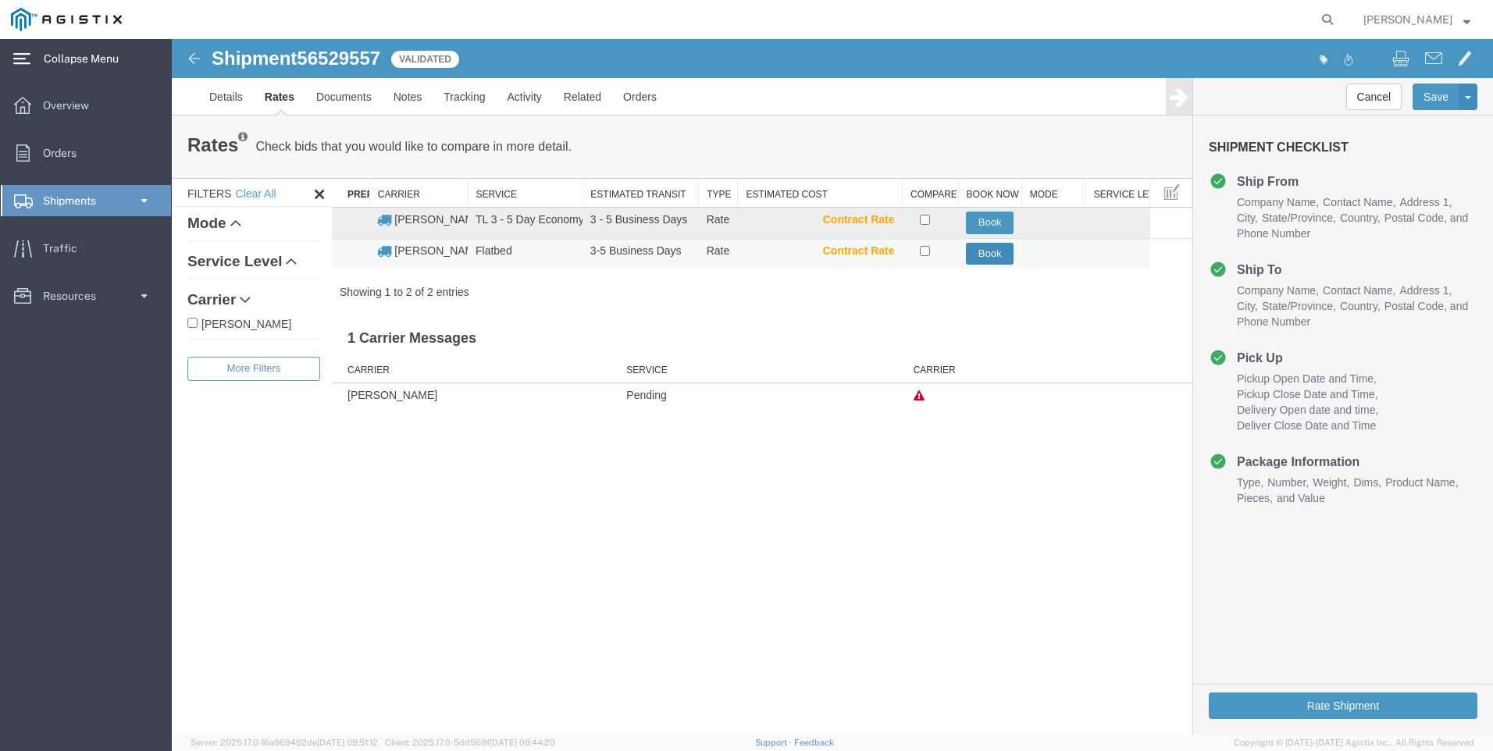
click at [983, 254] on button "Book" at bounding box center [990, 254] width 48 height 23
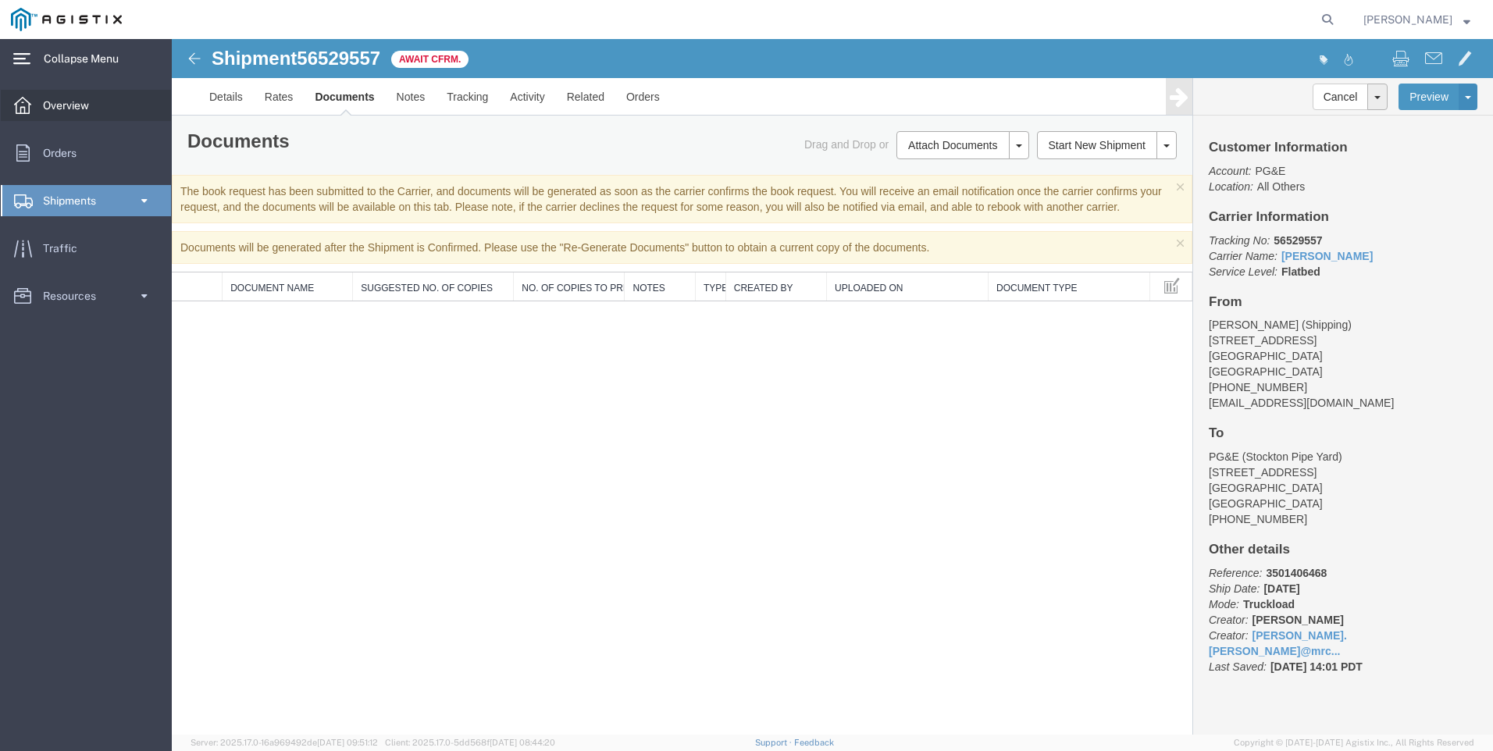
click at [82, 105] on span "Overview" at bounding box center [71, 105] width 57 height 31
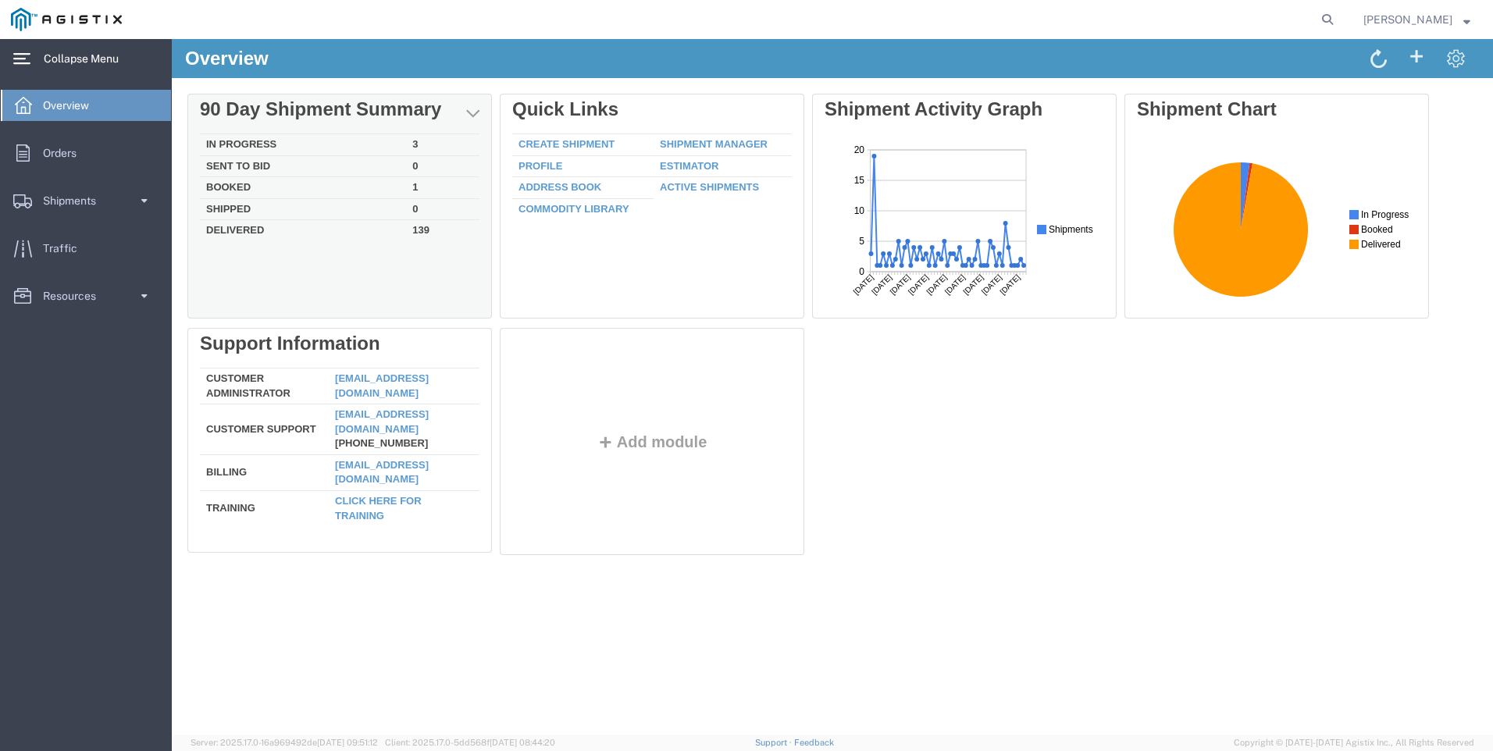
click at [240, 141] on td "In Progress" at bounding box center [303, 145] width 206 height 22
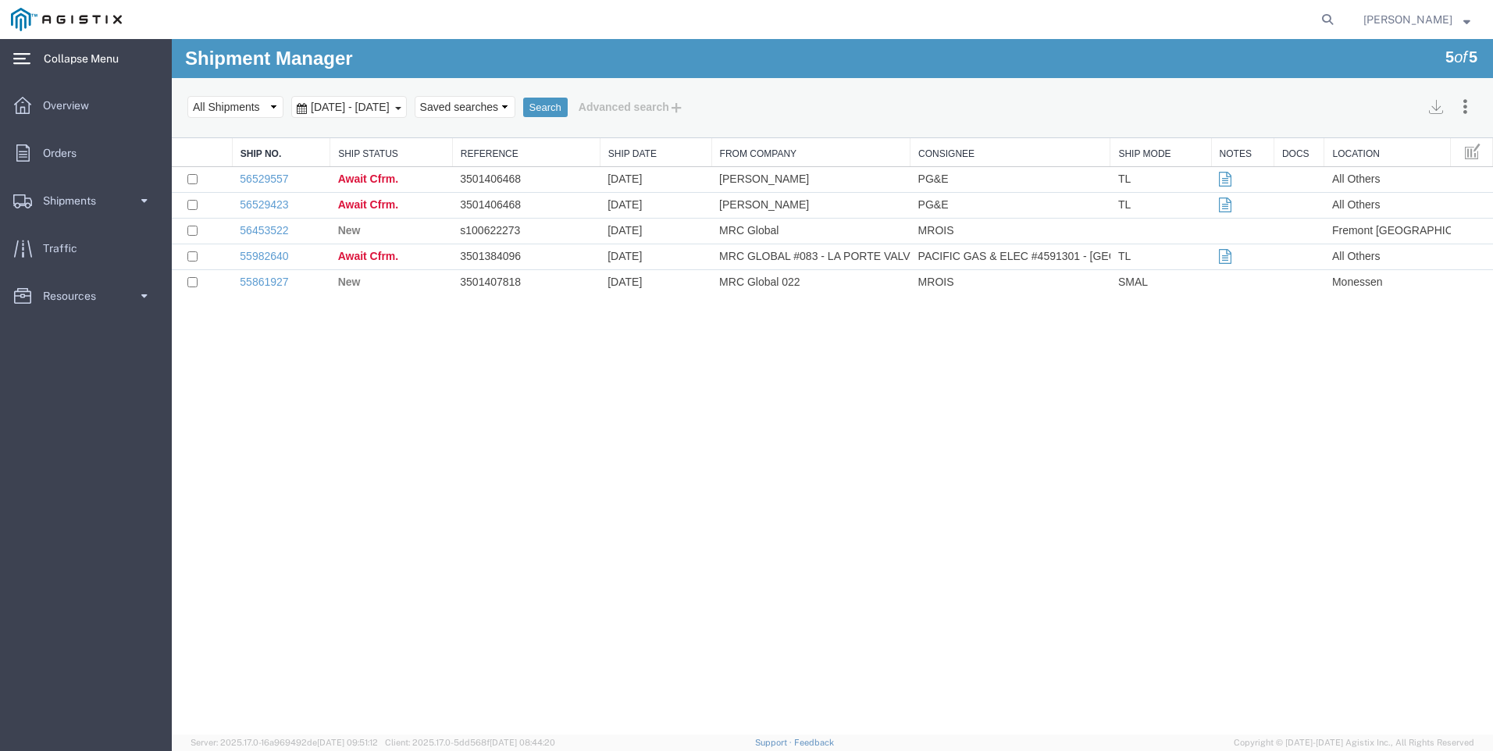
drag, startPoint x: 701, startPoint y: 472, endPoint x: 696, endPoint y: 461, distance: 12.2
click at [700, 471] on div "Shipment Manager 5 of 5 Search Assign To Batch Processing Cancel Shipments Cons…" at bounding box center [832, 387] width 1321 height 696
